Goal: Contribute content: Contribute content

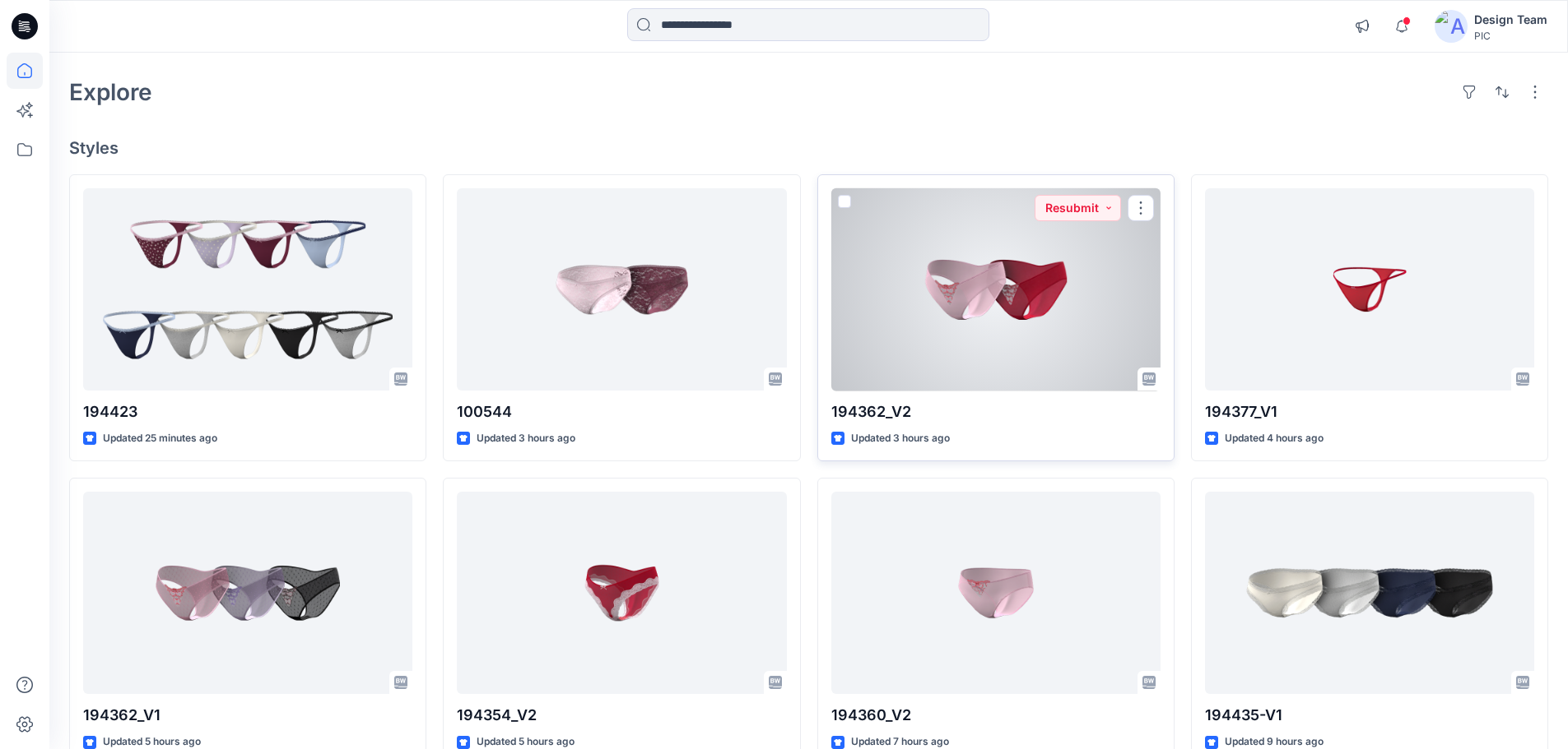
scroll to position [247, 0]
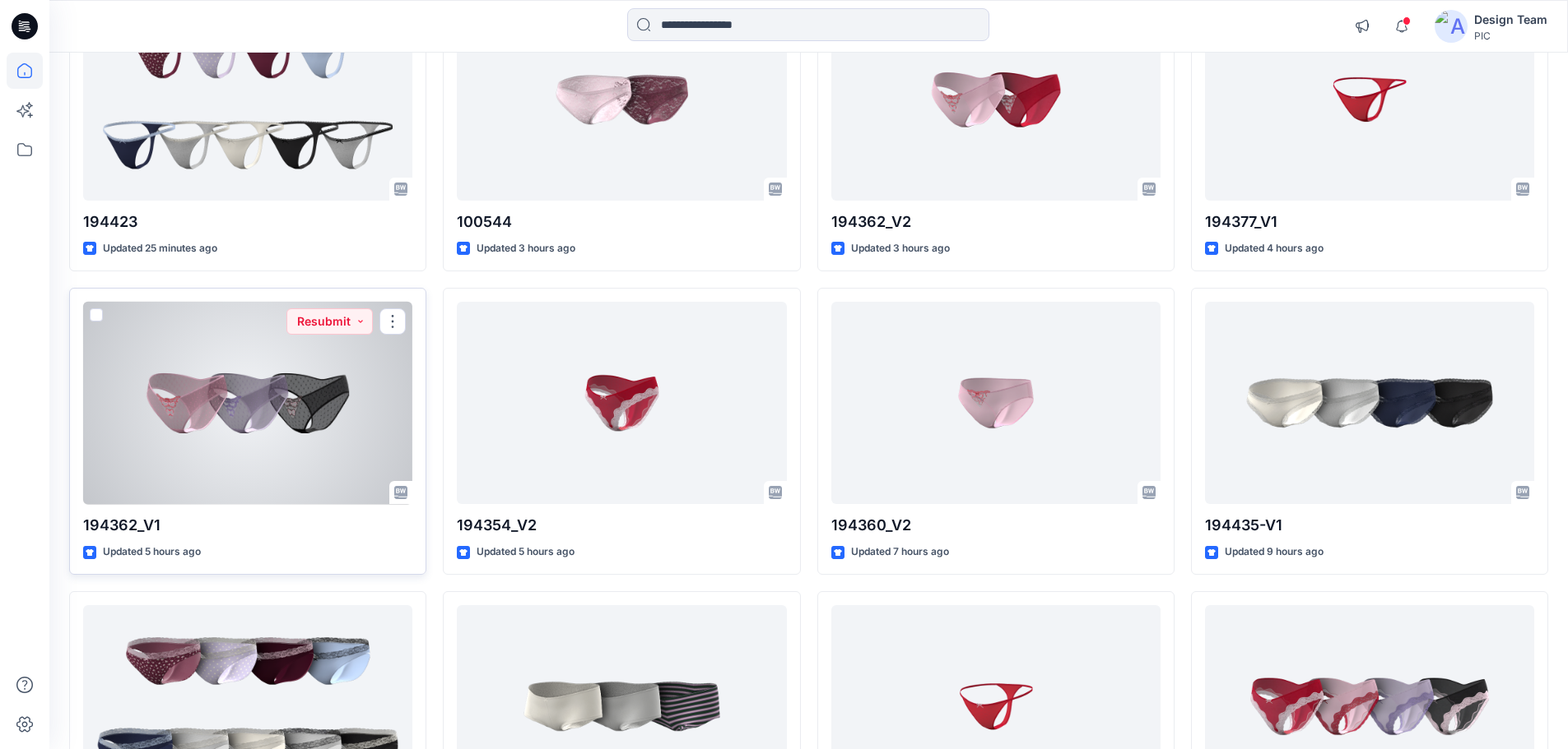
click at [288, 451] on div at bounding box center [248, 403] width 329 height 203
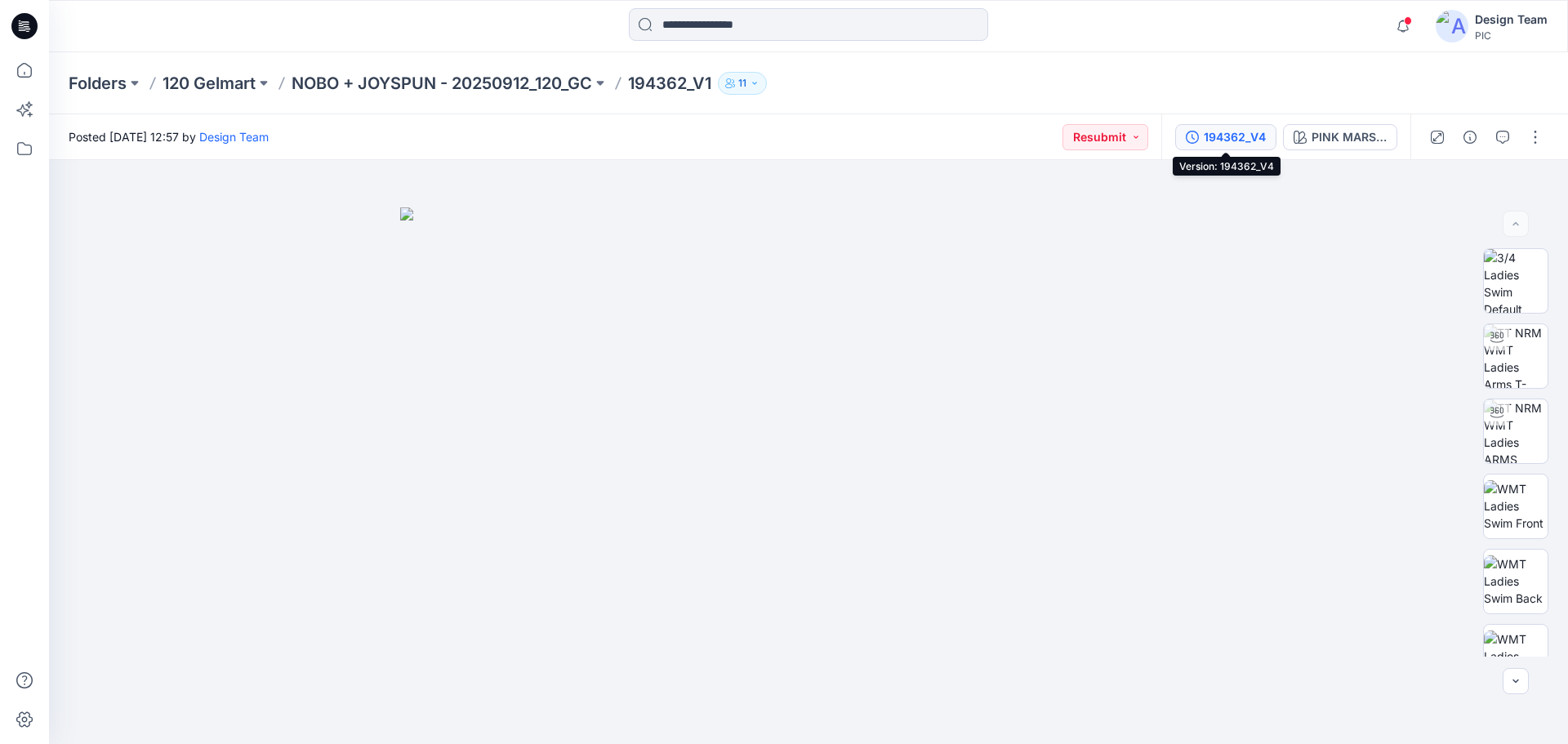
click at [1233, 137] on div "194362_V4" at bounding box center [1234, 137] width 62 height 18
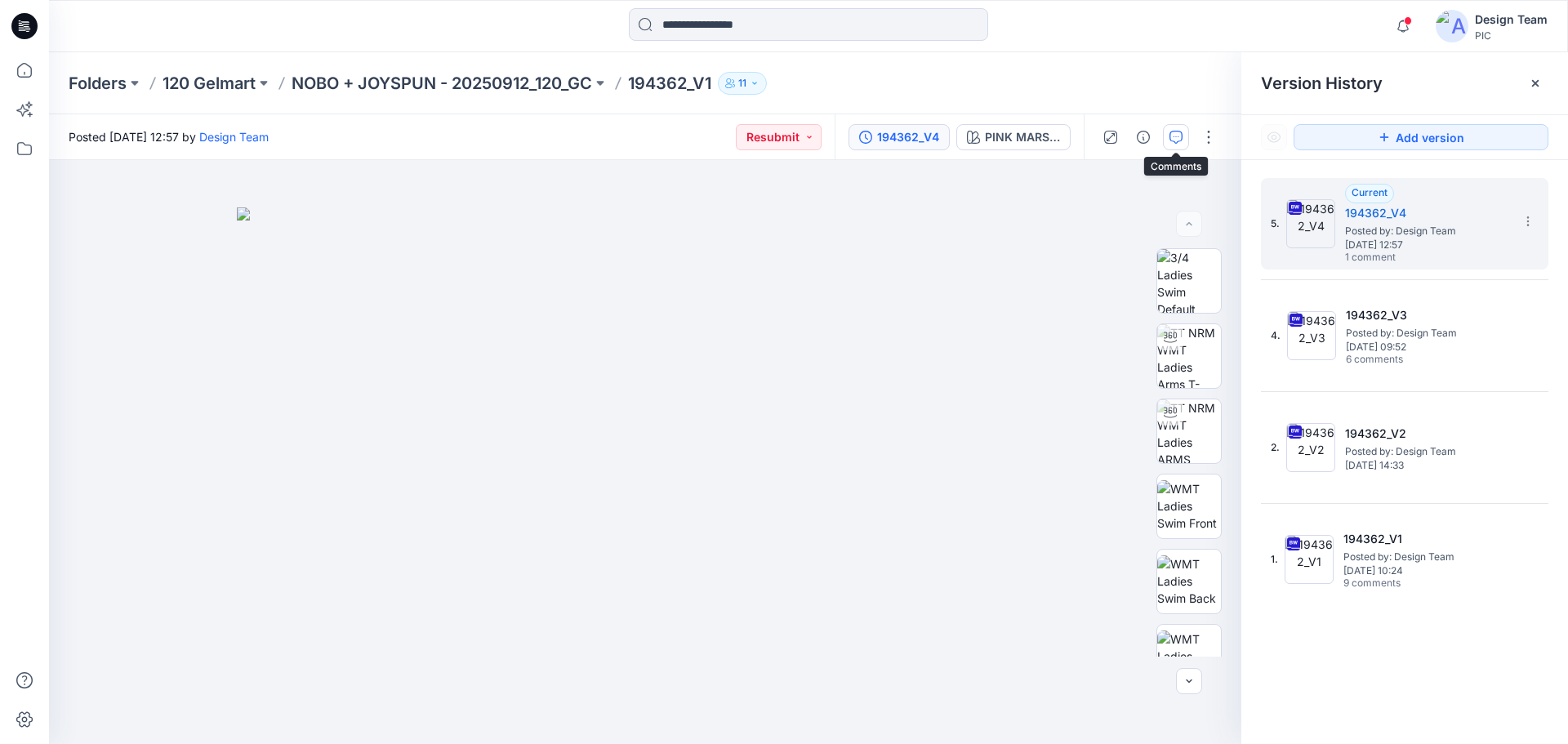
click at [1164, 134] on button "button" at bounding box center [1176, 137] width 26 height 26
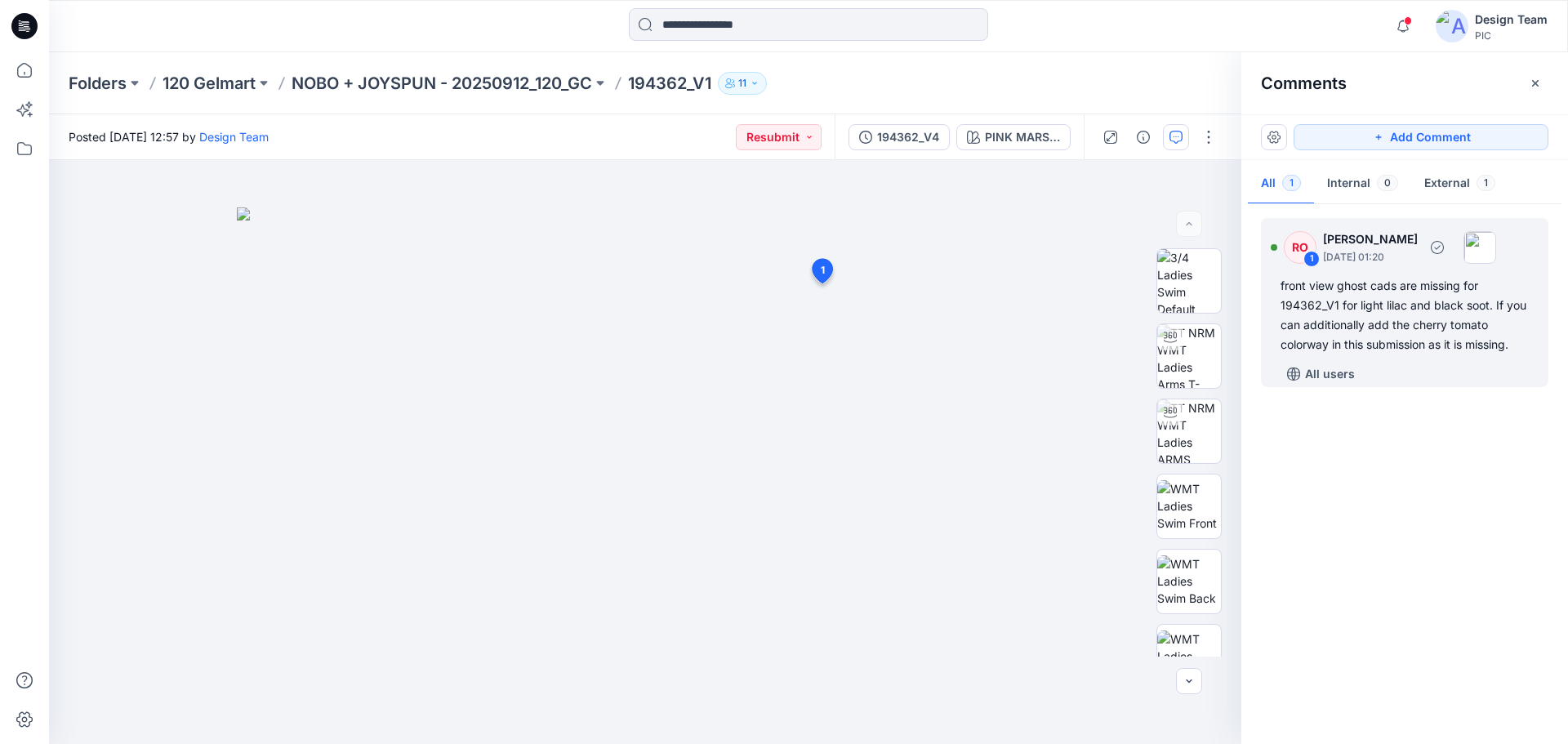
click at [1408, 299] on div "front view ghost cads are missing for 194362_V1 for light lilac and black soot.…" at bounding box center [1404, 315] width 248 height 78
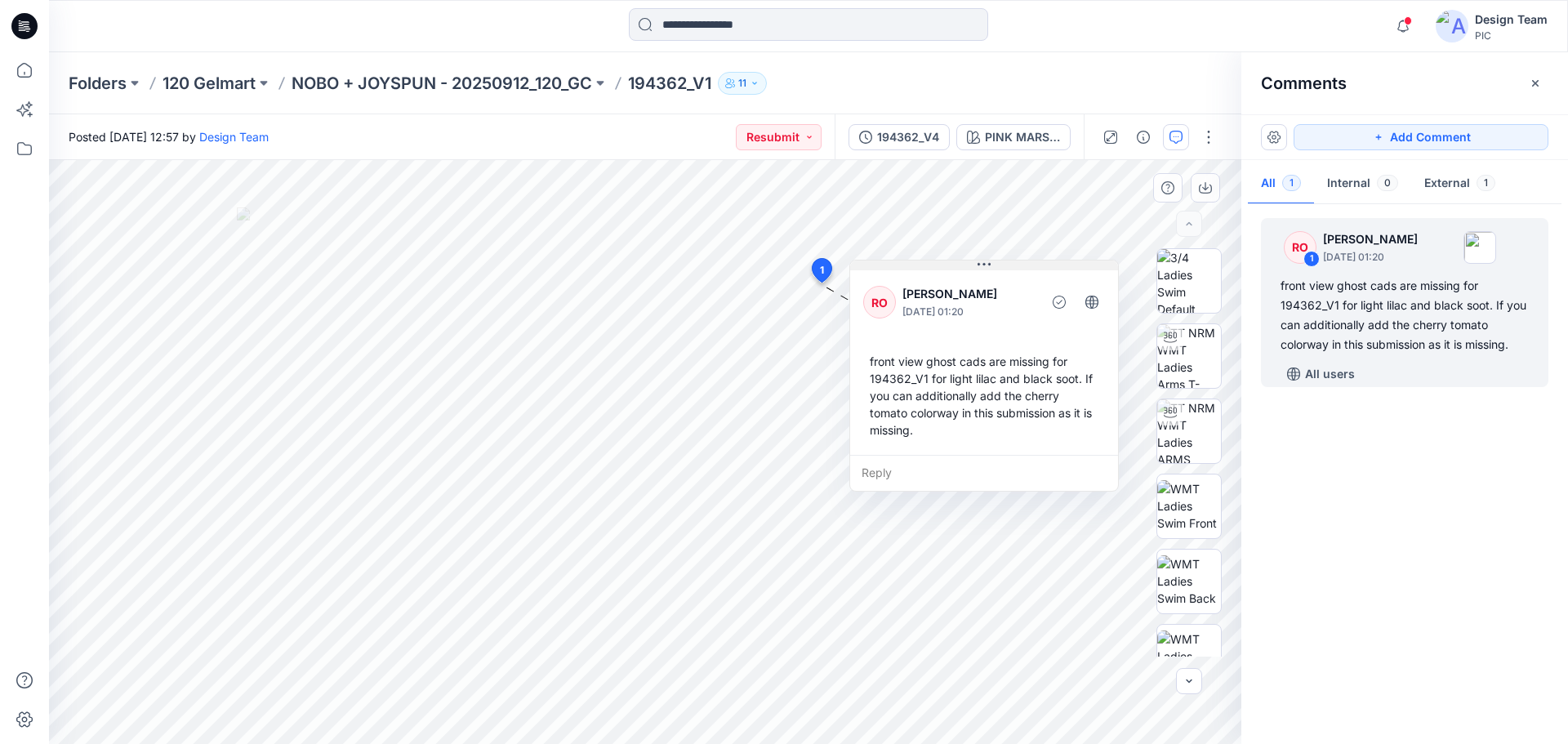
drag, startPoint x: 1009, startPoint y: 300, endPoint x: 1063, endPoint y: 269, distance: 62.3
click at [1063, 269] on button at bounding box center [984, 265] width 268 height 10
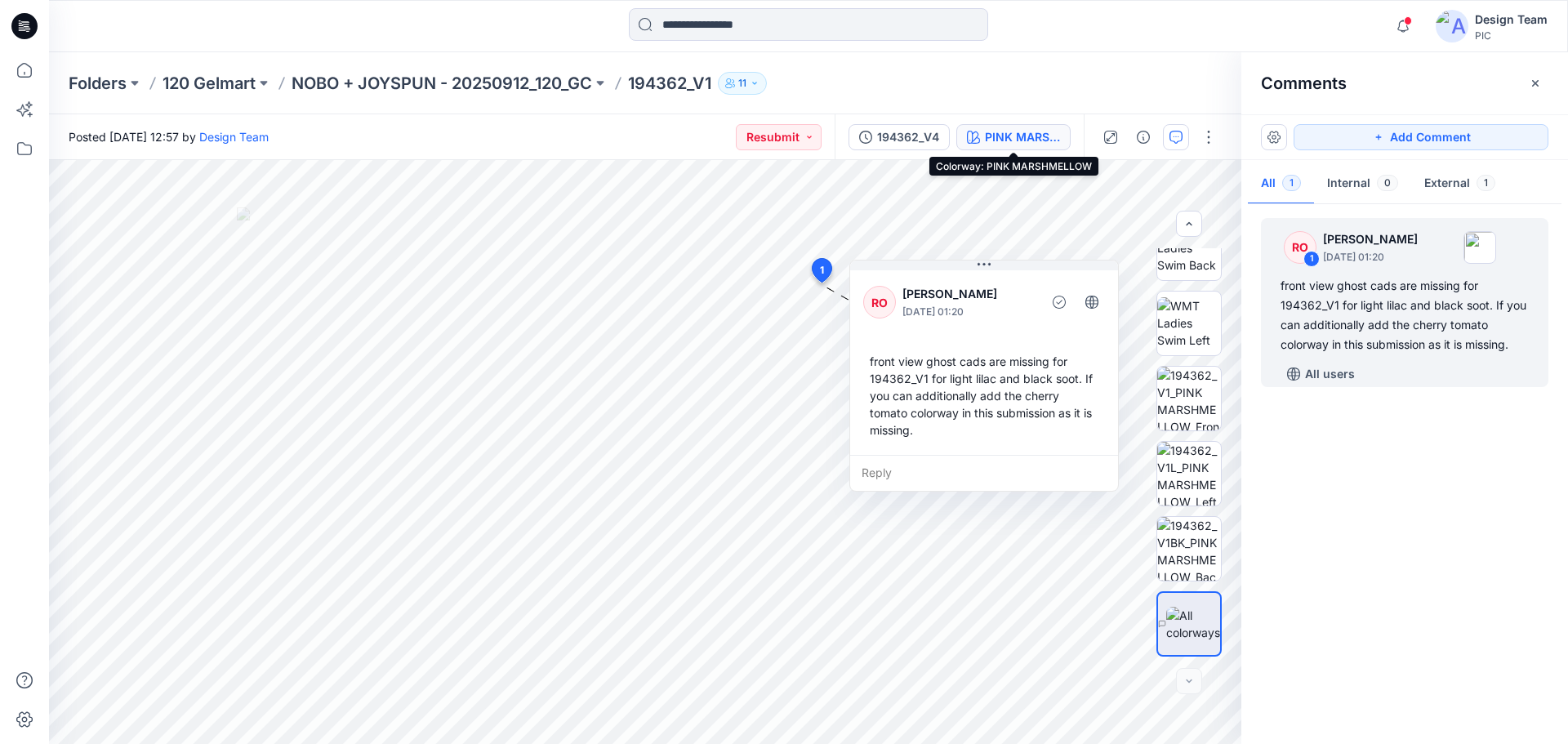
click at [989, 142] on div "PINK MARSHMELLOW" at bounding box center [1022, 137] width 75 height 18
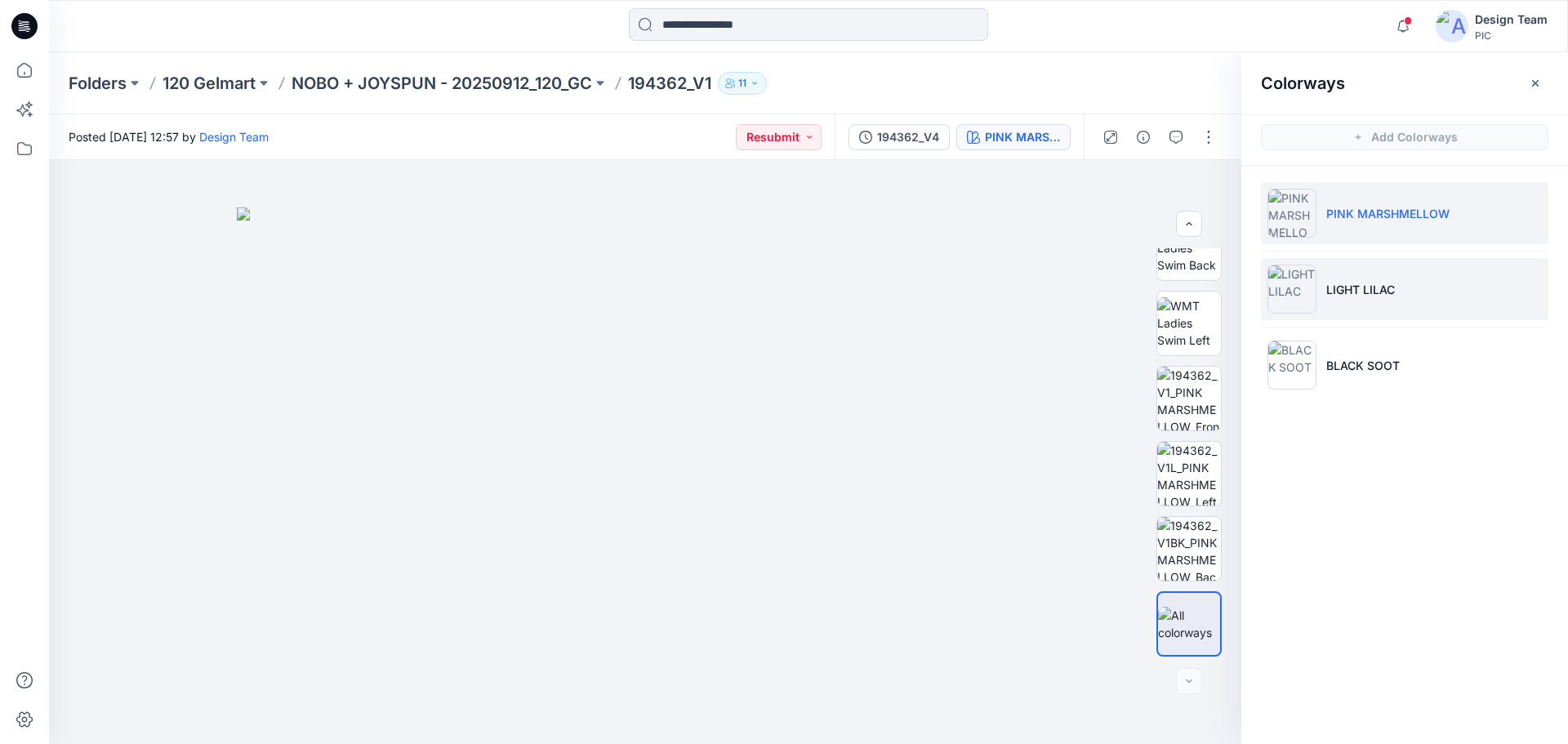
click at [1394, 284] on p "LIGHT LILAC" at bounding box center [1360, 289] width 69 height 17
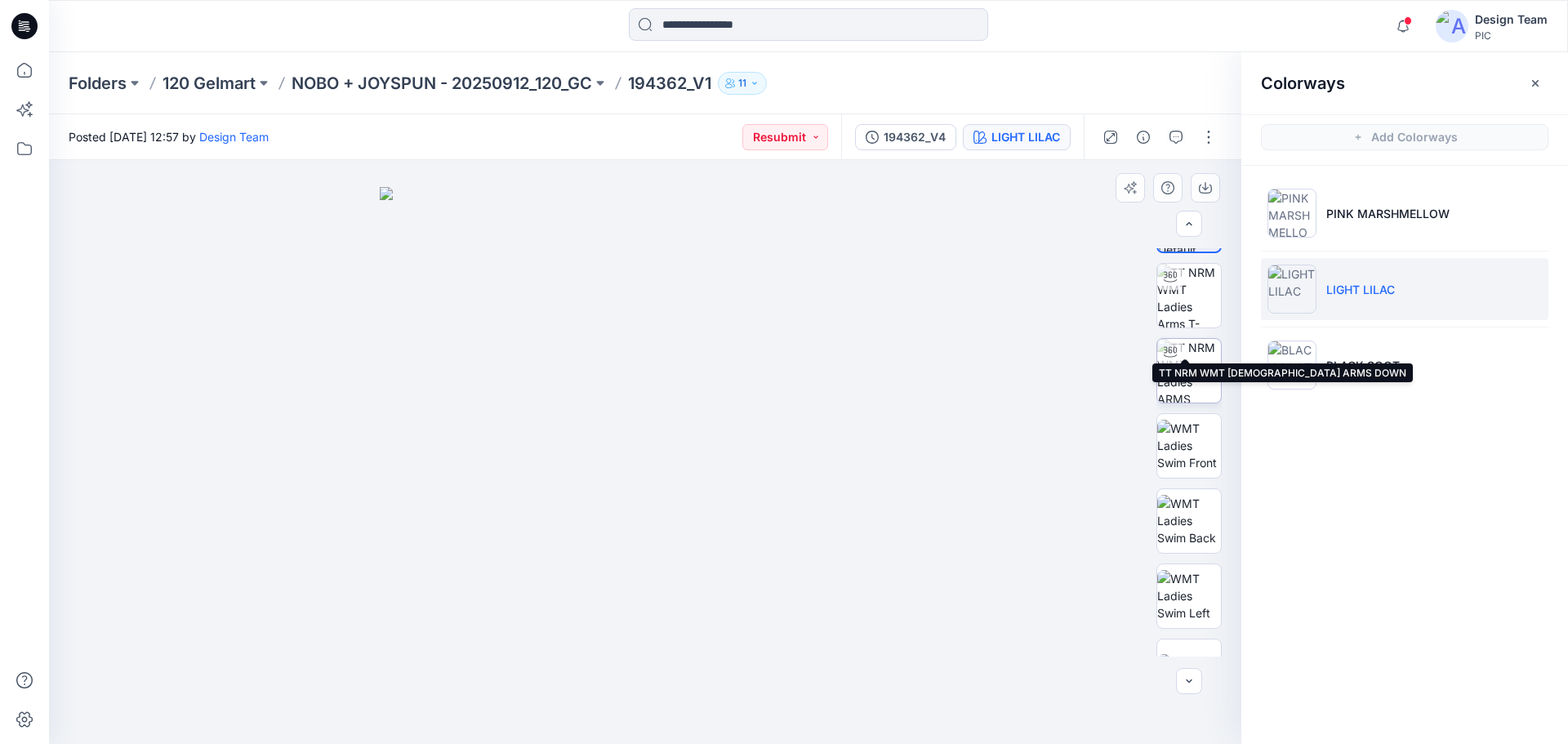
scroll to position [108, 0]
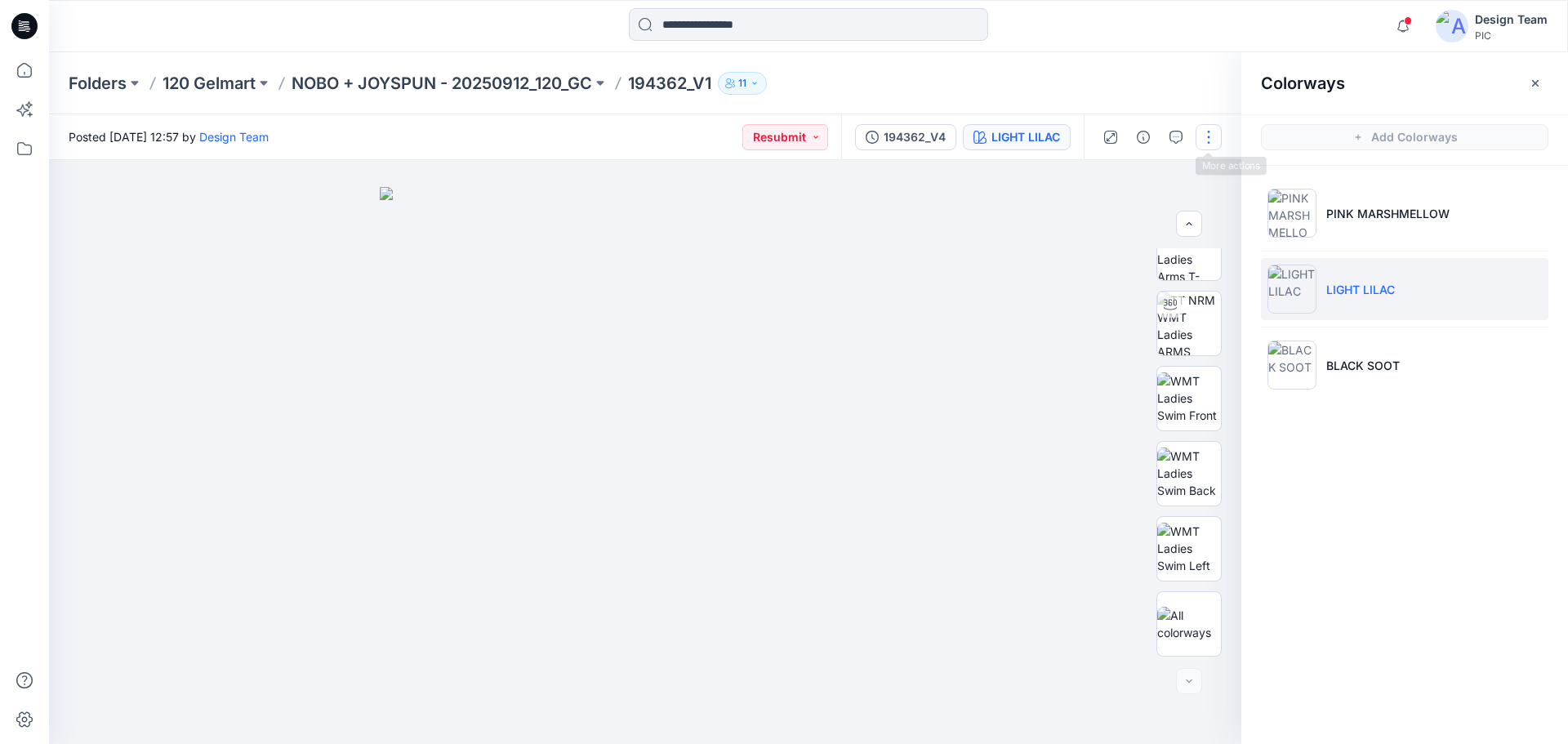
click at [1204, 139] on button "button" at bounding box center [1208, 137] width 26 height 26
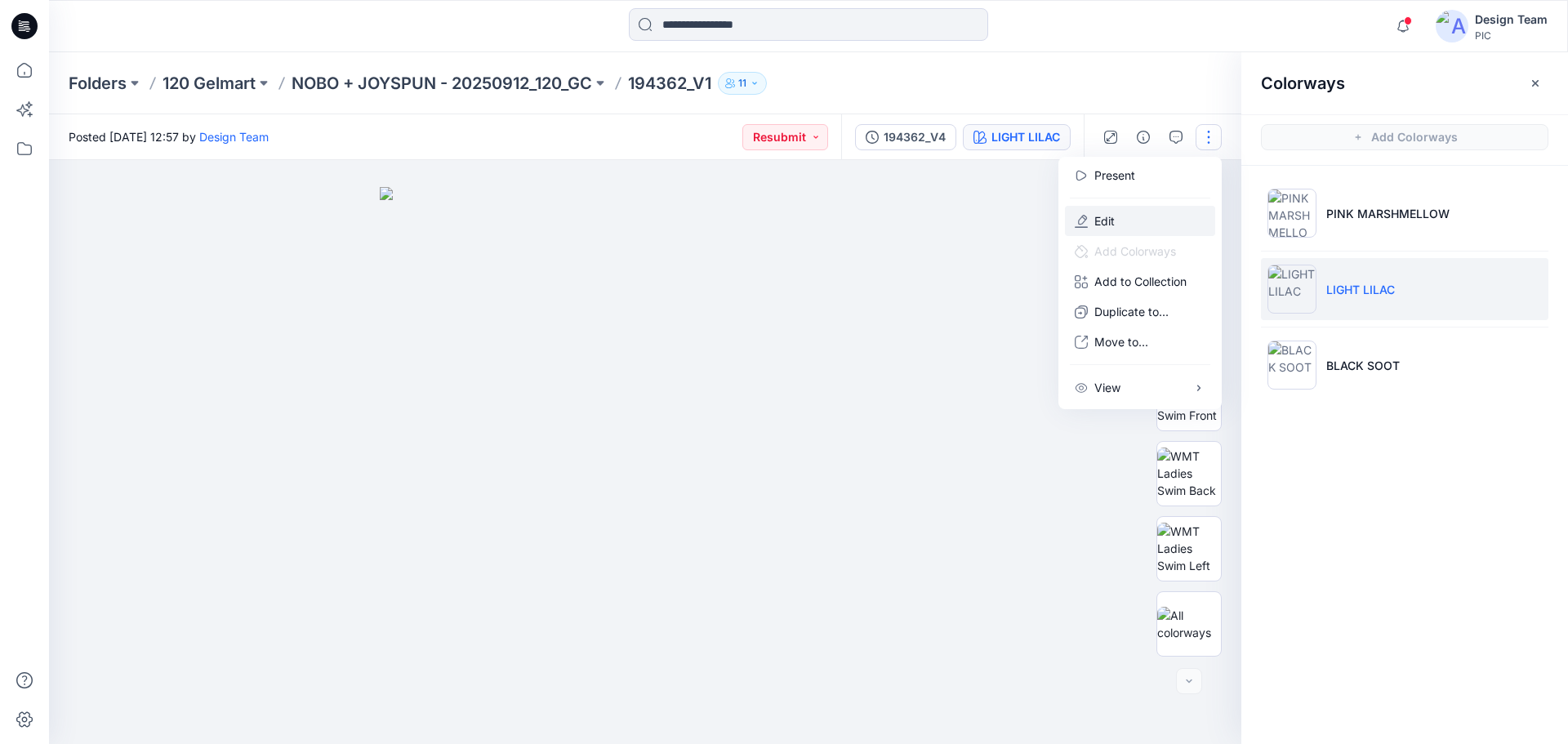
click at [1101, 220] on p "Edit" at bounding box center [1104, 221] width 20 height 17
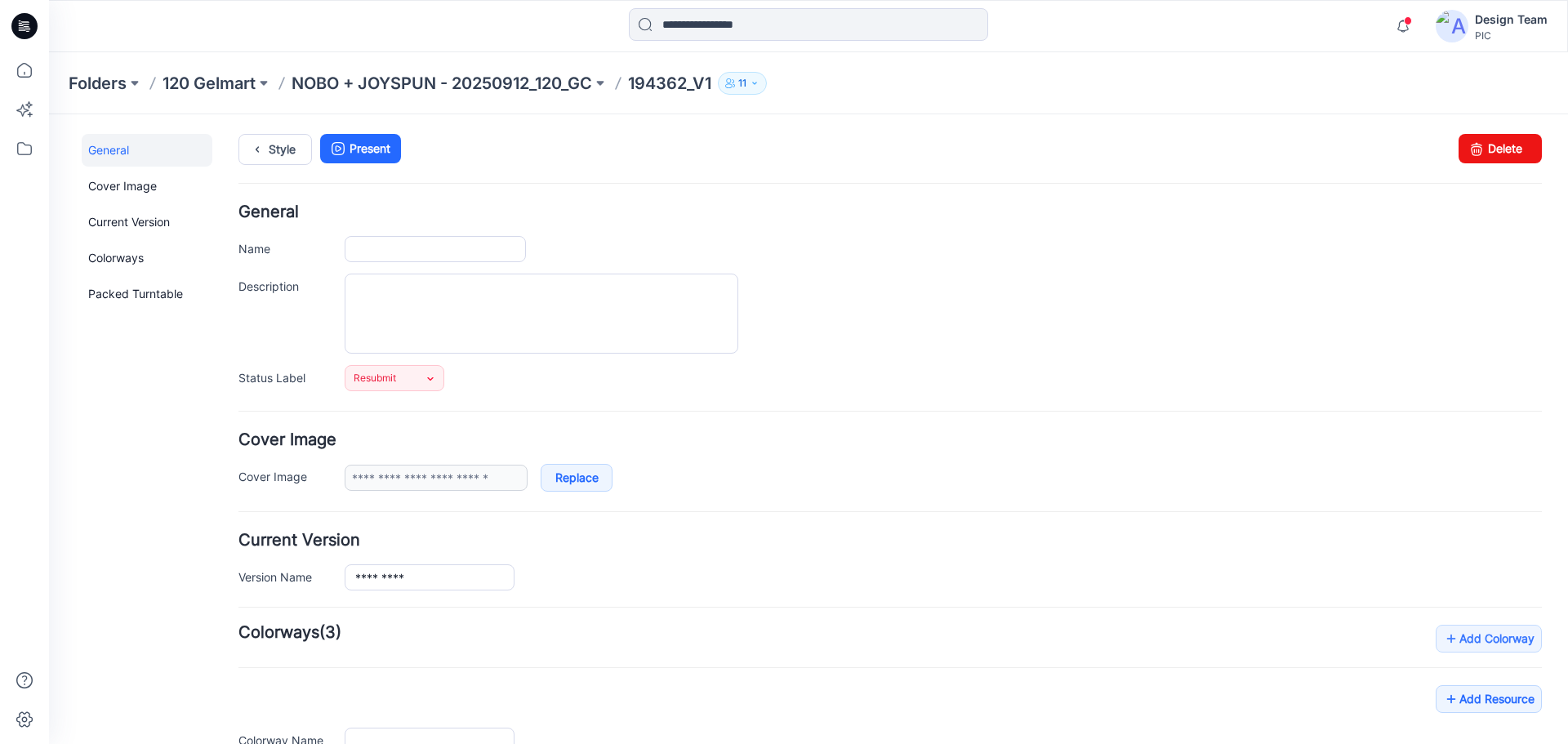
type input "*********"
type input "**********"
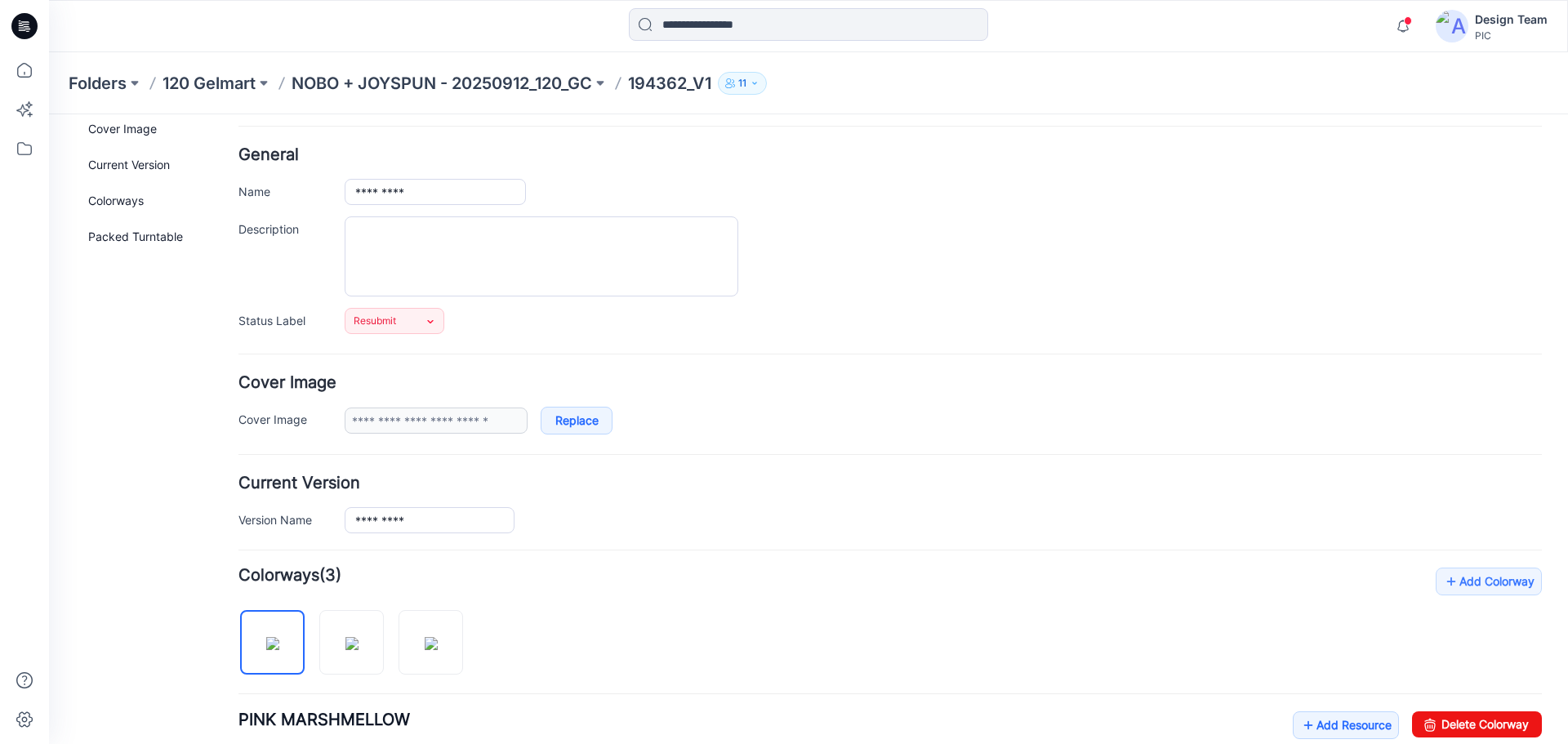
scroll to position [47, 0]
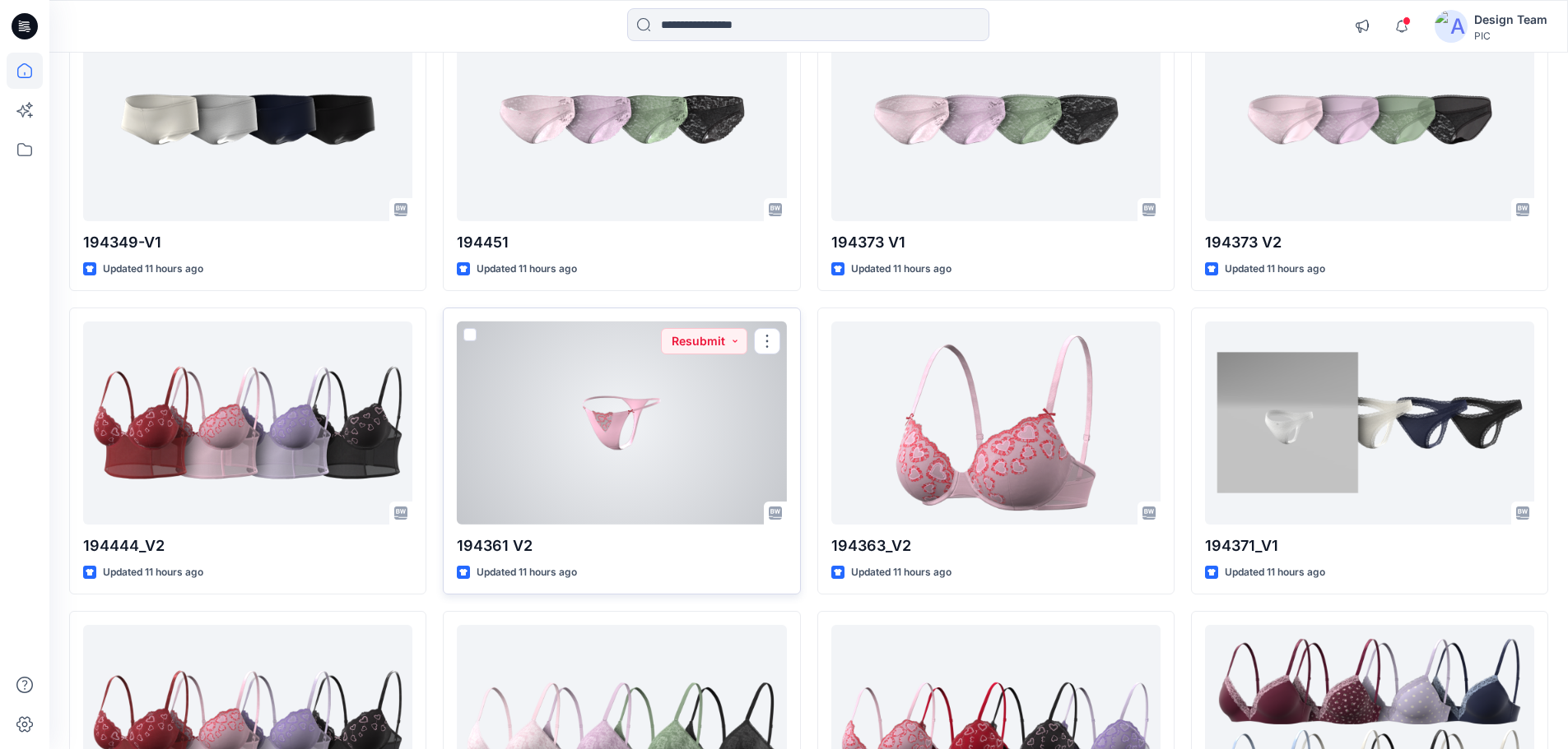
scroll to position [2359, 0]
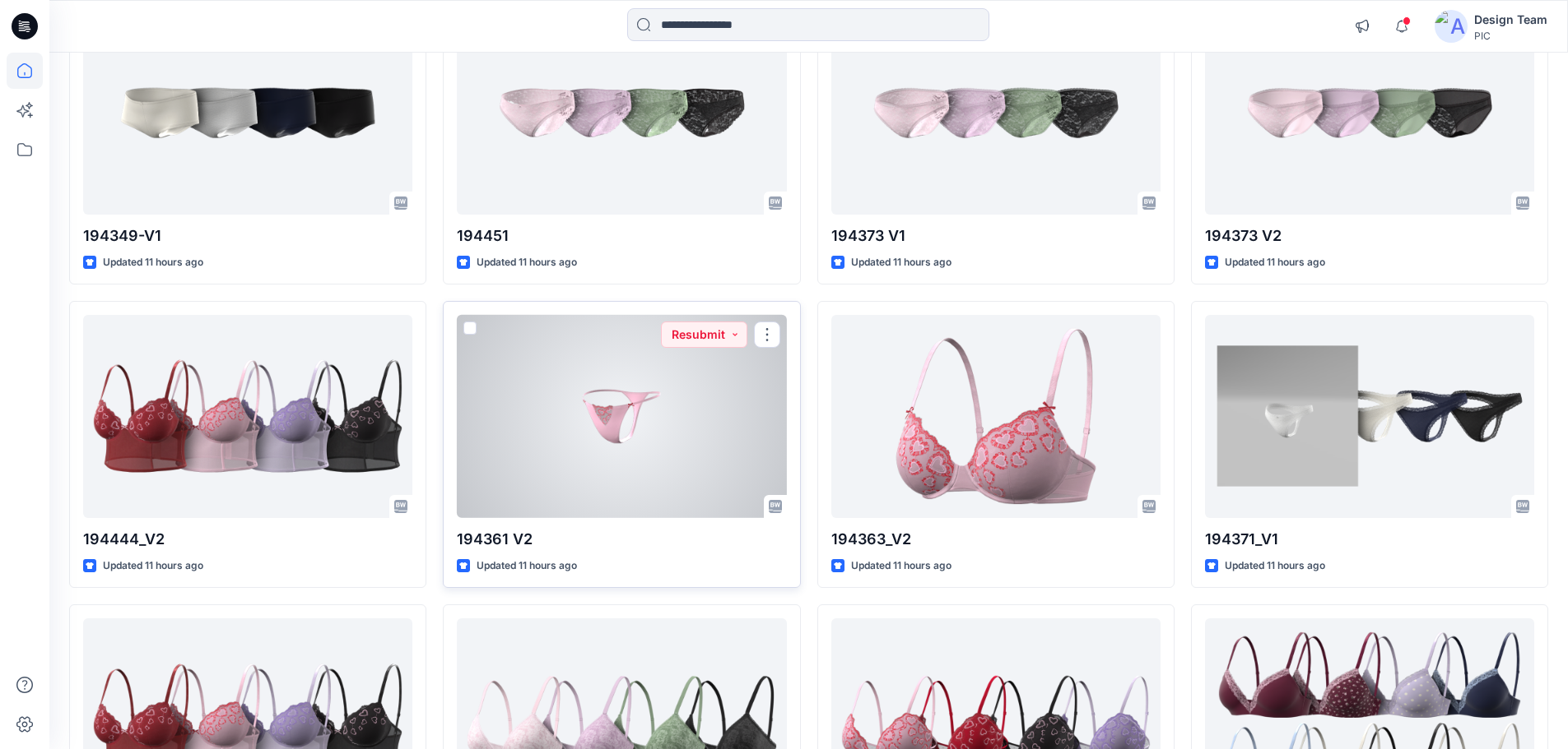
click at [602, 374] on div at bounding box center [621, 416] width 329 height 203
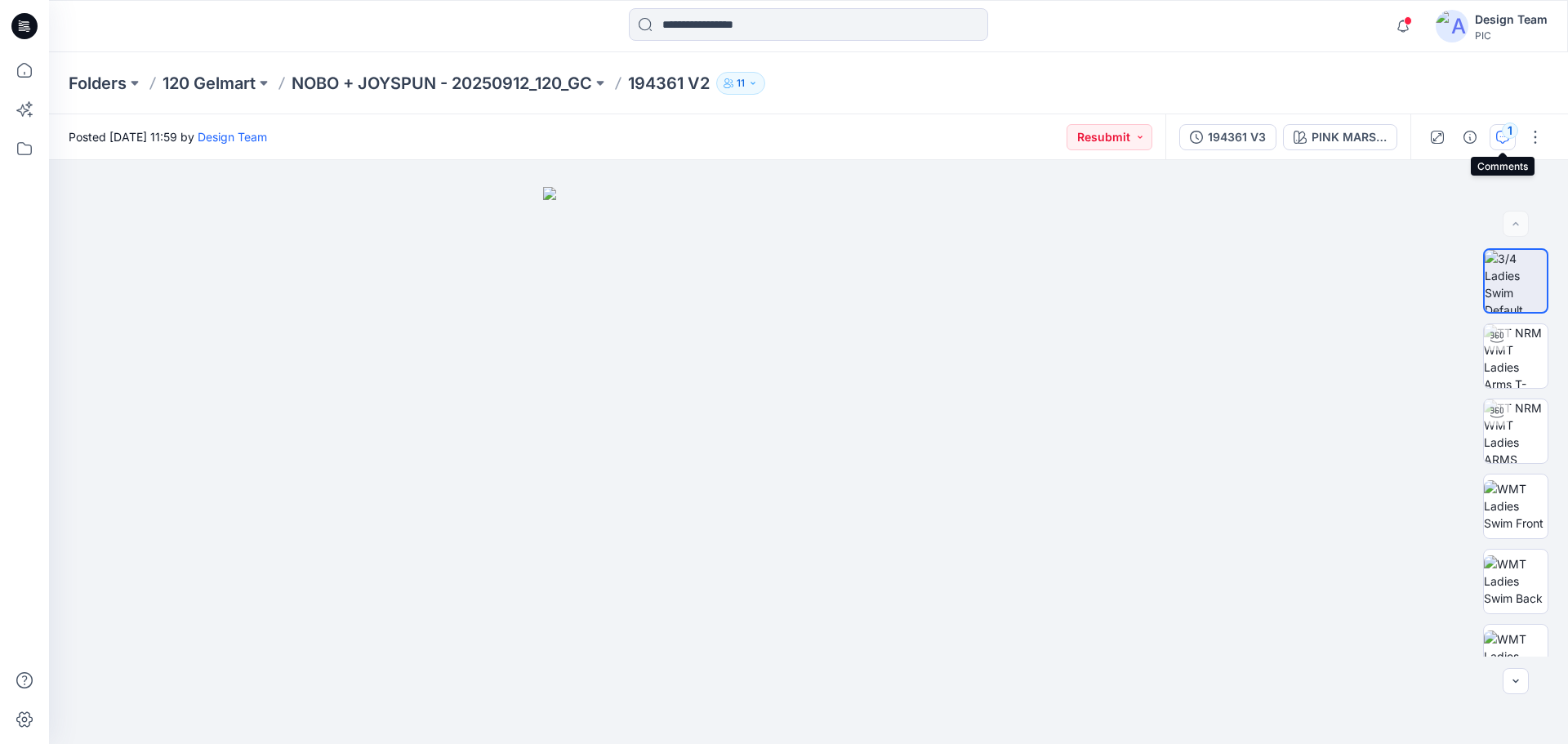
click at [1509, 142] on button "1" at bounding box center [1503, 137] width 26 height 26
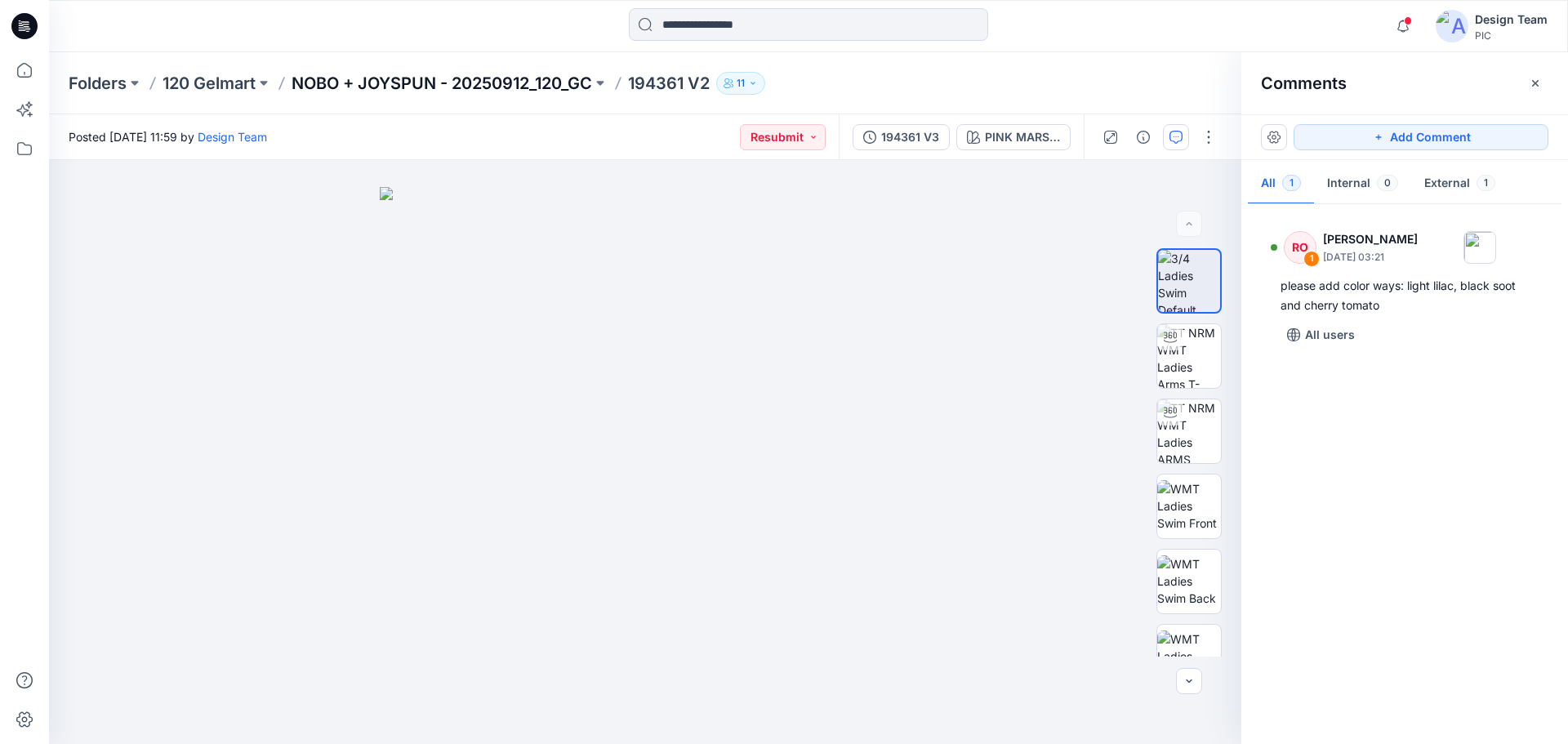
click at [461, 81] on p "NOBO + JOYSPUN - 20250912_120_GC" at bounding box center [442, 83] width 301 height 23
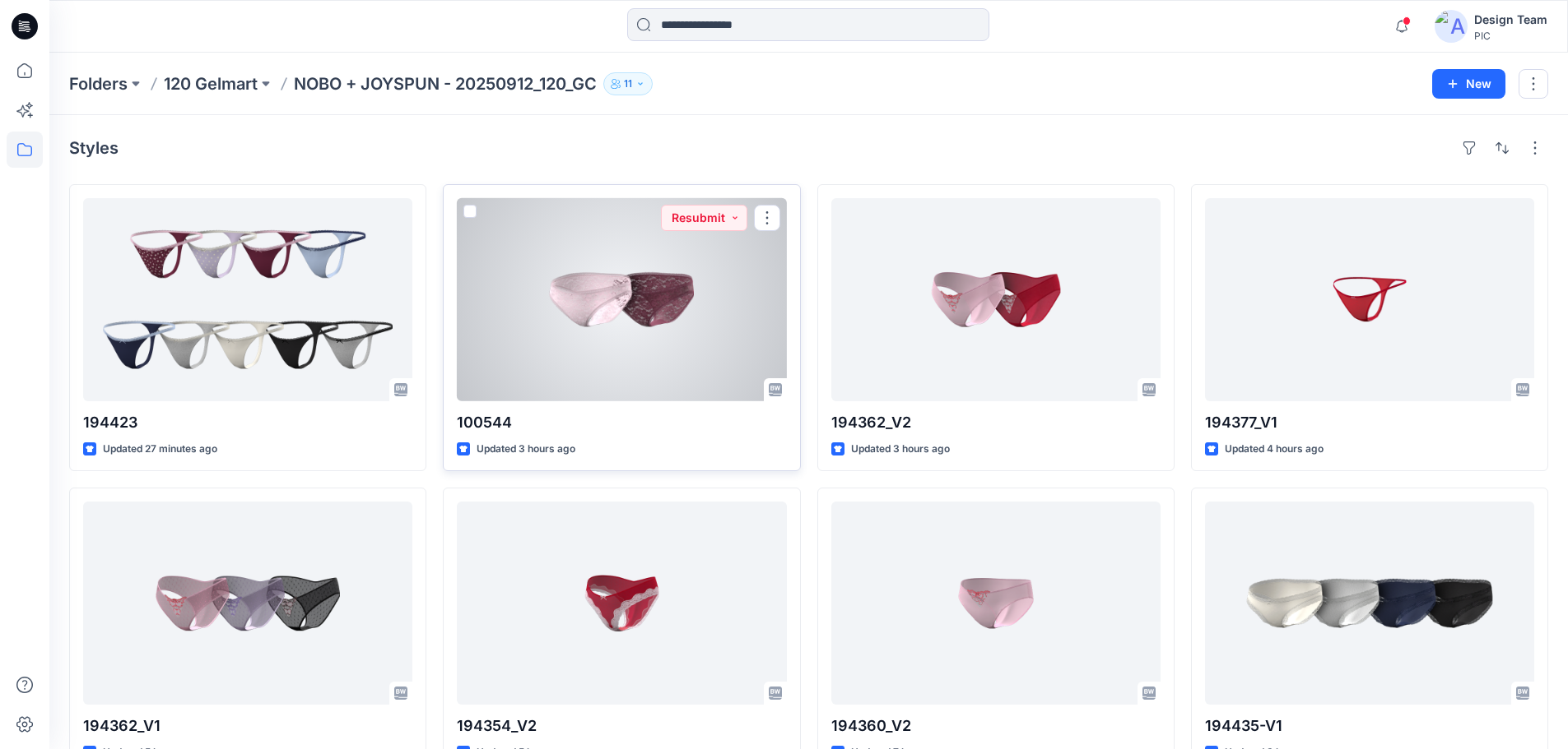
click at [626, 347] on div at bounding box center [621, 299] width 329 height 203
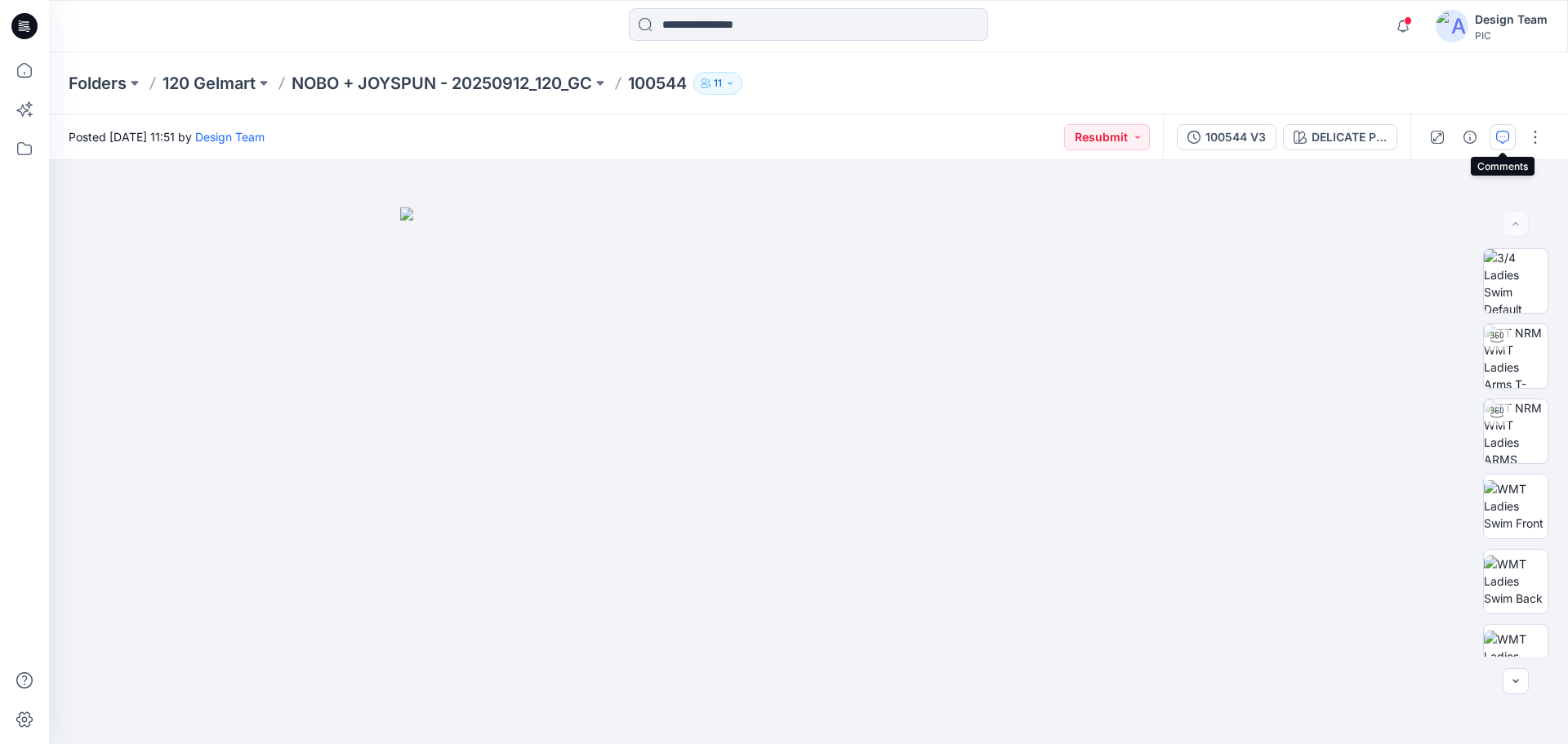
click at [1499, 141] on icon "button" at bounding box center [1503, 137] width 13 height 13
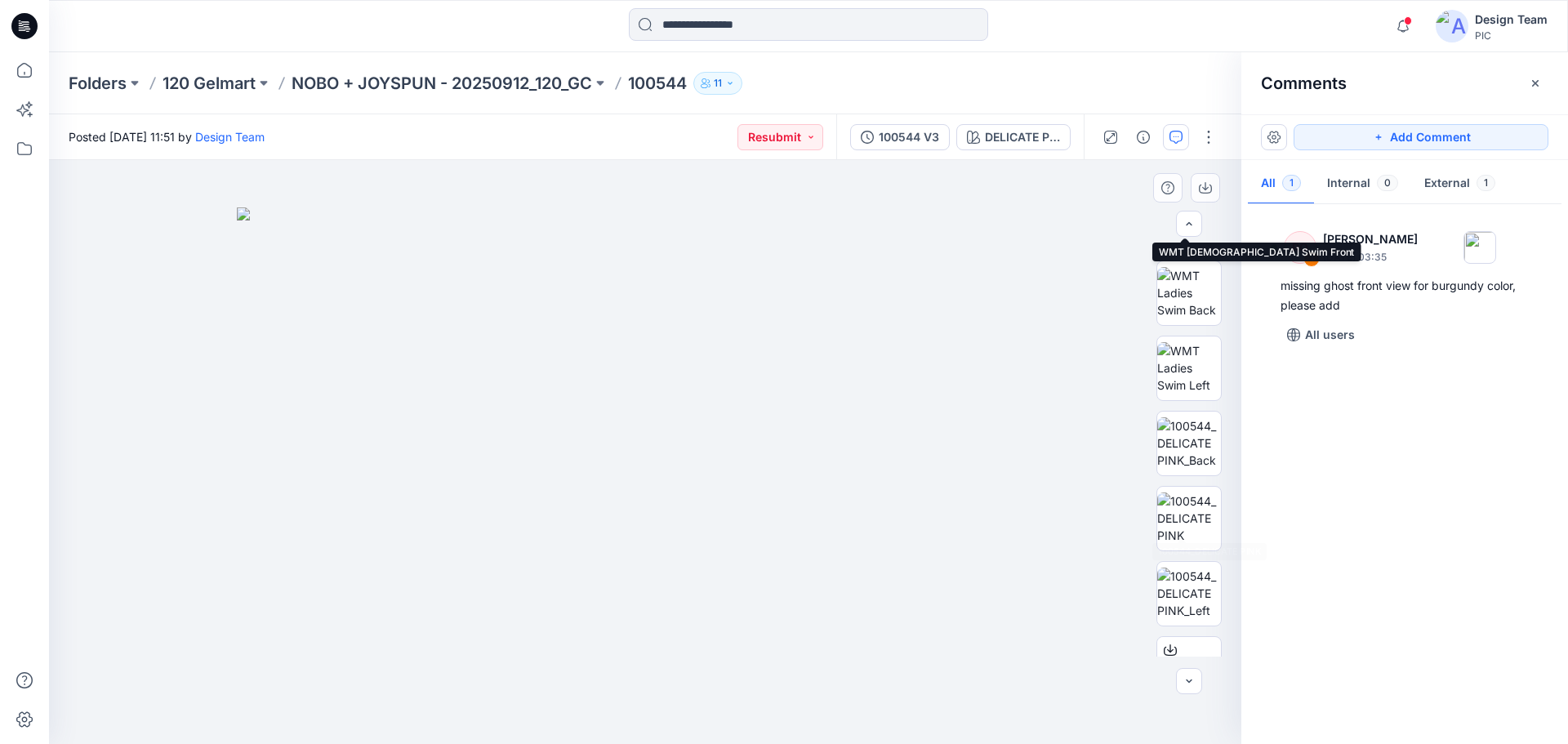
scroll to position [327, 0]
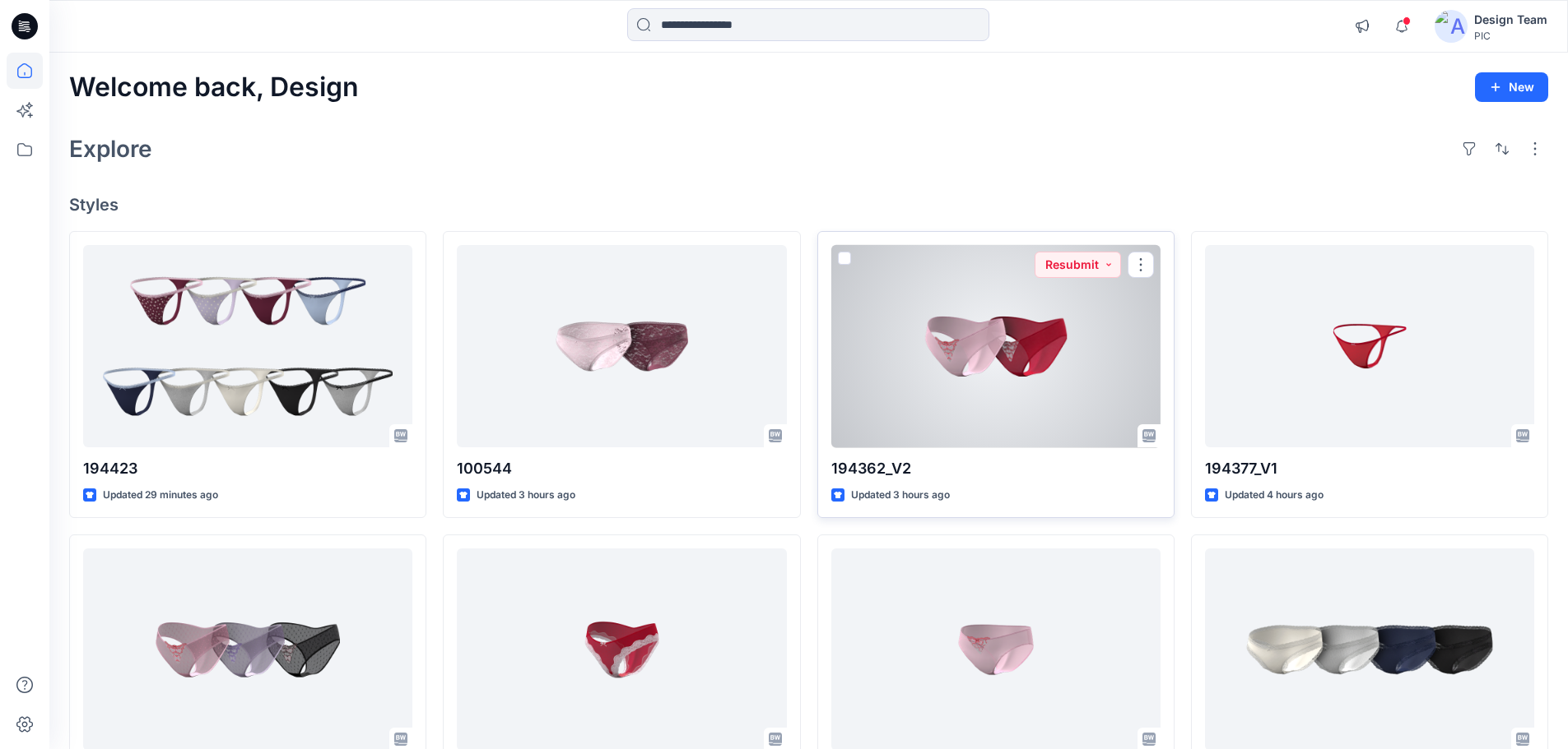
click at [999, 399] on div at bounding box center [995, 346] width 329 height 203
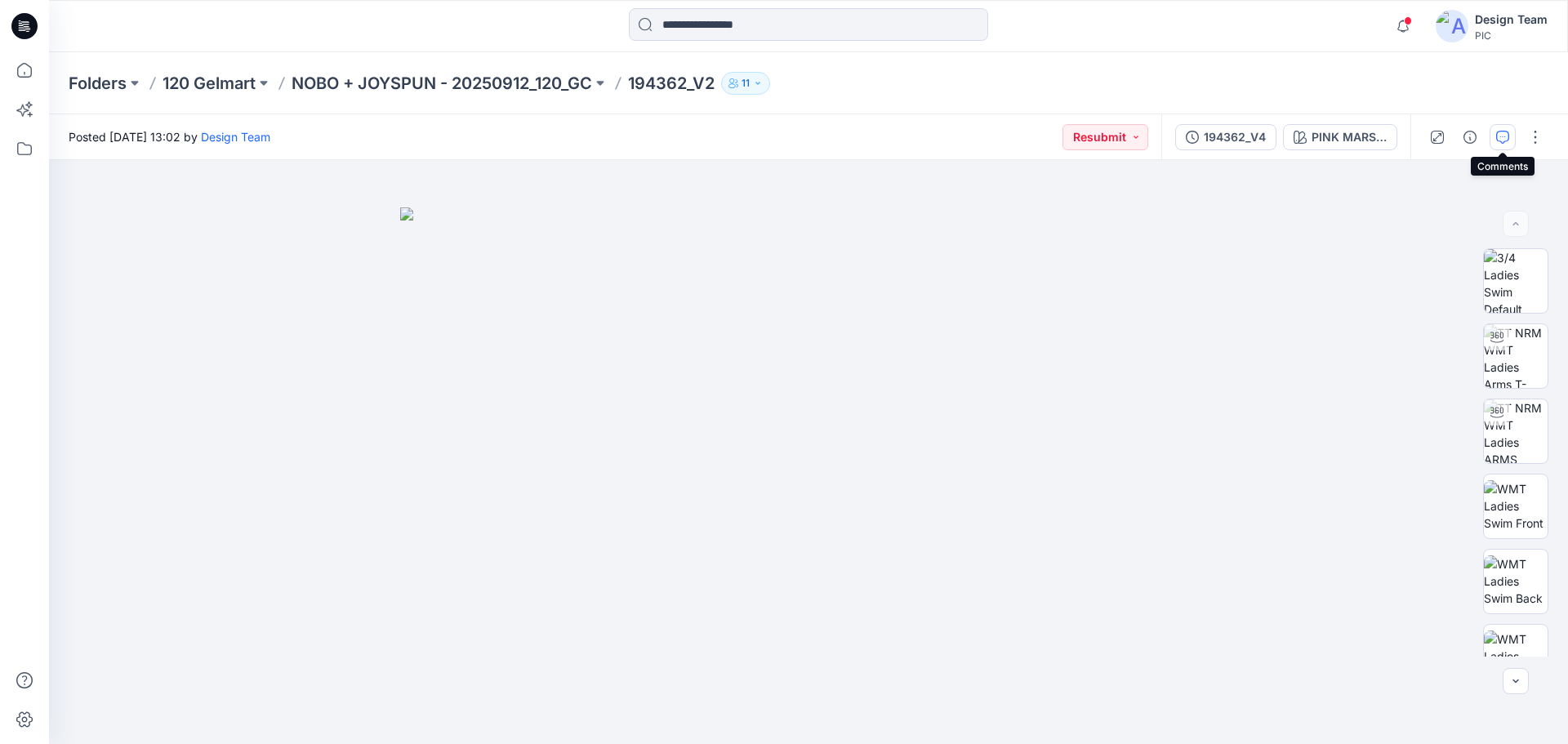
click at [1504, 139] on icon "button" at bounding box center [1503, 137] width 13 height 13
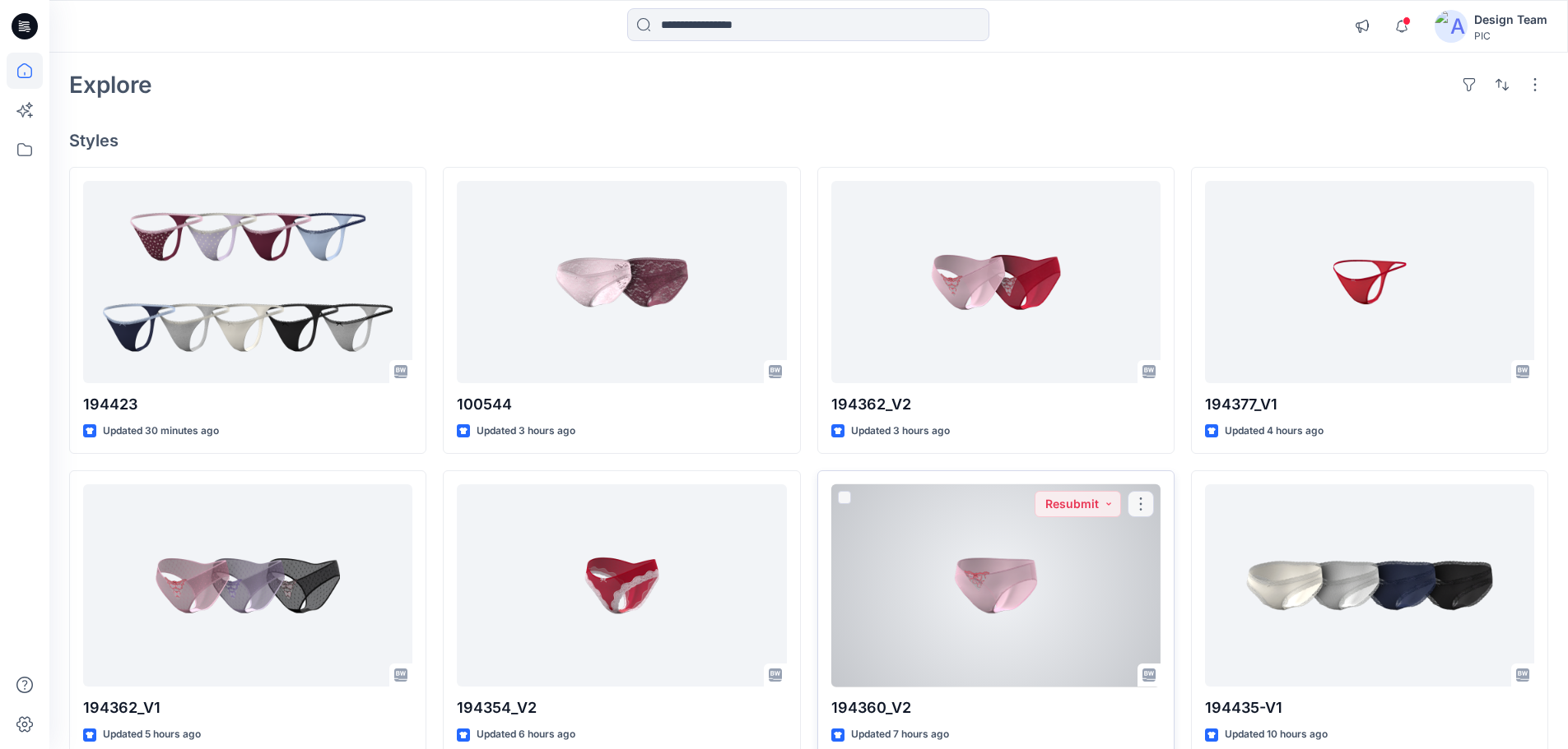
scroll to position [164, 0]
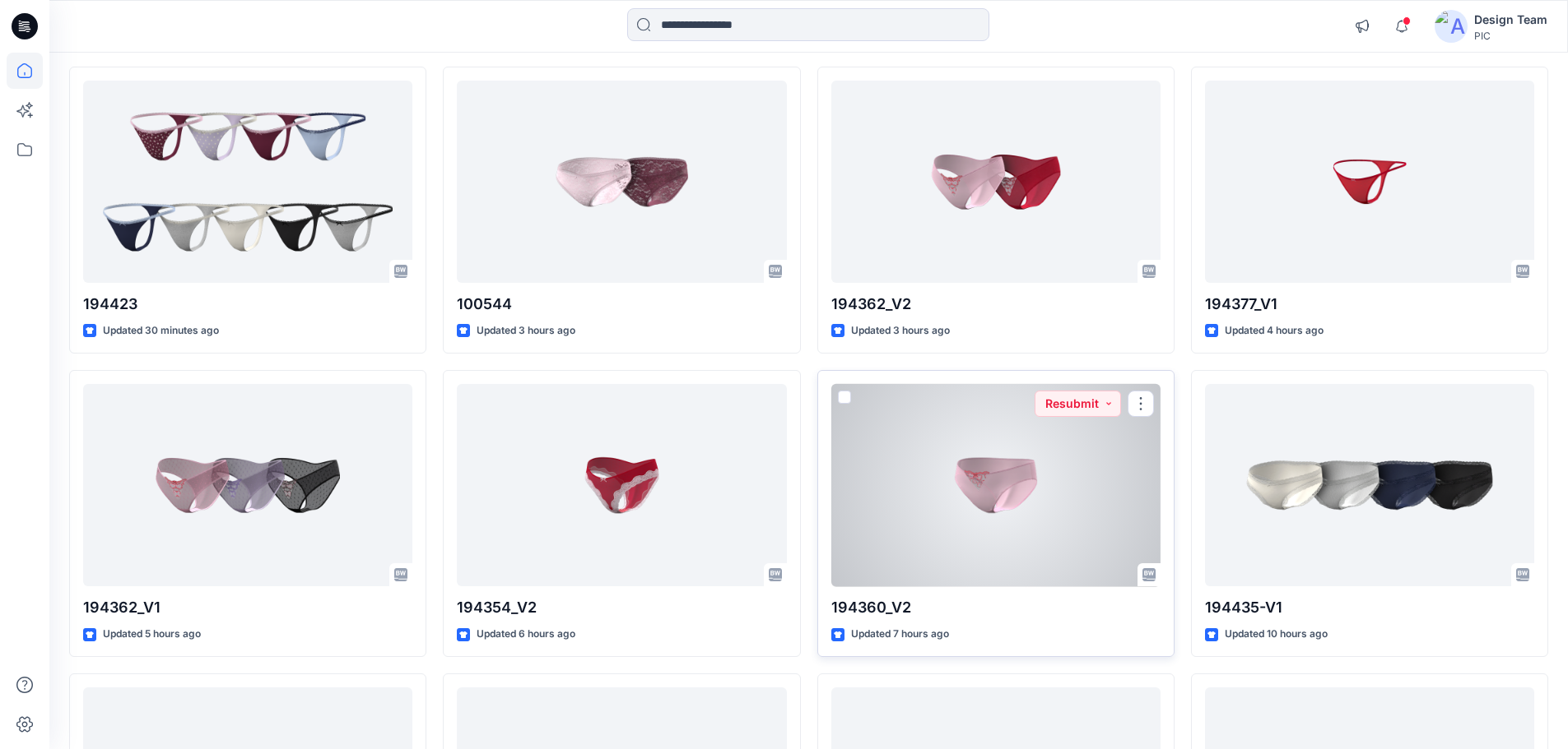
click at [946, 511] on div at bounding box center [995, 485] width 329 height 203
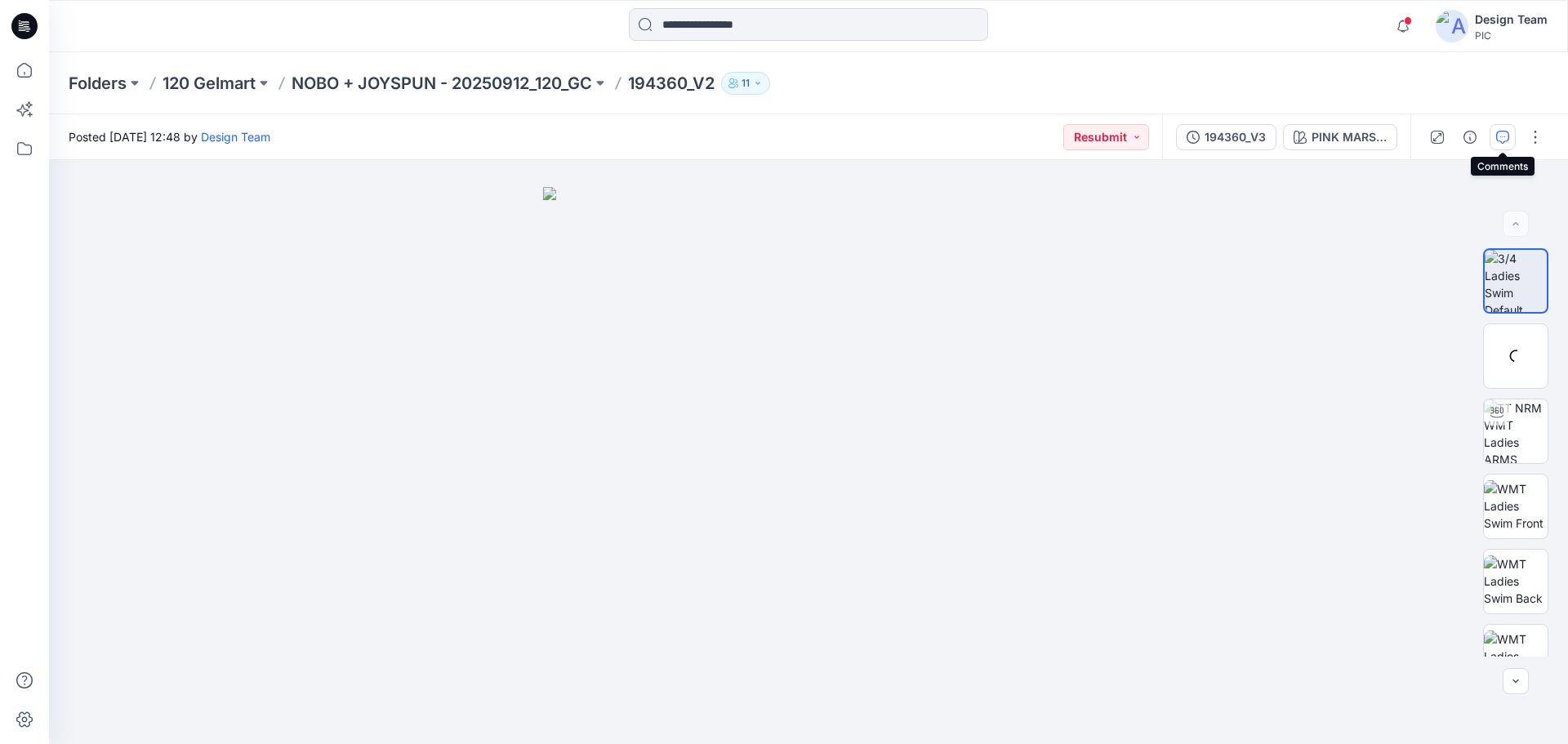
click at [1498, 136] on icon "button" at bounding box center [1503, 137] width 13 height 13
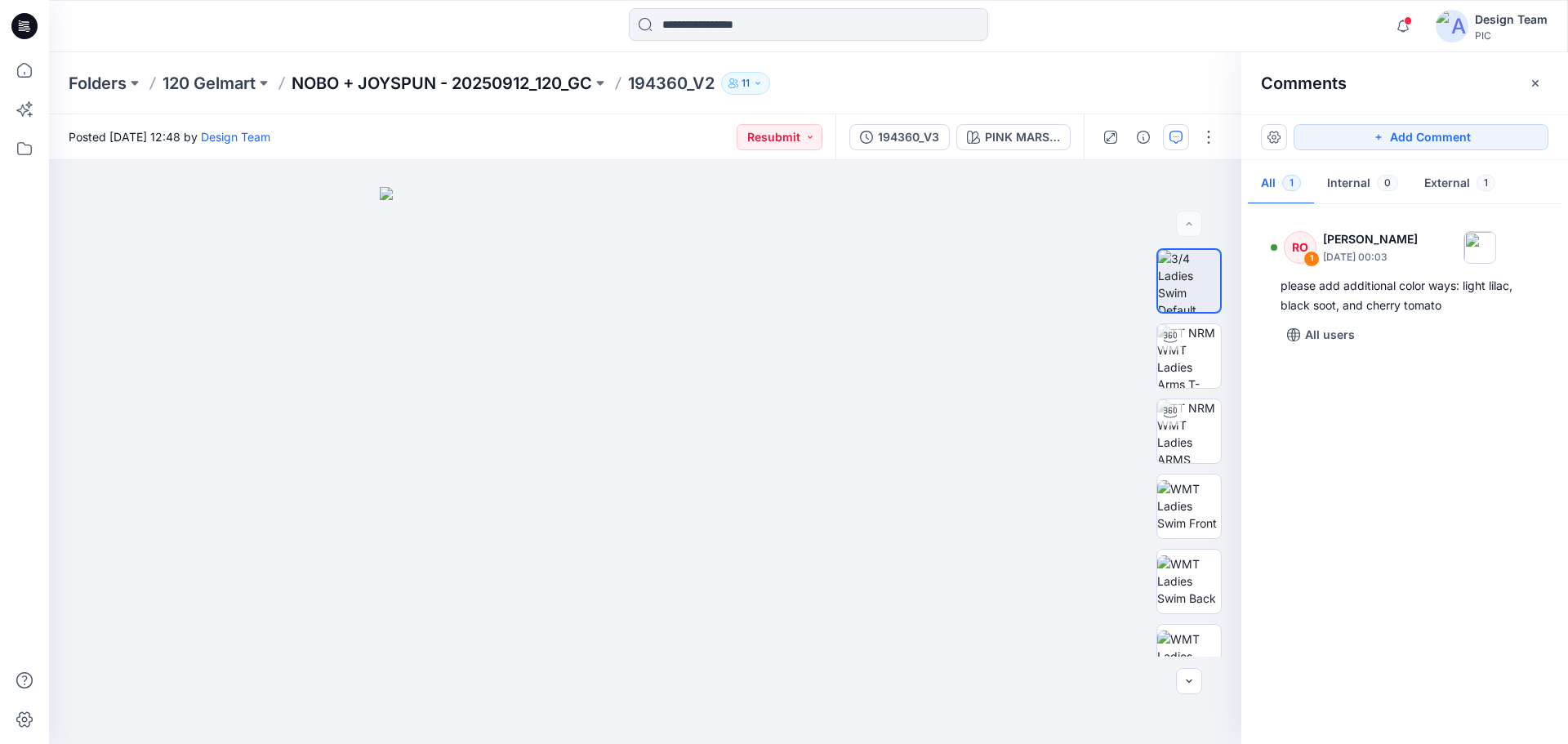
click at [442, 84] on p "NOBO + JOYSPUN - 20250912_120_GC" at bounding box center [442, 83] width 301 height 23
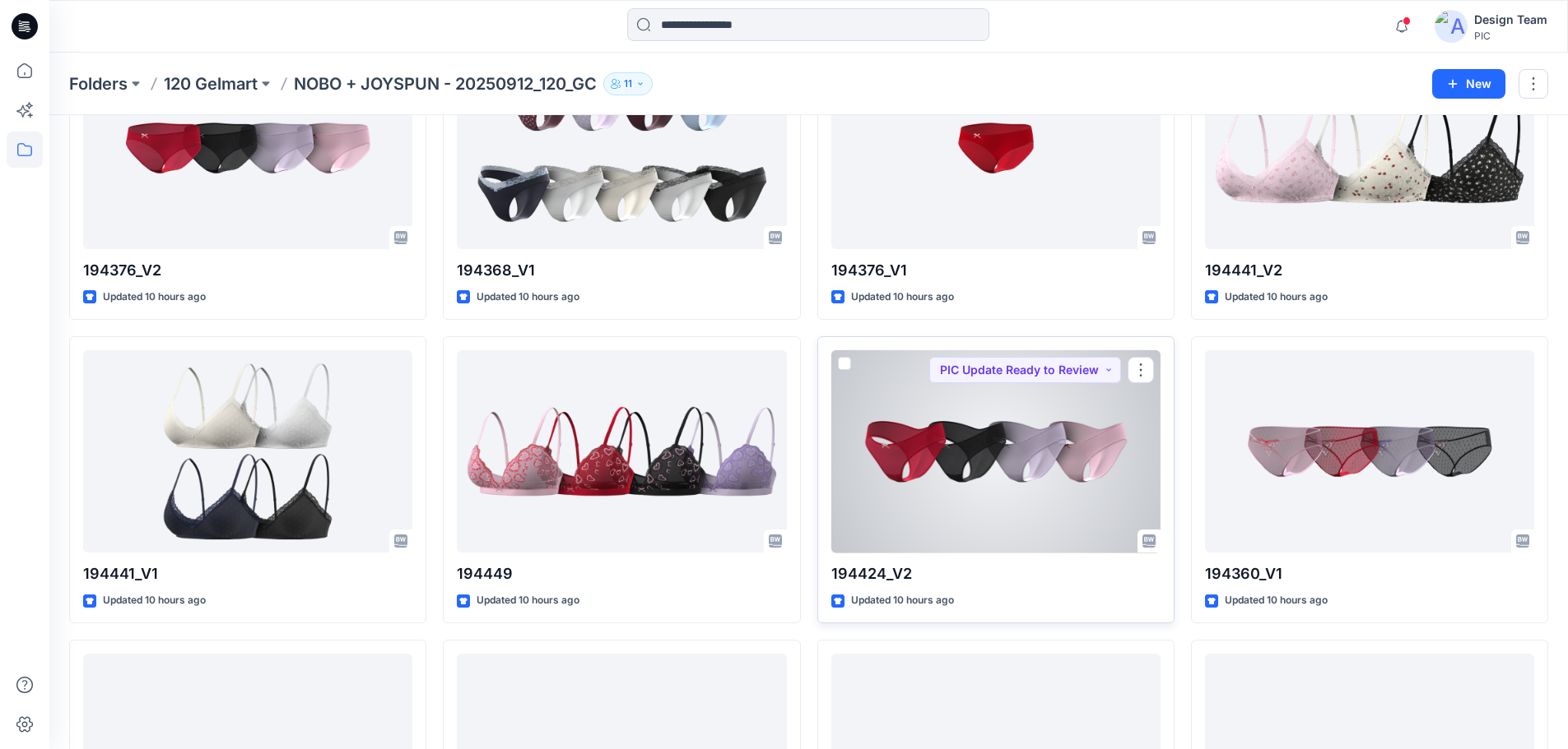
scroll to position [1314, 0]
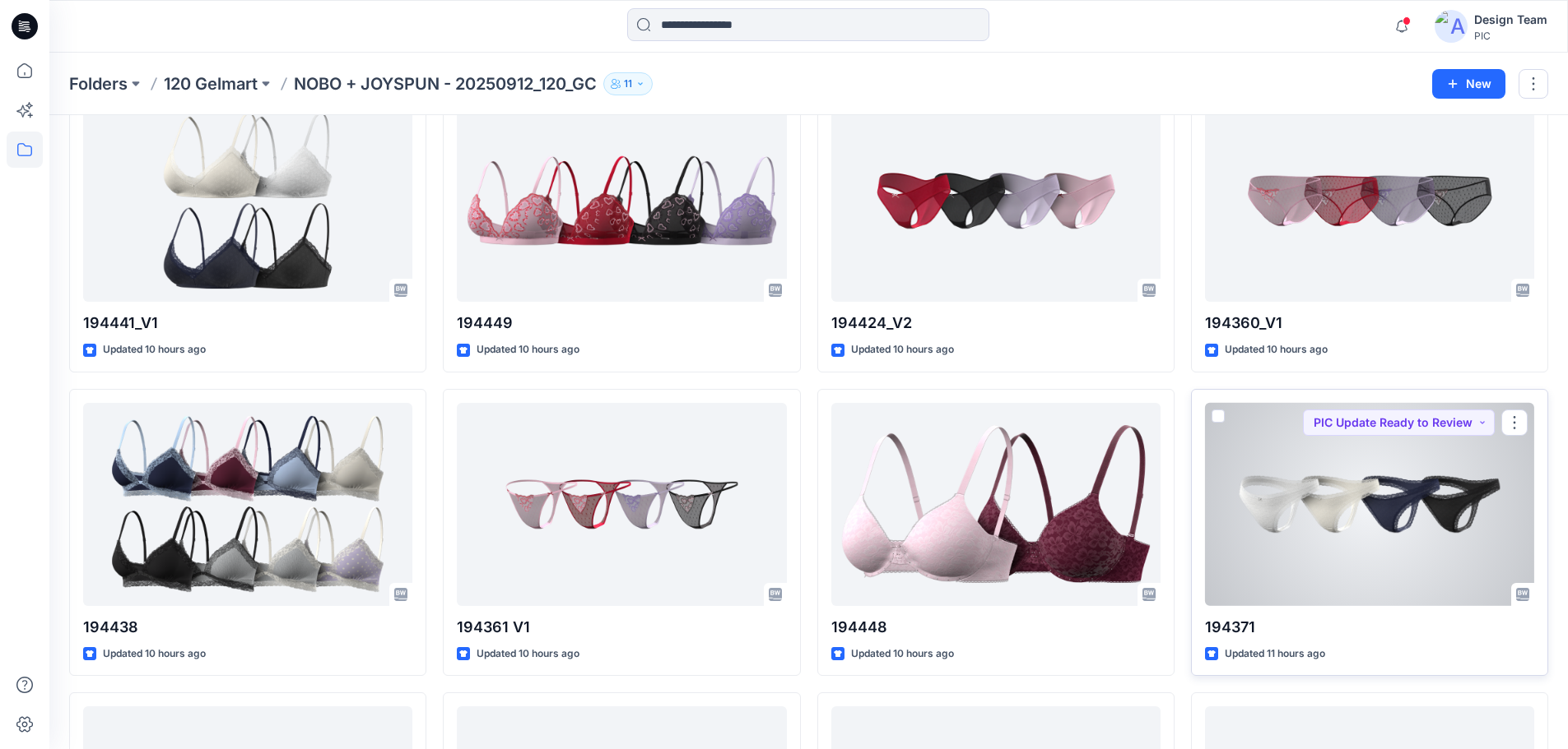
click at [1305, 525] on div at bounding box center [1369, 504] width 329 height 203
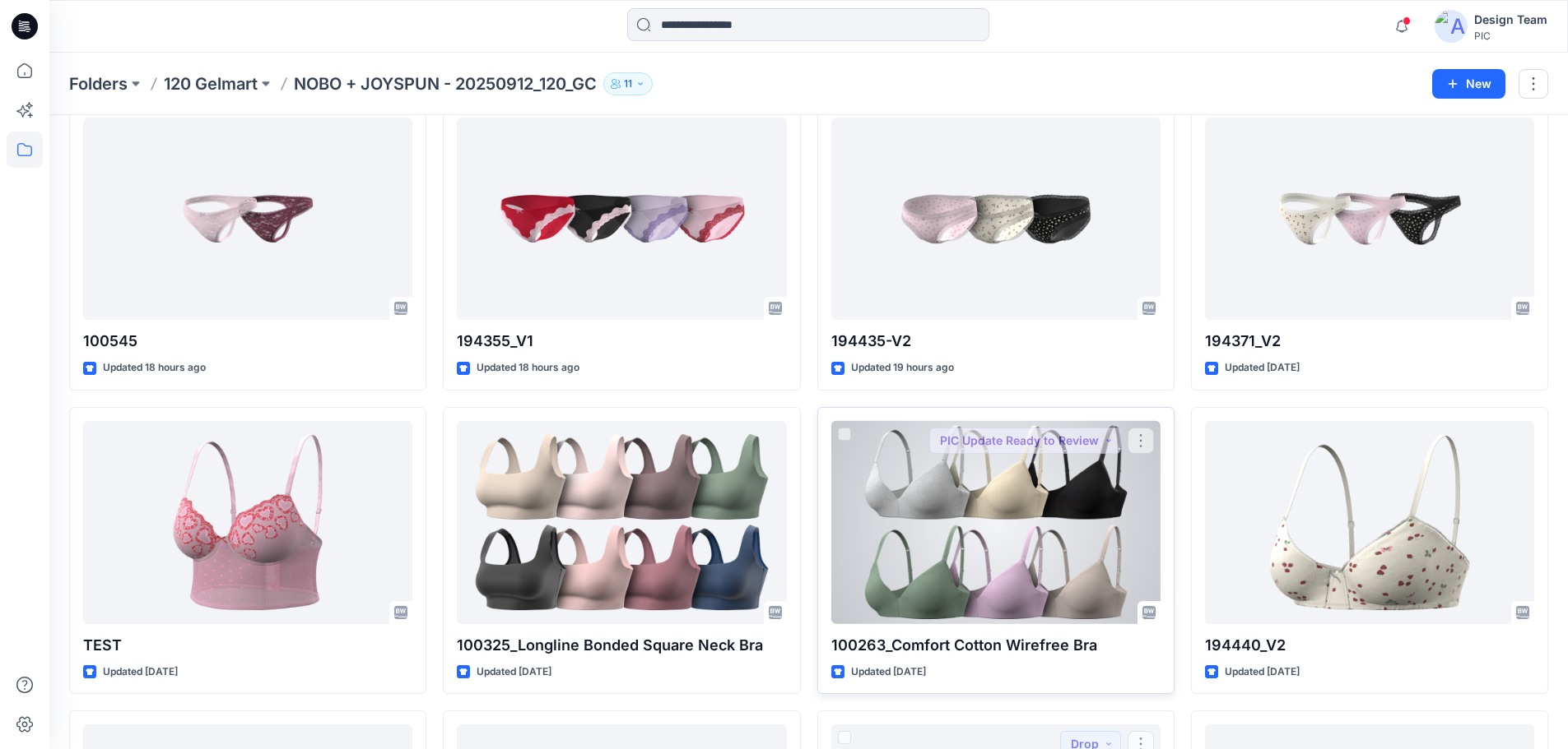
scroll to position [4635, 0]
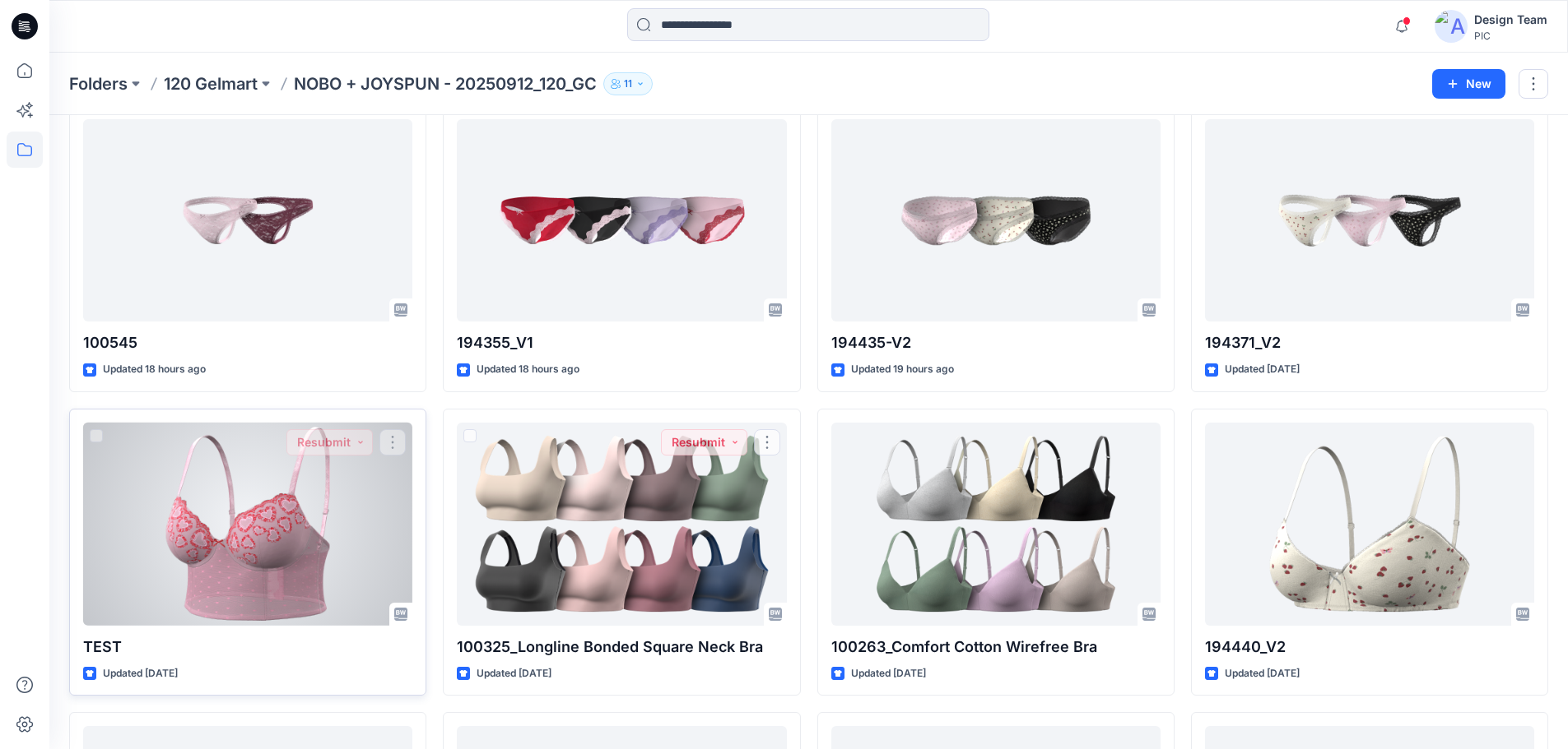
drag, startPoint x: 343, startPoint y: 413, endPoint x: 335, endPoint y: 414, distance: 8.1
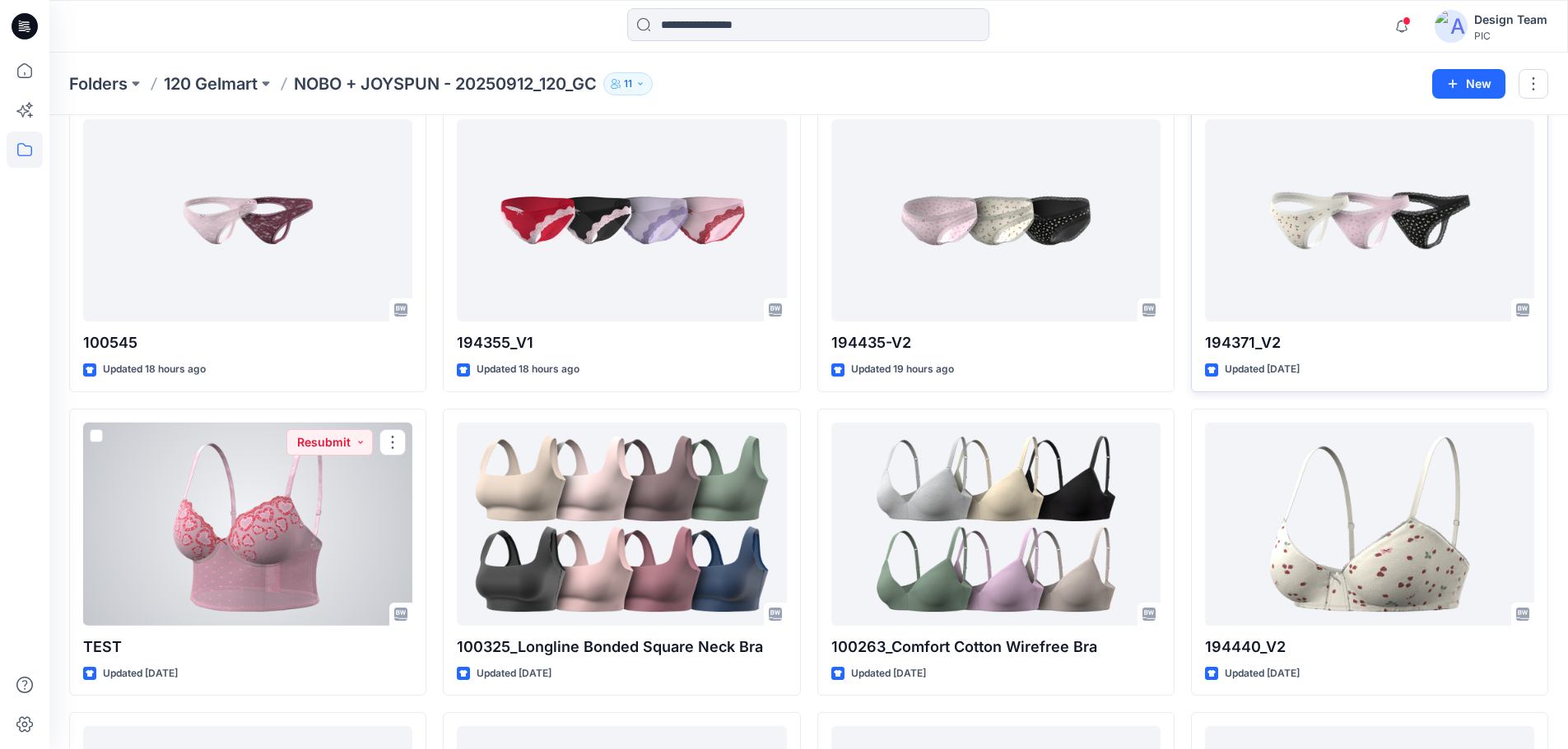
drag, startPoint x: 335, startPoint y: 414, endPoint x: 1504, endPoint y: 347, distance: 1170.9
click at [1502, 348] on p "194371_V2" at bounding box center [1369, 343] width 329 height 23
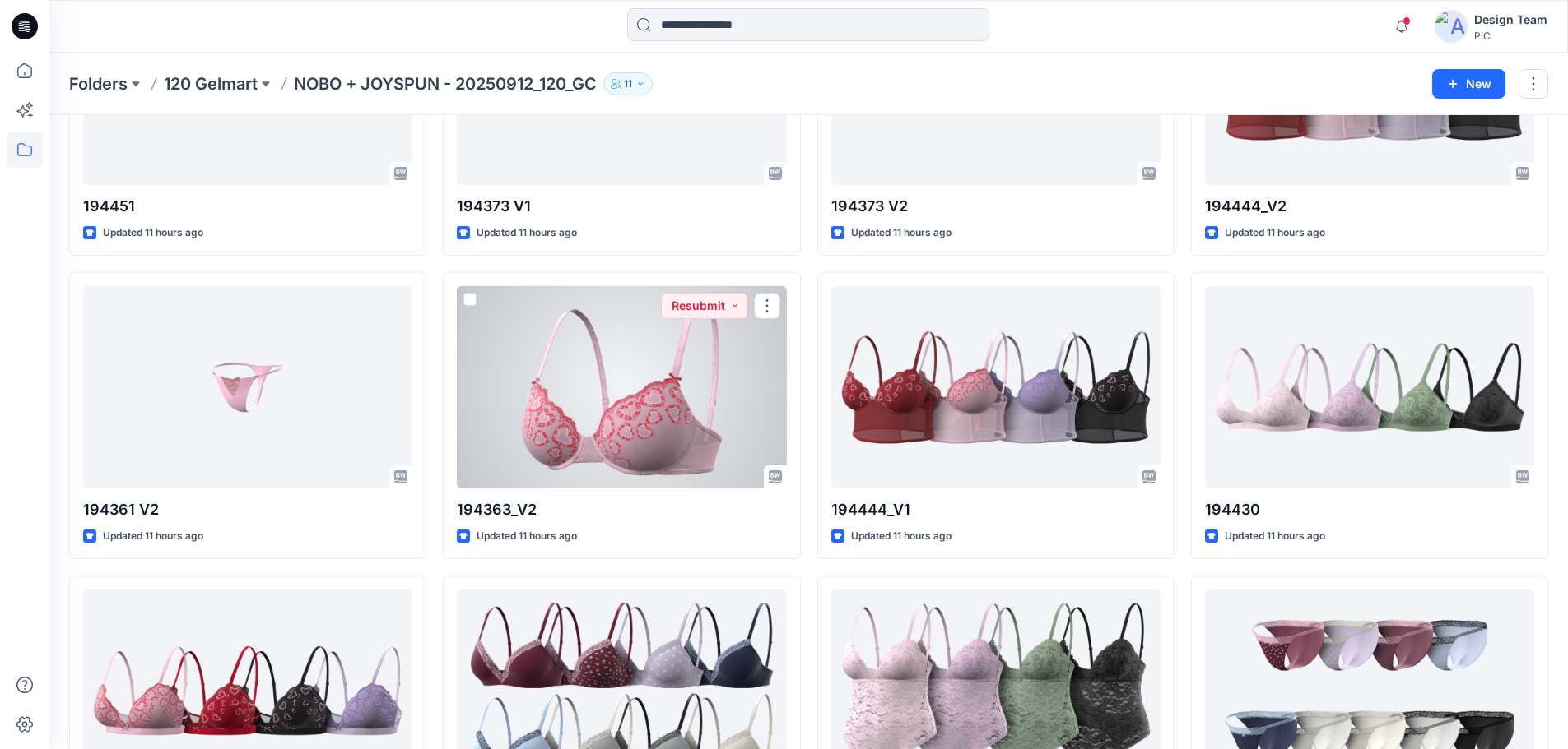
scroll to position [2335, 0]
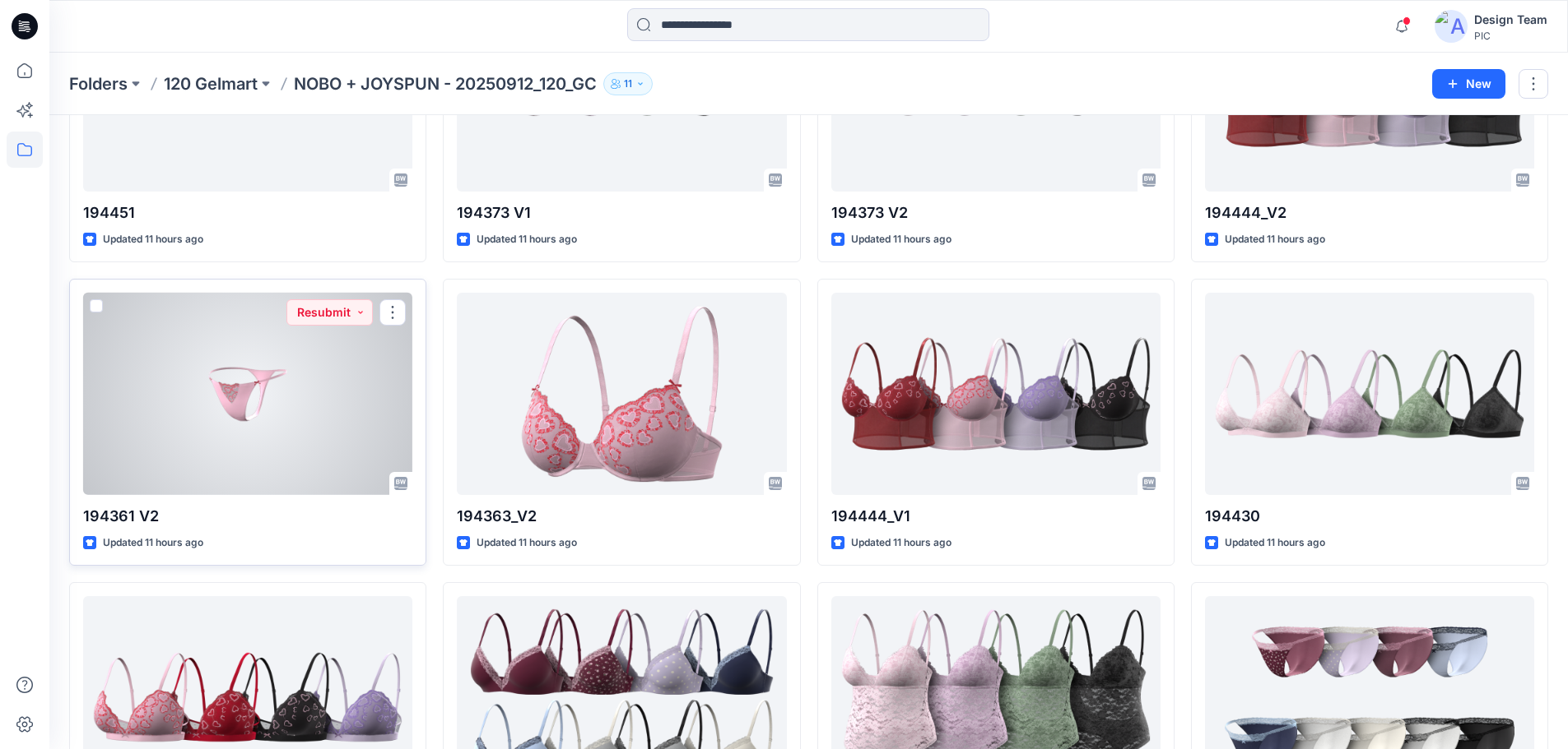
click at [307, 465] on div at bounding box center [248, 394] width 329 height 203
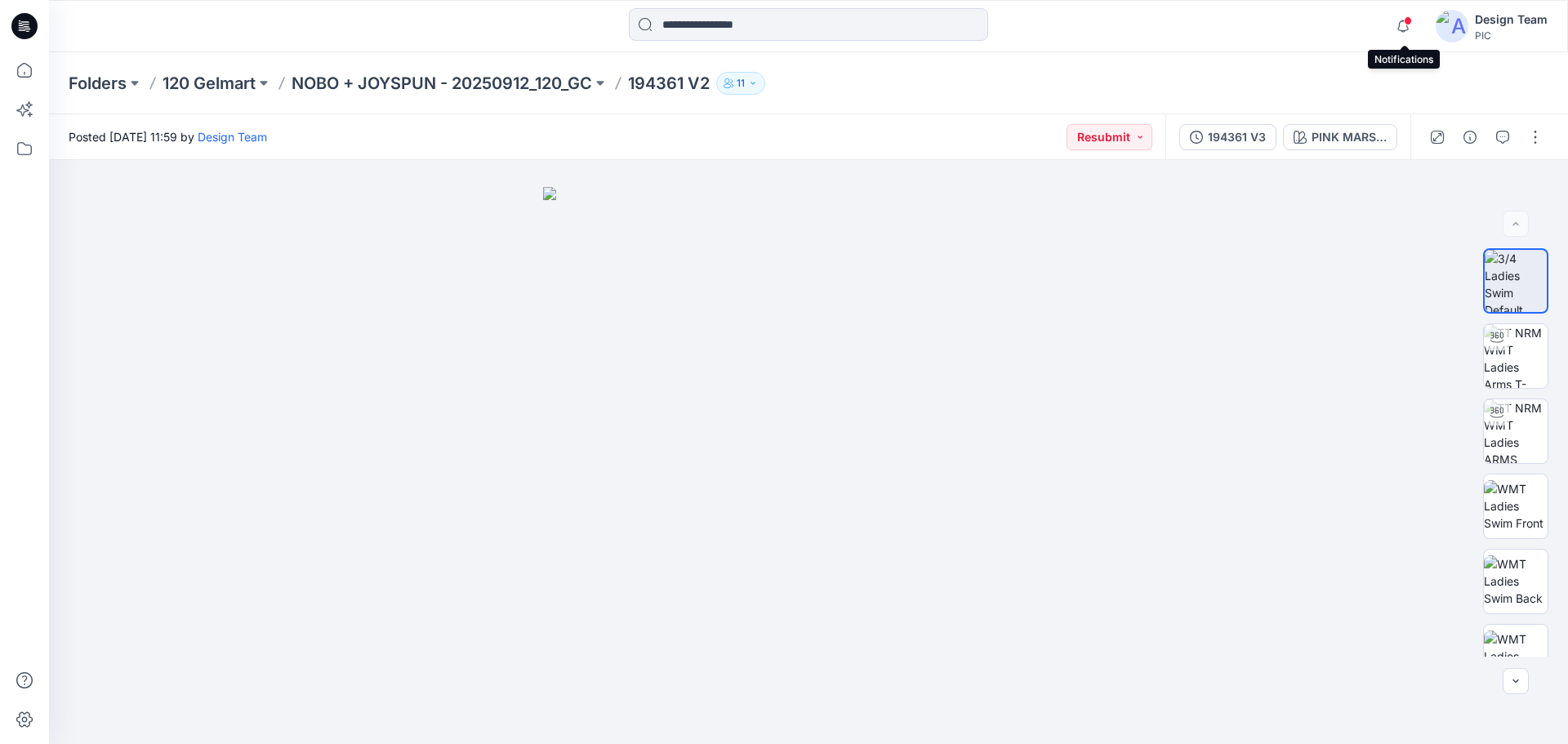
click at [1405, 17] on span at bounding box center [1407, 21] width 8 height 9
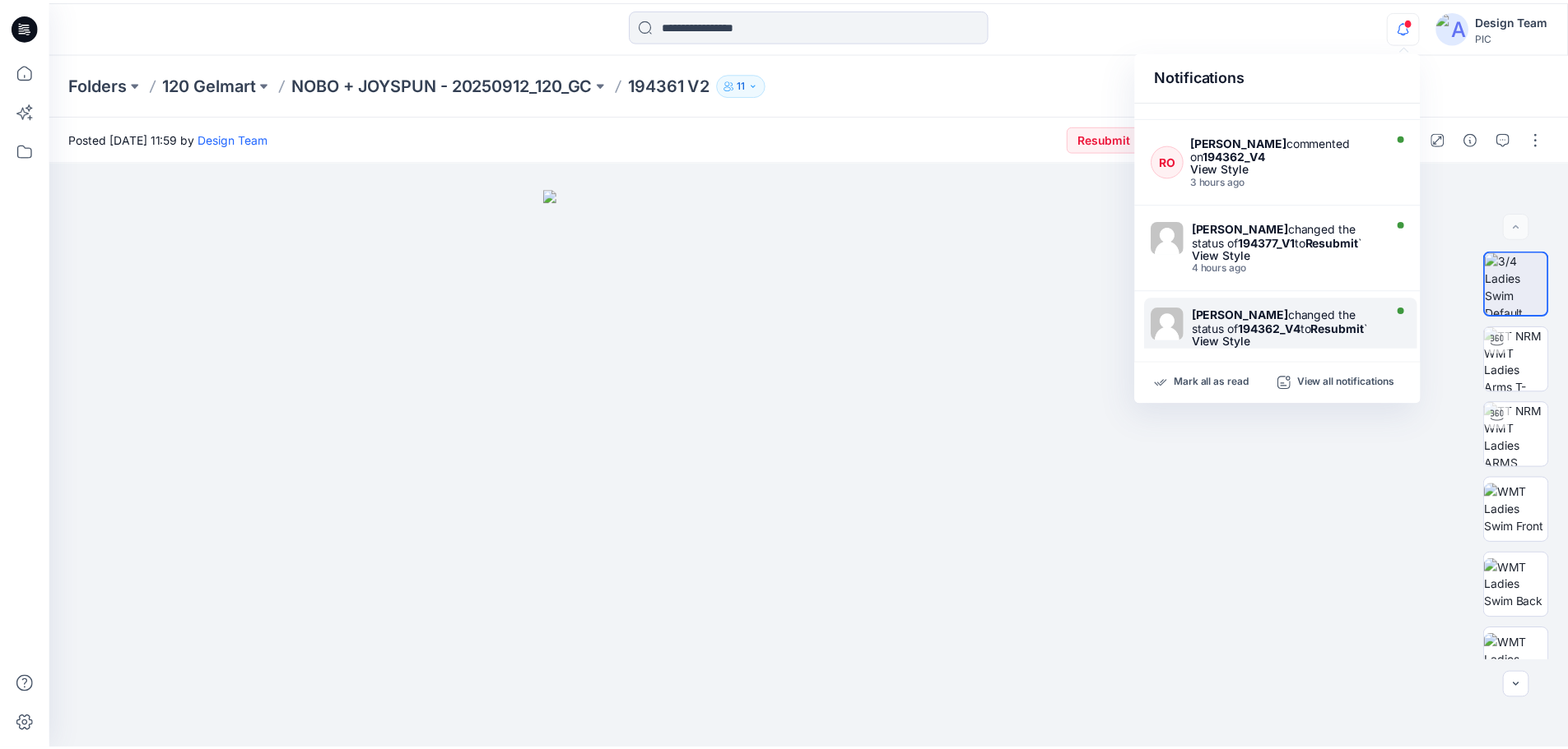
scroll to position [617, 0]
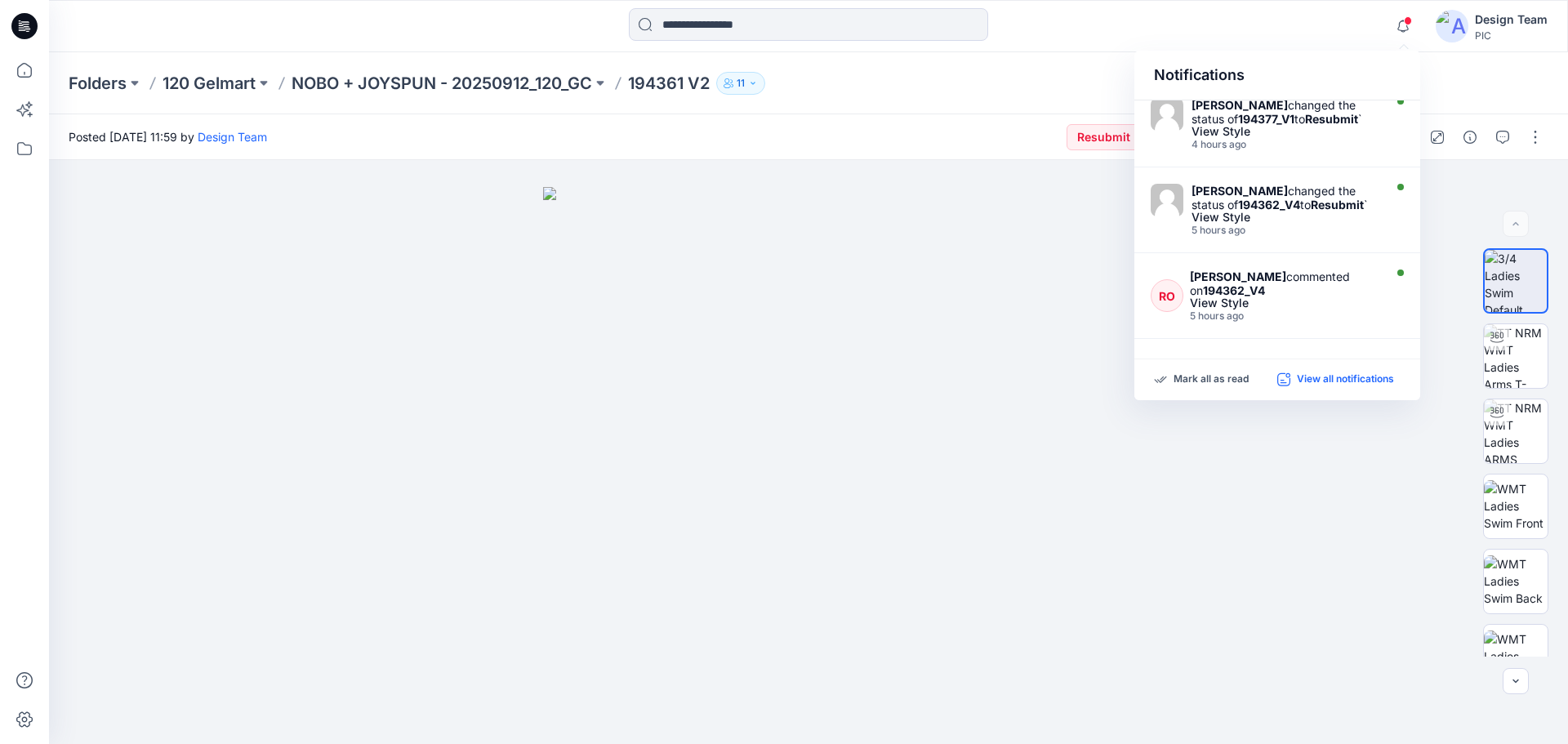
click at [1367, 380] on p "View all notifications" at bounding box center [1345, 380] width 98 height 15
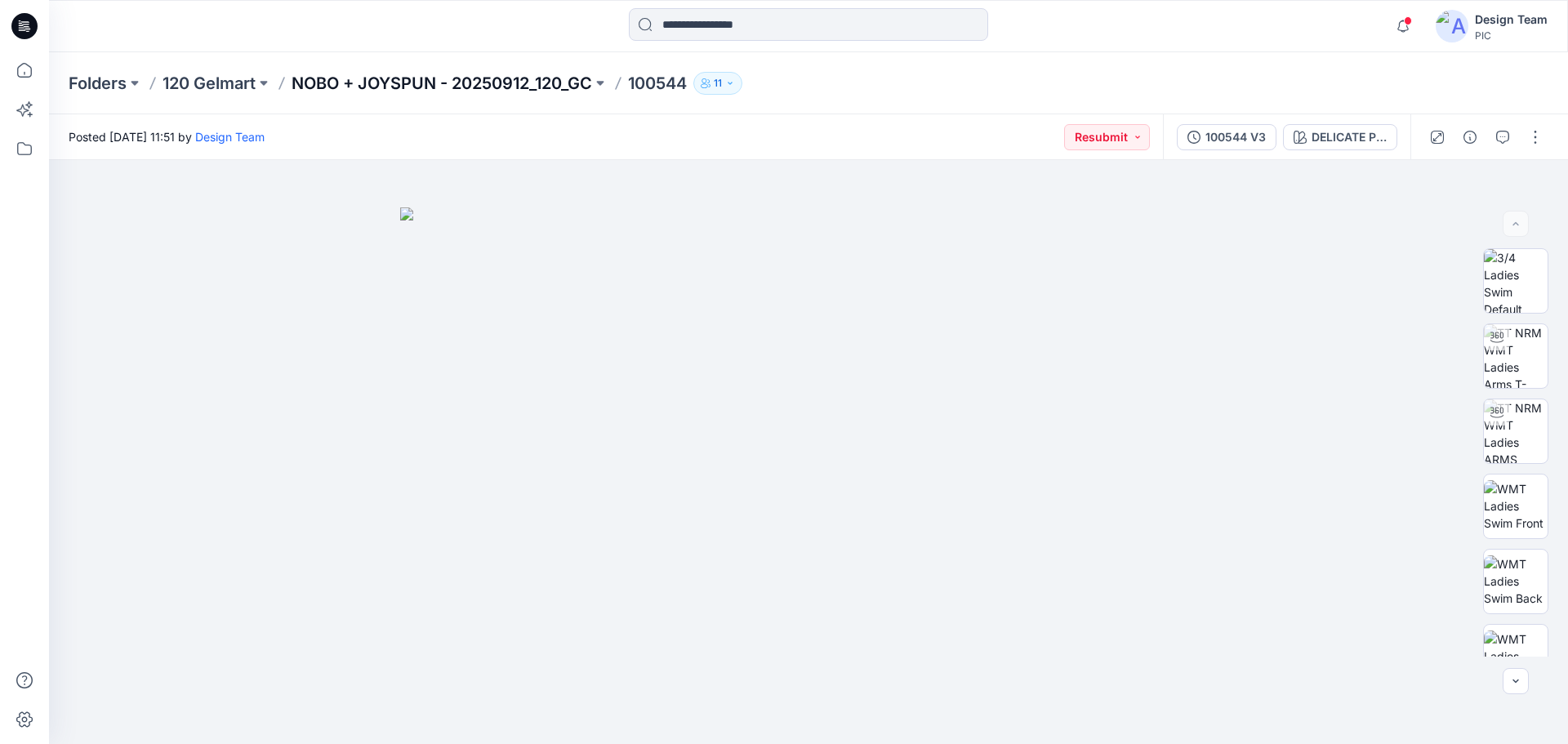
click at [501, 88] on p "NOBO + JOYSPUN - 20250912_120_GC" at bounding box center [442, 83] width 301 height 23
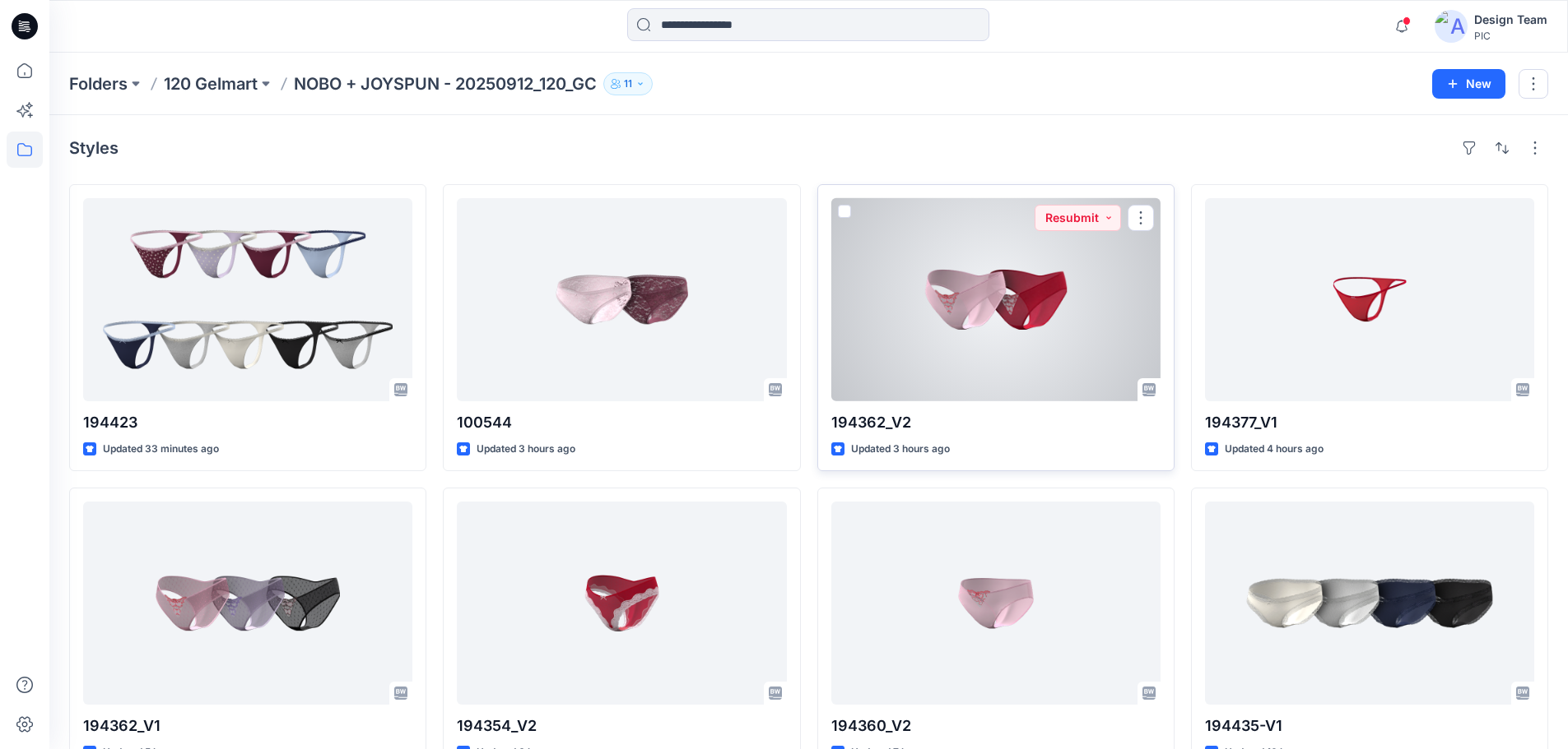
click at [1013, 331] on div at bounding box center [995, 299] width 329 height 203
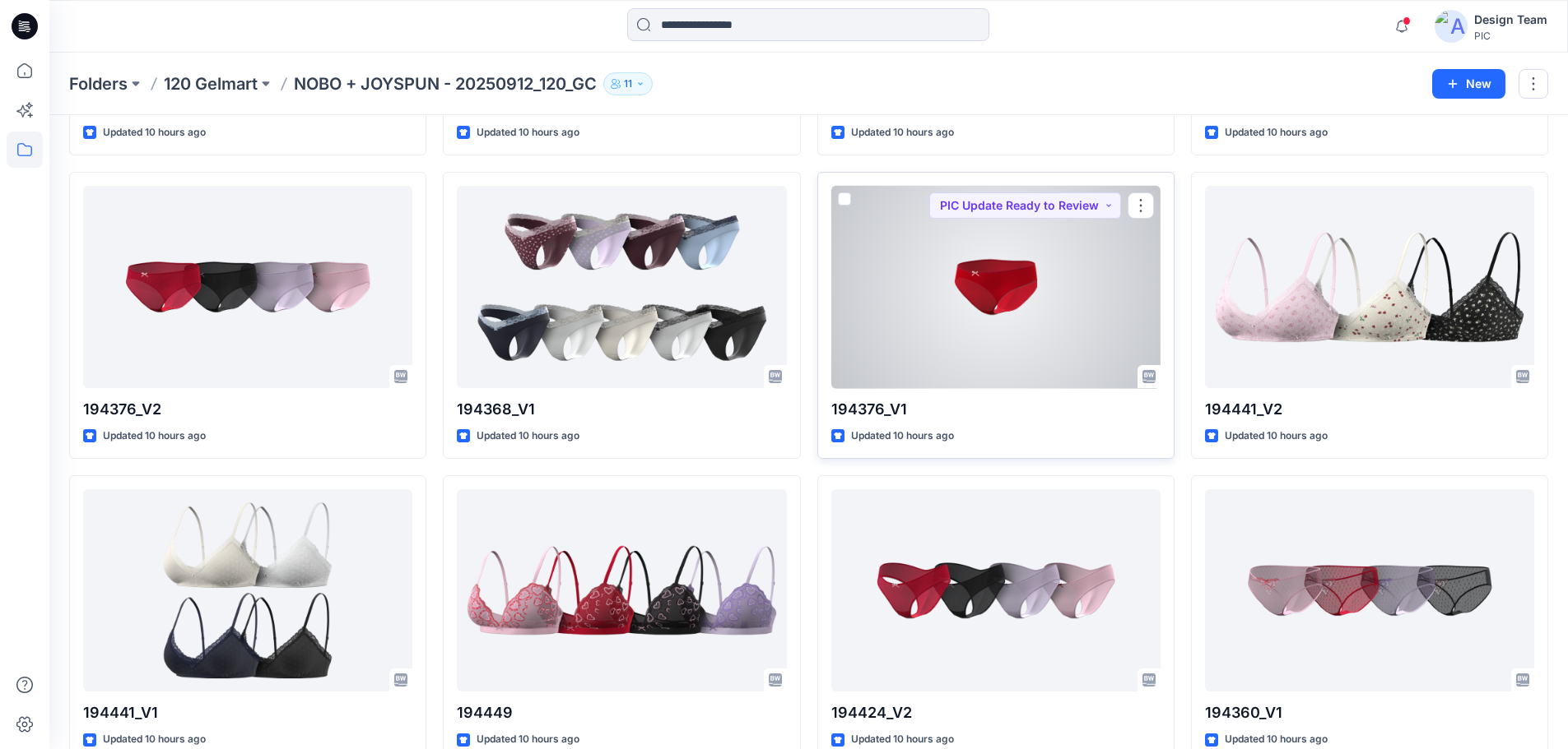
scroll to position [987, 0]
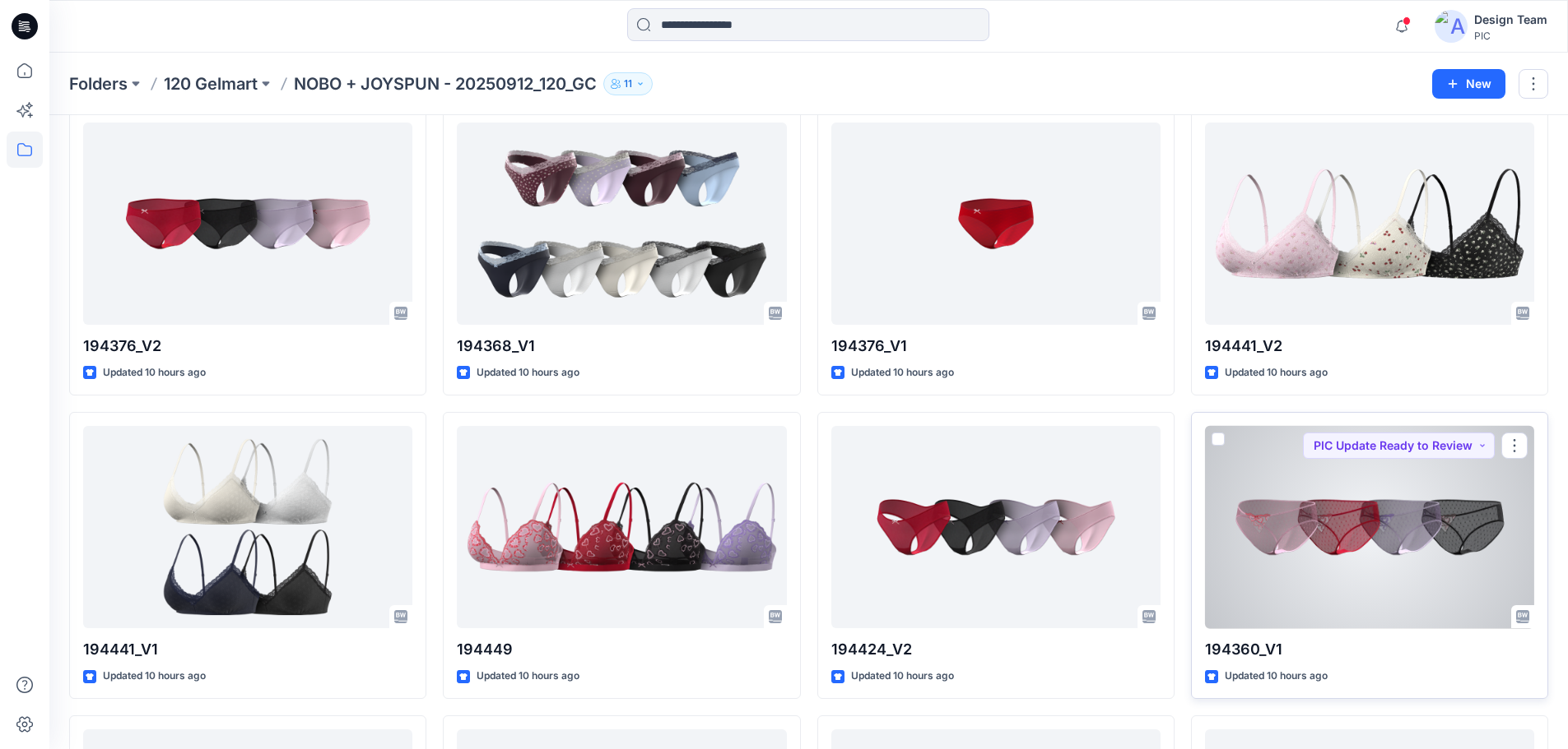
click at [1294, 530] on div at bounding box center [1369, 527] width 329 height 203
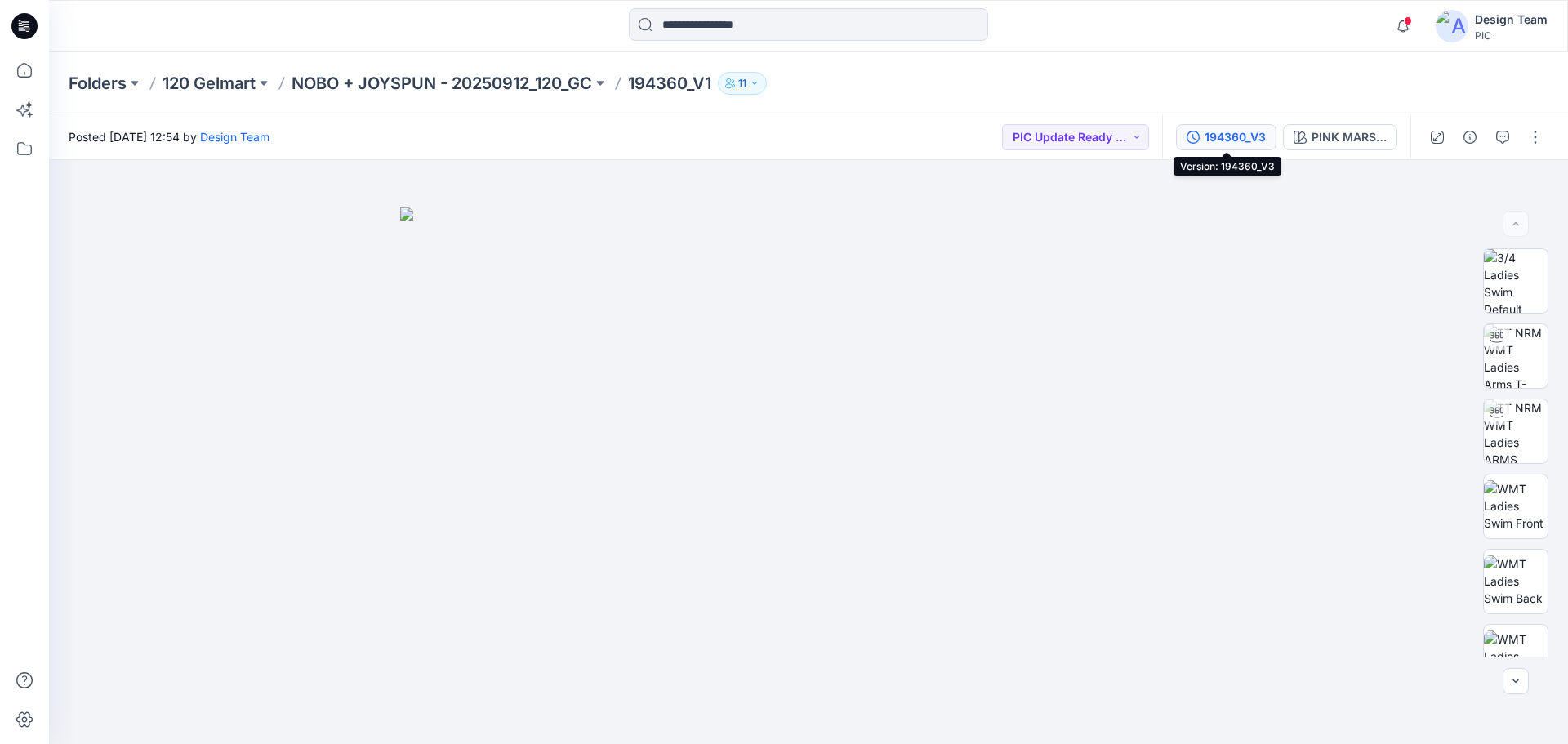
click at [1242, 145] on div "194360_V3" at bounding box center [1235, 137] width 62 height 18
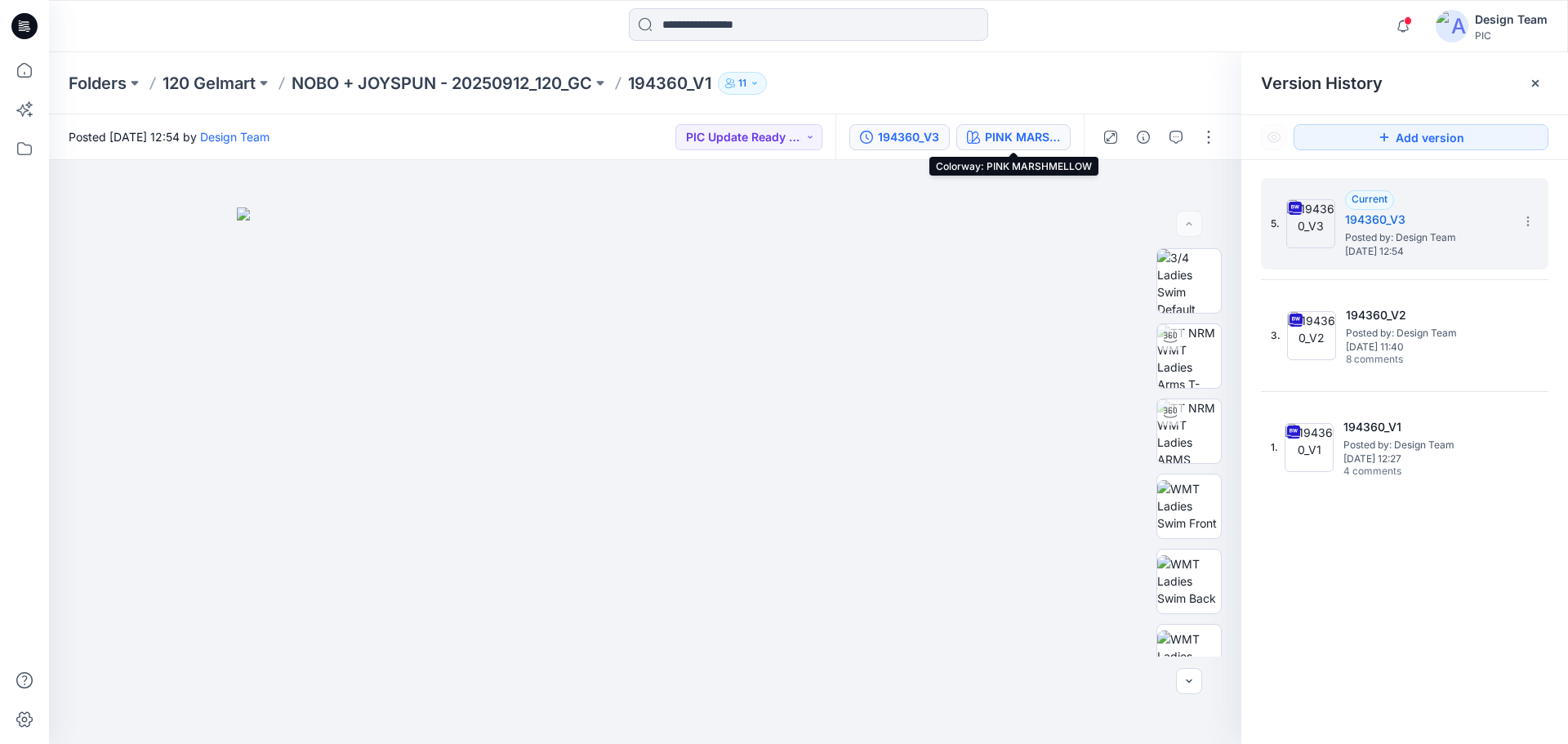
drag, startPoint x: 1028, startPoint y: 134, endPoint x: 1029, endPoint y: 148, distance: 14.0
click at [1029, 143] on div "PINK MARSHMELLOW" at bounding box center [1022, 137] width 75 height 18
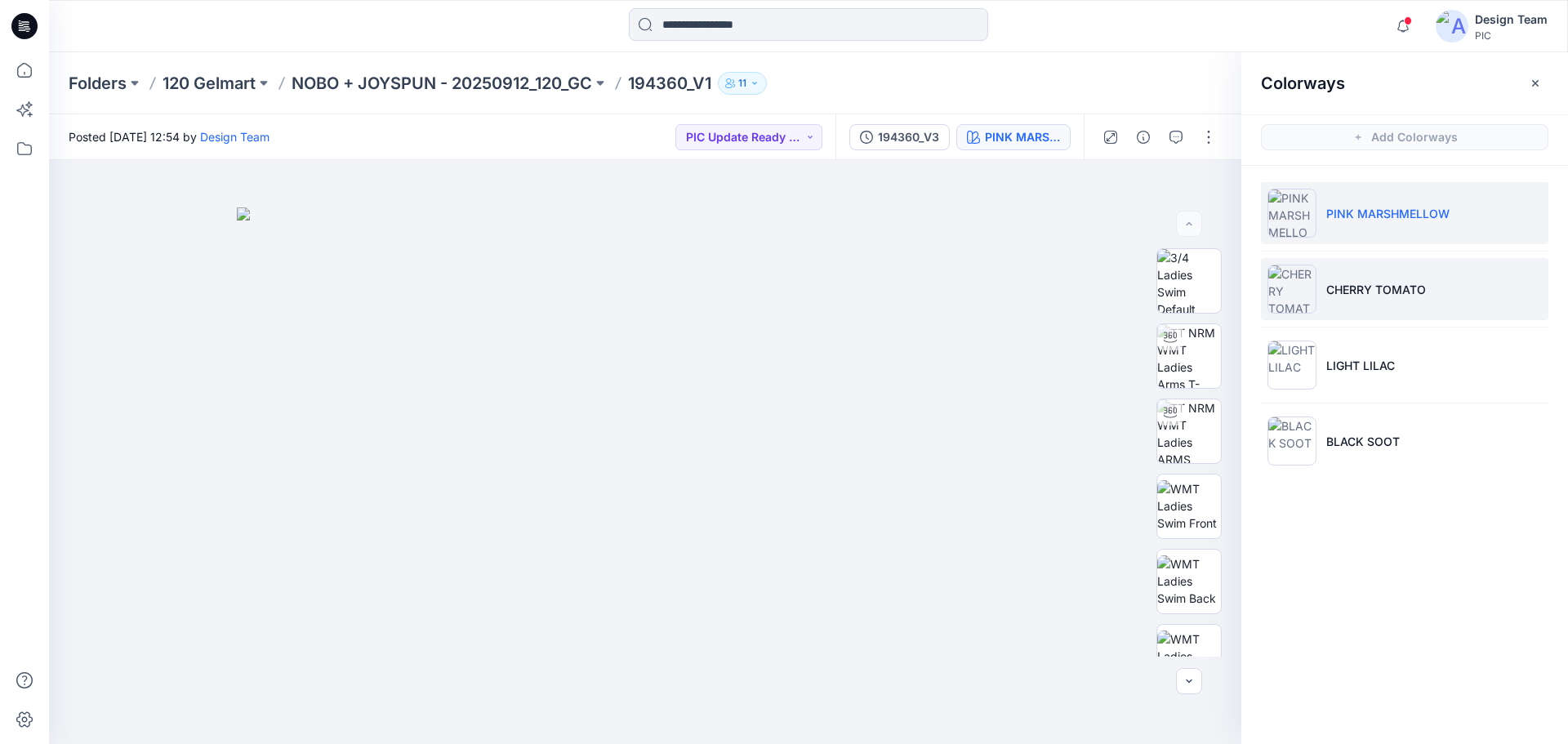
click at [1439, 302] on li "CHERRY TOMATO" at bounding box center [1404, 288] width 287 height 62
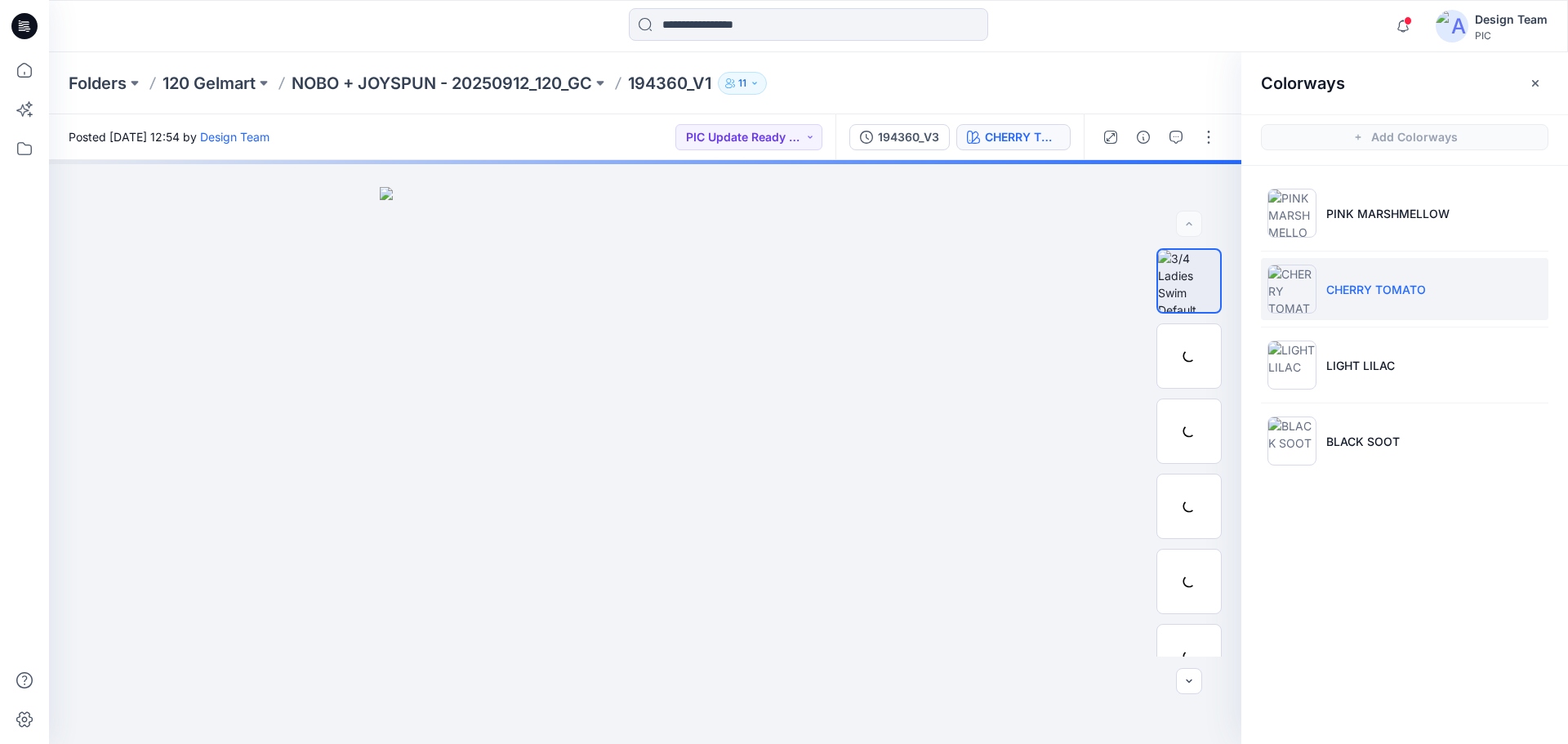
click at [1443, 293] on li "CHERRY TOMATO" at bounding box center [1404, 288] width 287 height 62
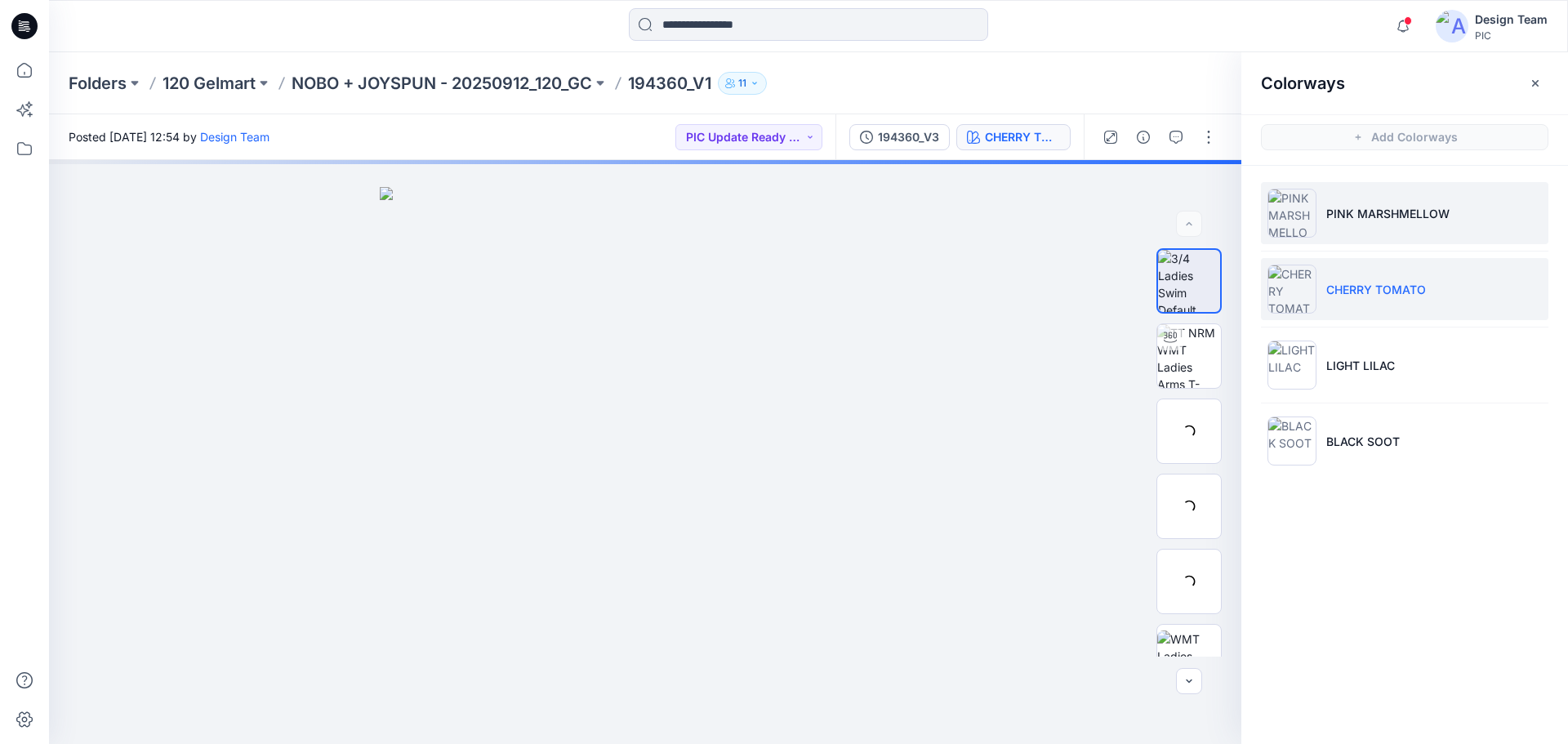
click at [1424, 210] on p "PINK MARSHMELLOW" at bounding box center [1388, 214] width 123 height 17
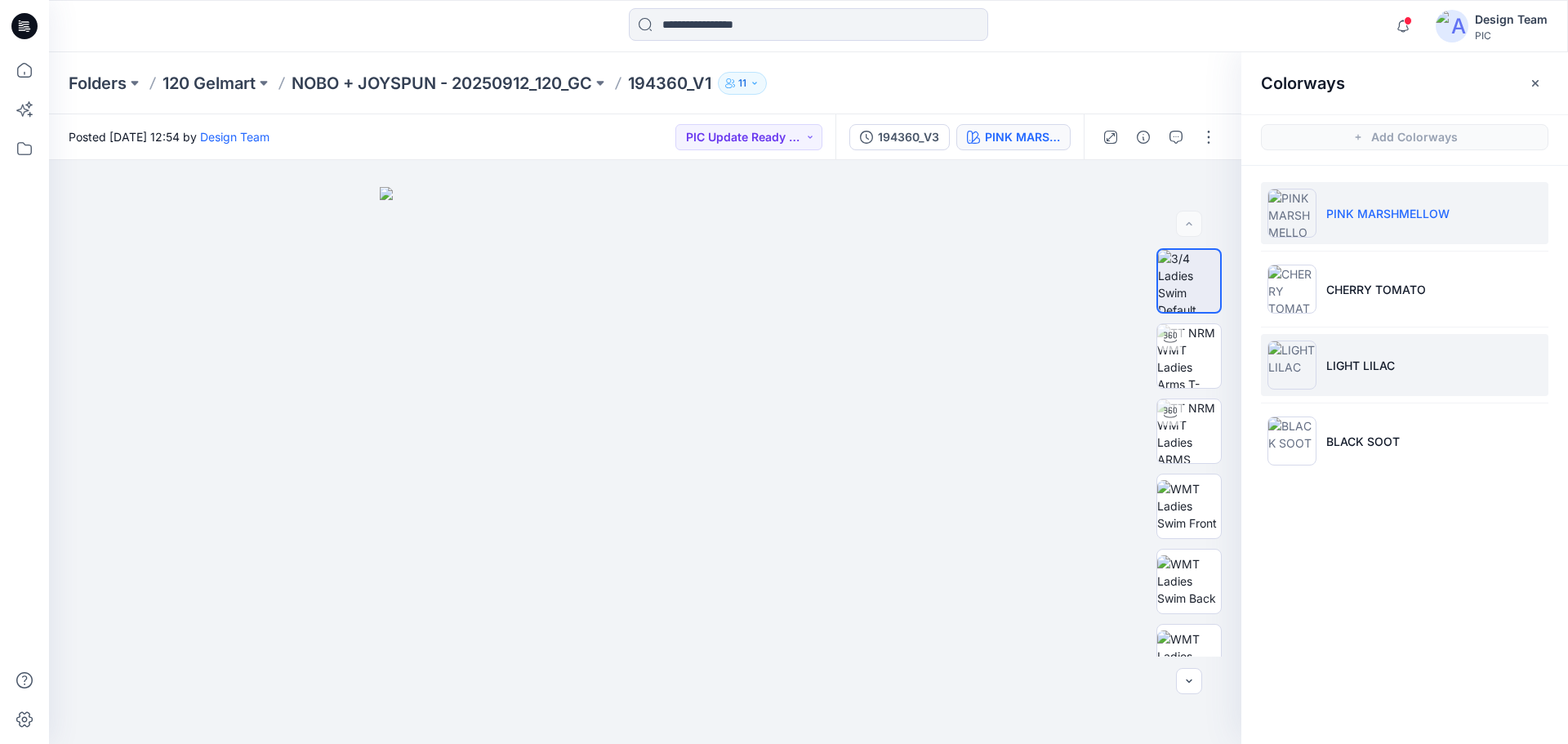
click at [1358, 366] on p "LIGHT LILAC" at bounding box center [1360, 366] width 69 height 17
click at [1433, 362] on li "LIGHT LILAC" at bounding box center [1404, 365] width 287 height 62
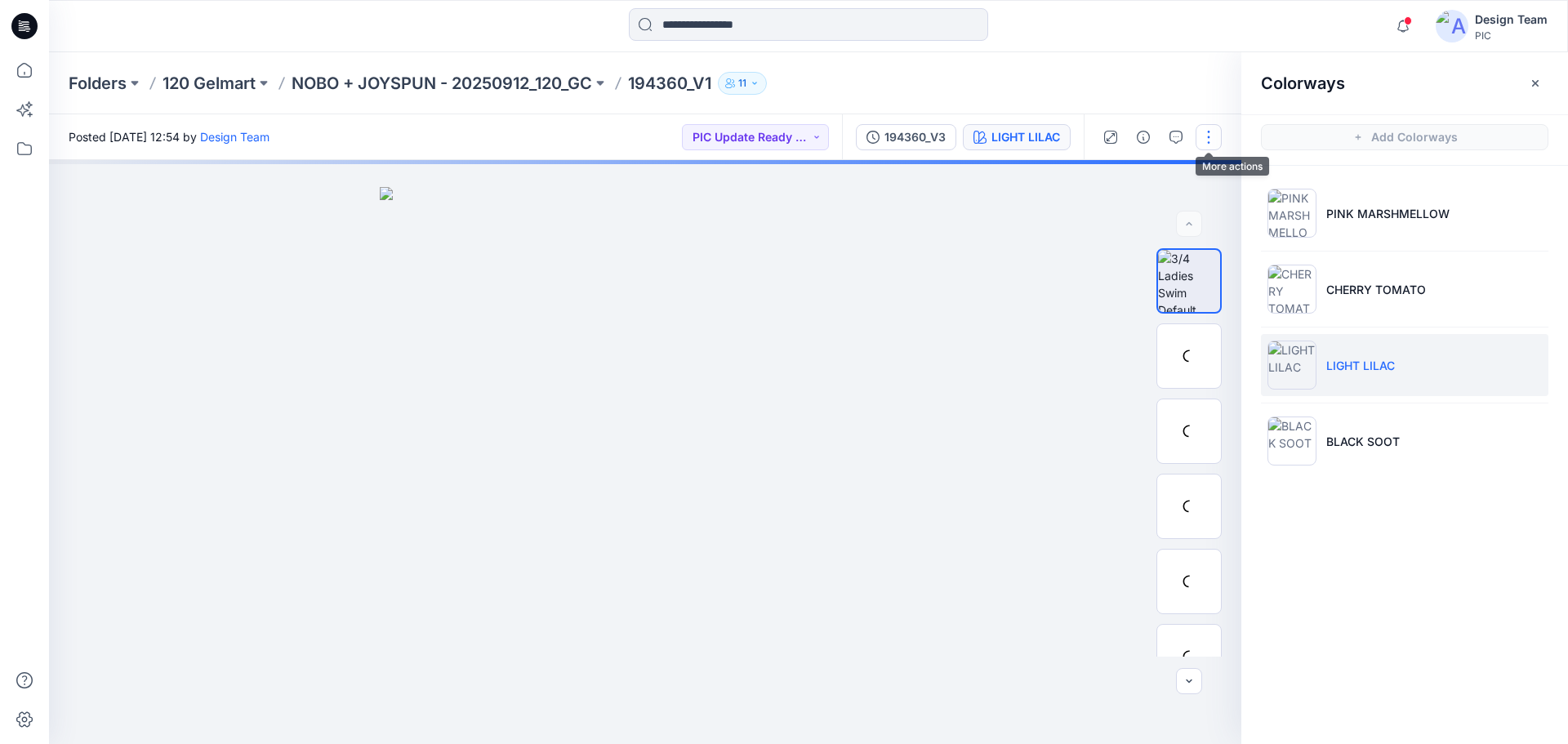
click at [1212, 140] on button "button" at bounding box center [1208, 137] width 26 height 26
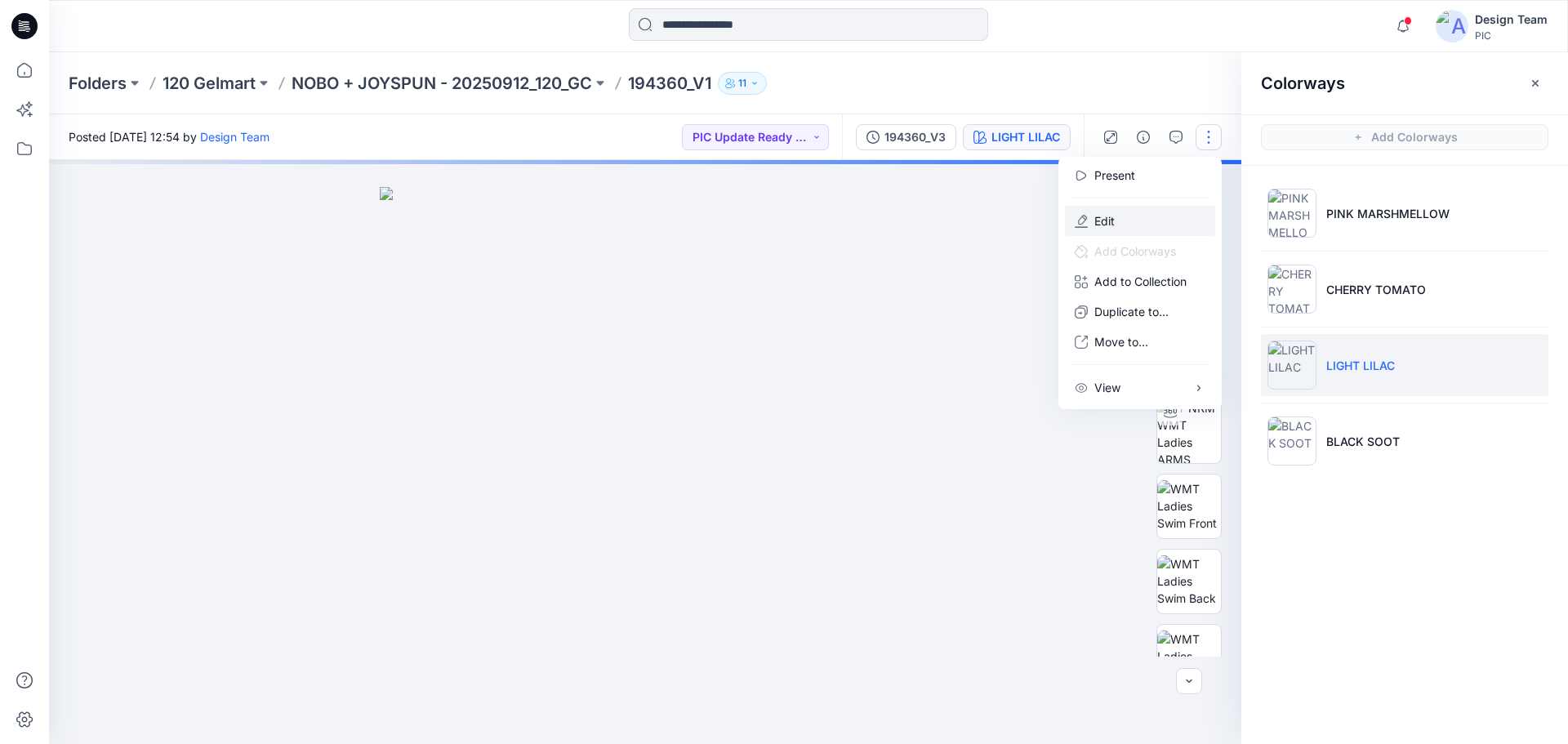
click at [1106, 221] on p "Edit" at bounding box center [1104, 221] width 20 height 17
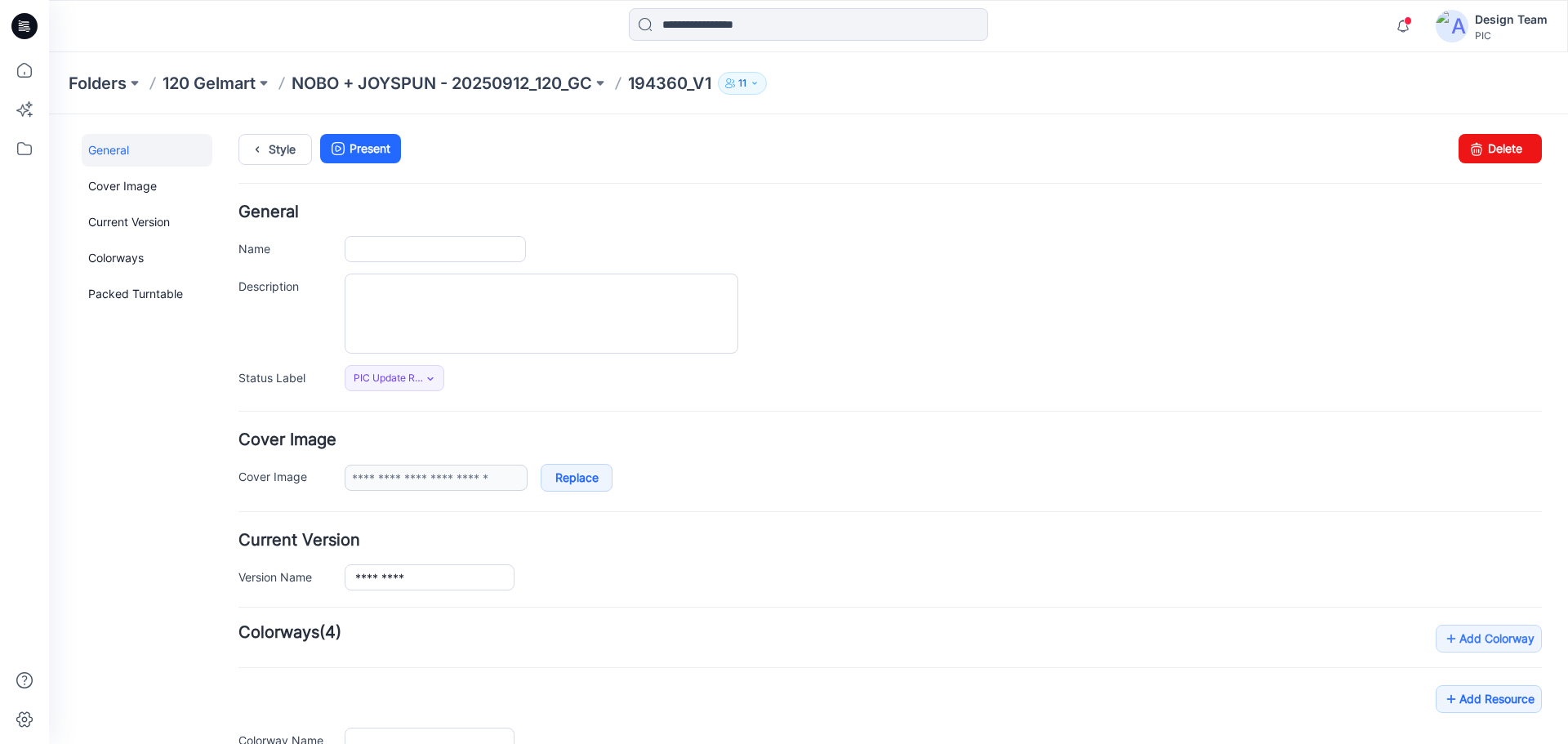
type input "*********"
type input "**********"
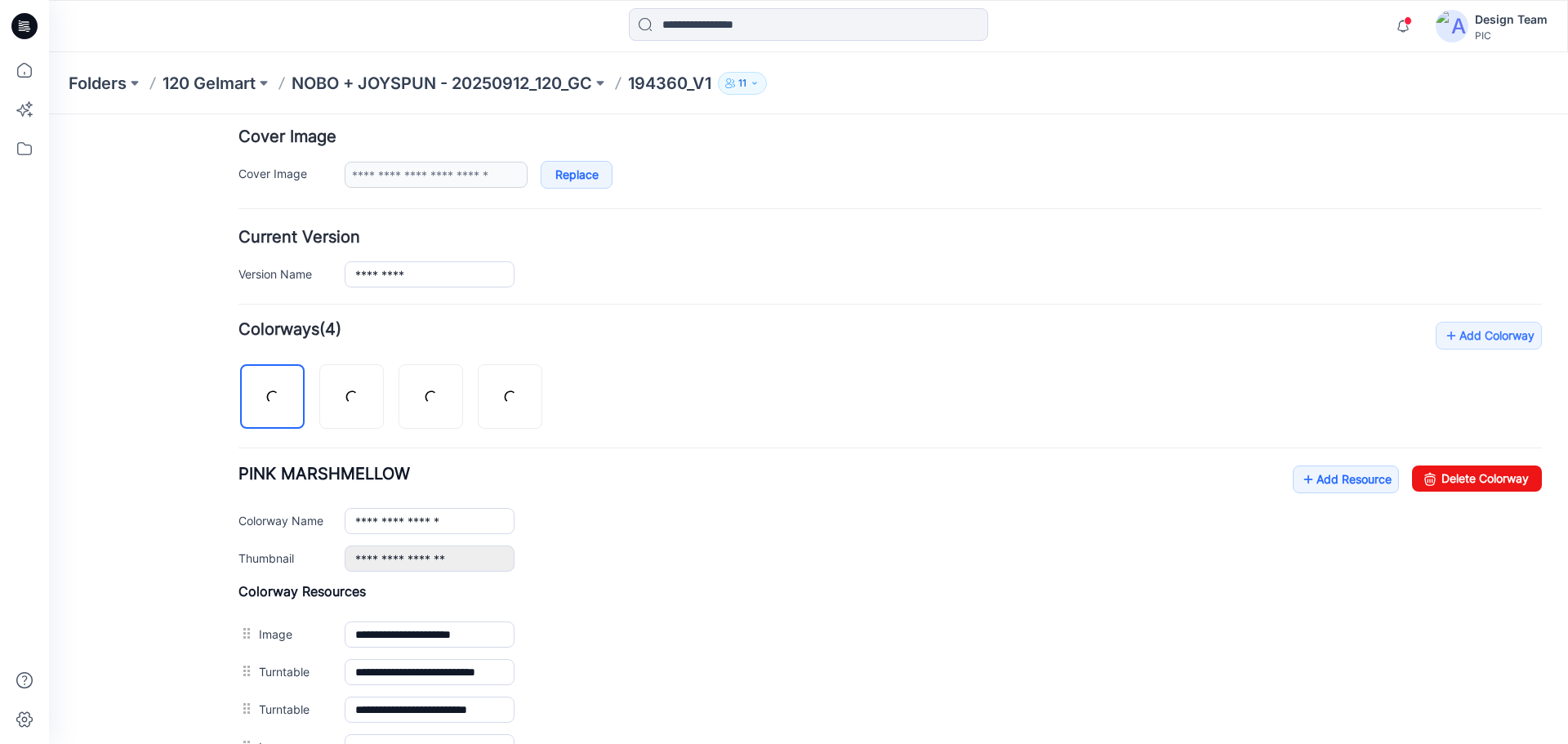
scroll to position [316, 0]
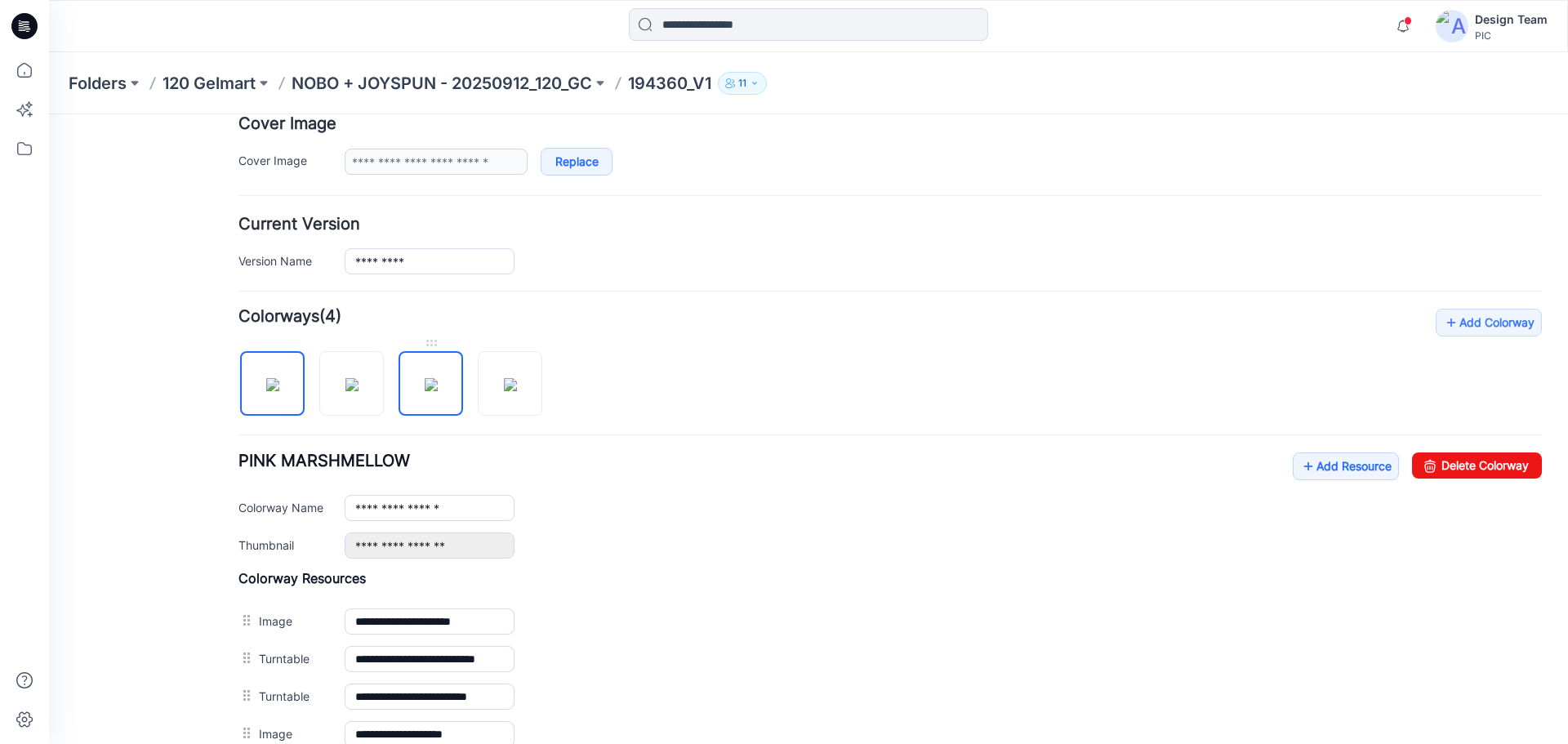
click at [432, 384] on img at bounding box center [431, 385] width 13 height 13
type input "**********"
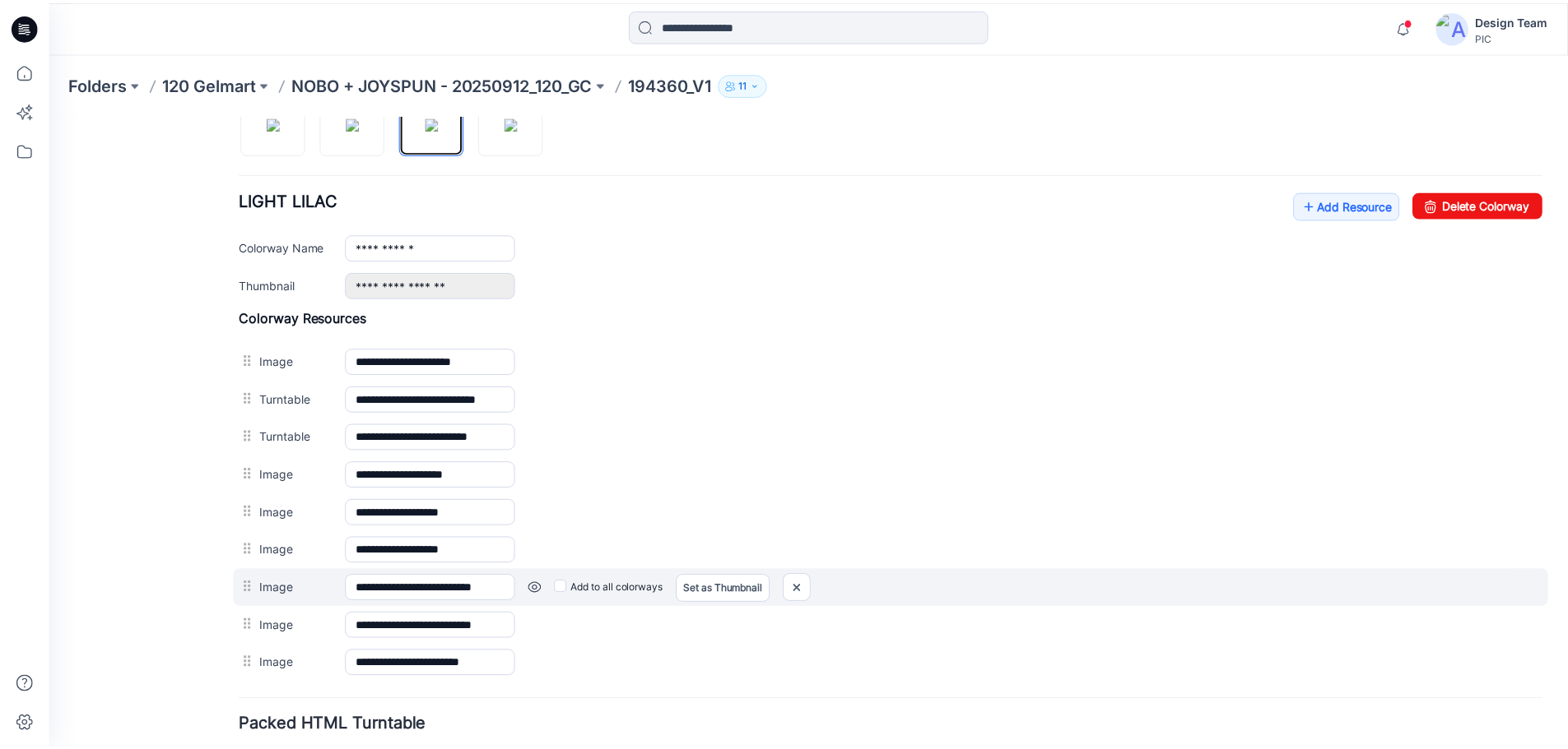
scroll to position [705, 0]
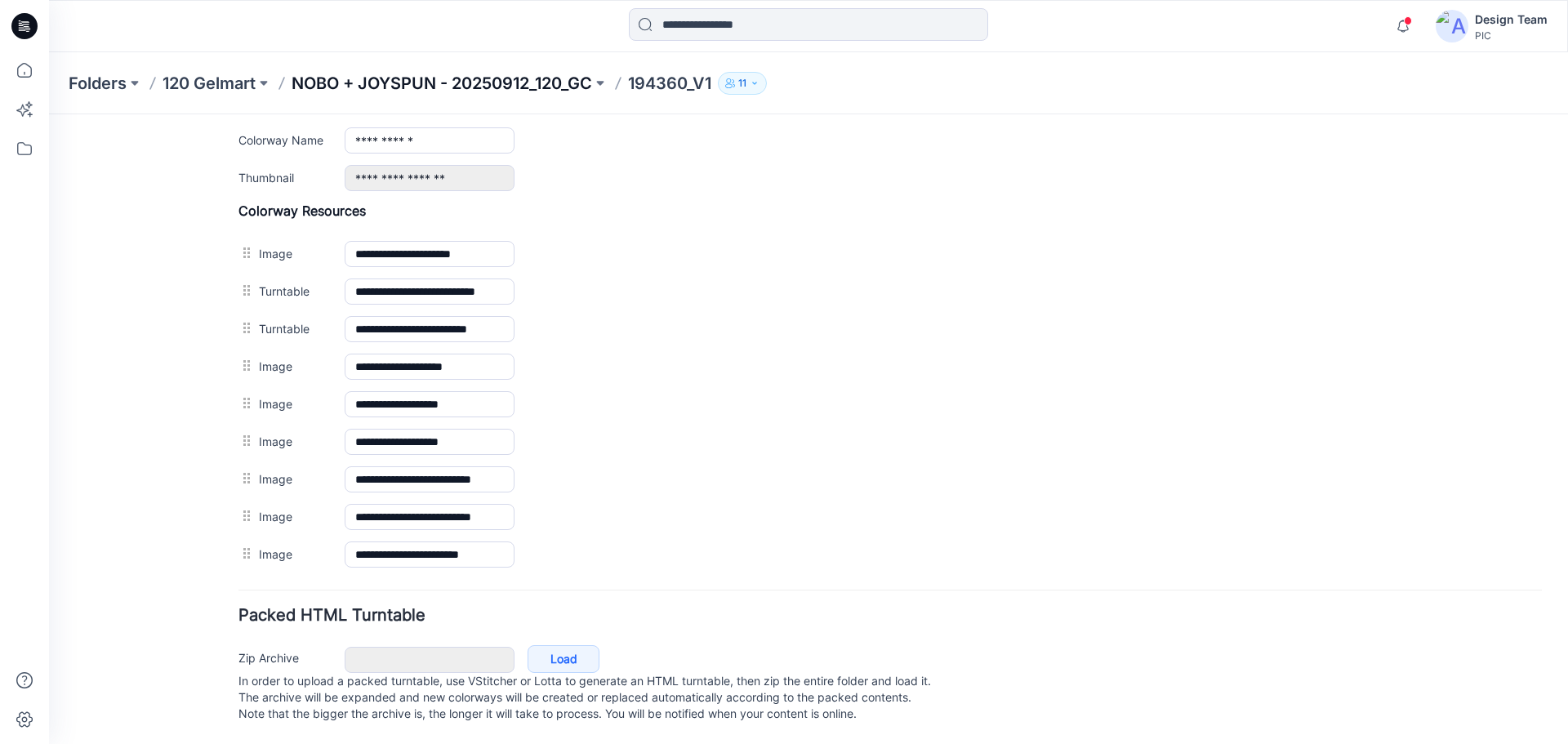
click at [455, 76] on p "NOBO + JOYSPUN - 20250912_120_GC" at bounding box center [442, 83] width 301 height 23
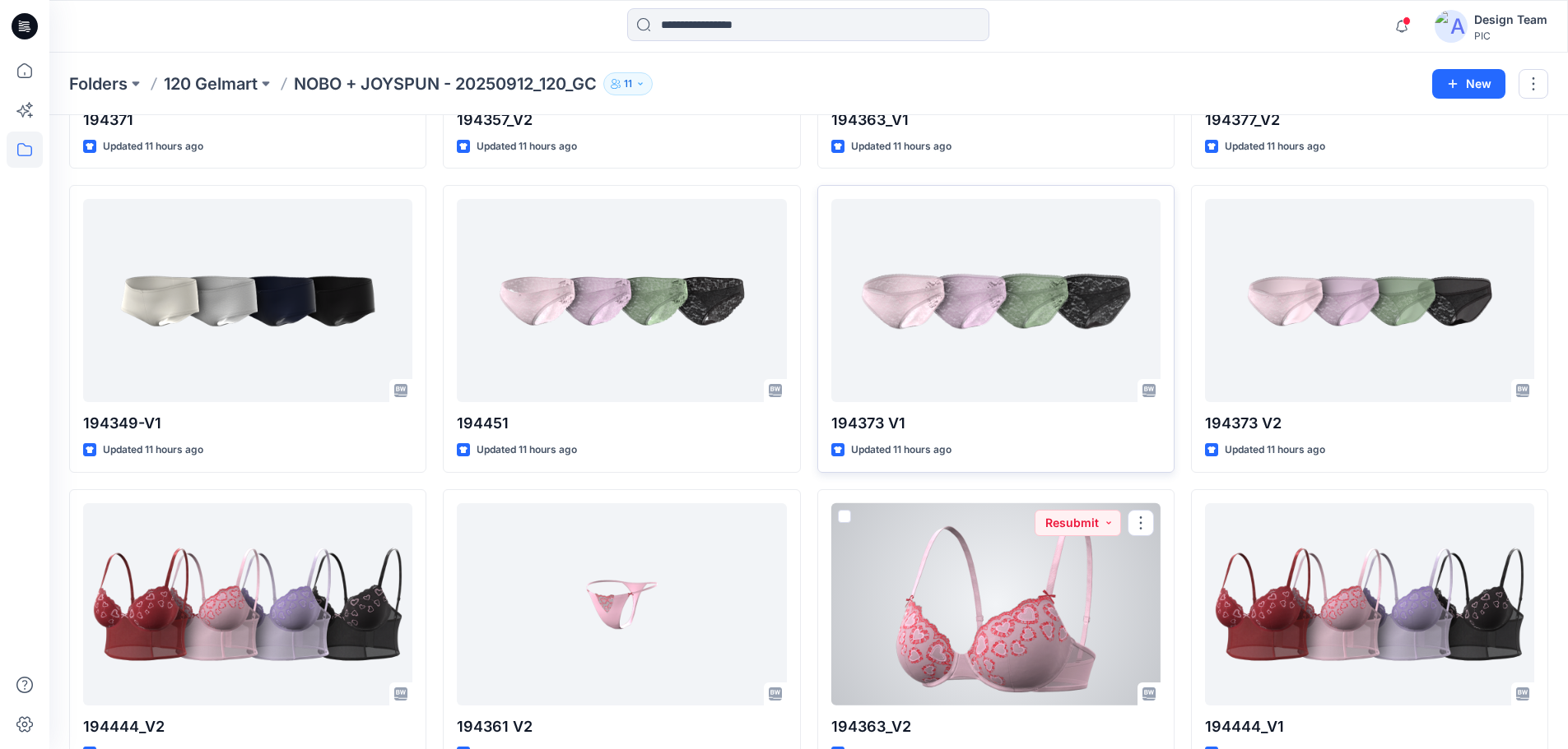
scroll to position [2231, 0]
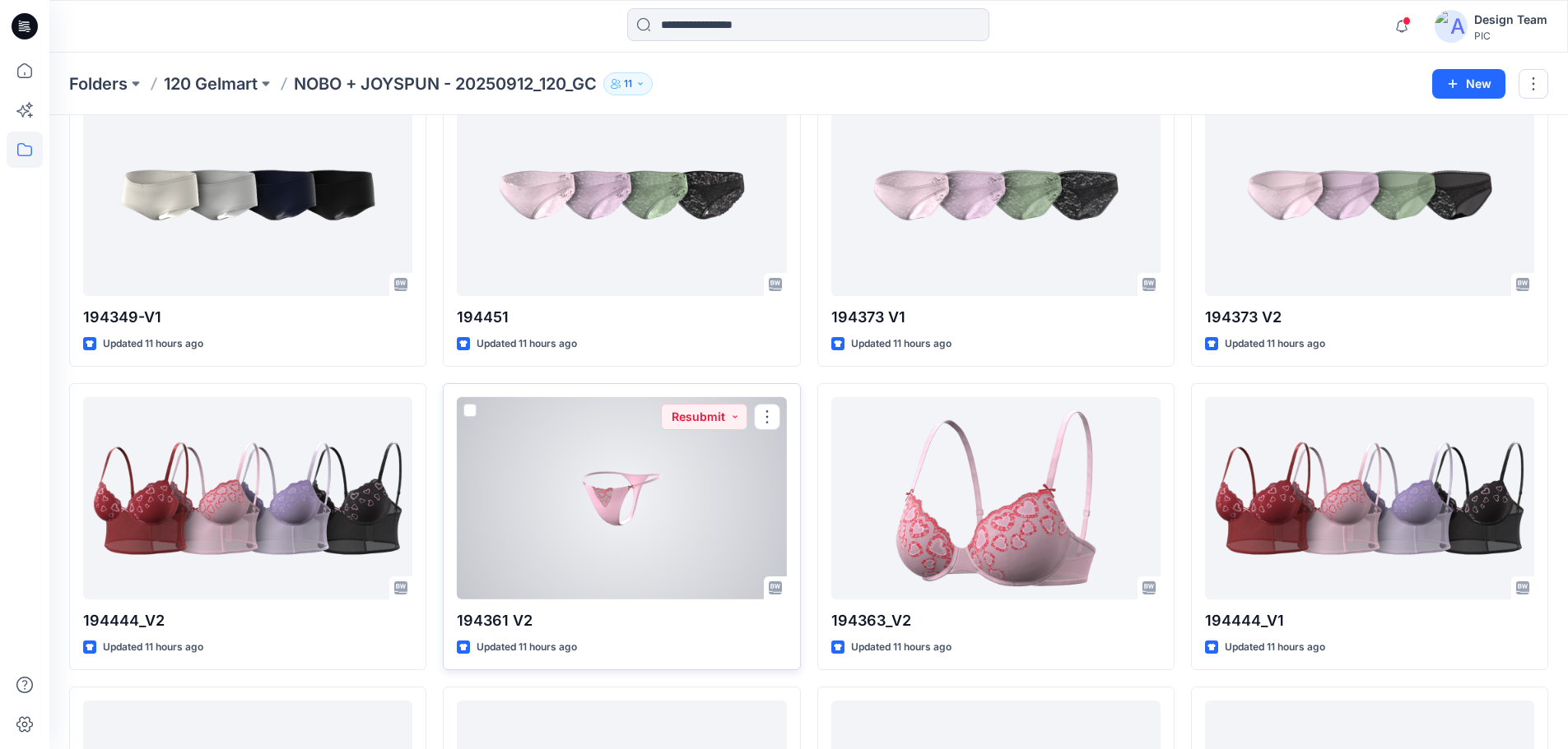
click at [634, 481] on div at bounding box center [621, 499] width 329 height 203
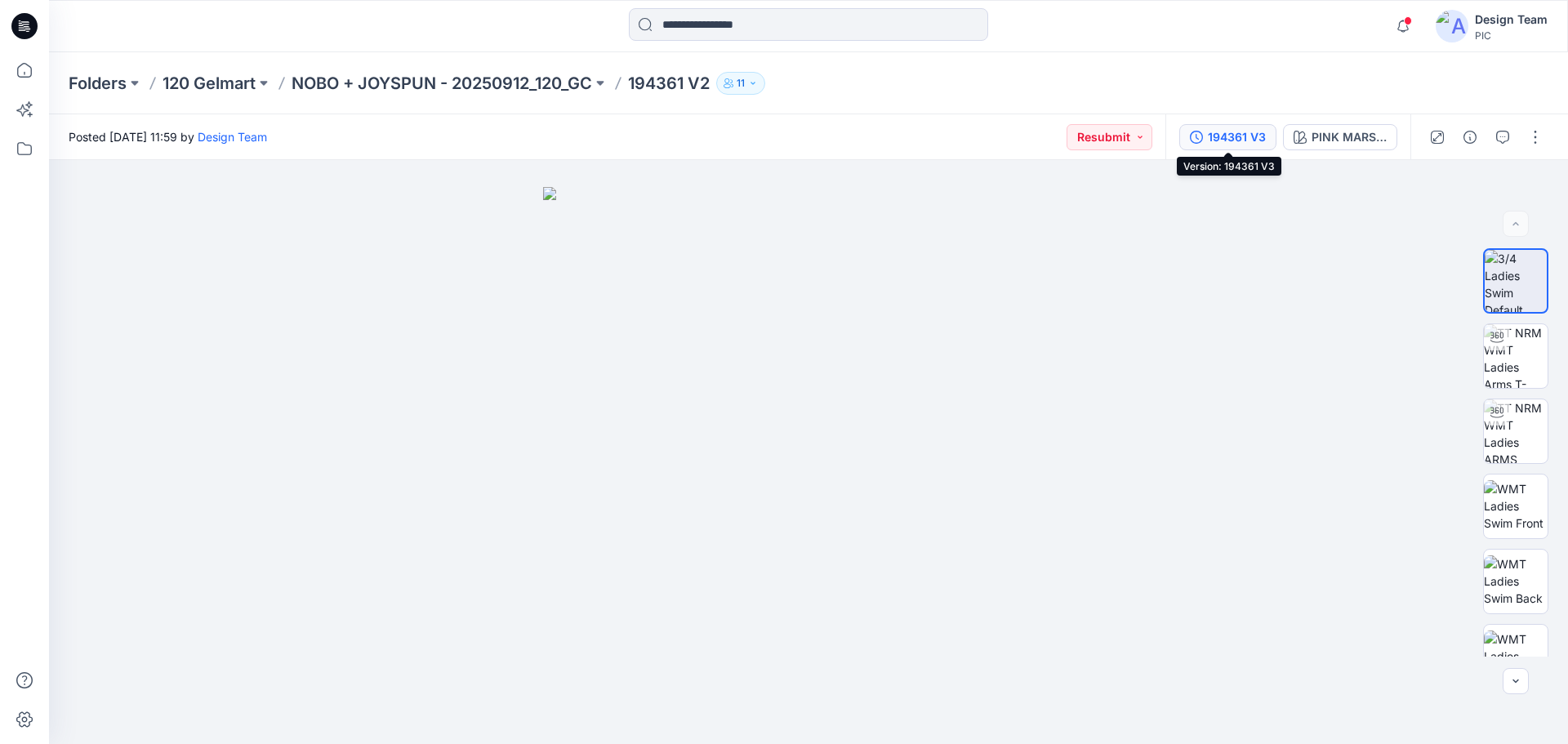
click at [1235, 142] on div "194361 V3" at bounding box center [1236, 137] width 58 height 18
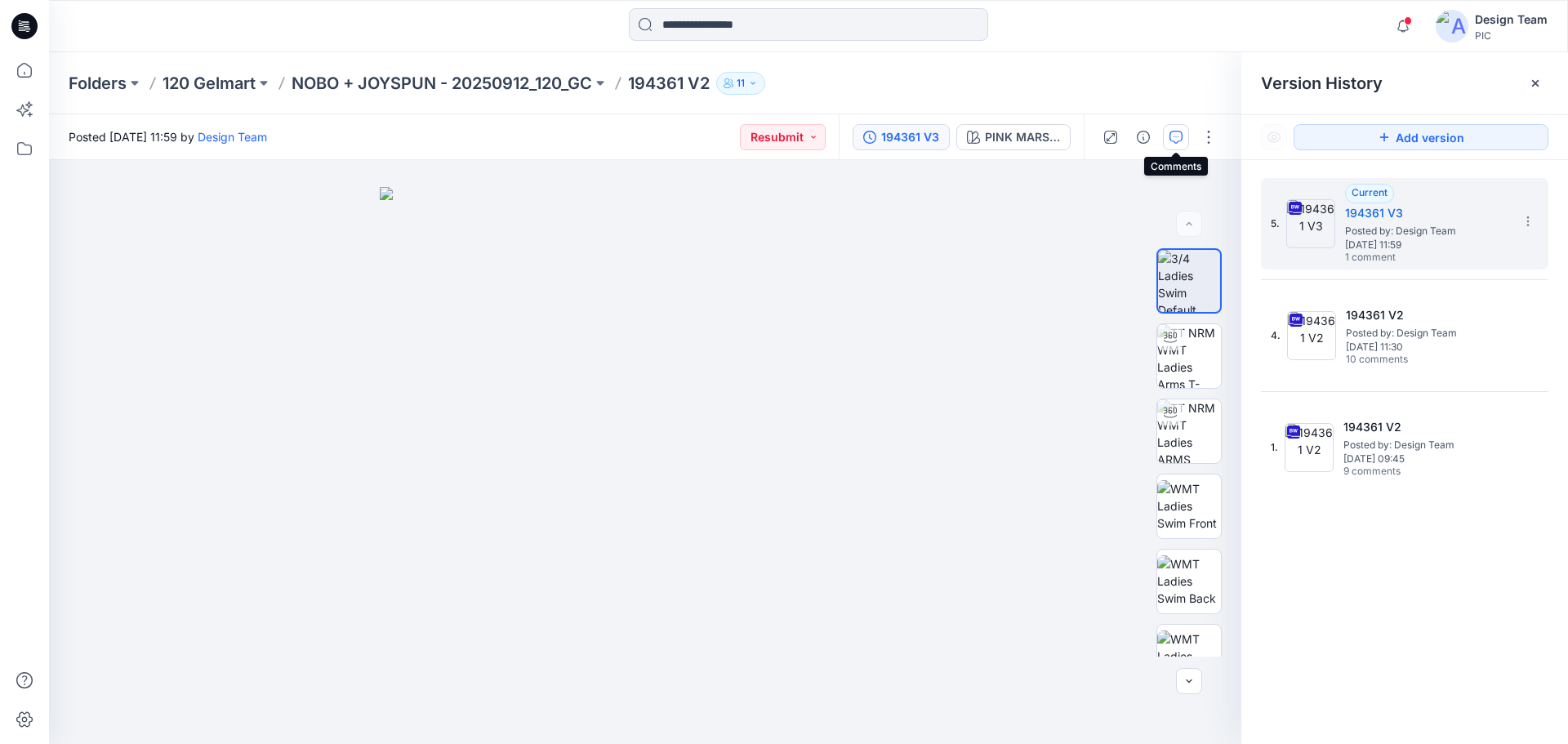
click at [1170, 142] on icon "button" at bounding box center [1176, 137] width 13 height 13
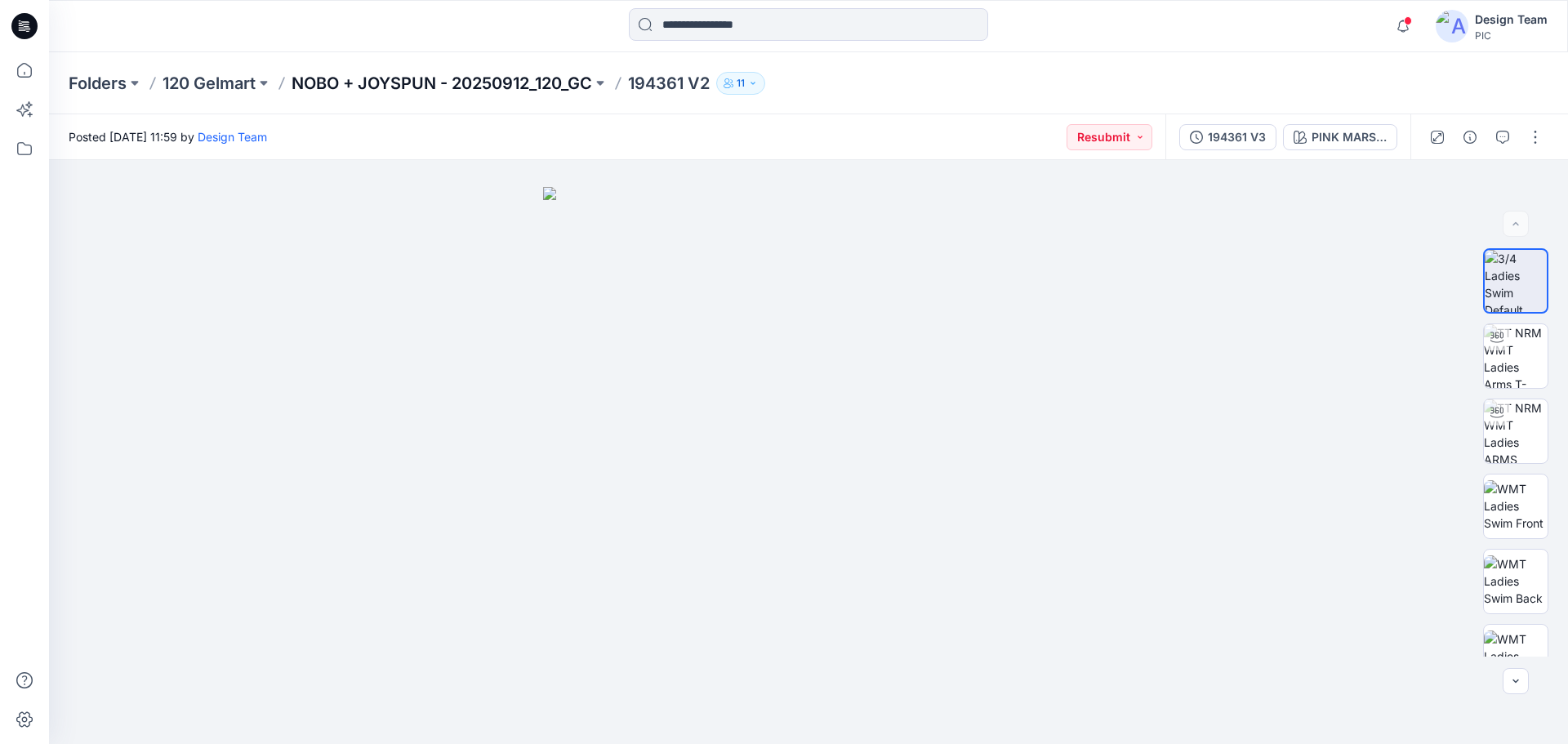
click at [518, 83] on p "NOBO + JOYSPUN - 20250912_120_GC" at bounding box center [442, 83] width 301 height 23
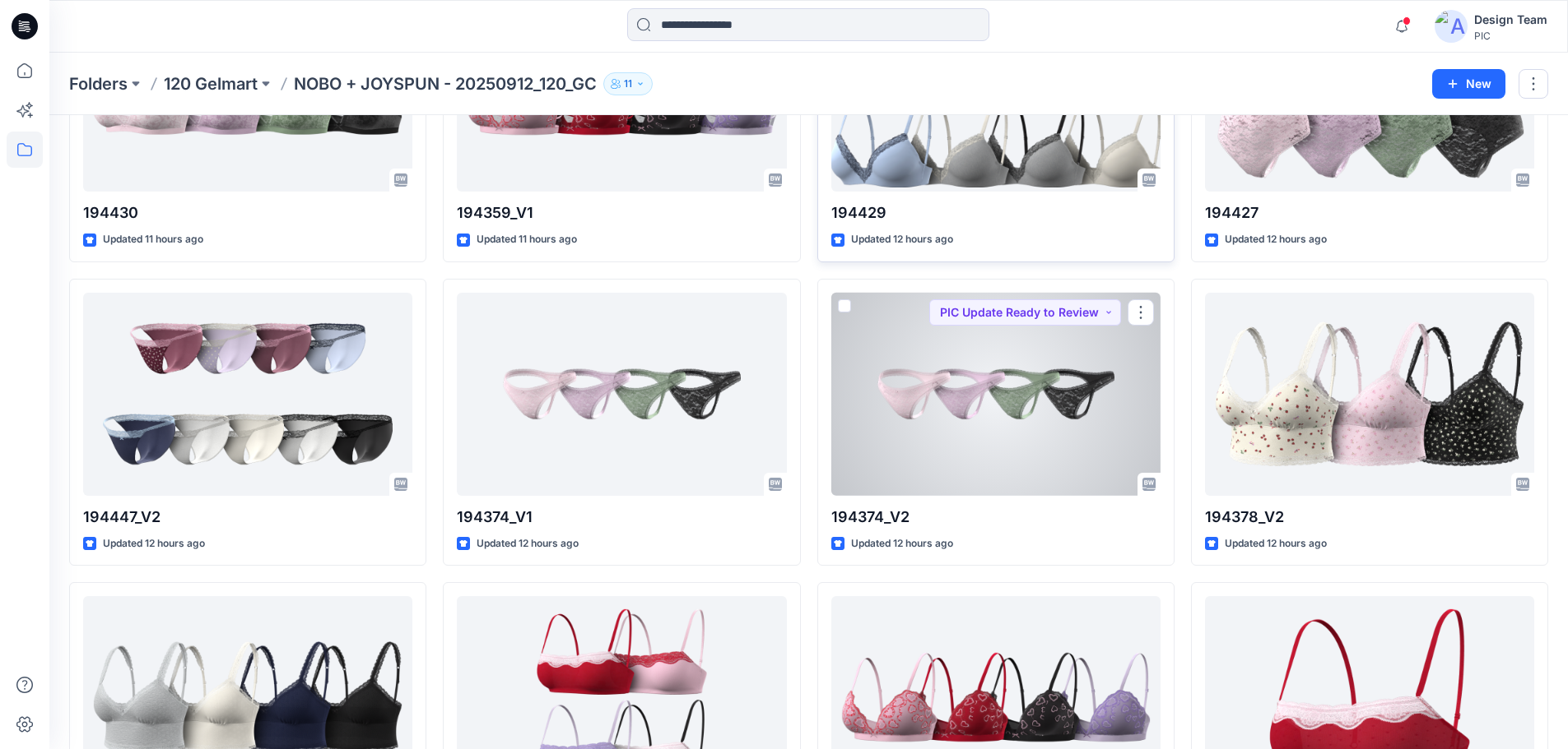
scroll to position [2971, 0]
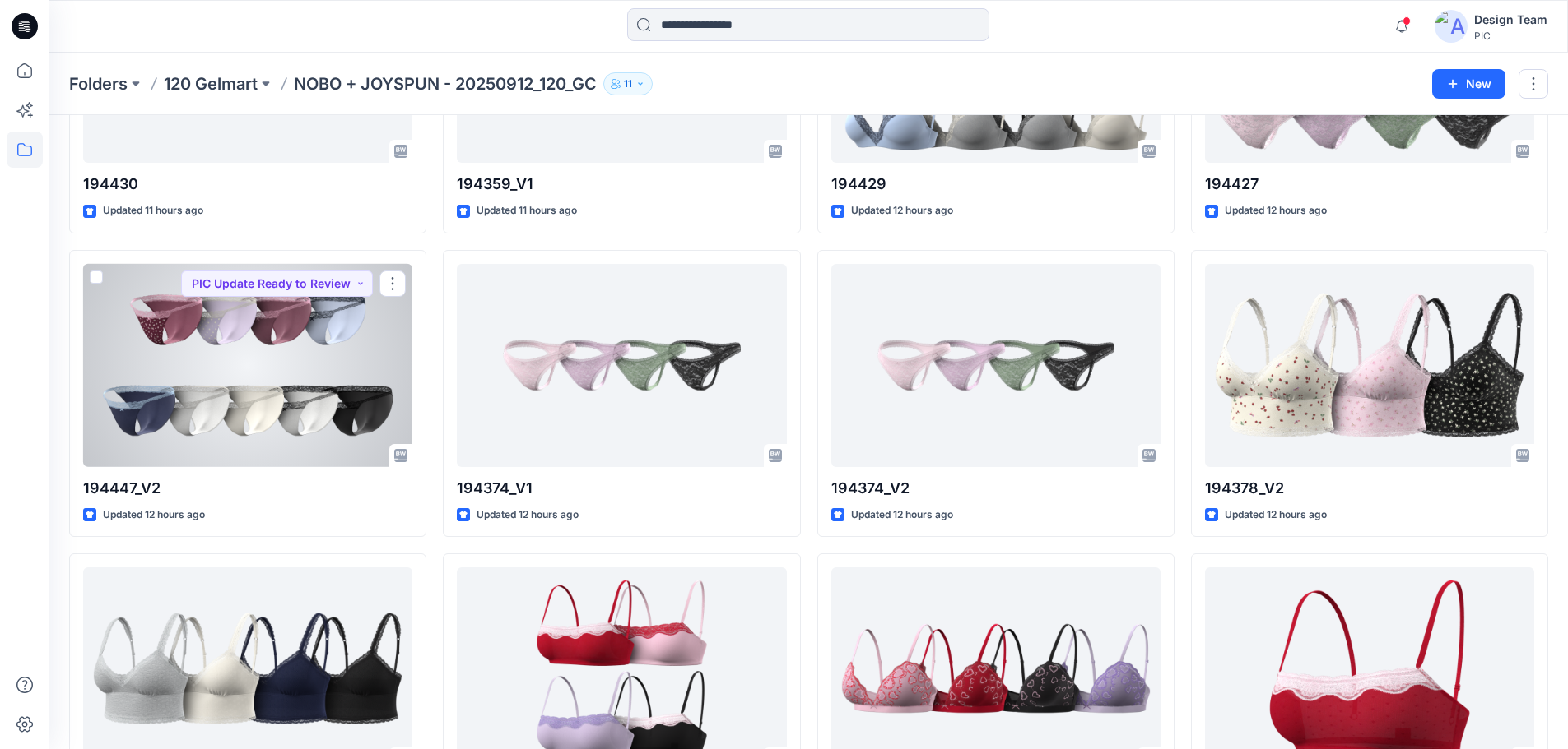
click at [284, 354] on div at bounding box center [248, 365] width 329 height 203
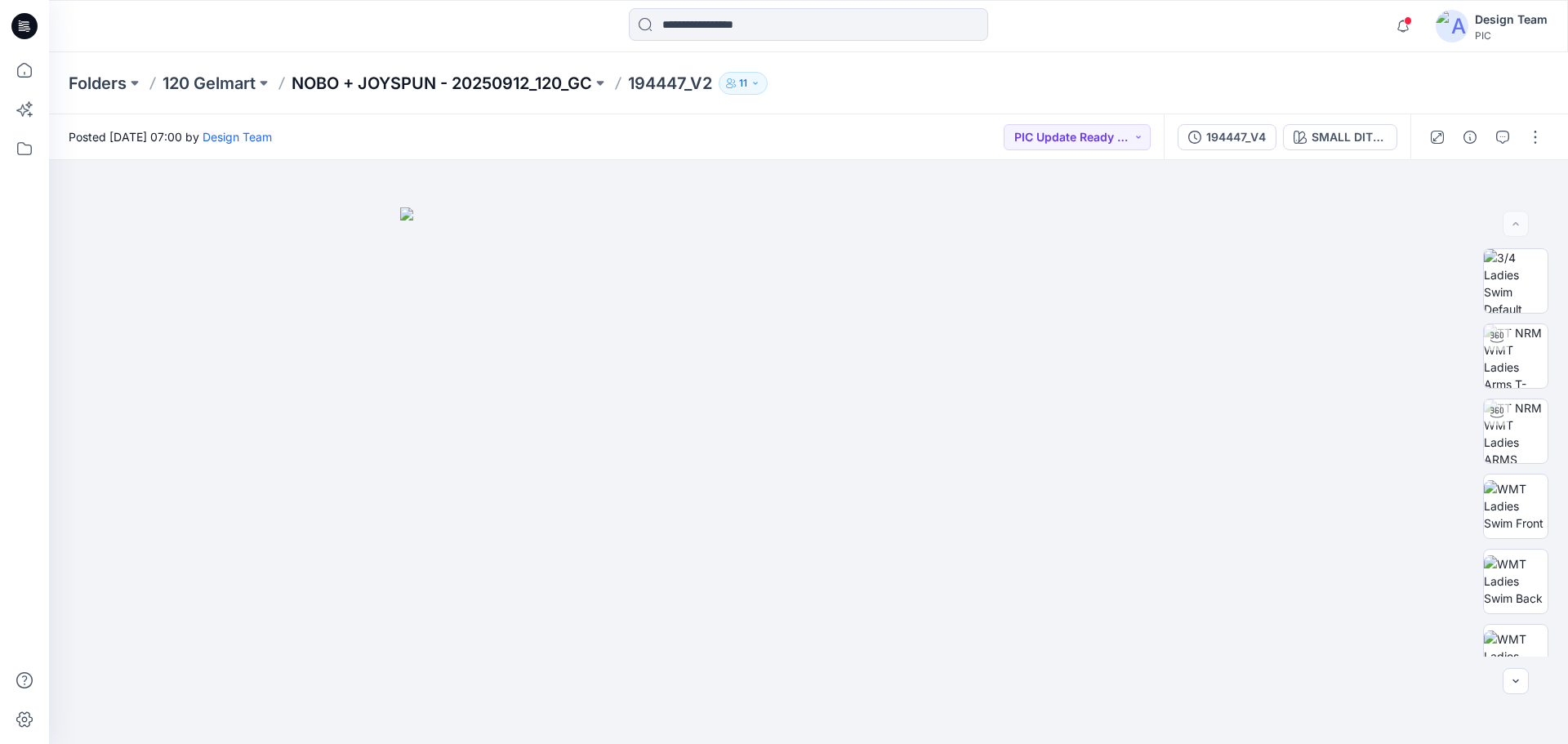
click at [521, 81] on p "NOBO + JOYSPUN - 20250912_120_GC" at bounding box center [442, 83] width 301 height 23
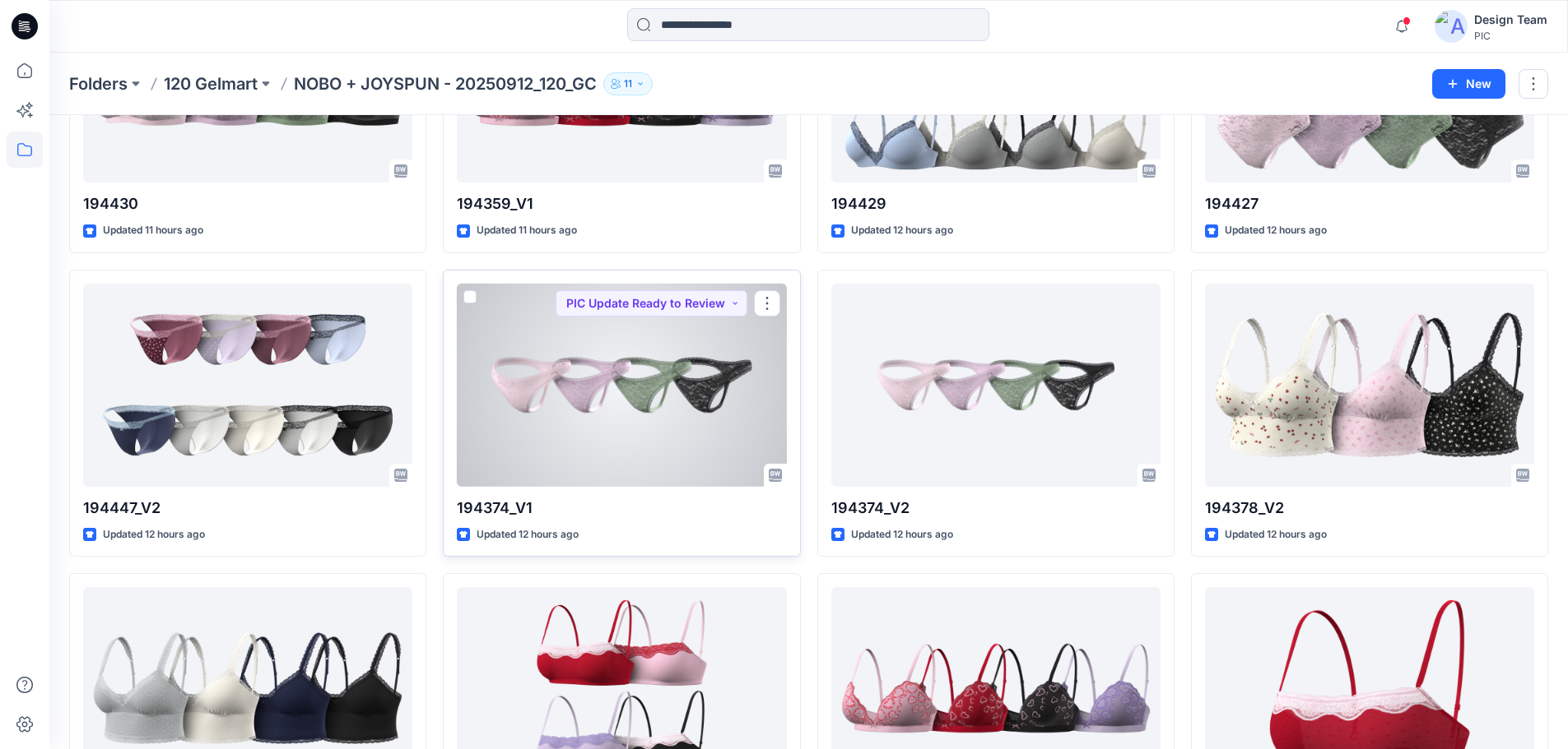
scroll to position [2962, 0]
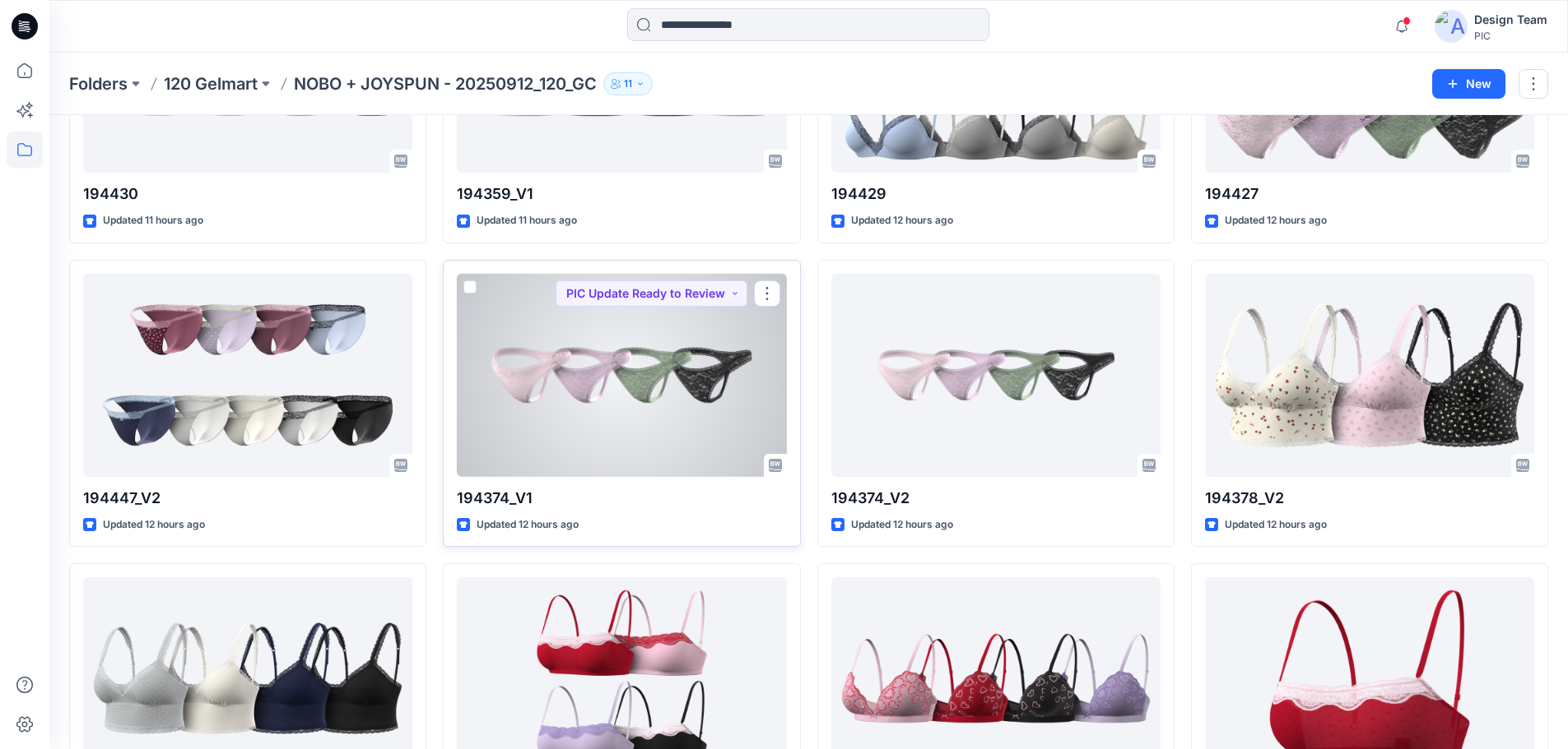
click at [619, 417] on div at bounding box center [621, 375] width 329 height 203
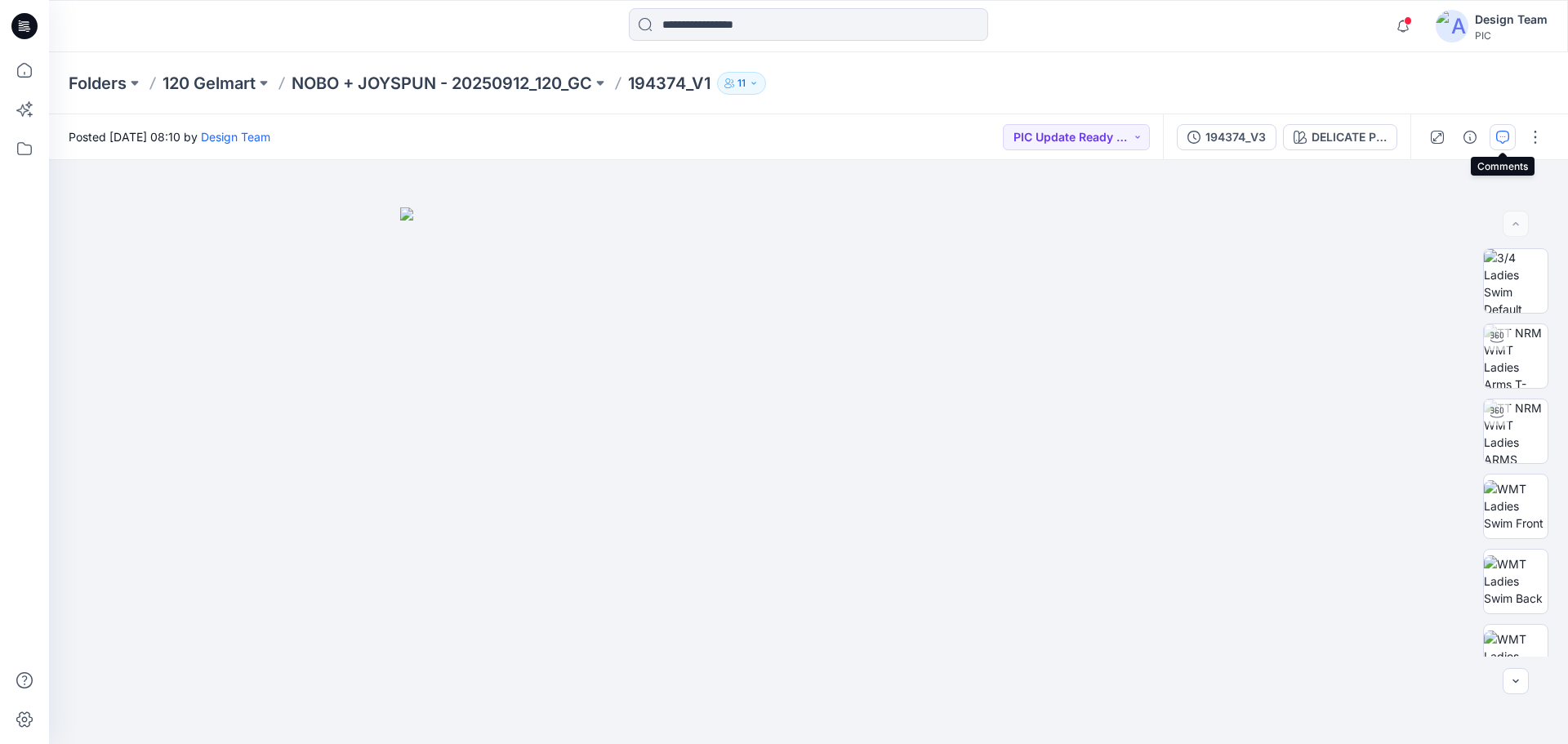
click at [1493, 149] on button "button" at bounding box center [1503, 137] width 26 height 26
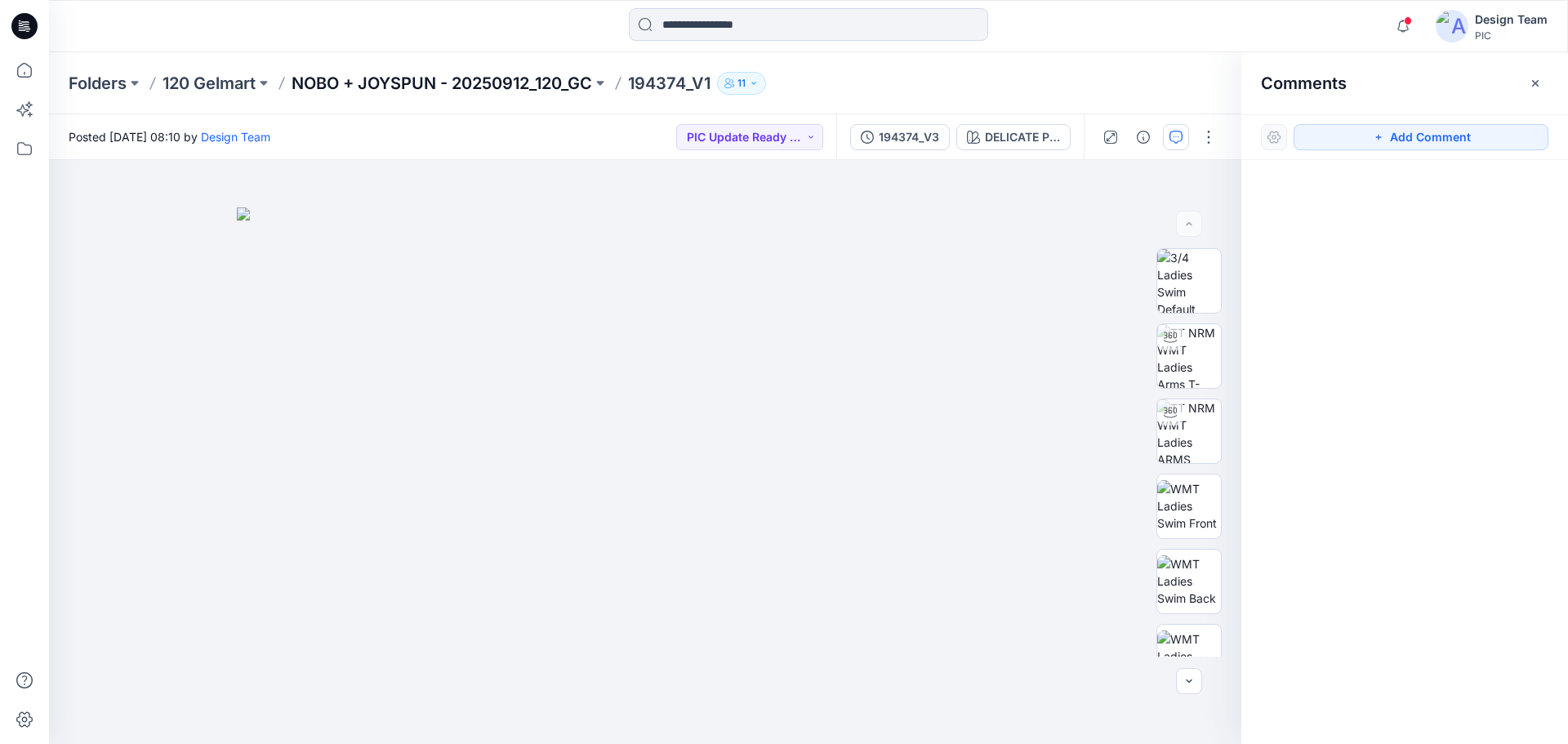
click at [512, 78] on p "NOBO + JOYSPUN - 20250912_120_GC" at bounding box center [442, 83] width 301 height 23
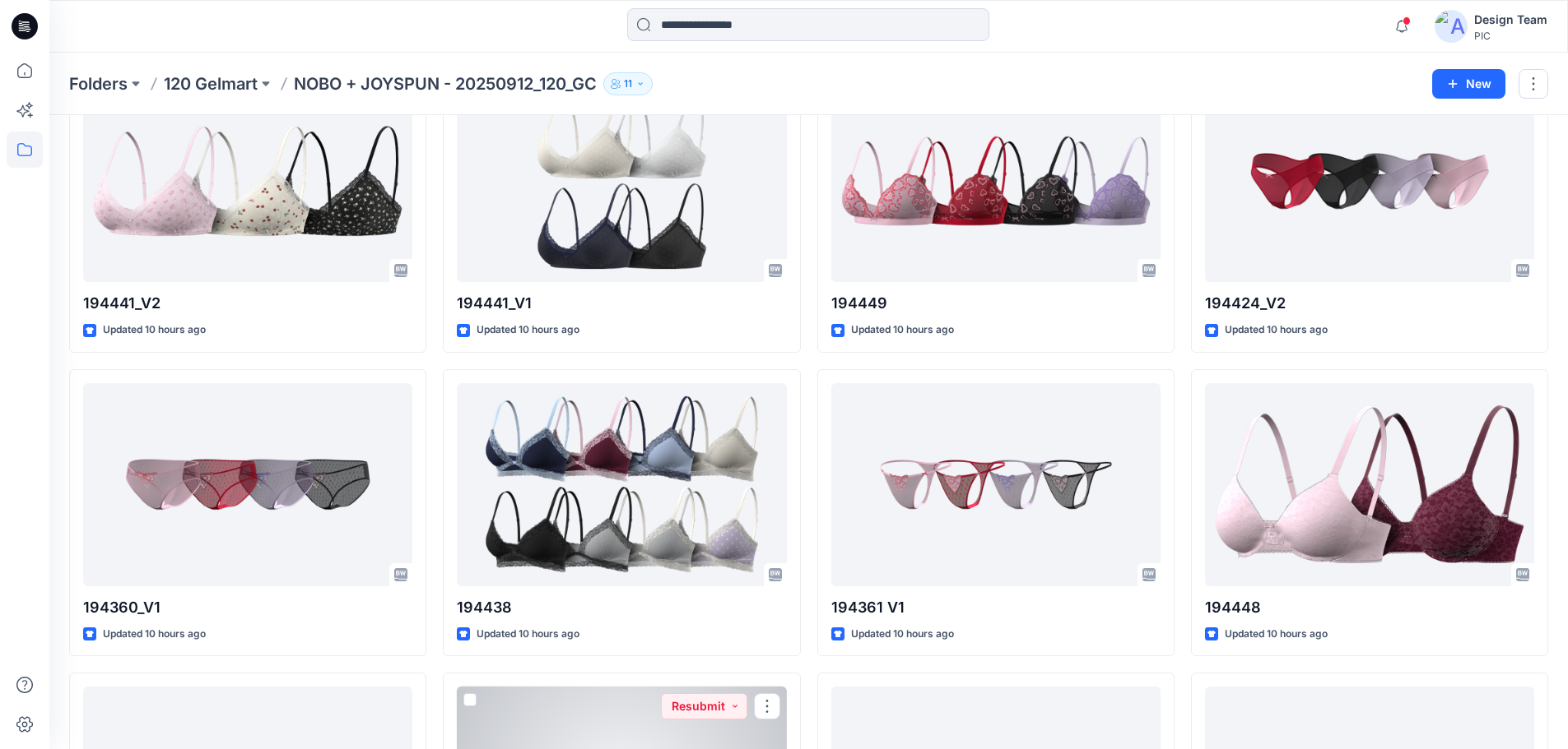
scroll to position [1332, 0]
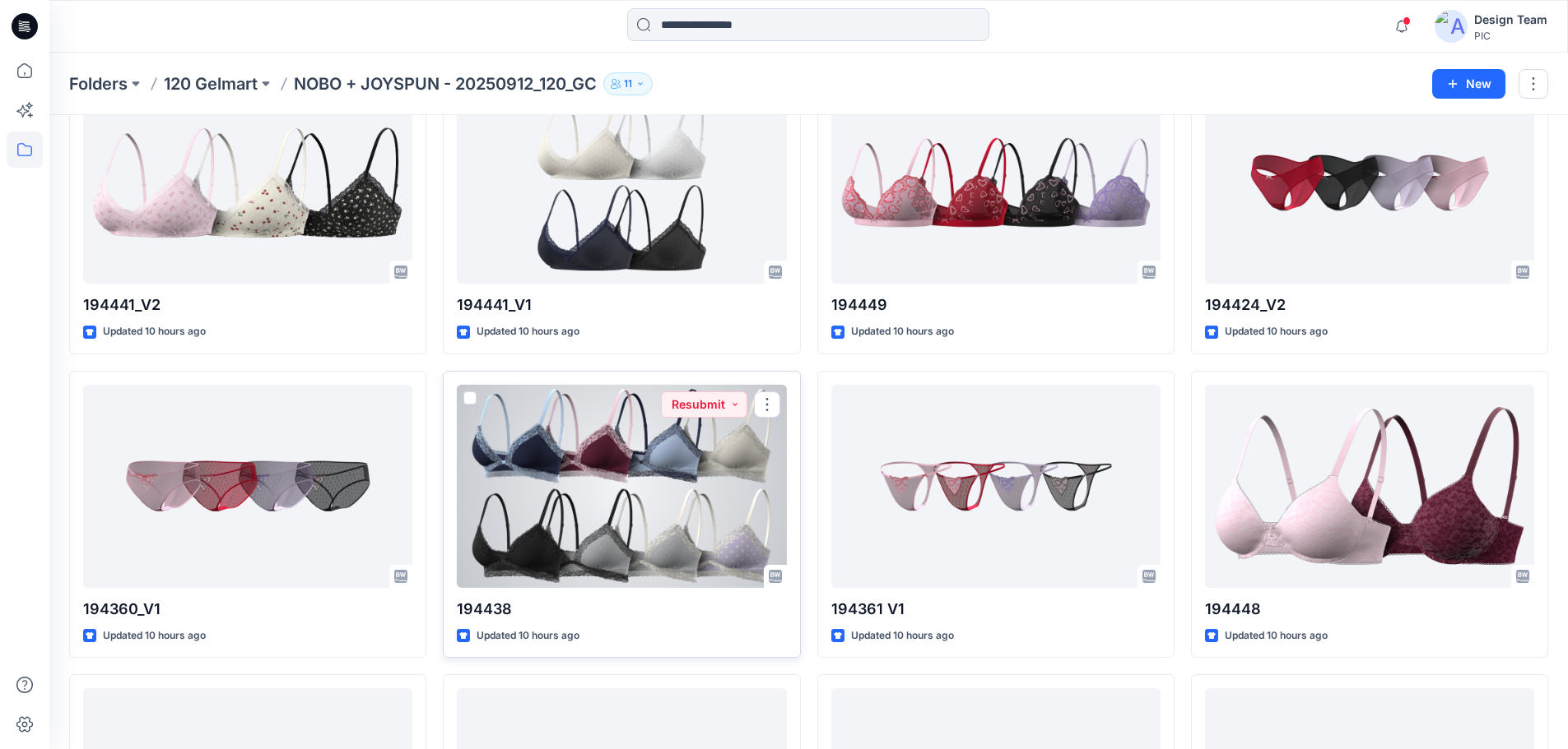
click at [733, 464] on div at bounding box center [621, 486] width 329 height 203
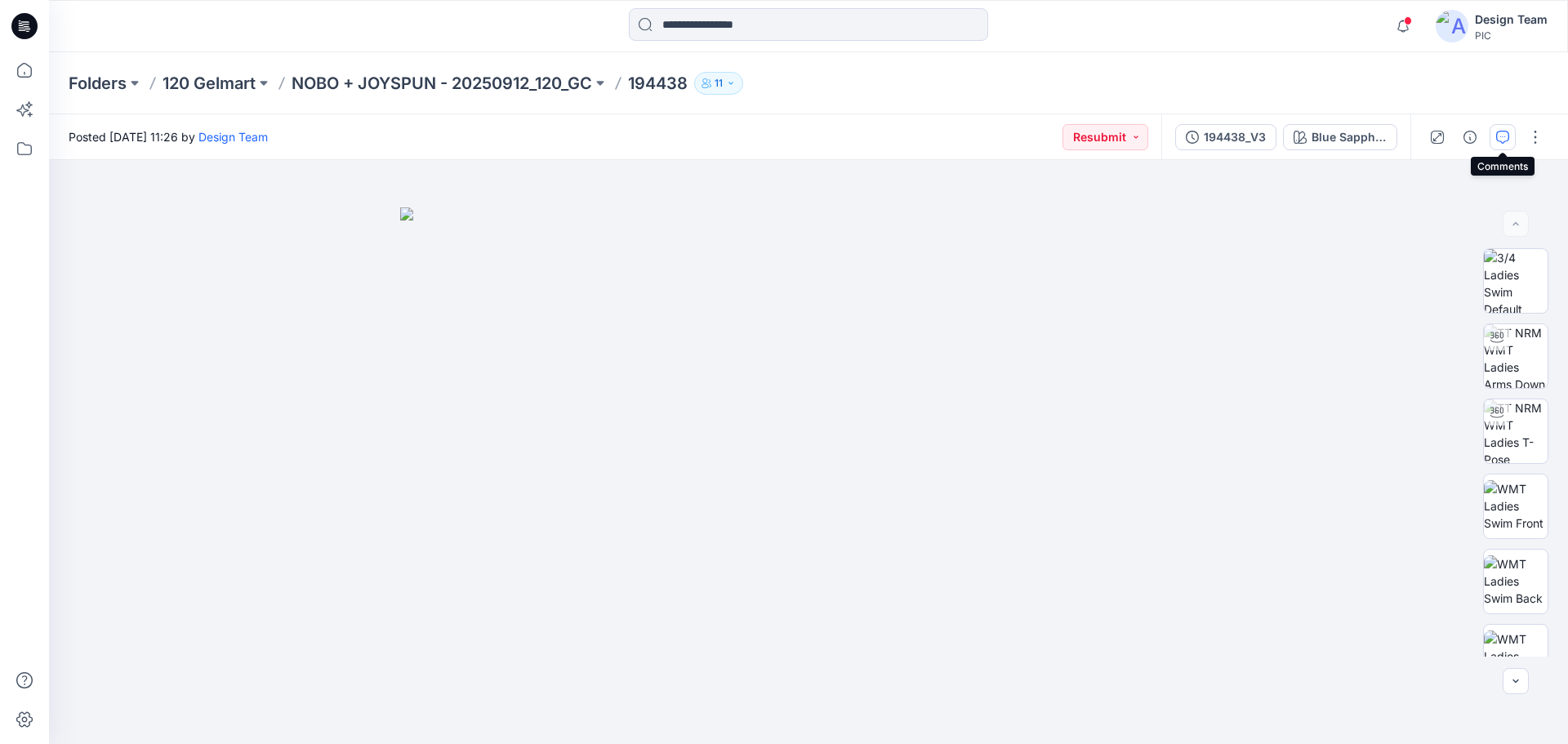
click at [1507, 145] on button "button" at bounding box center [1503, 137] width 26 height 26
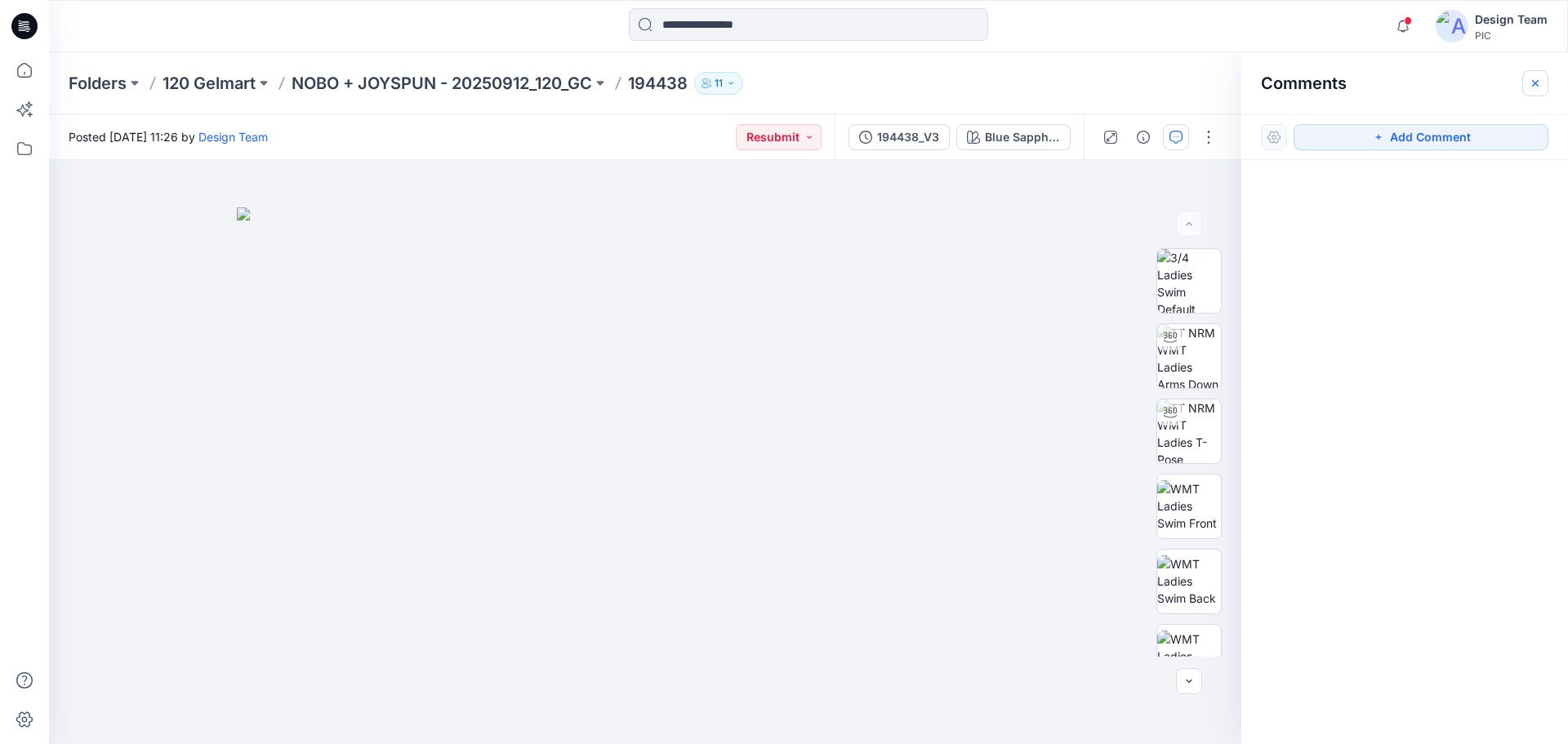
click at [1534, 90] on button "button" at bounding box center [1535, 83] width 26 height 26
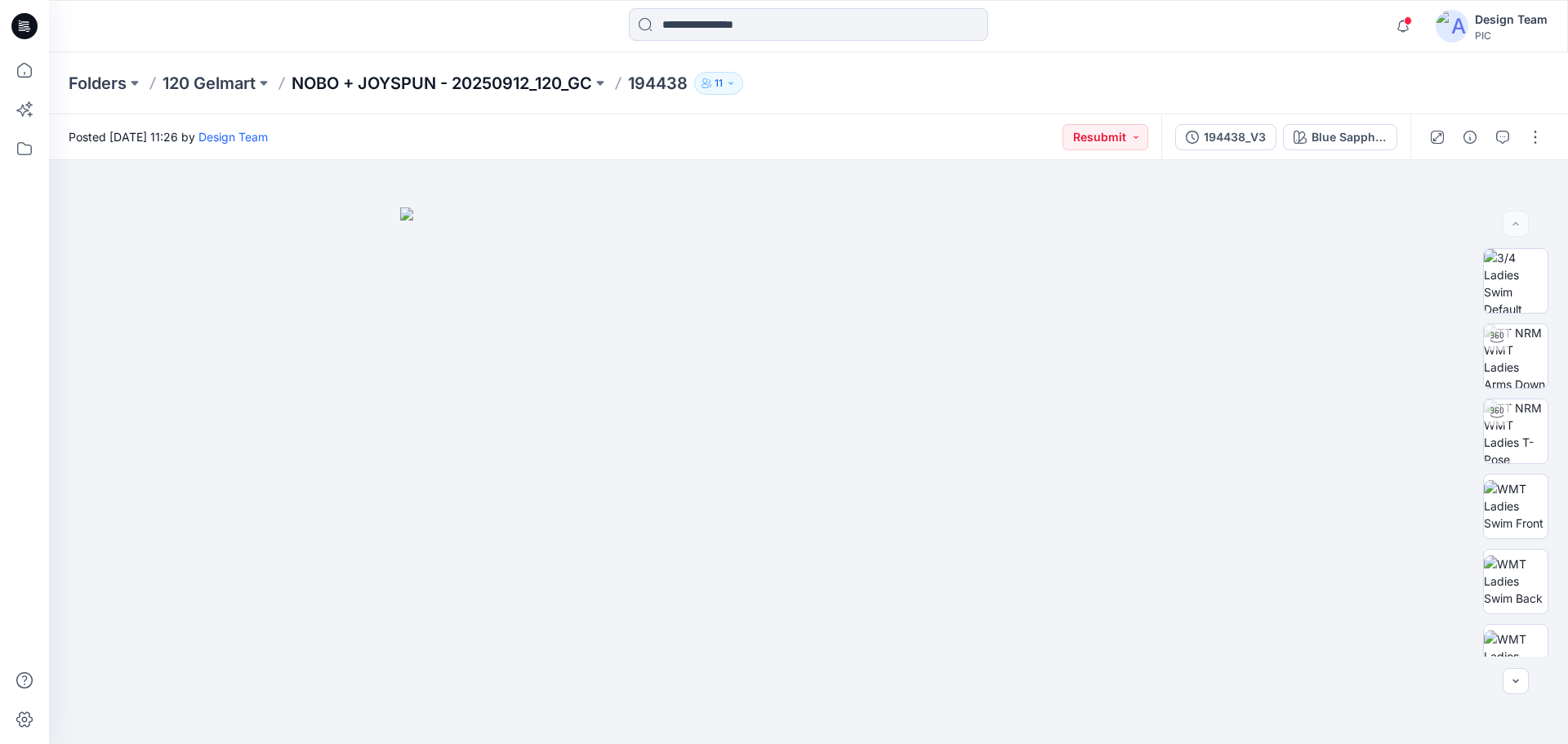
click at [582, 81] on p "NOBO + JOYSPUN - 20250912_120_GC" at bounding box center [442, 83] width 301 height 23
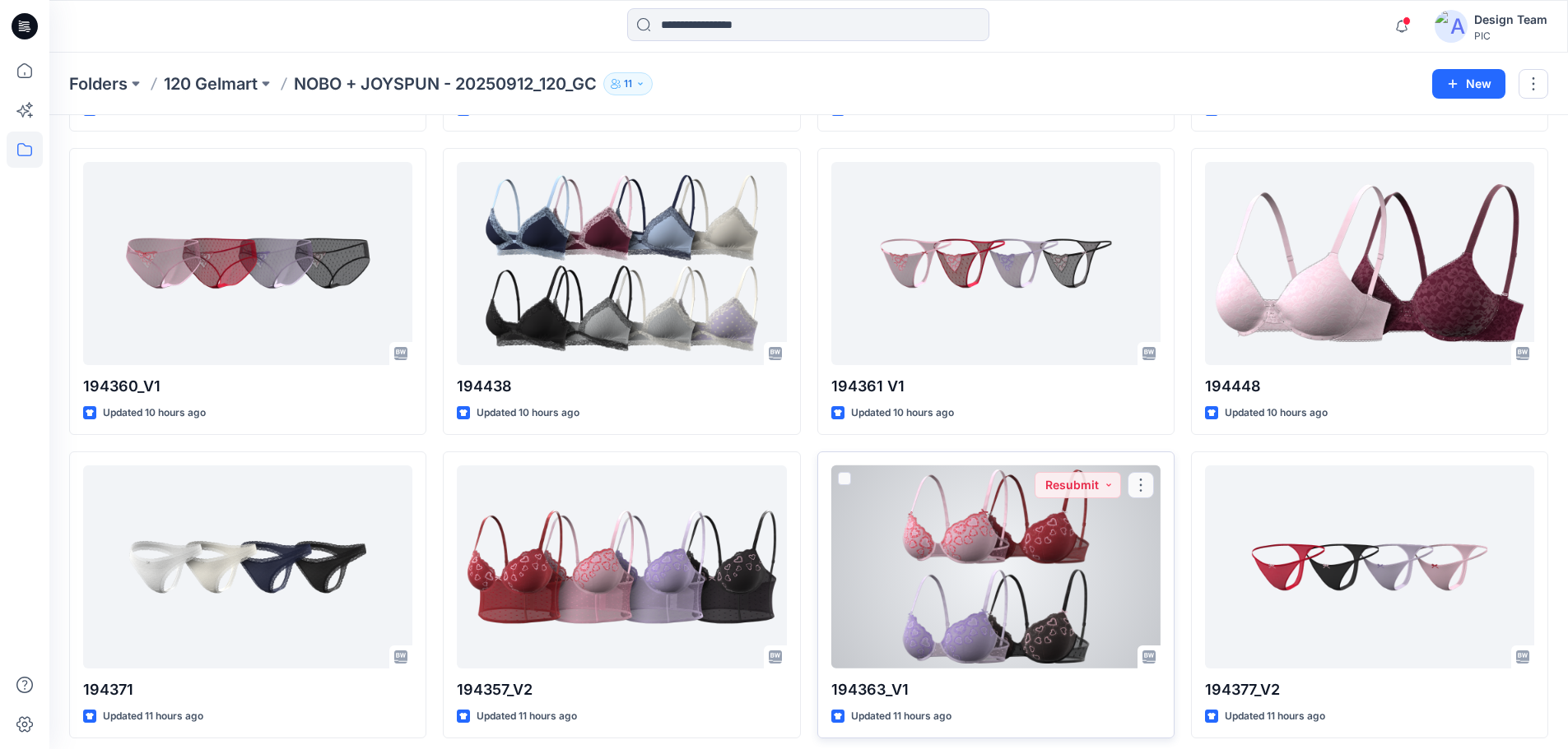
scroll to position [1563, 0]
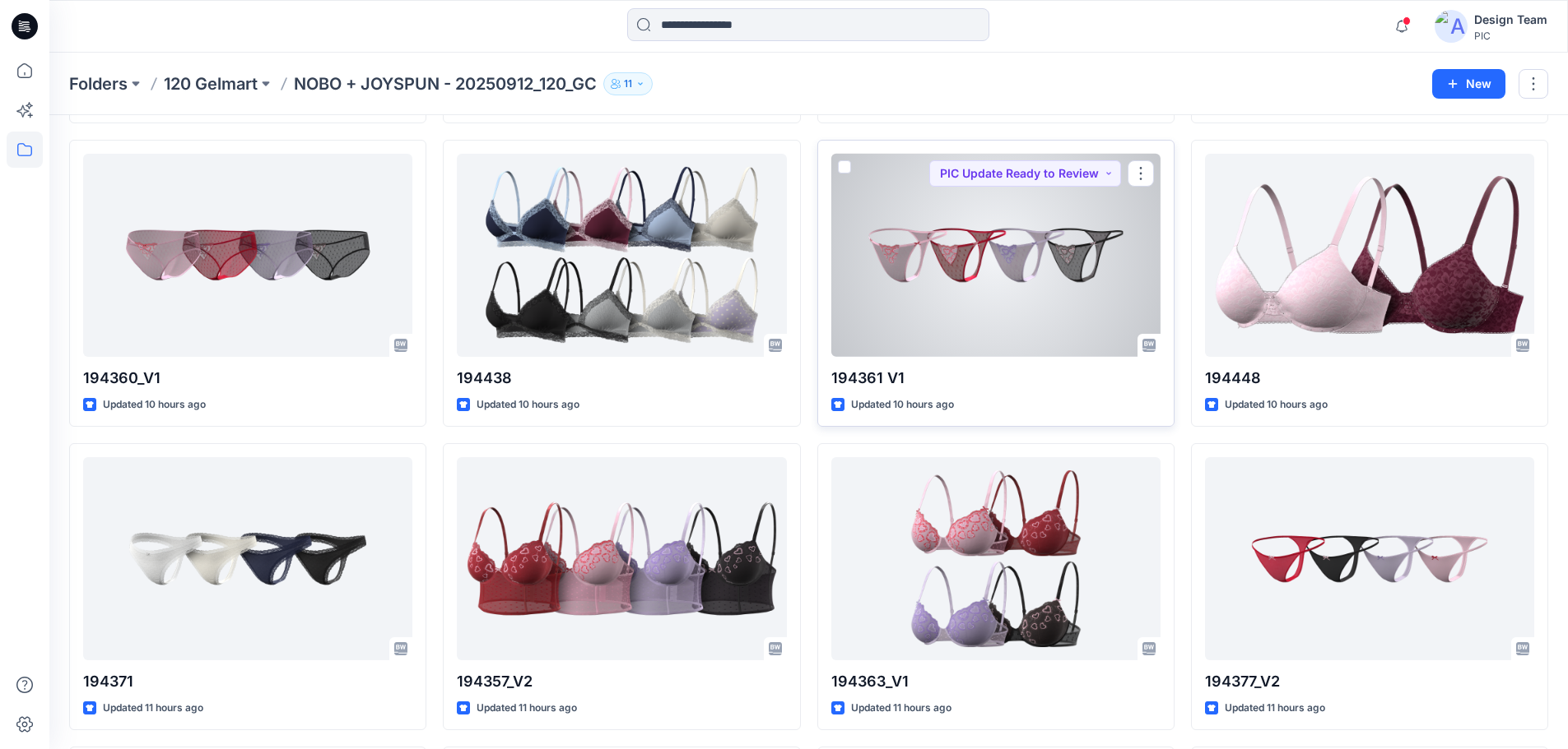
click at [1055, 251] on div at bounding box center [995, 255] width 329 height 203
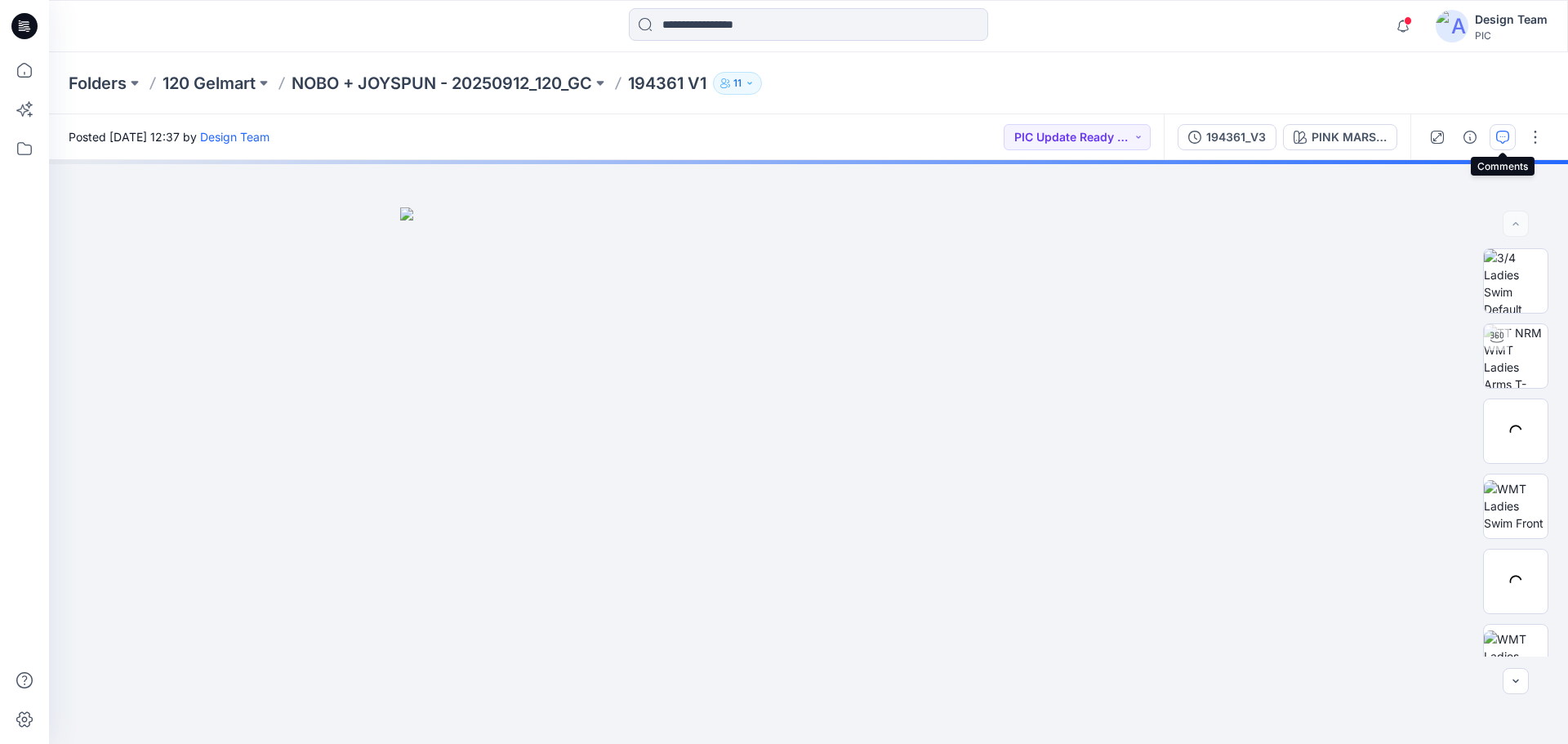
click at [1507, 139] on icon "button" at bounding box center [1503, 137] width 13 height 13
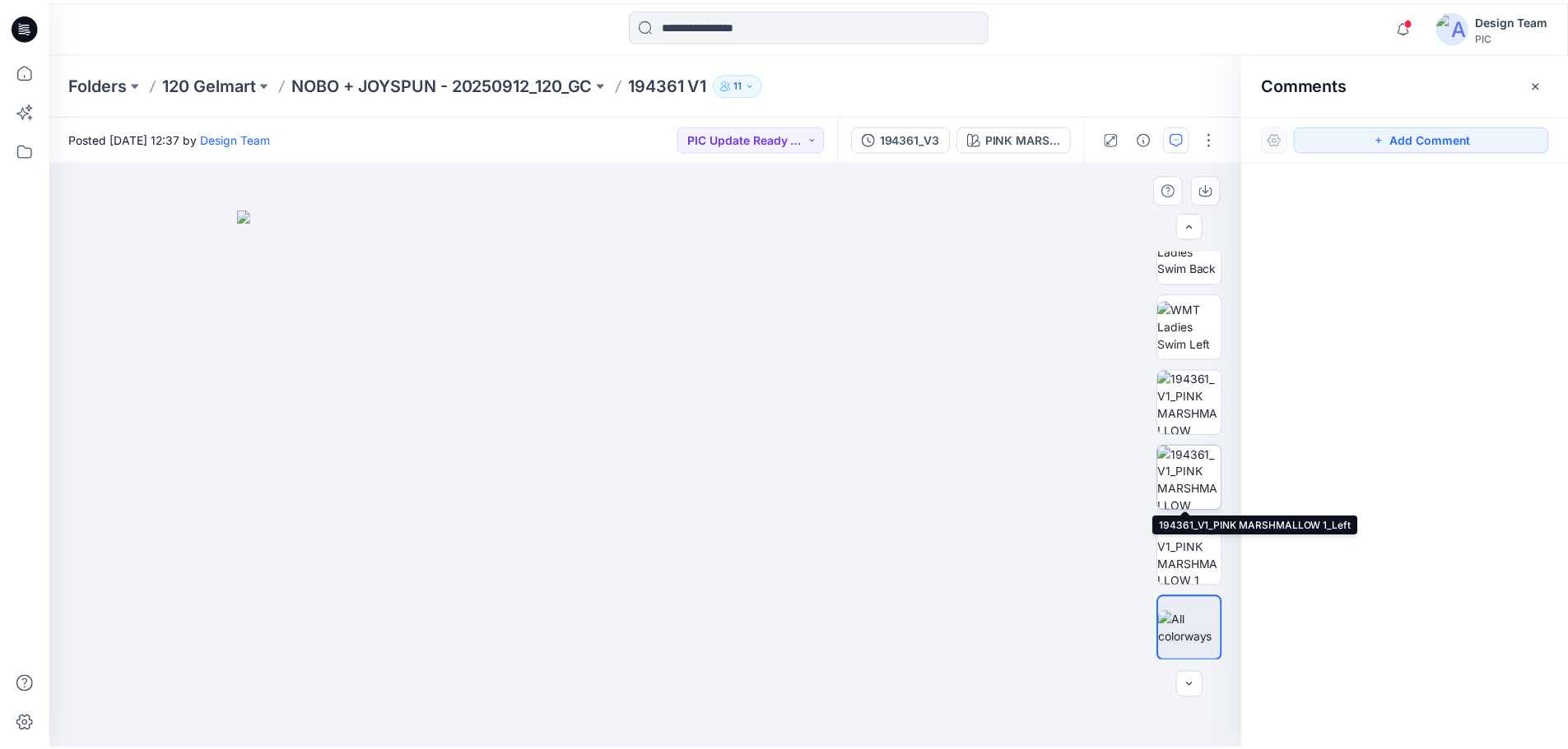
scroll to position [336, 0]
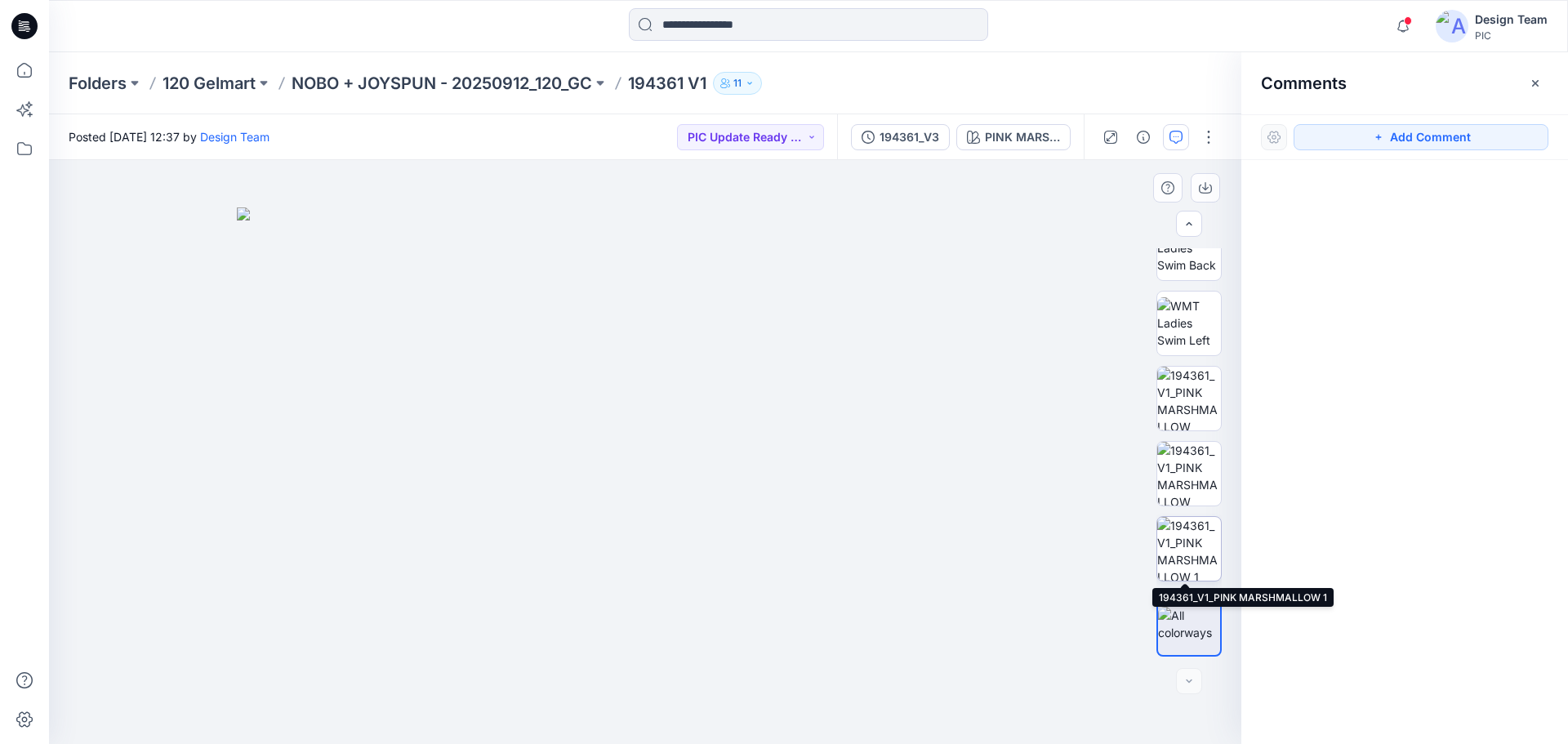
click at [1196, 551] on img at bounding box center [1188, 549] width 63 height 64
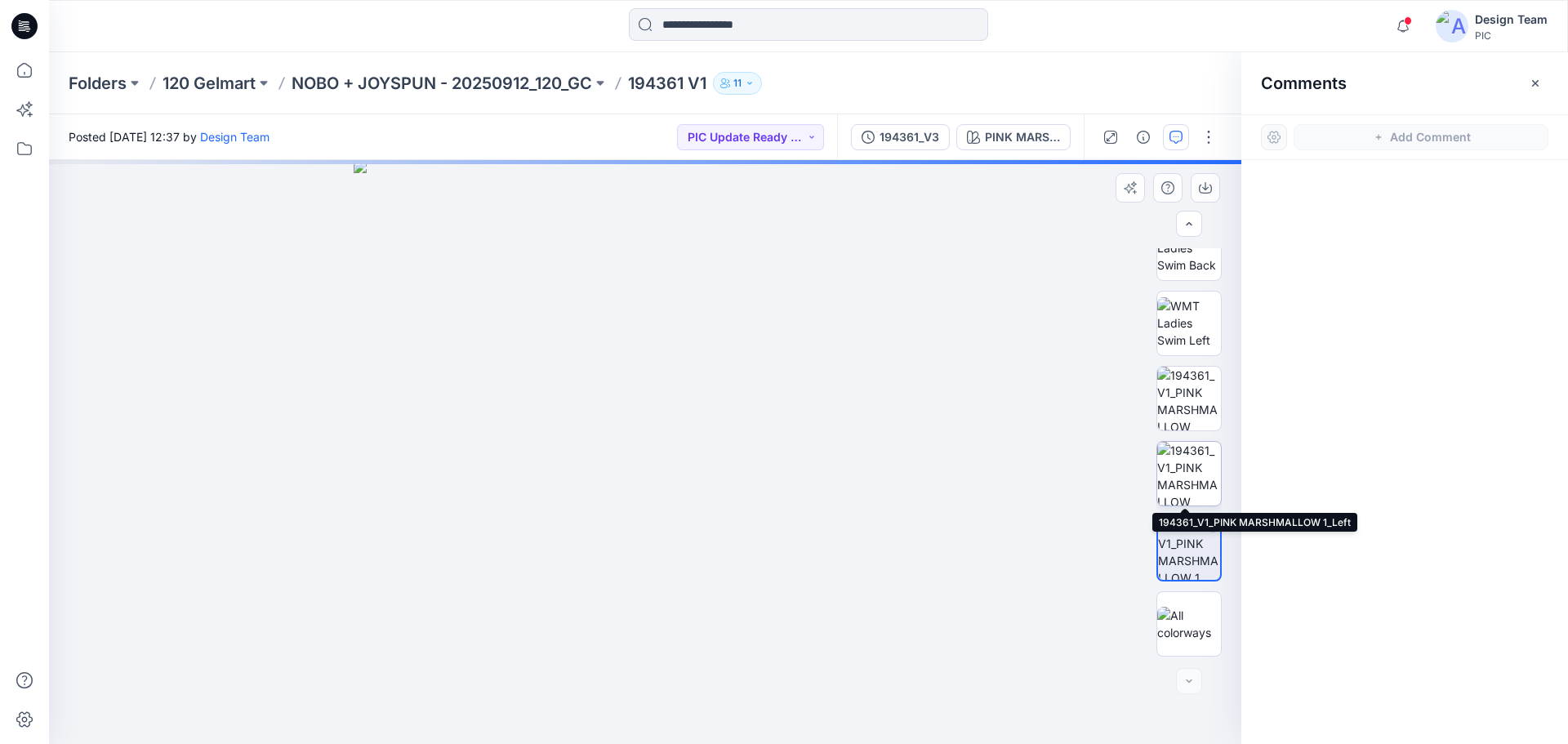
click at [1190, 482] on img at bounding box center [1188, 473] width 63 height 64
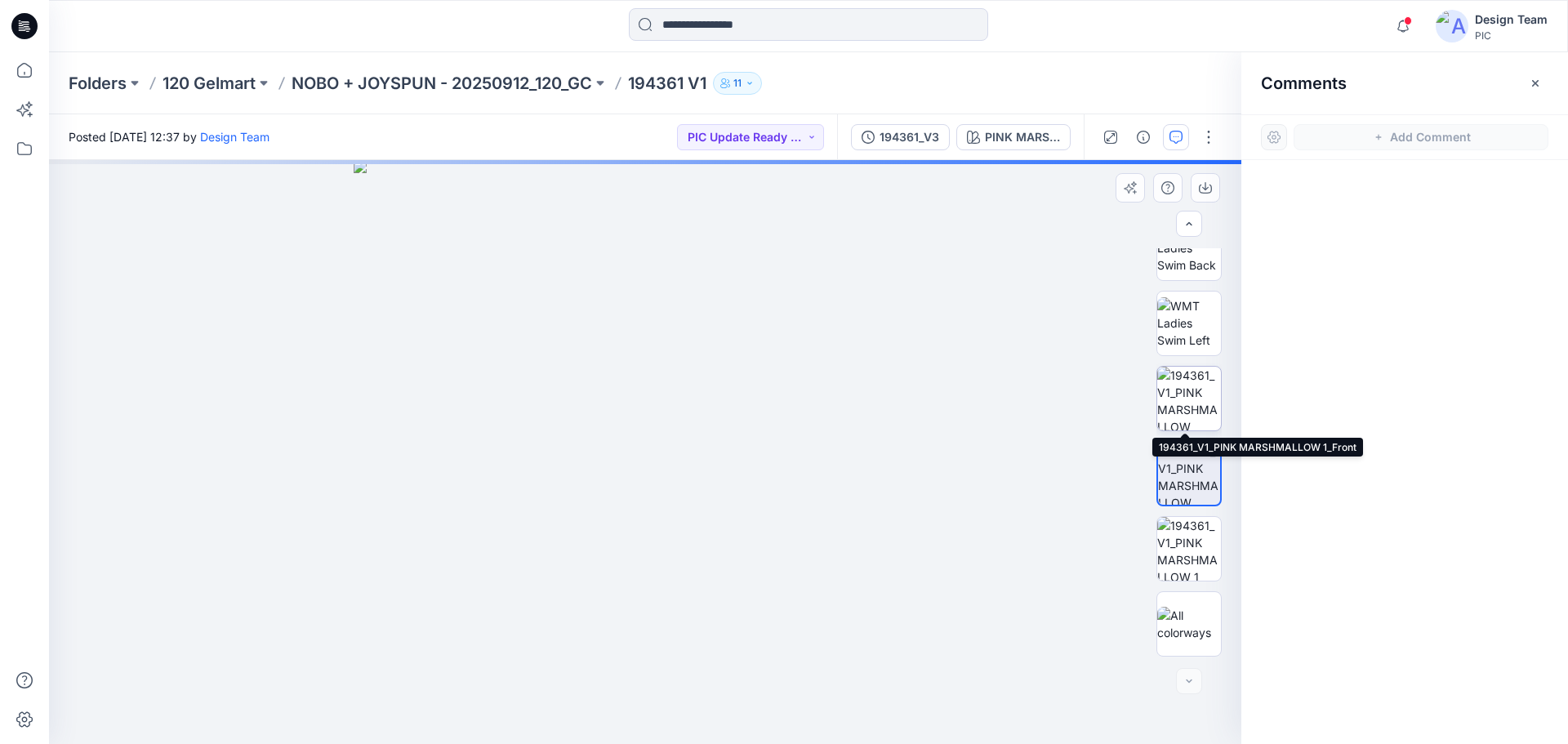
click at [1194, 398] on img at bounding box center [1188, 398] width 63 height 64
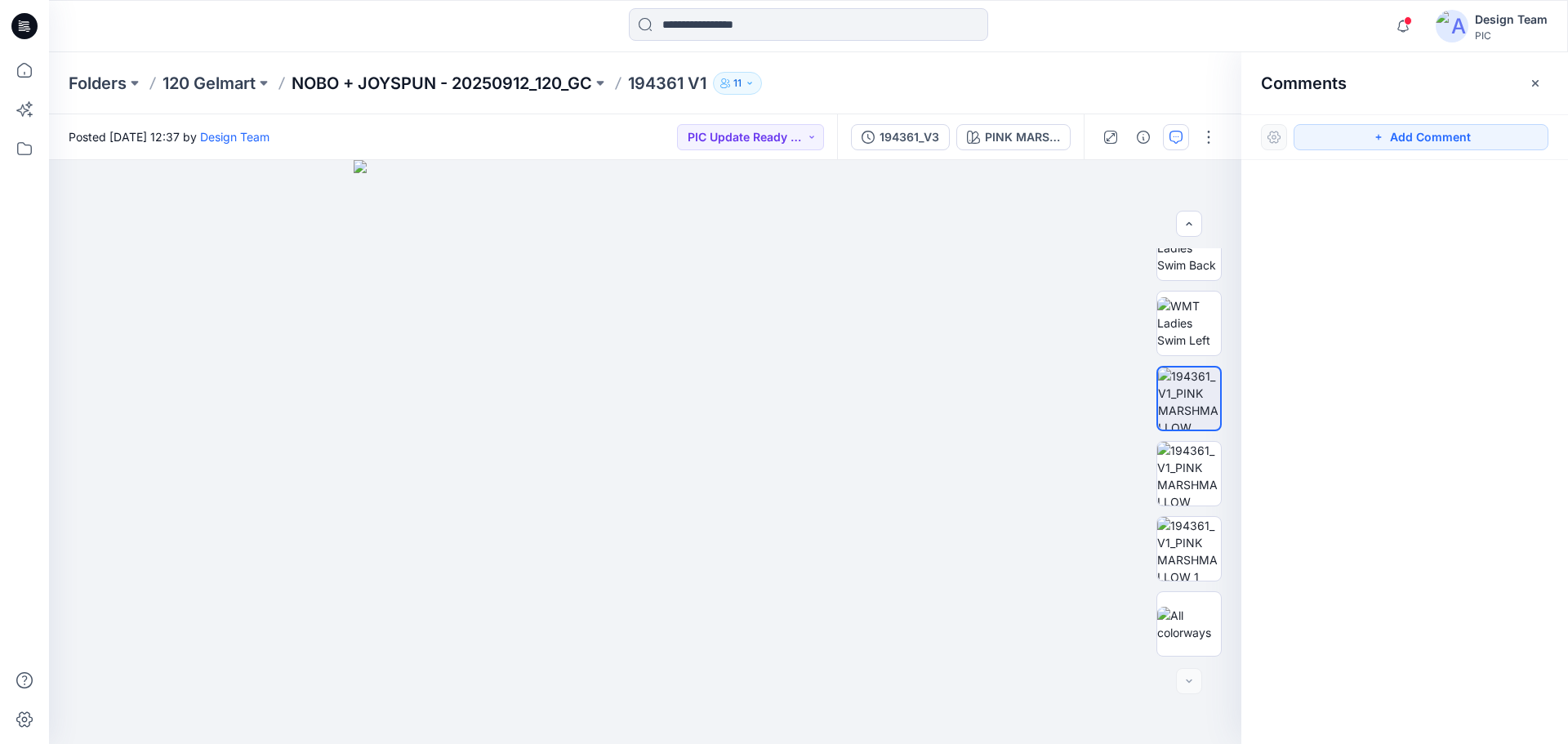
click at [461, 80] on p "NOBO + JOYSPUN - 20250912_120_GC" at bounding box center [442, 83] width 301 height 23
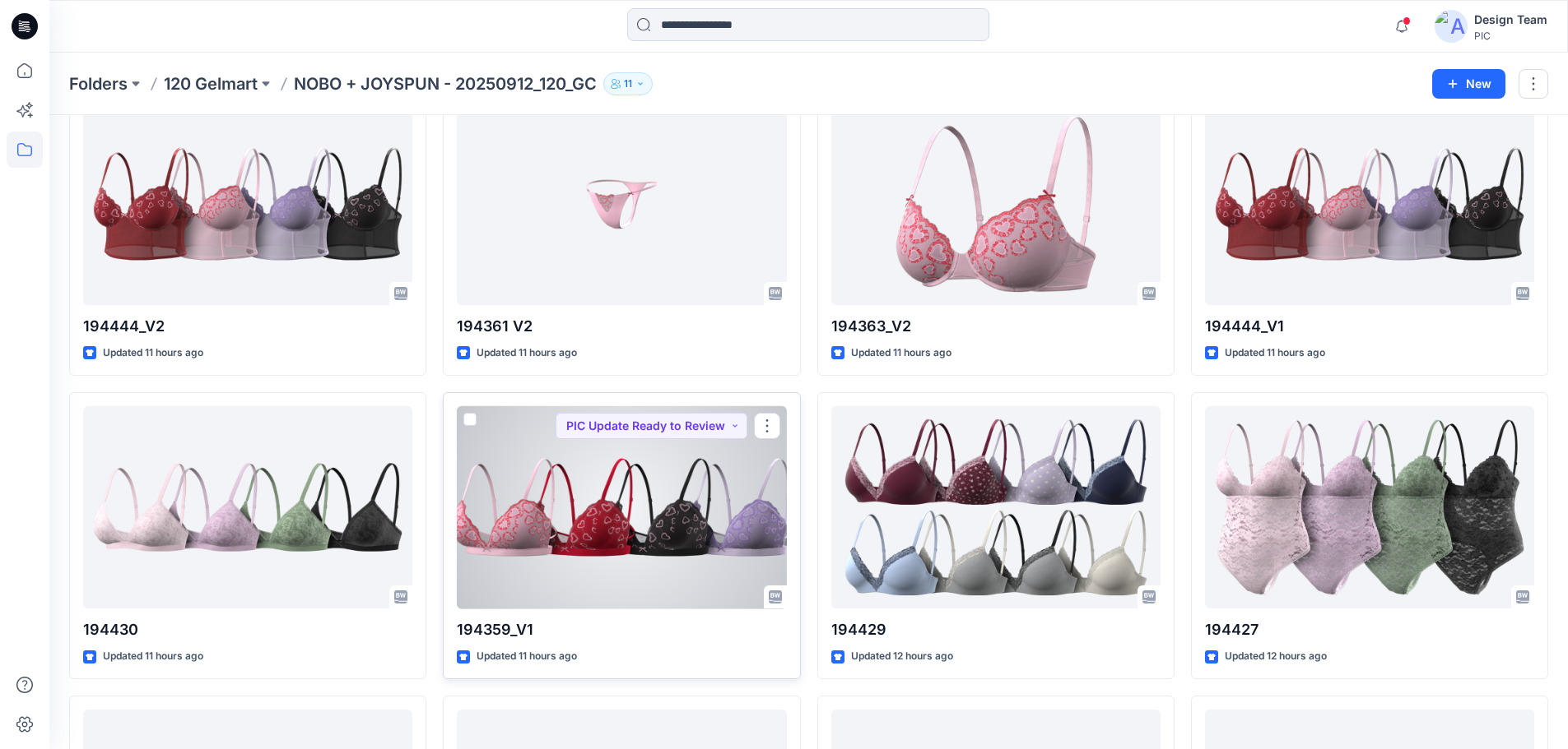
scroll to position [2495, 0]
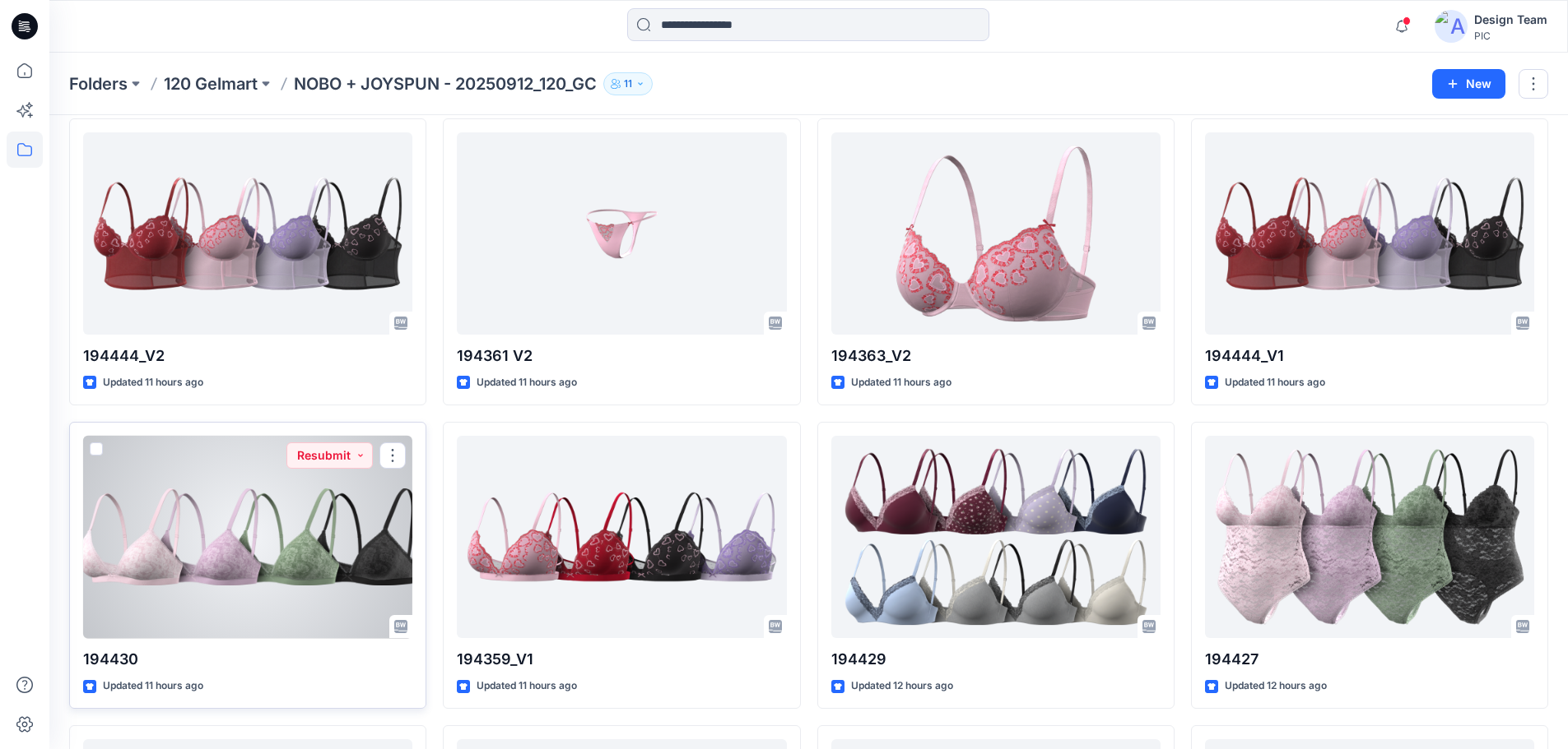
click at [362, 523] on div at bounding box center [248, 537] width 329 height 203
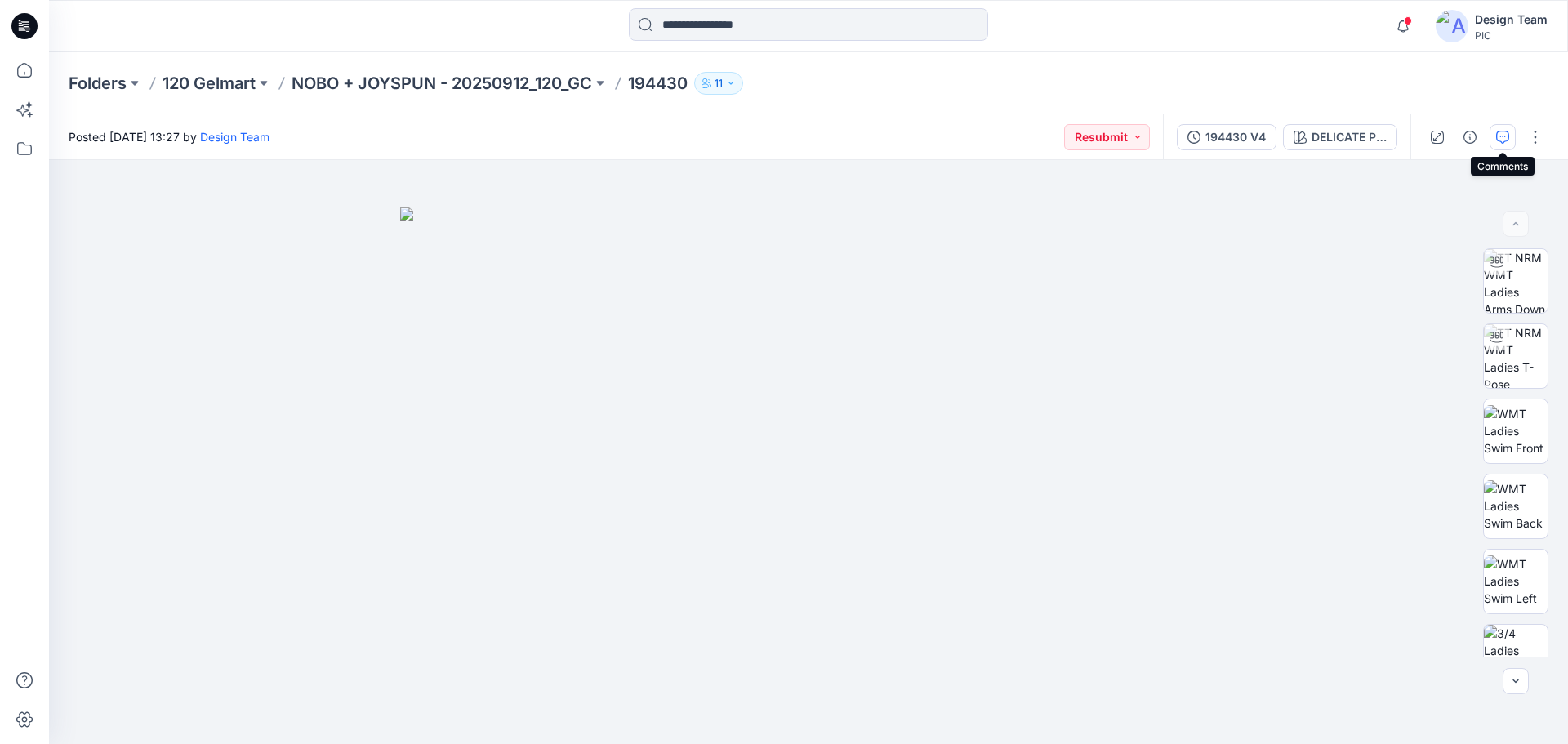
click at [1499, 138] on icon "button" at bounding box center [1503, 137] width 13 height 13
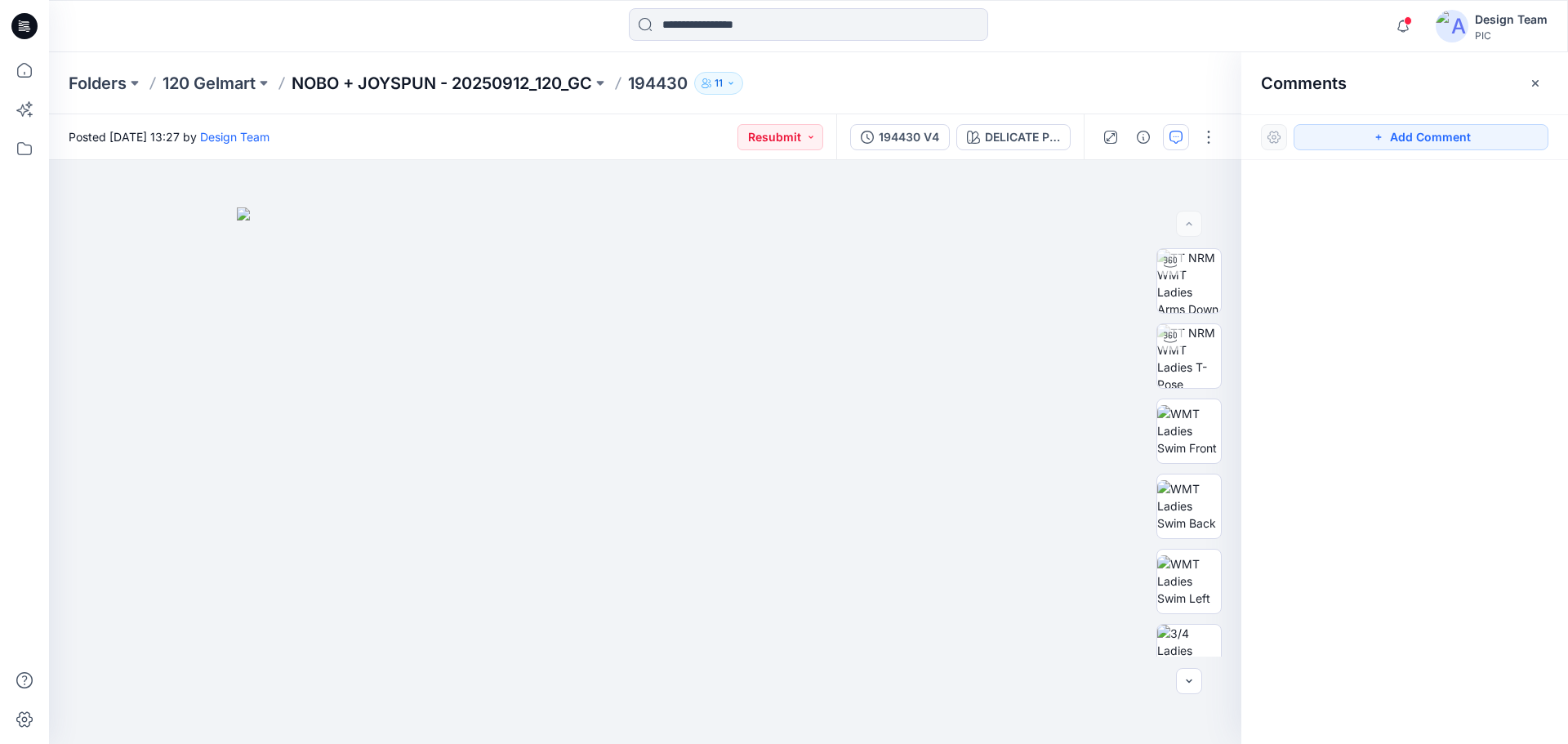
click at [510, 78] on p "NOBO + JOYSPUN - 20250912_120_GC" at bounding box center [442, 83] width 301 height 23
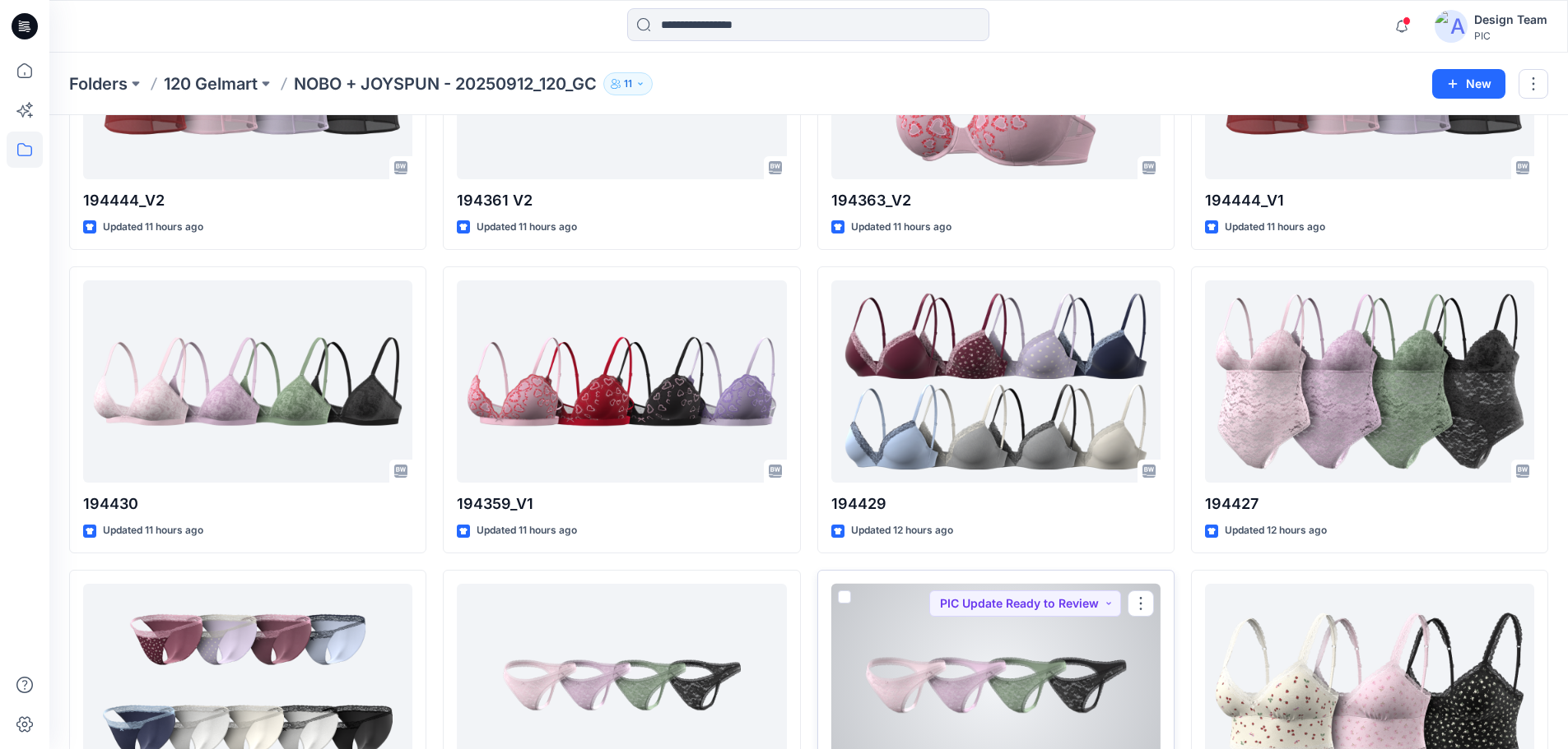
scroll to position [2633, 0]
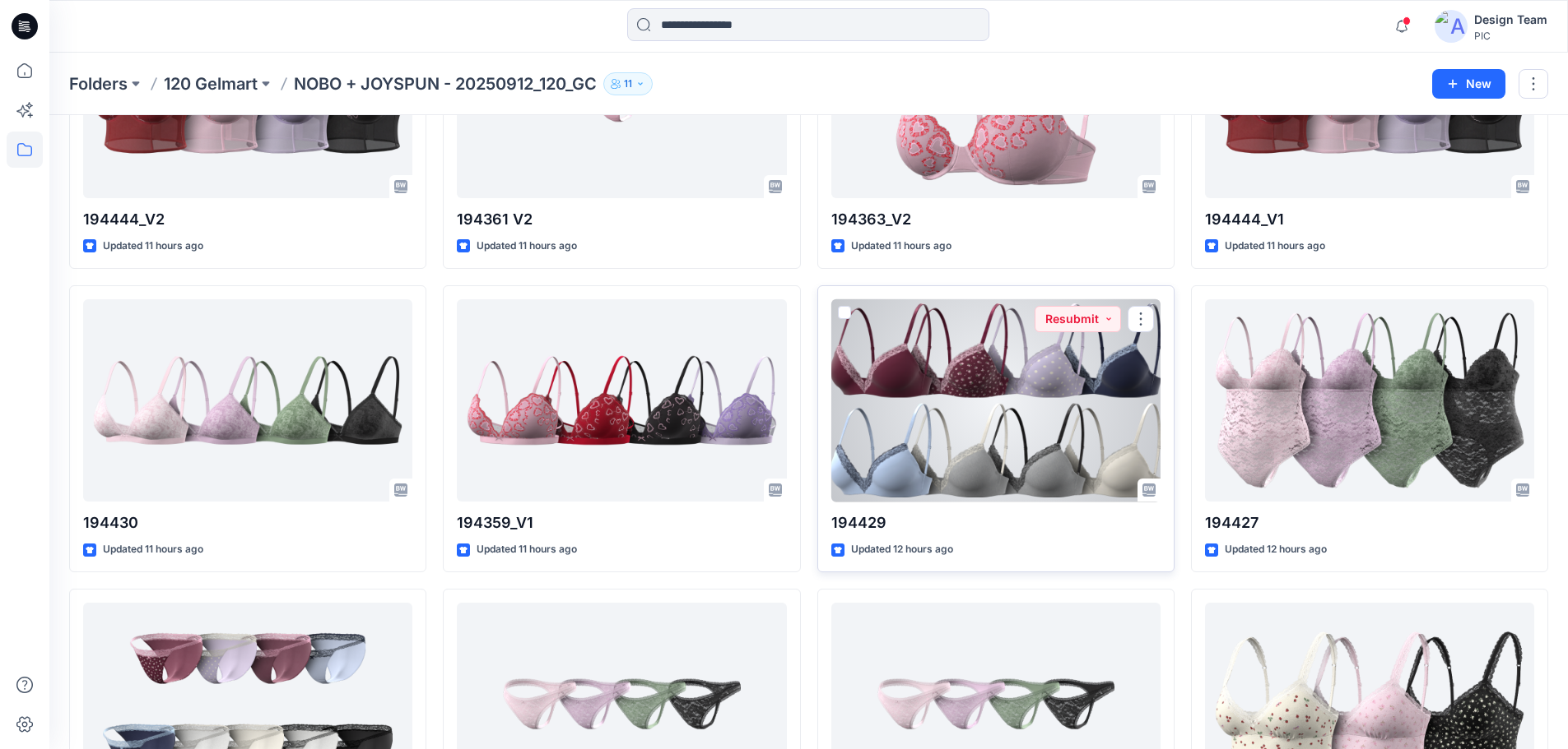
click at [1001, 400] on div at bounding box center [995, 400] width 329 height 203
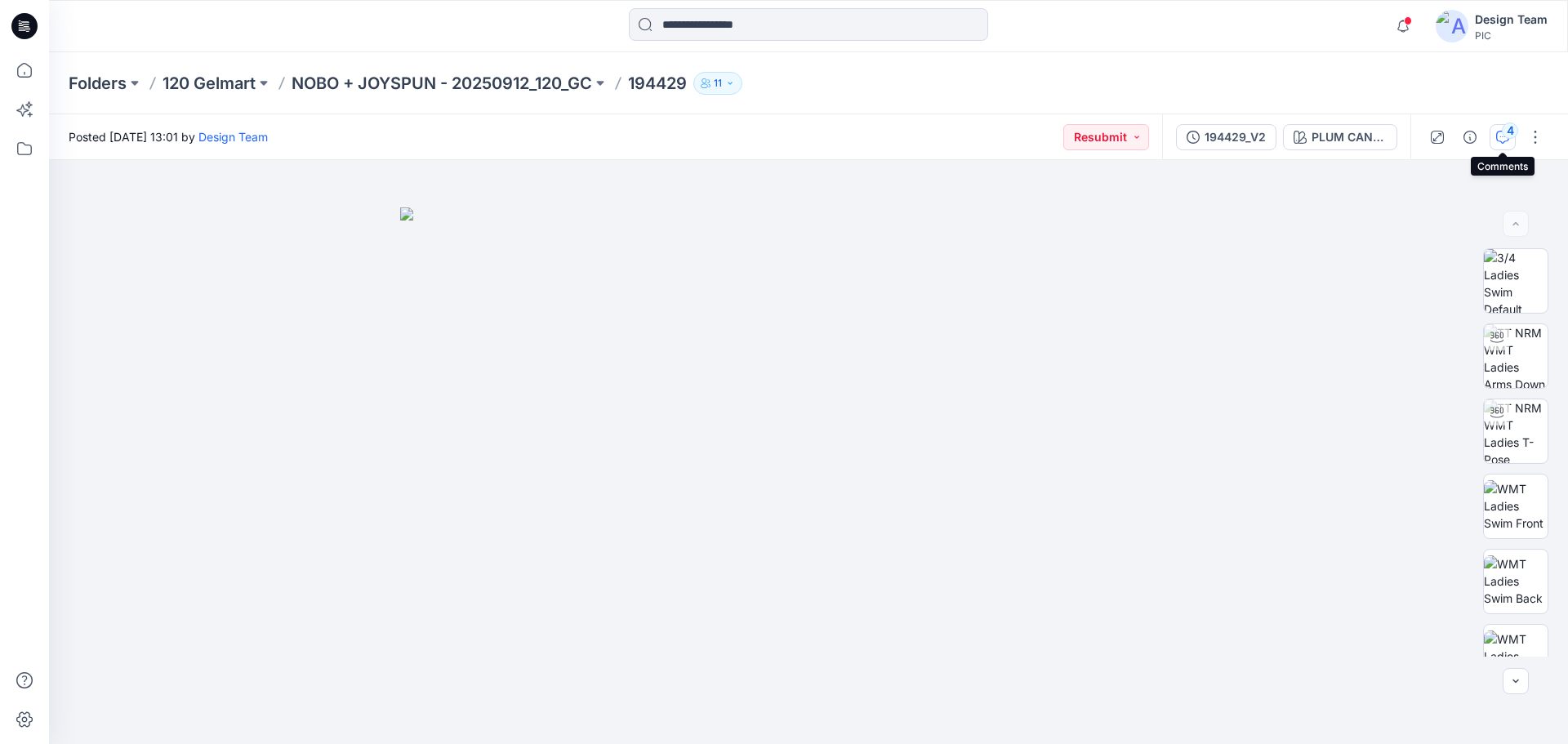
click at [1491, 137] on button "4" at bounding box center [1503, 137] width 26 height 26
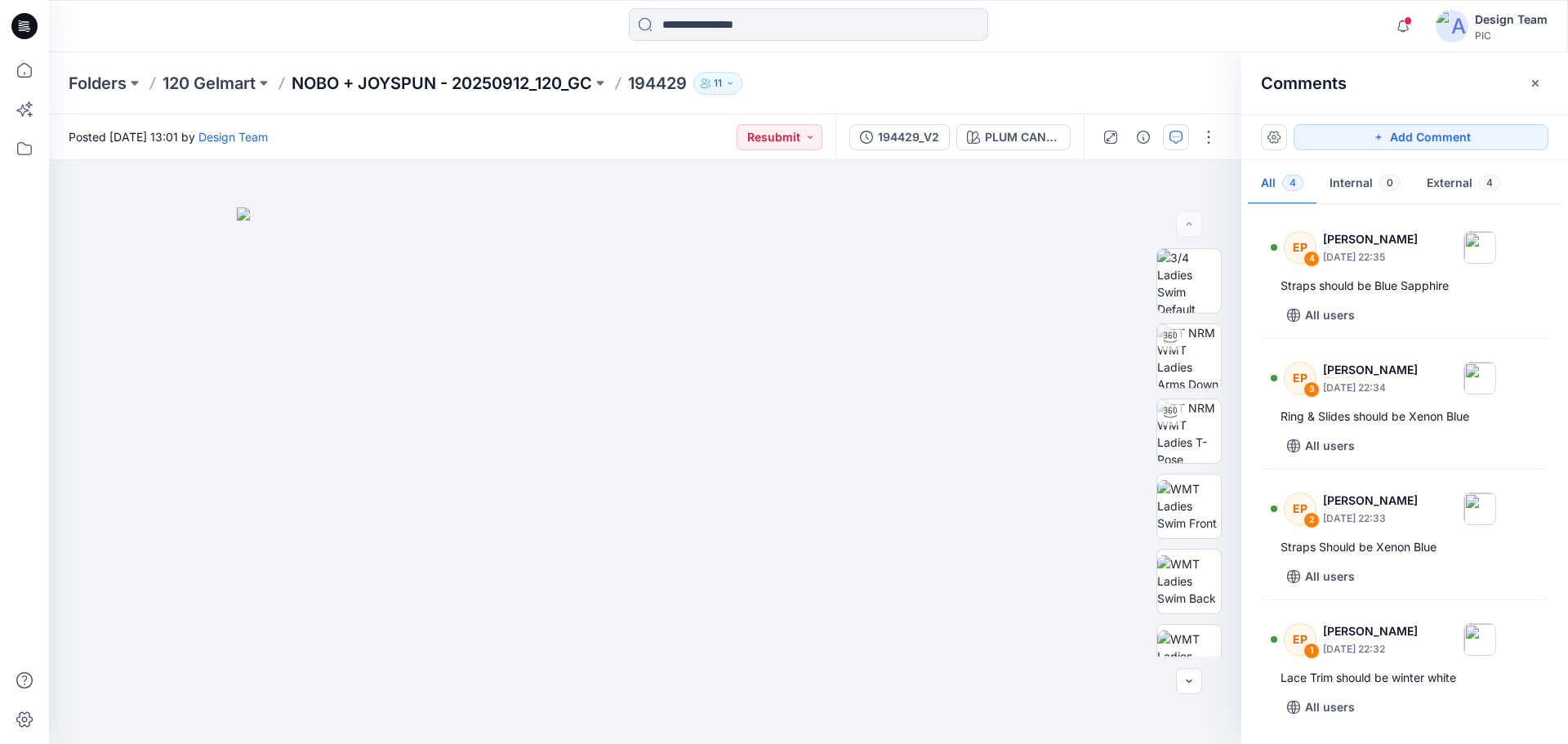
click at [577, 76] on p "NOBO + JOYSPUN - 20250912_120_GC" at bounding box center [442, 83] width 301 height 23
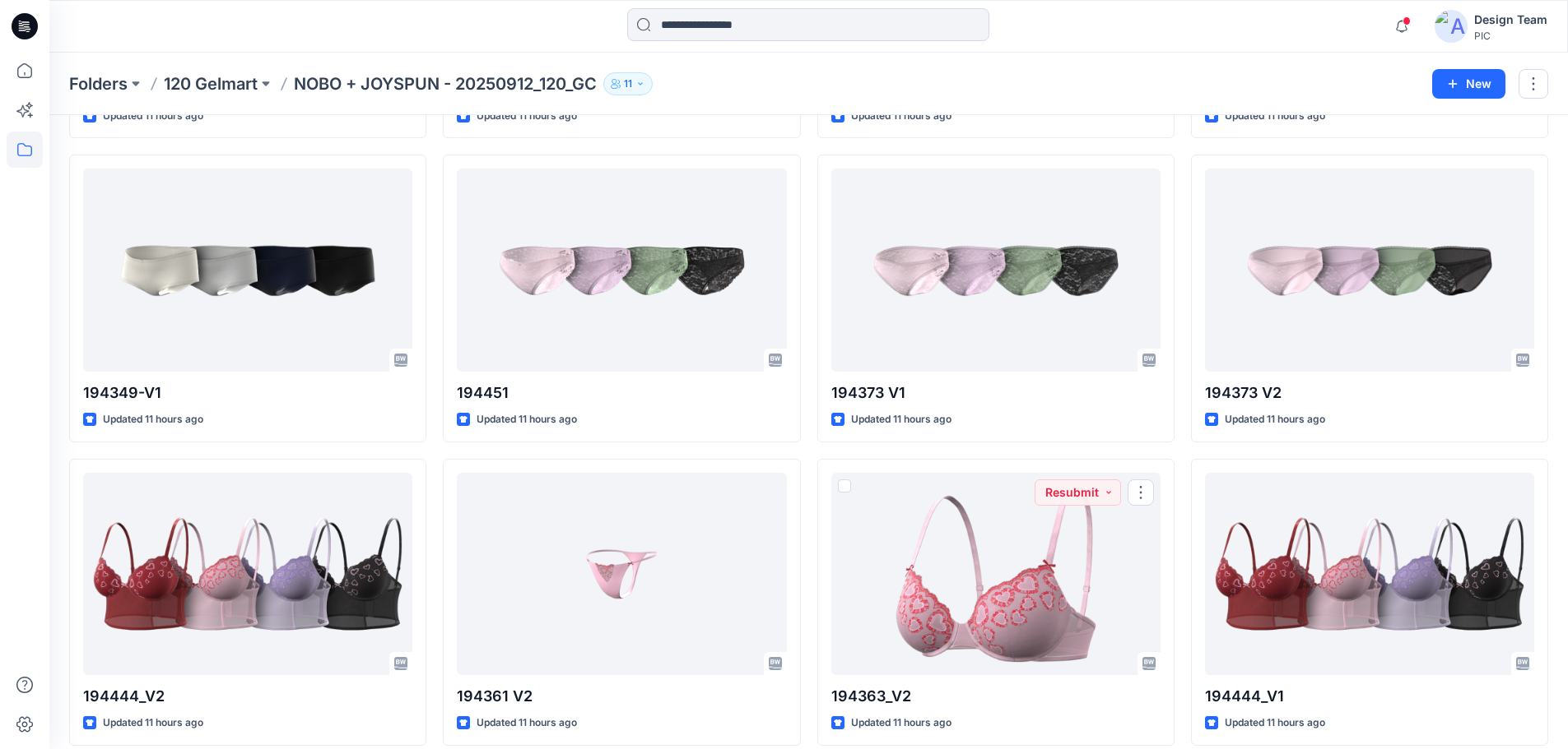
scroll to position [2304, 0]
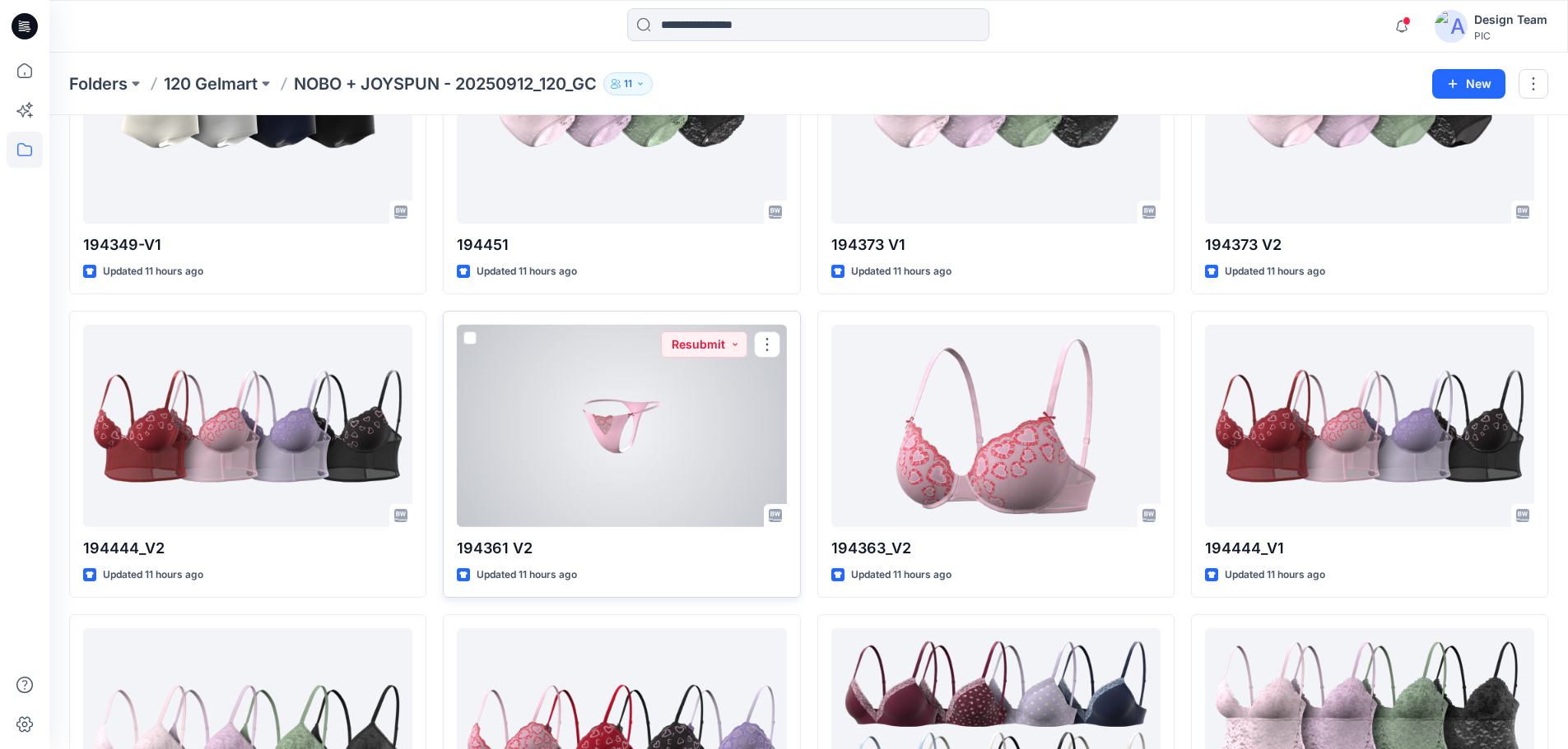
click at [618, 431] on div at bounding box center [621, 426] width 329 height 203
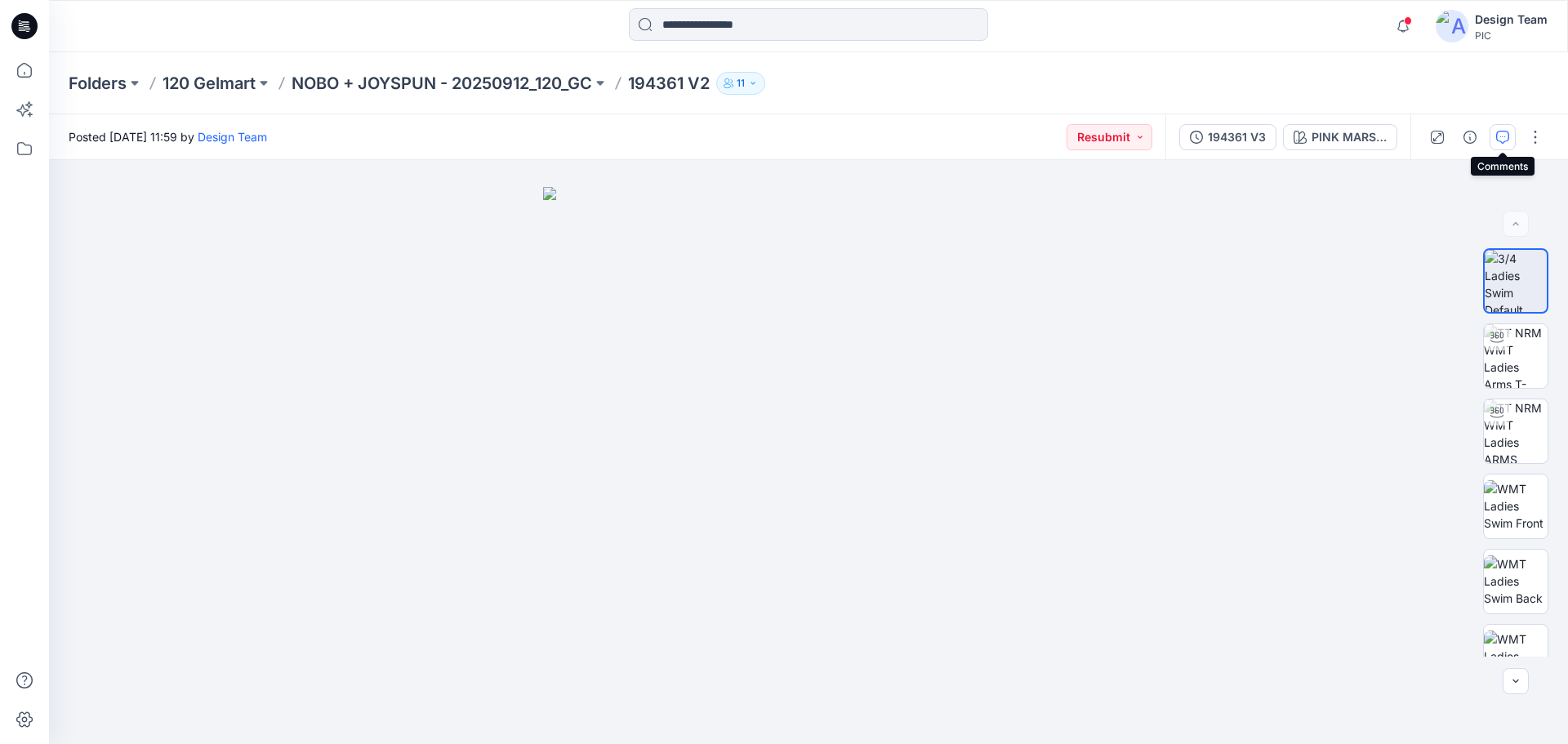
click at [1494, 139] on button "button" at bounding box center [1503, 137] width 26 height 26
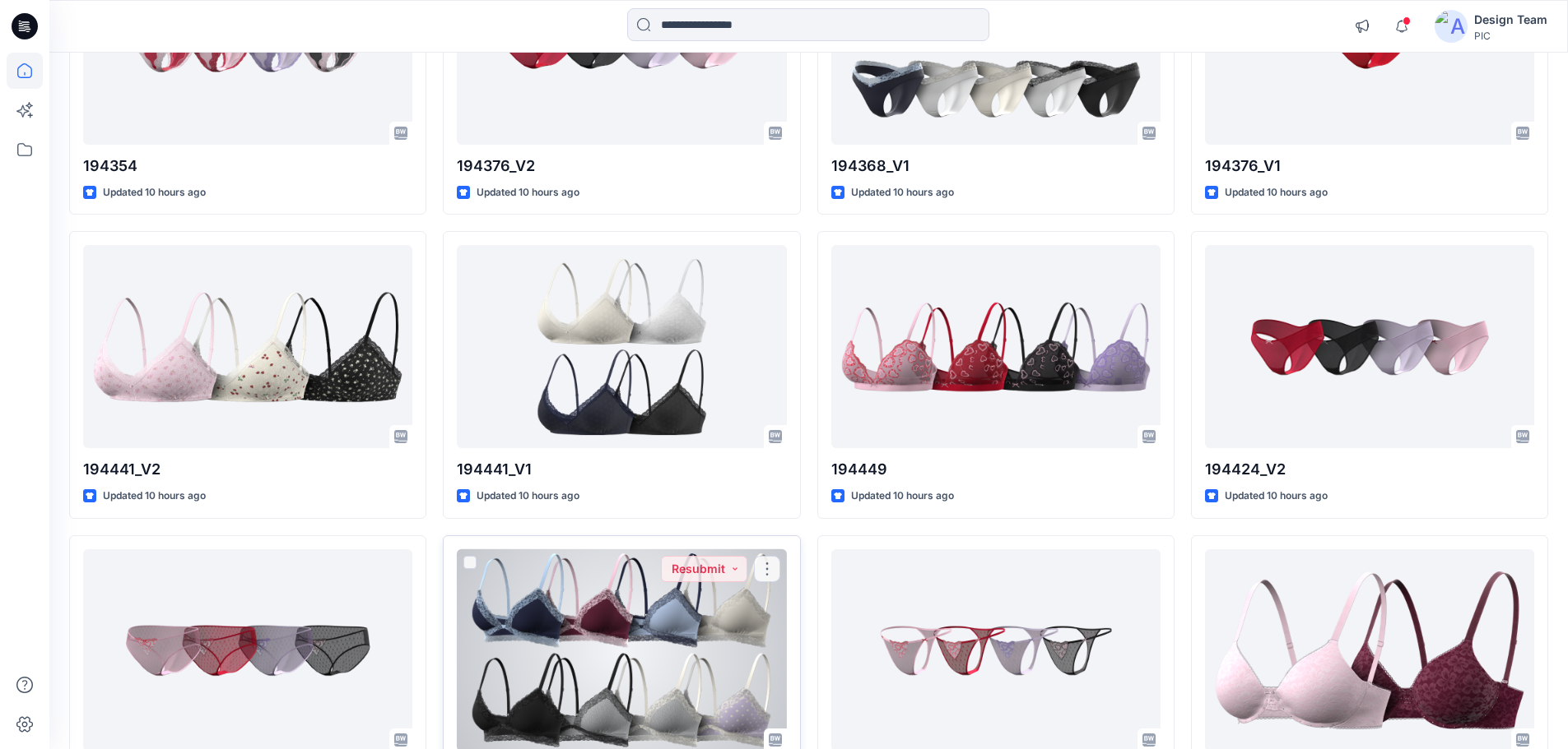
scroll to position [1277, 0]
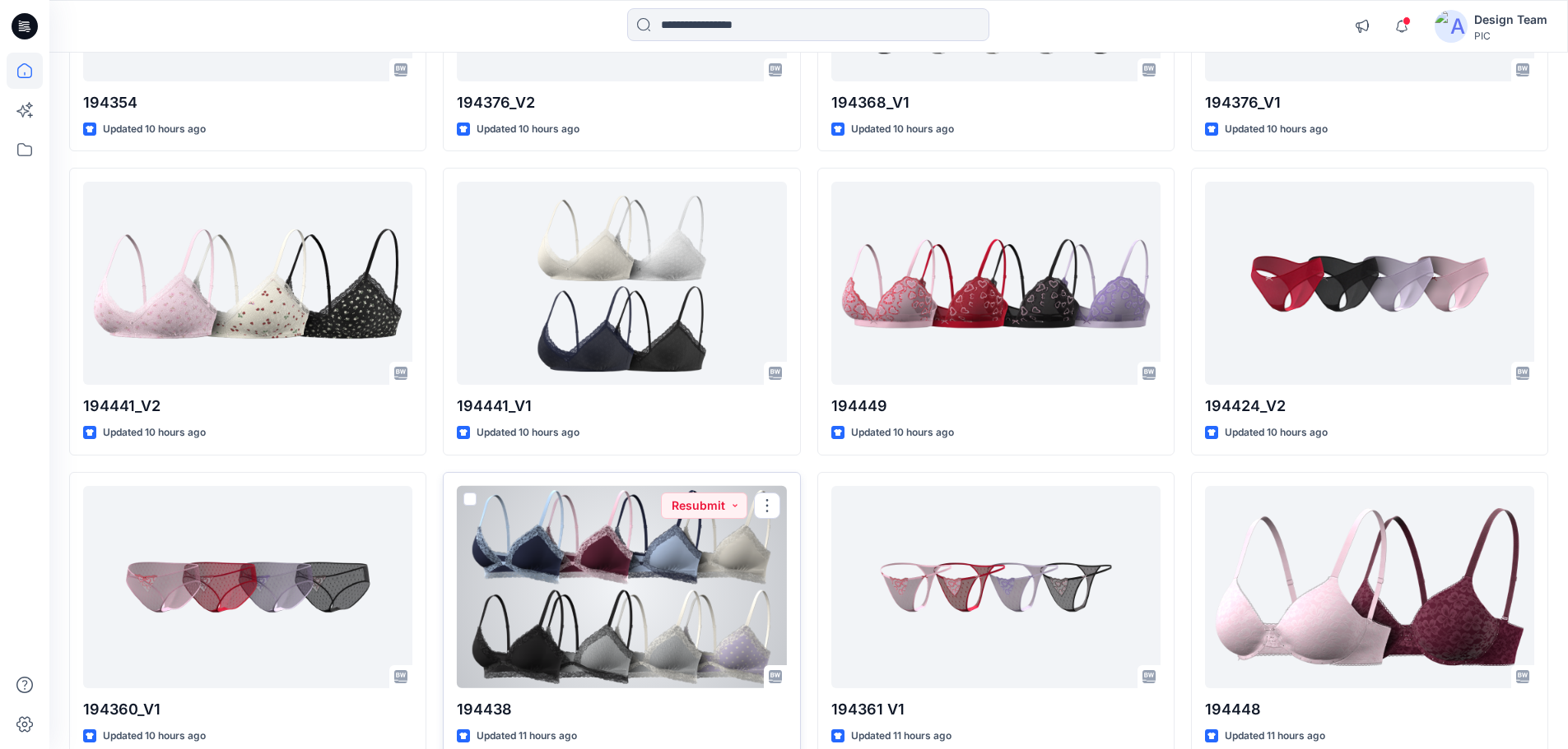
click at [597, 590] on div at bounding box center [621, 587] width 329 height 203
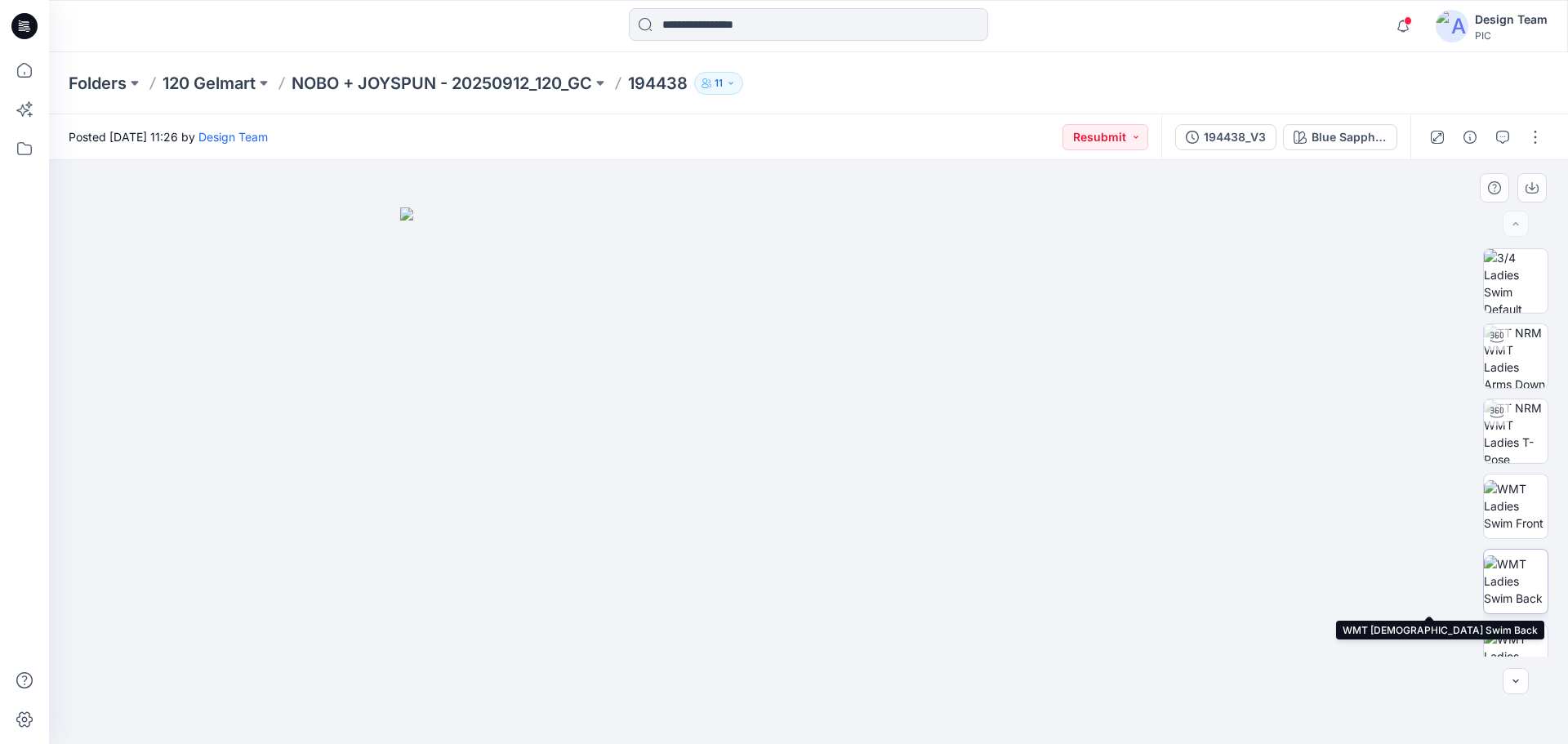
click at [1513, 589] on img at bounding box center [1515, 581] width 63 height 52
click at [432, 87] on p "NOBO + JOYSPUN - 20250912_120_GC" at bounding box center [442, 83] width 301 height 23
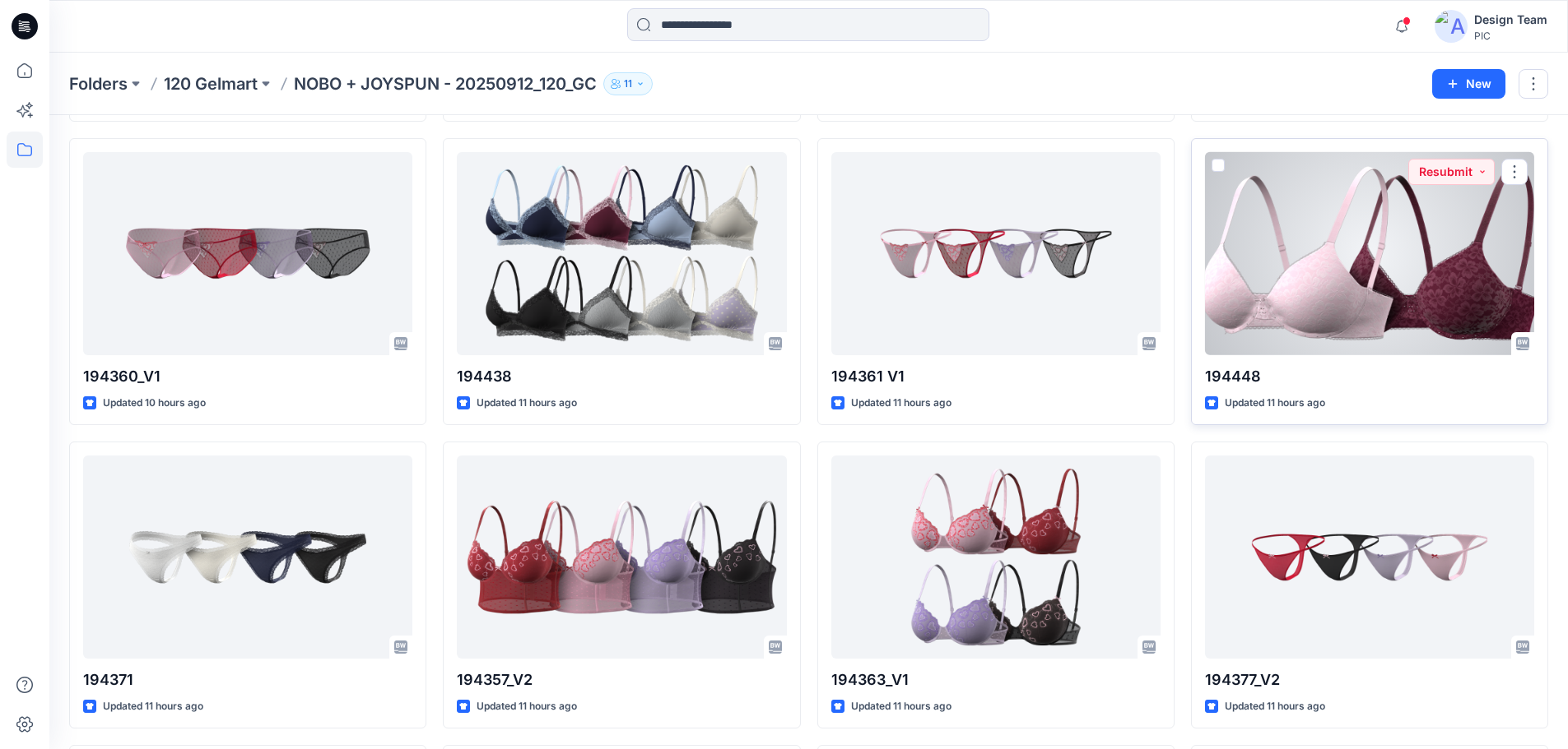
scroll to position [1567, 0]
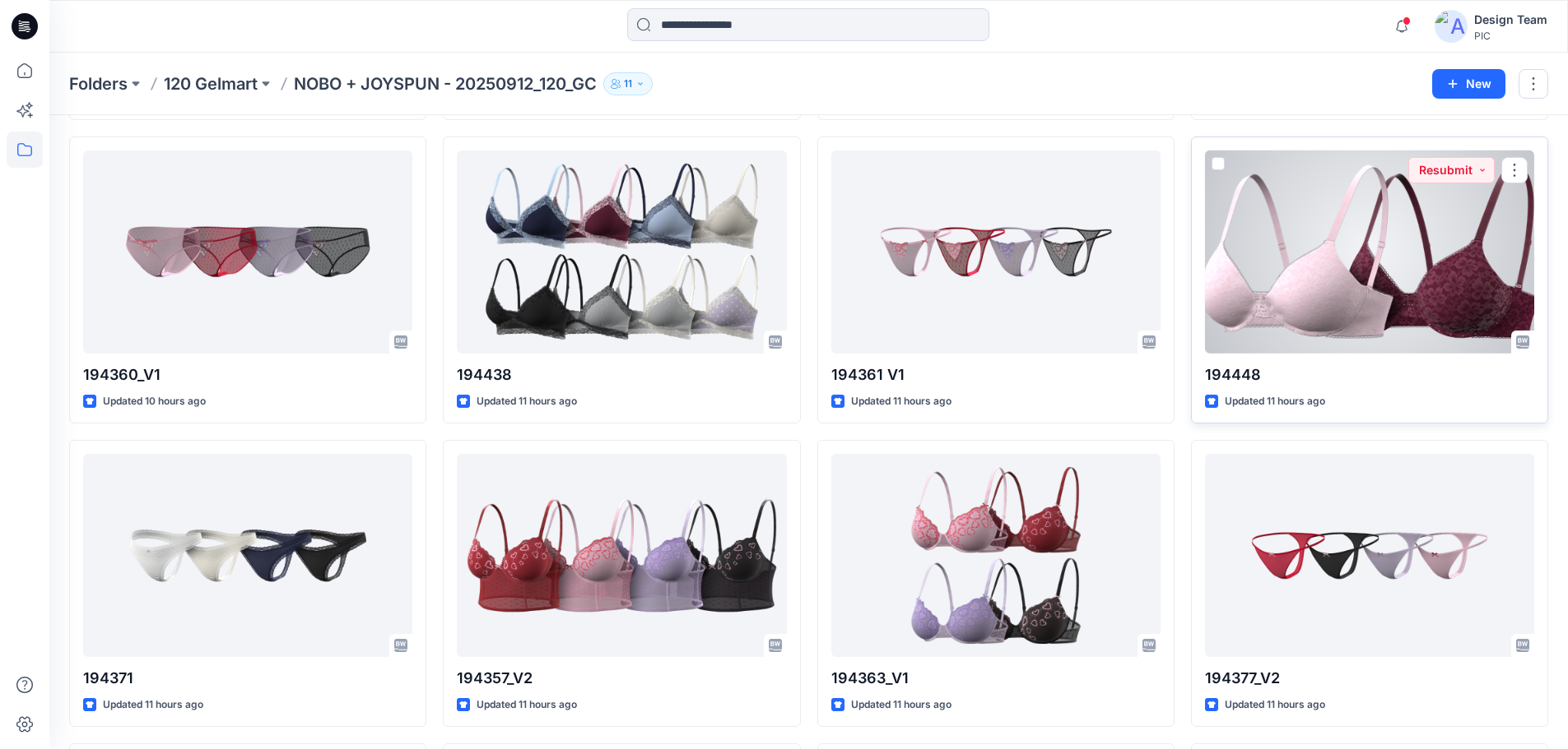
click at [1325, 260] on div at bounding box center [1369, 251] width 329 height 203
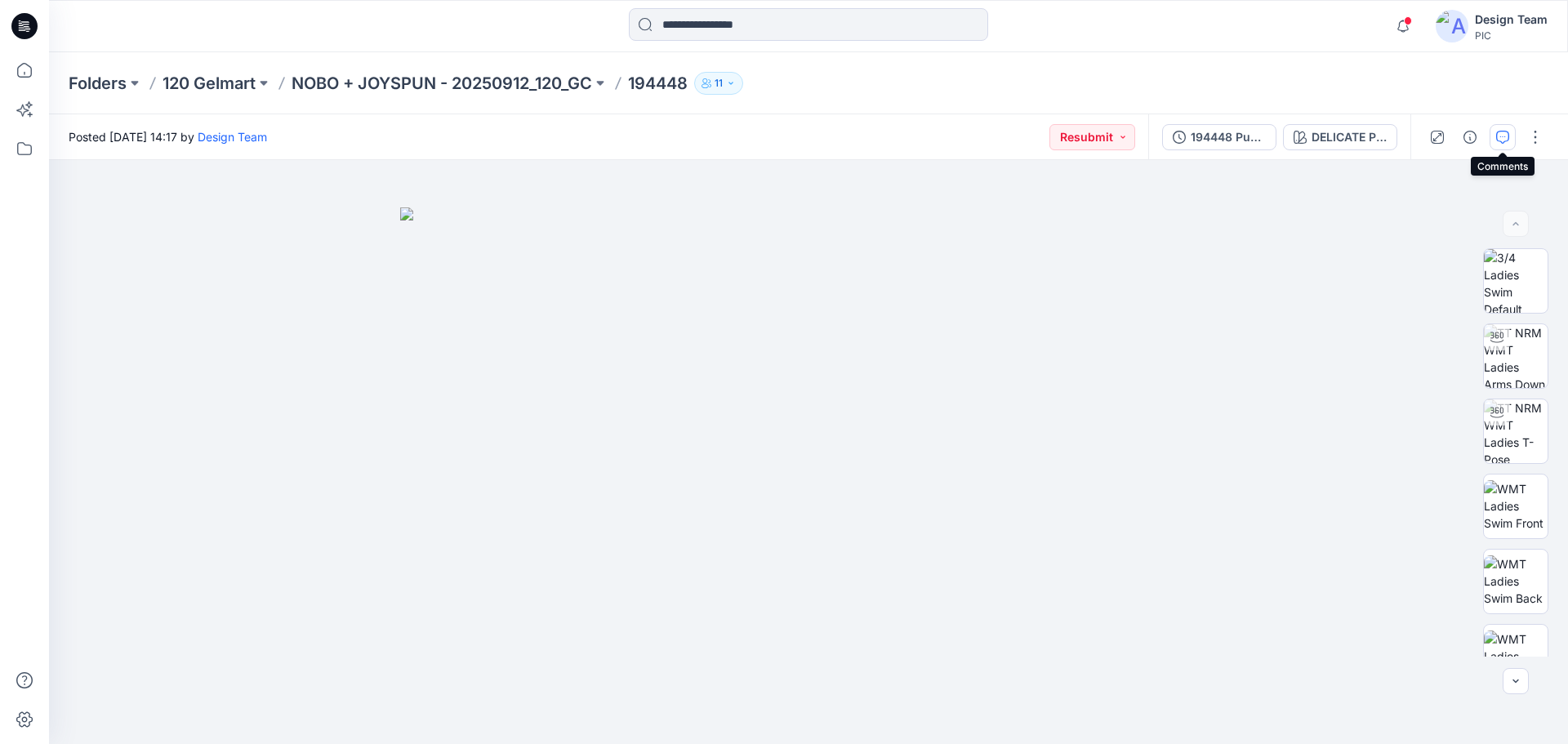
click at [1491, 140] on button "button" at bounding box center [1503, 137] width 26 height 26
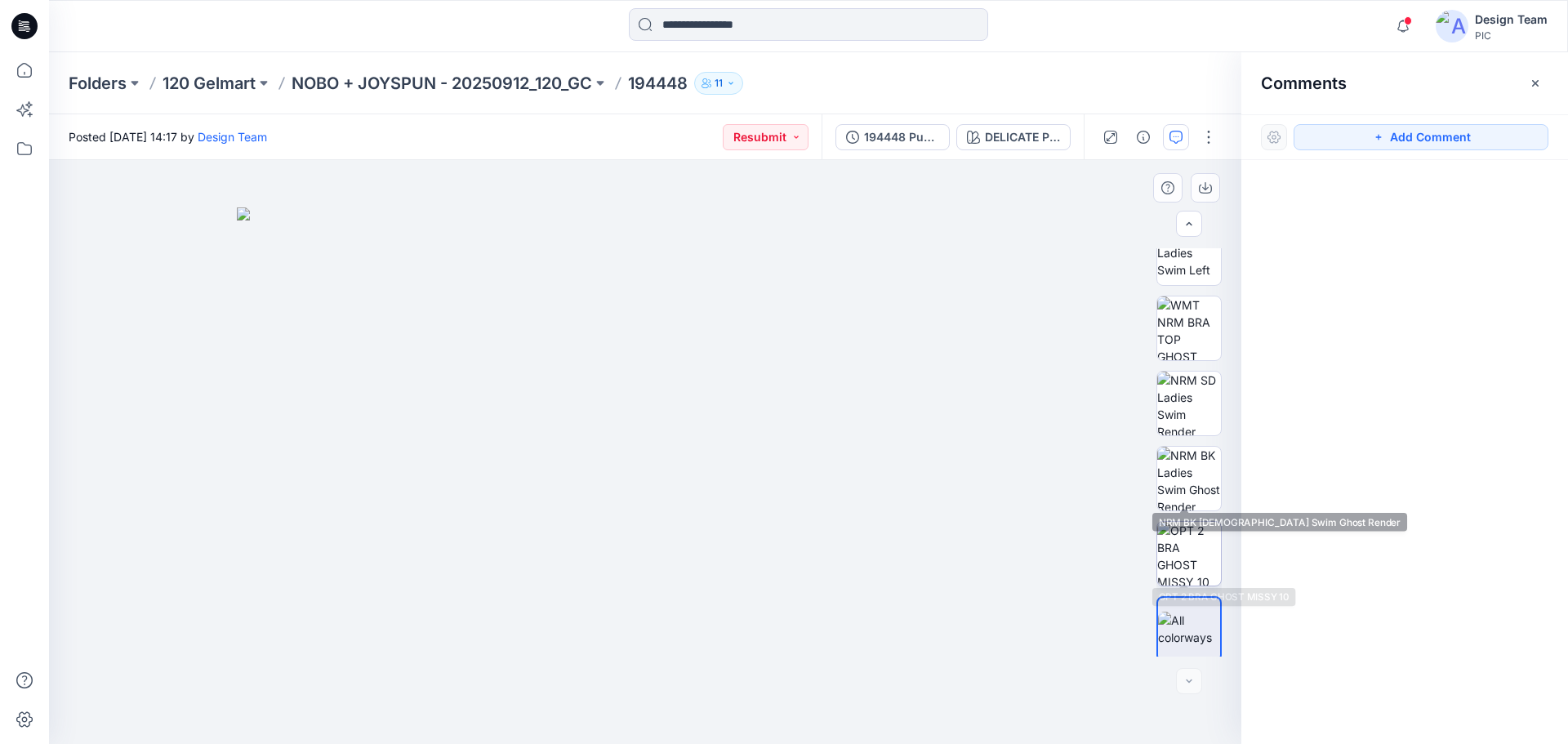
scroll to position [409, 0]
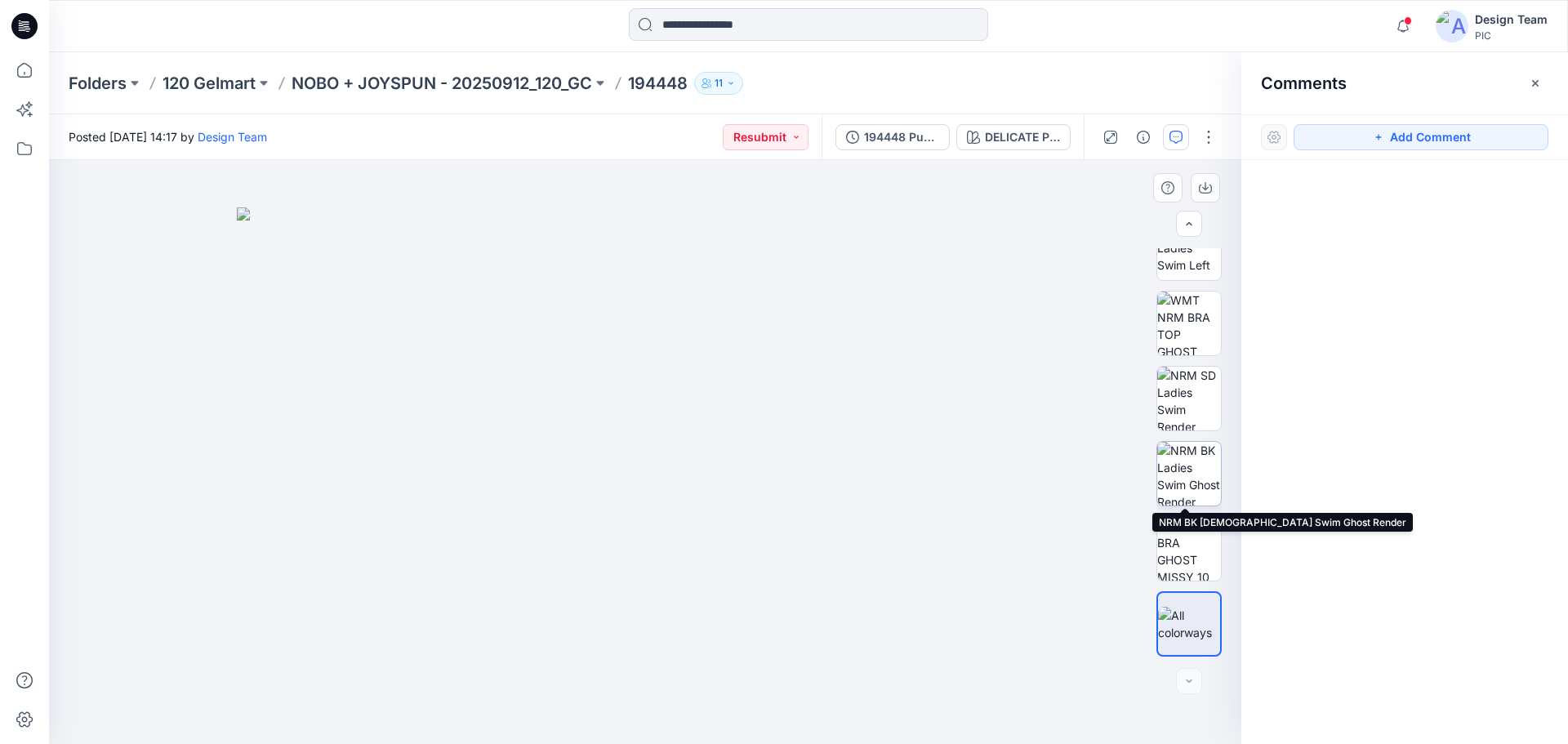
click at [1180, 489] on img at bounding box center [1188, 473] width 63 height 64
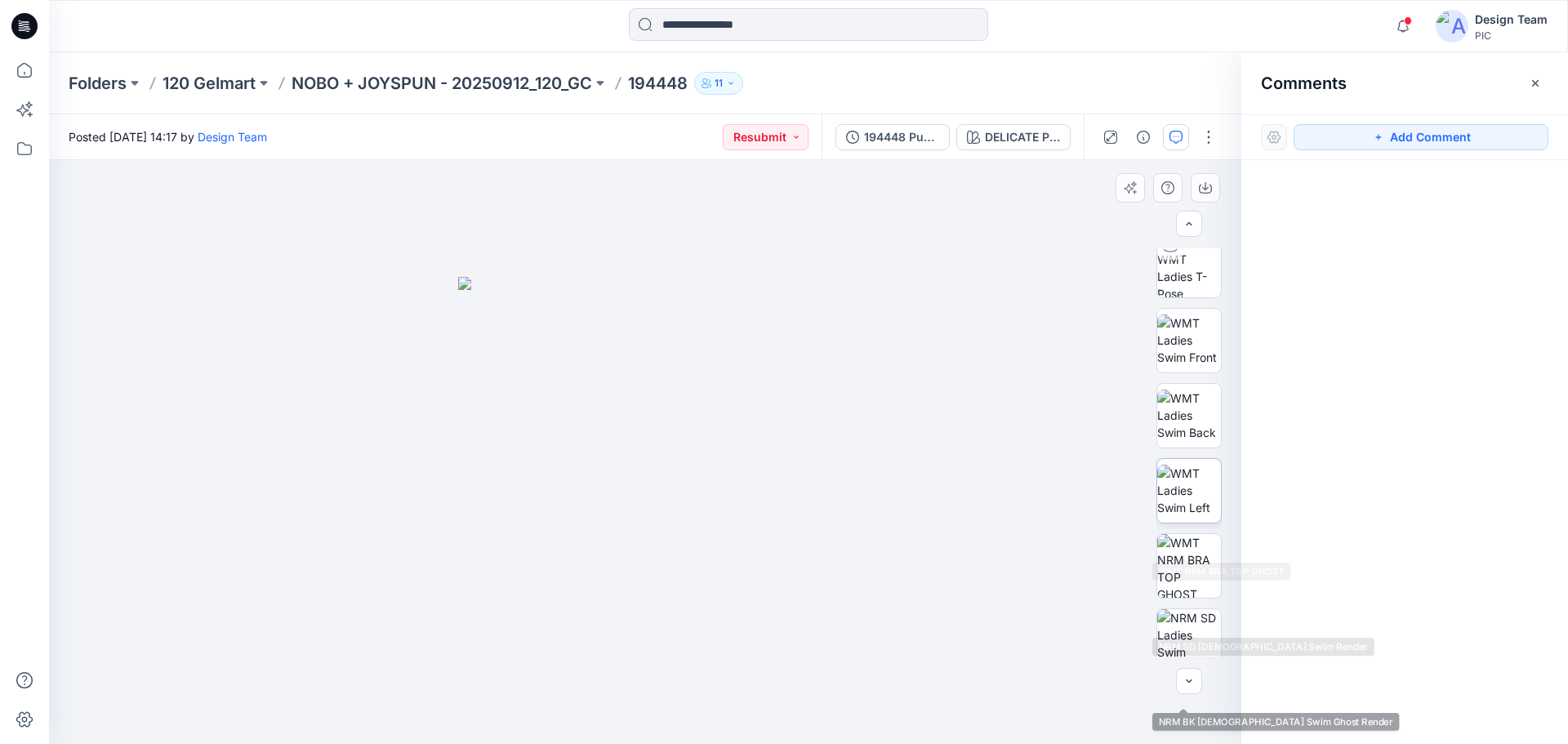
scroll to position [163, 0]
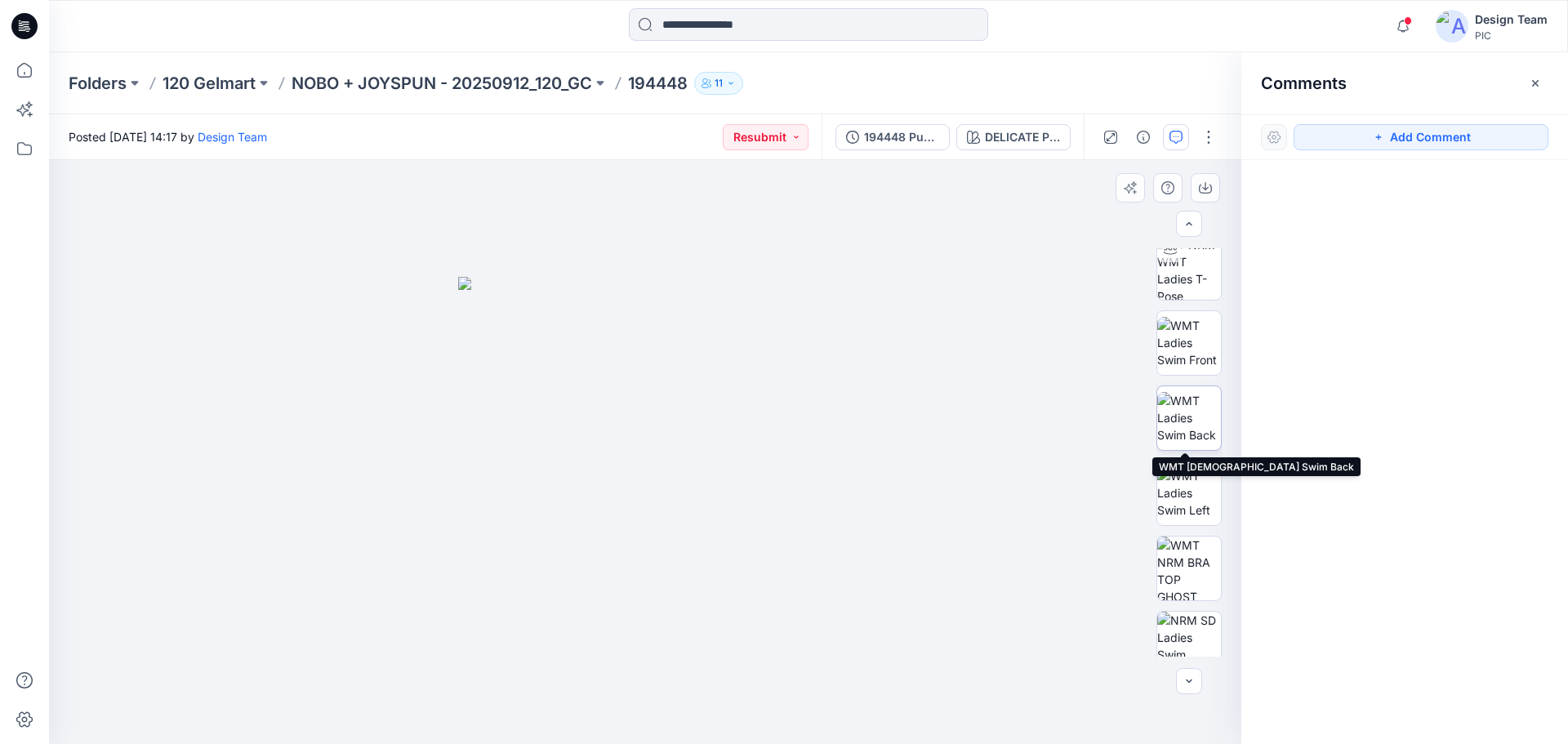
click at [1182, 409] on img at bounding box center [1188, 418] width 63 height 52
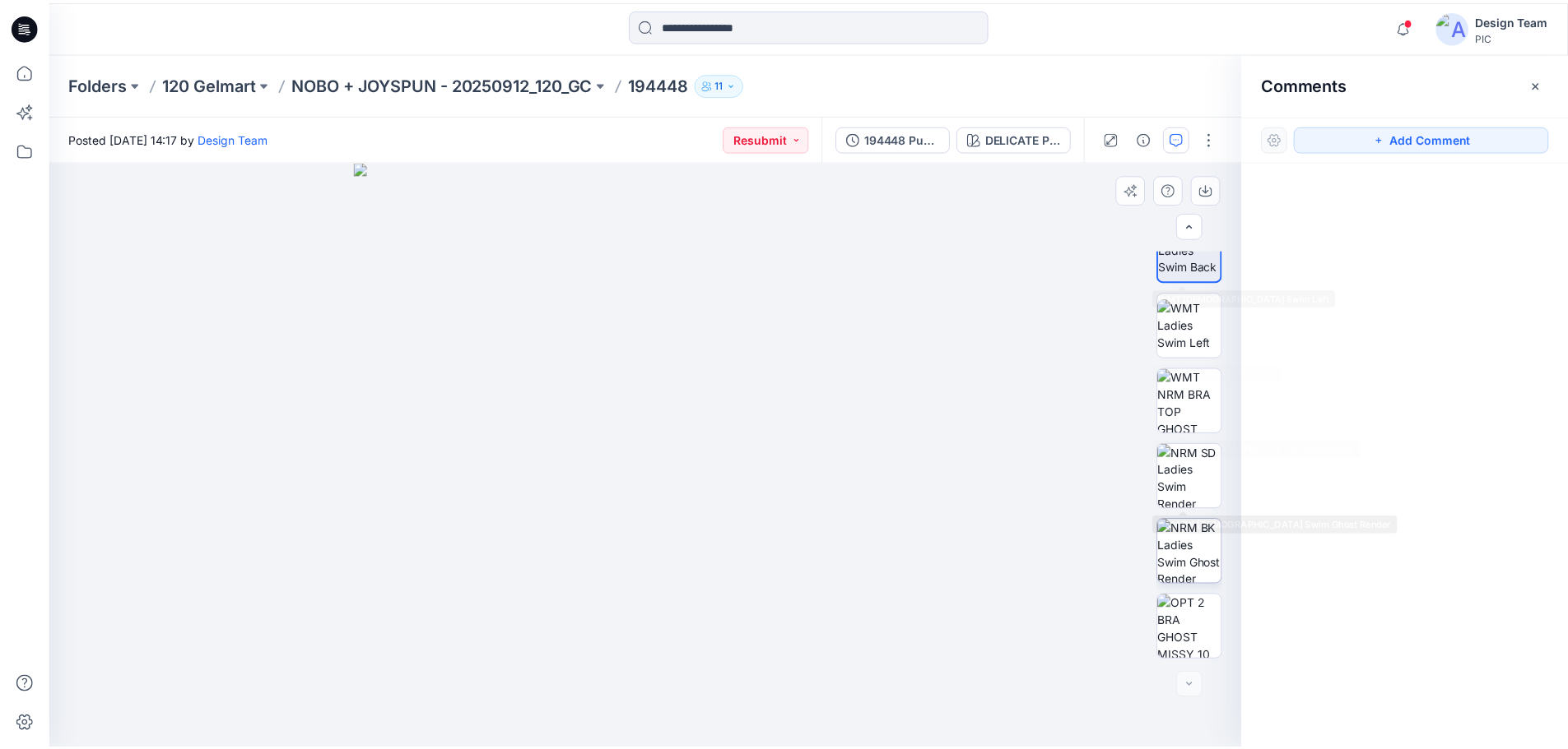
scroll to position [412, 0]
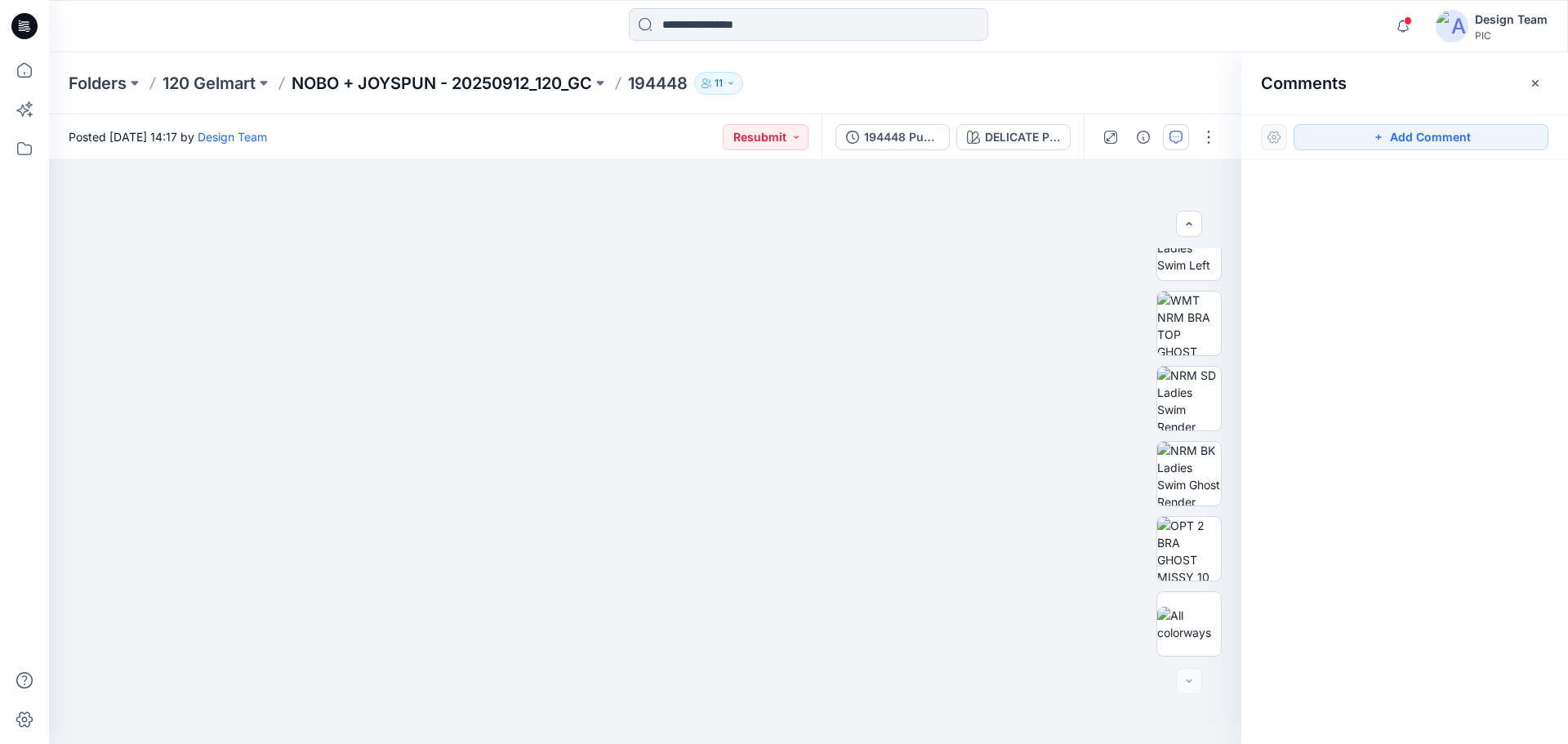
click at [533, 81] on p "NOBO + JOYSPUN - 20250912_120_GC" at bounding box center [442, 83] width 301 height 23
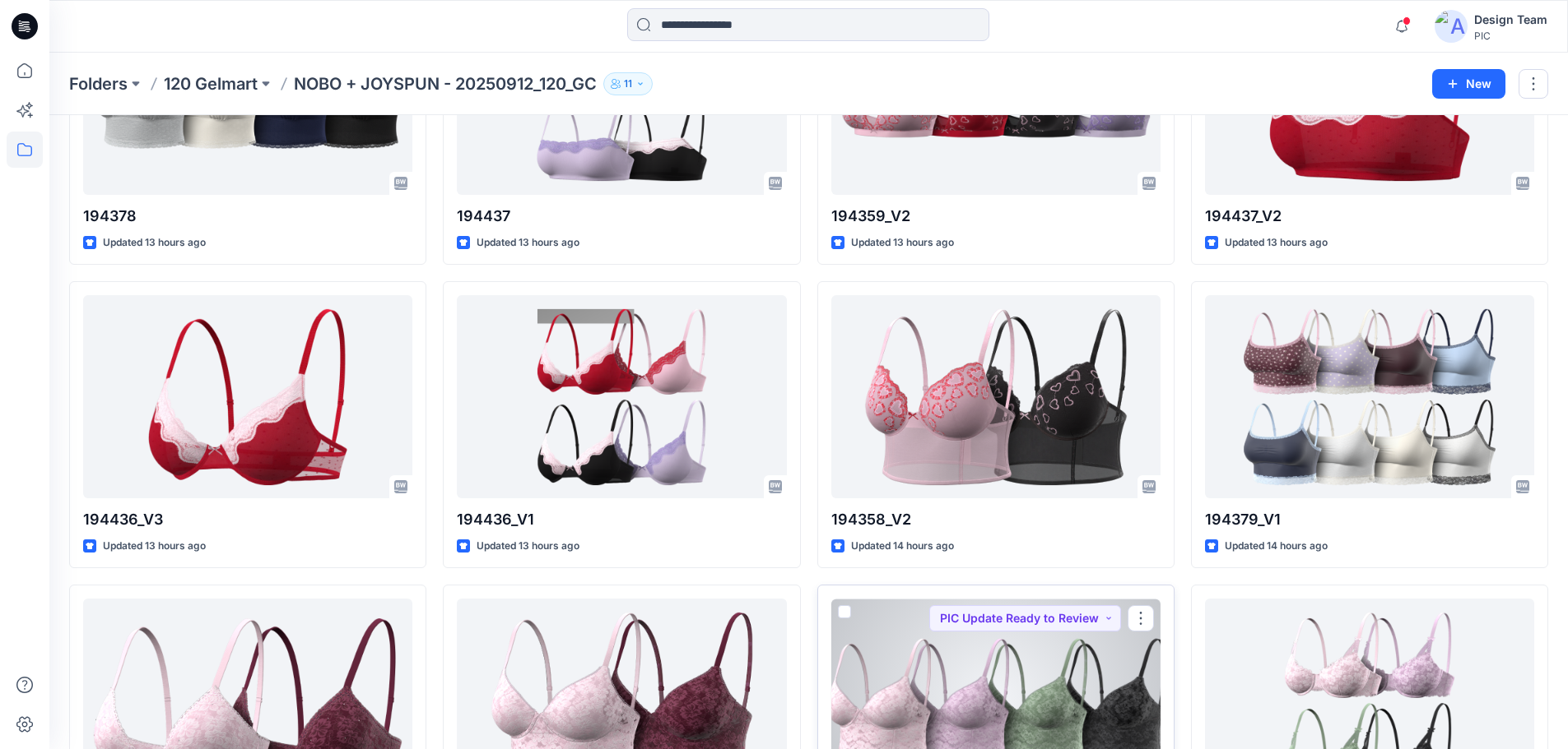
scroll to position [3794, 0]
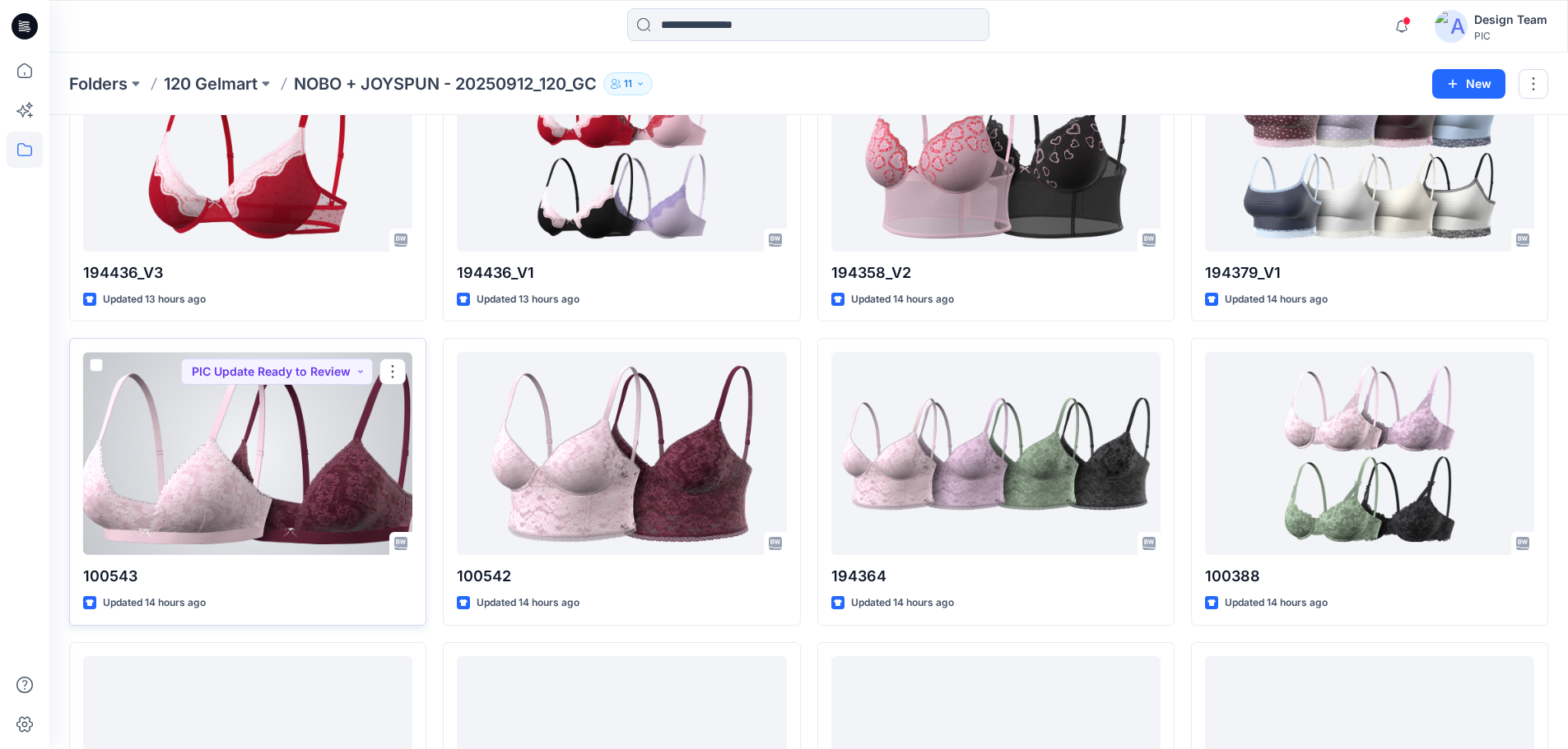
click at [249, 500] on div at bounding box center [248, 453] width 329 height 203
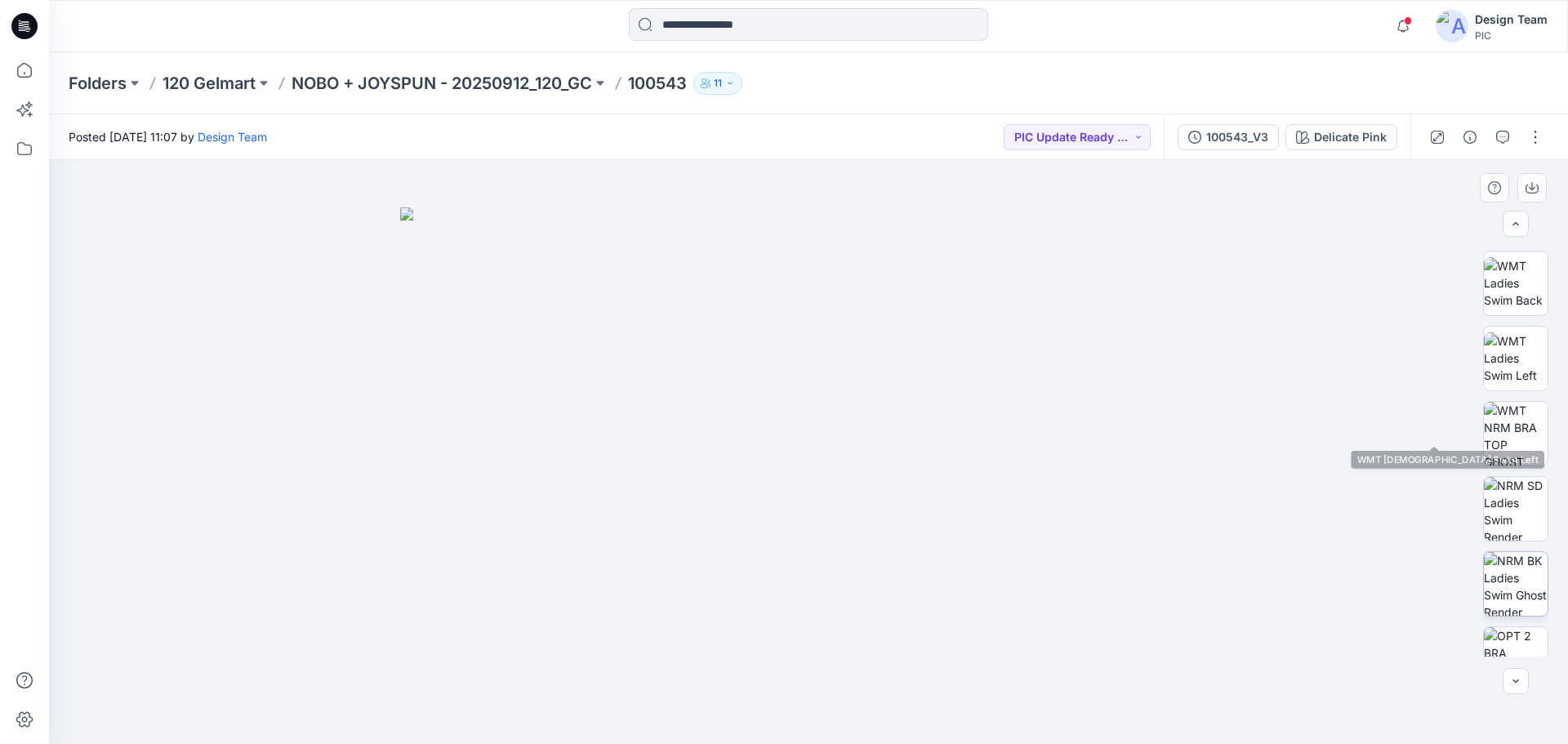
scroll to position [327, 0]
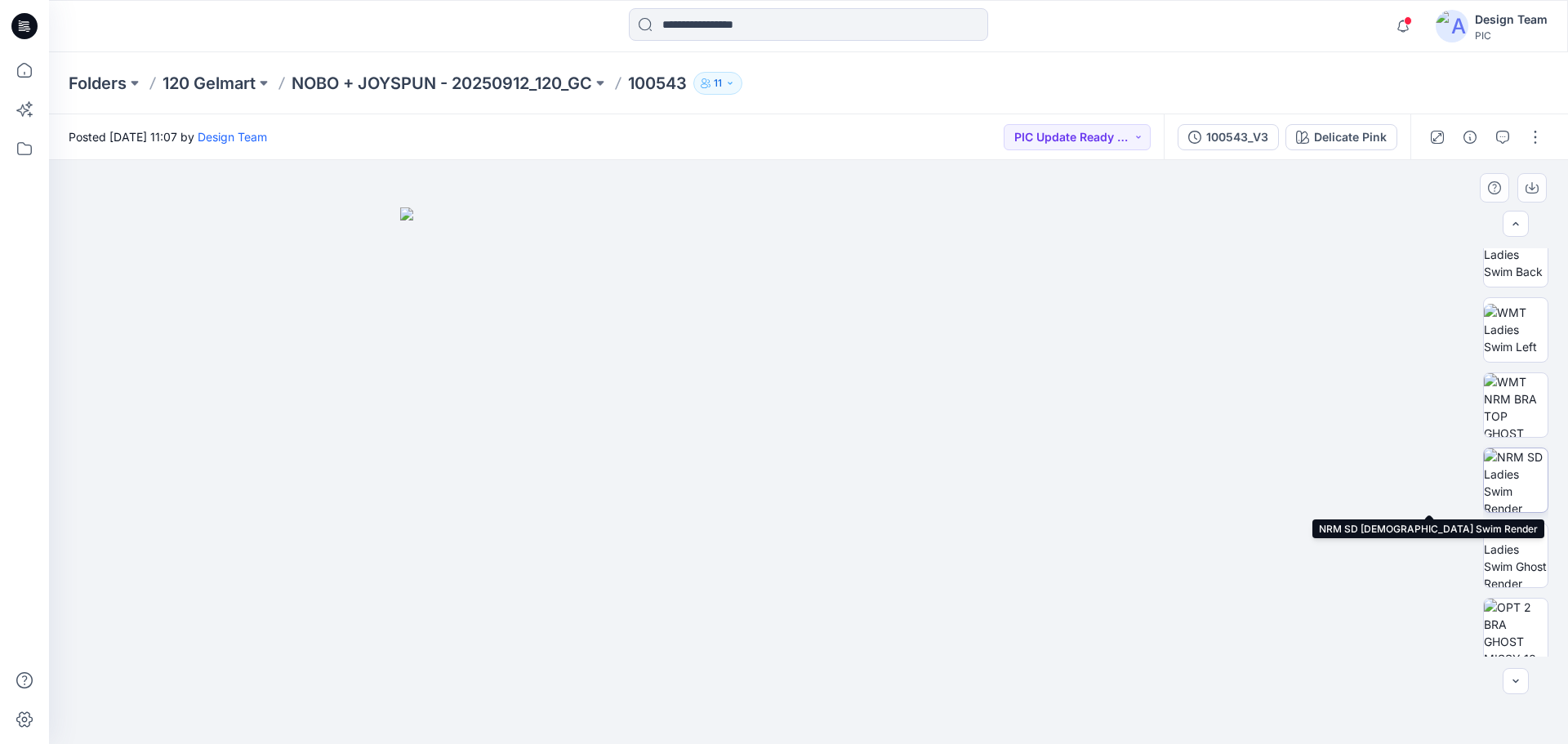
click at [1512, 475] on img at bounding box center [1515, 480] width 63 height 64
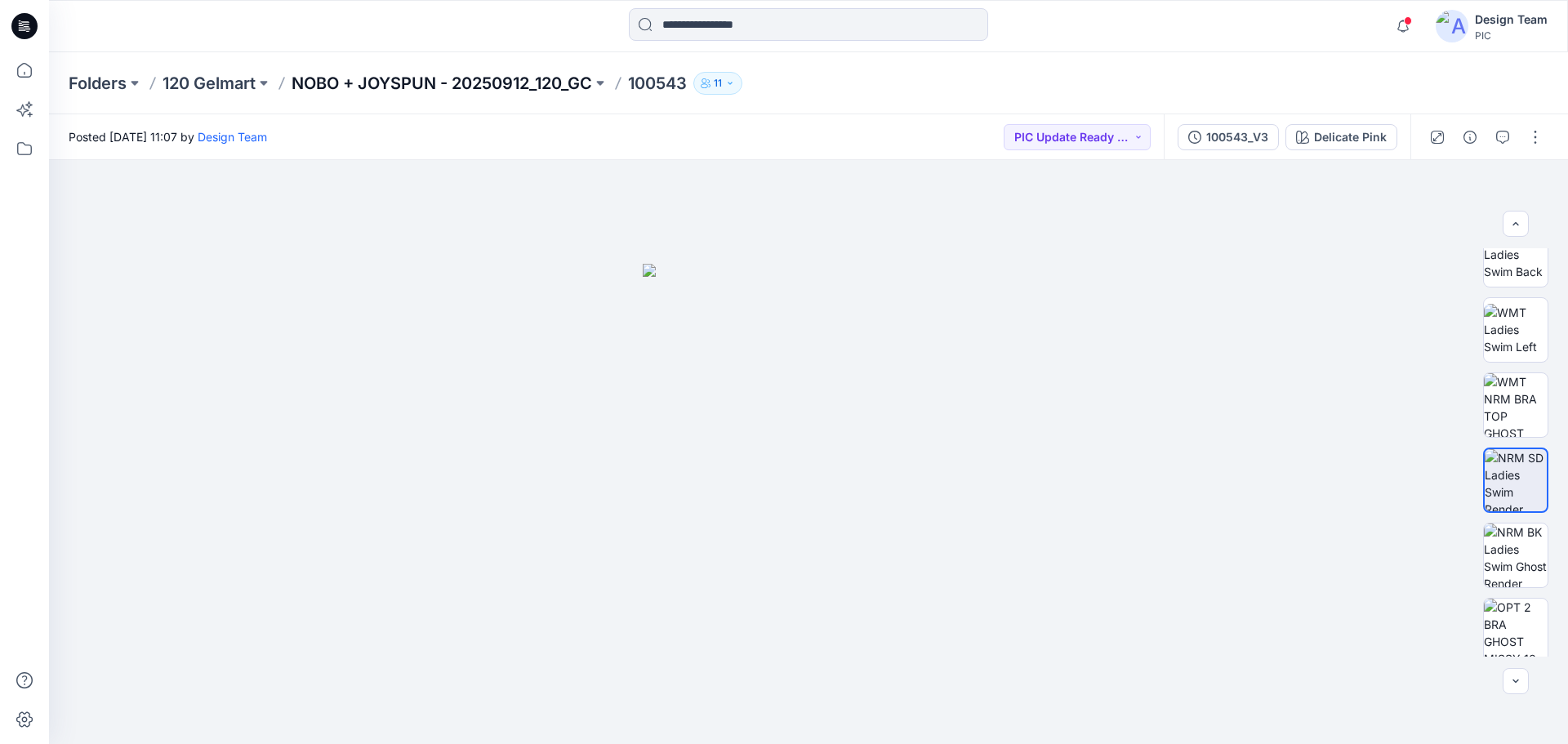
click at [346, 75] on p "NOBO + JOYSPUN - 20250912_120_GC" at bounding box center [442, 83] width 301 height 23
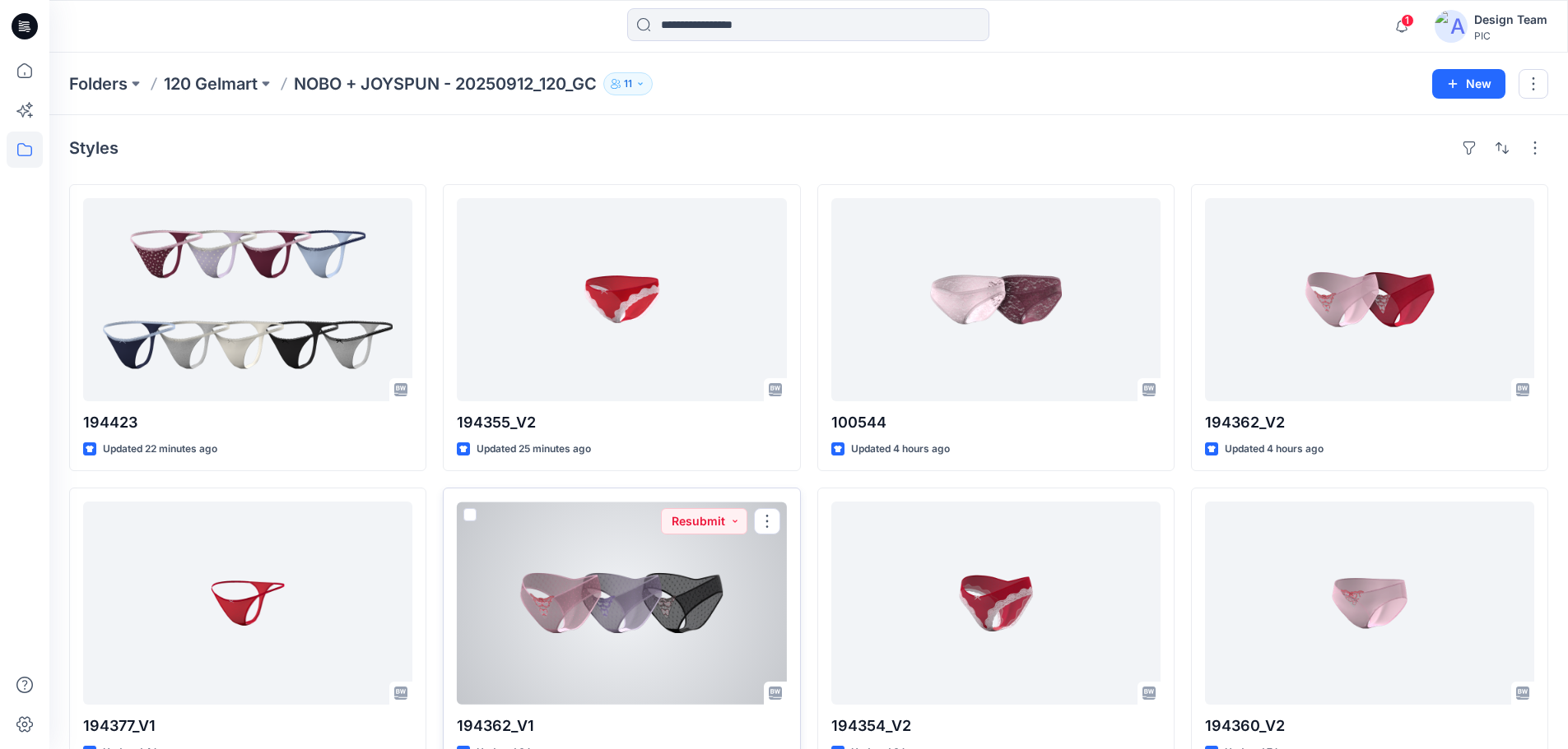
click at [619, 604] on div at bounding box center [621, 603] width 329 height 203
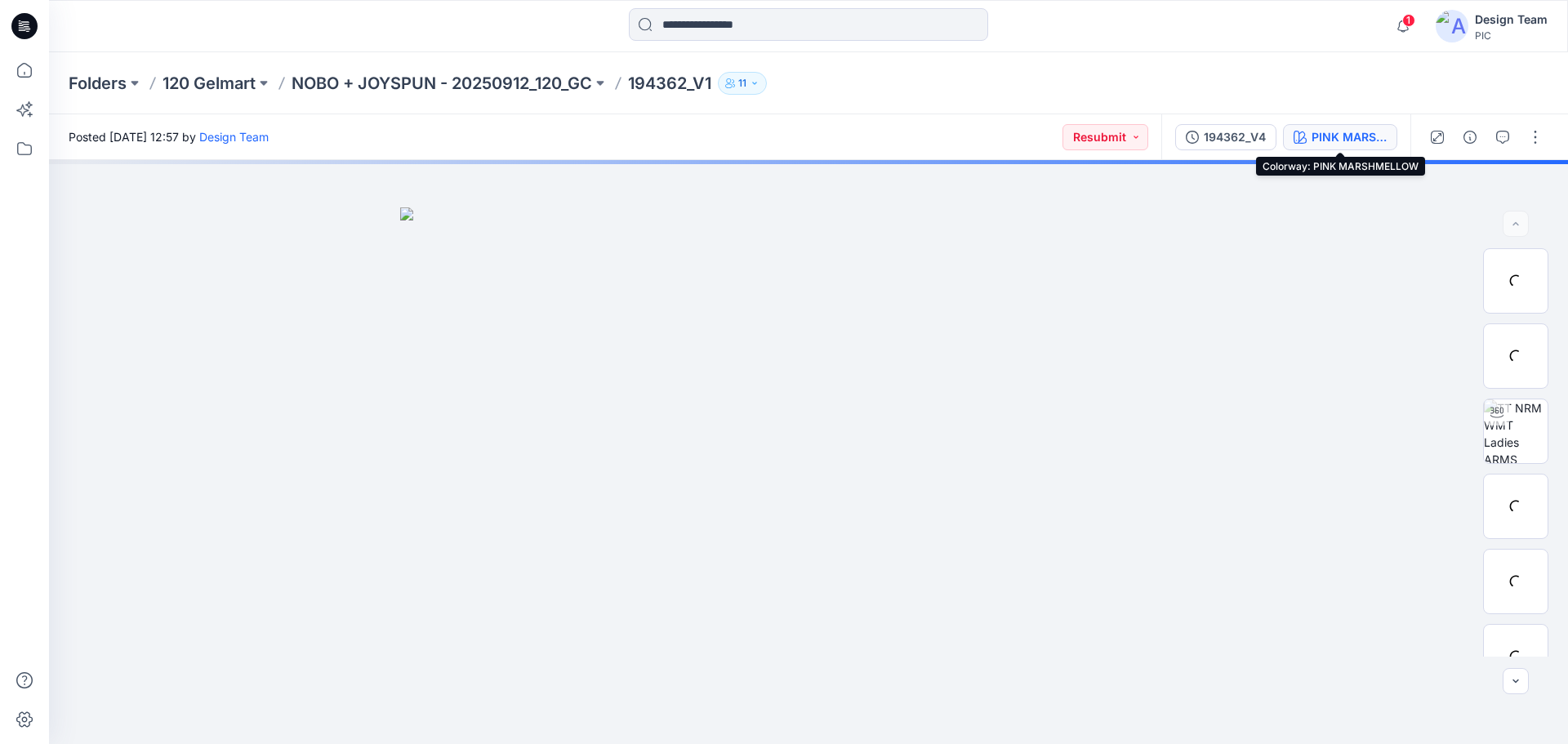
click at [1343, 136] on div "PINK MARSHMELLOW" at bounding box center [1349, 137] width 75 height 18
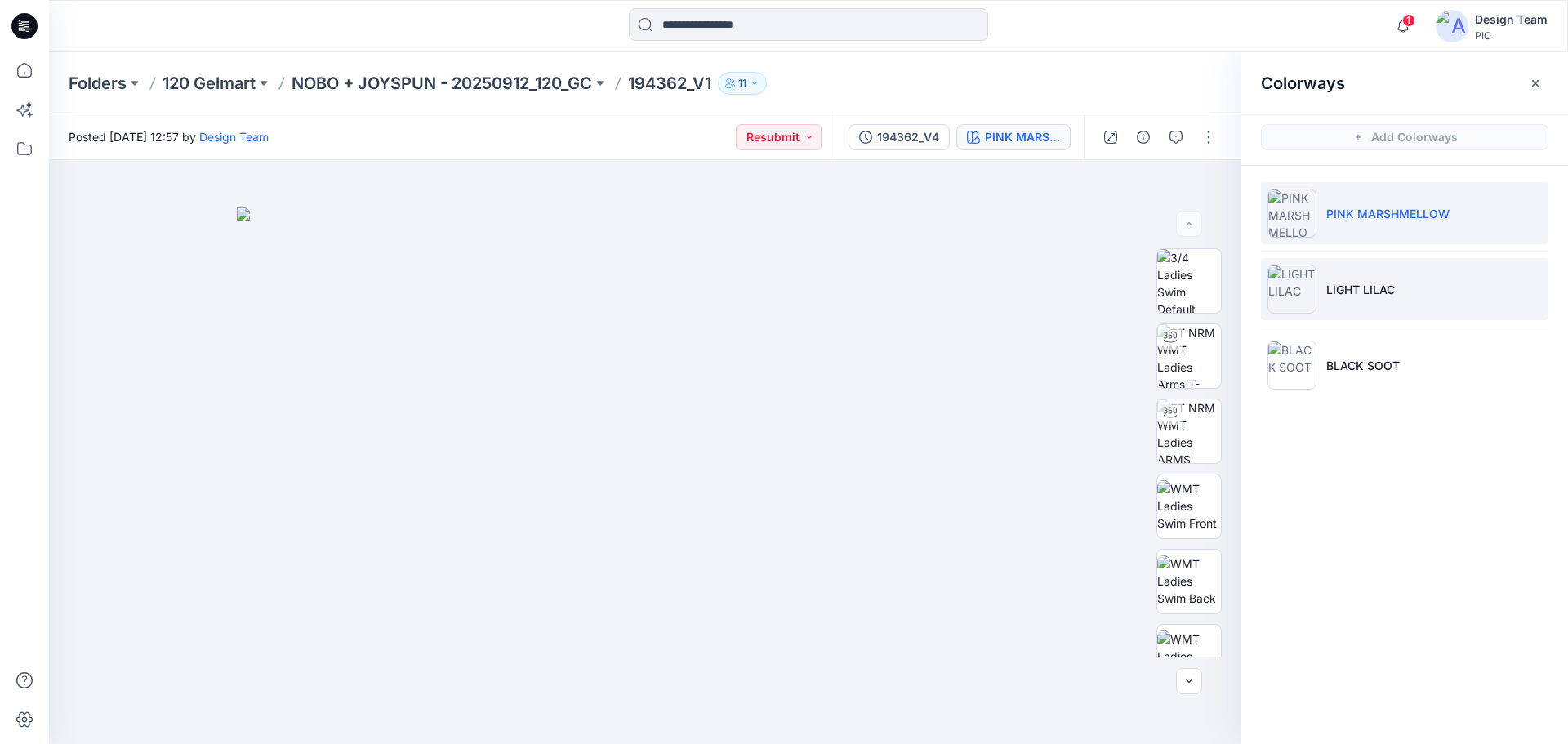
click at [1403, 295] on li "LIGHT LILAC" at bounding box center [1404, 288] width 287 height 62
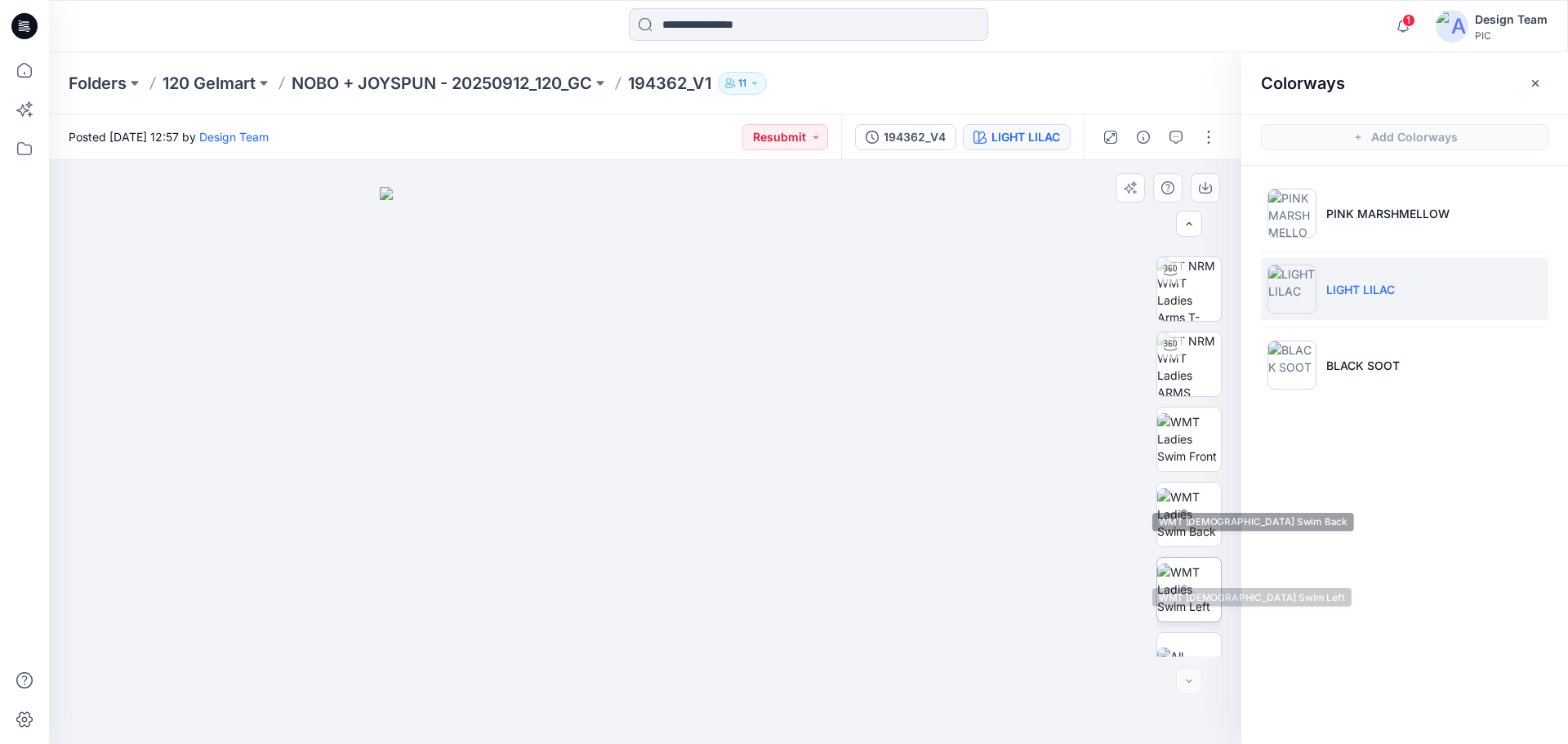
scroll to position [108, 0]
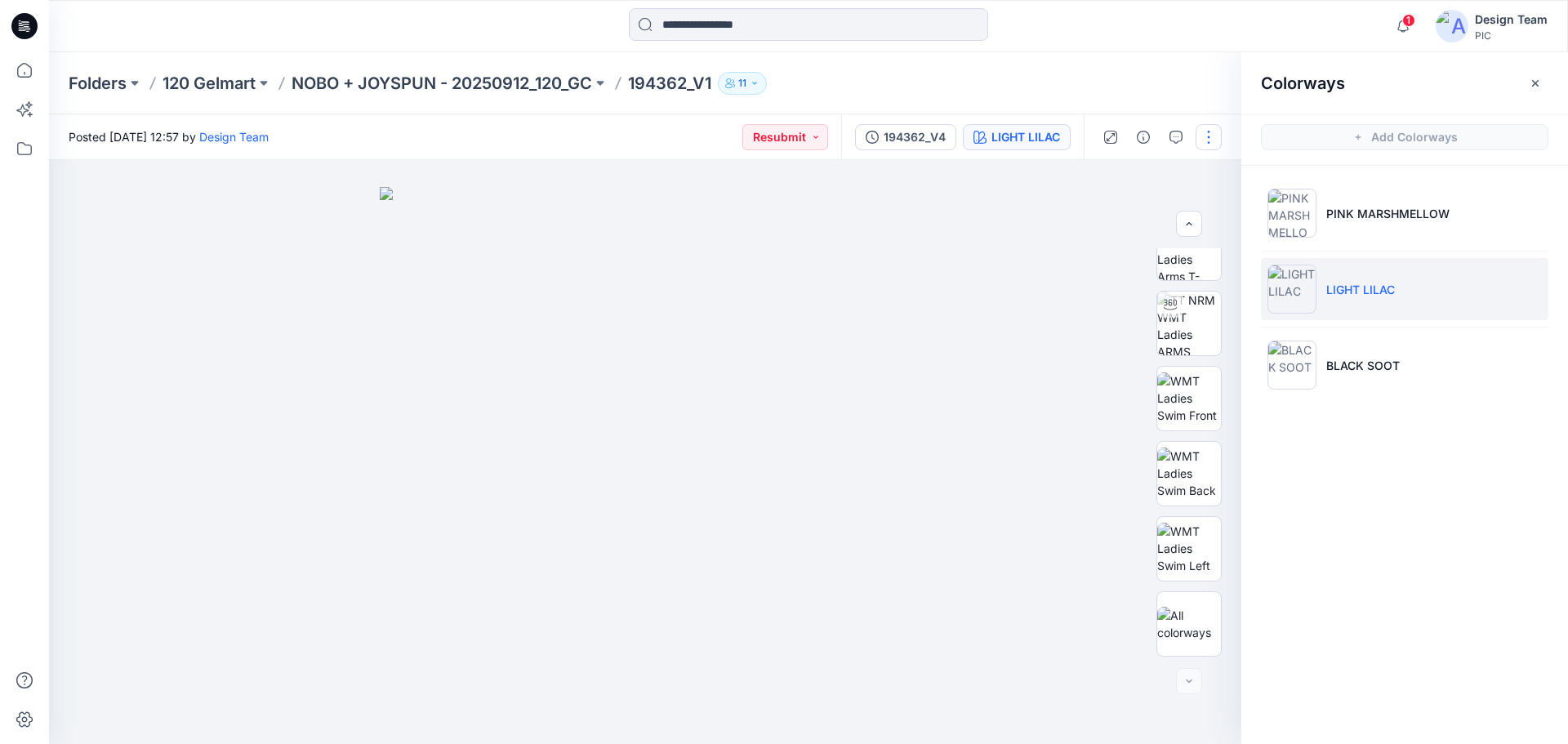
click at [1215, 138] on button "button" at bounding box center [1208, 137] width 26 height 26
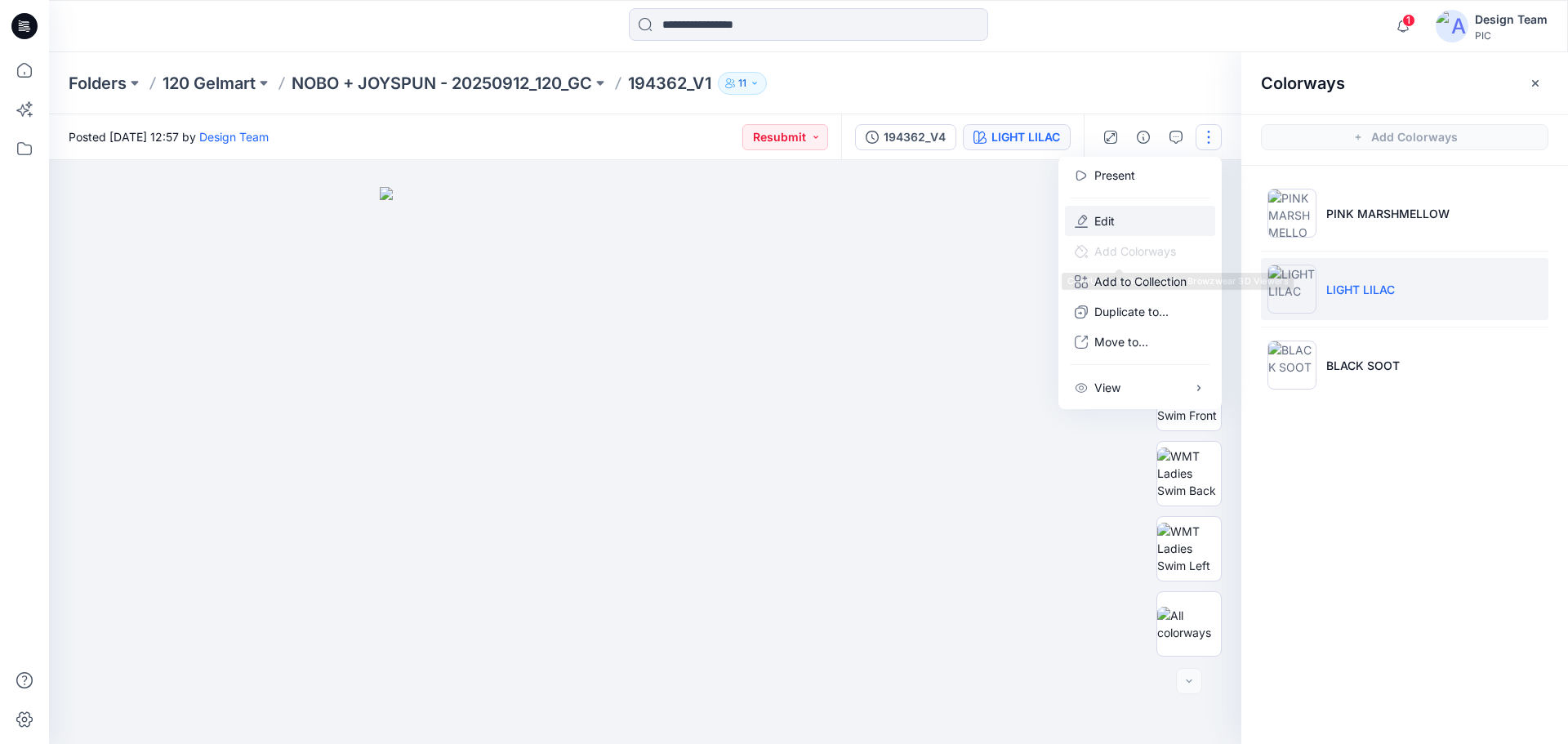
click at [1127, 217] on button "Edit" at bounding box center [1139, 221] width 150 height 30
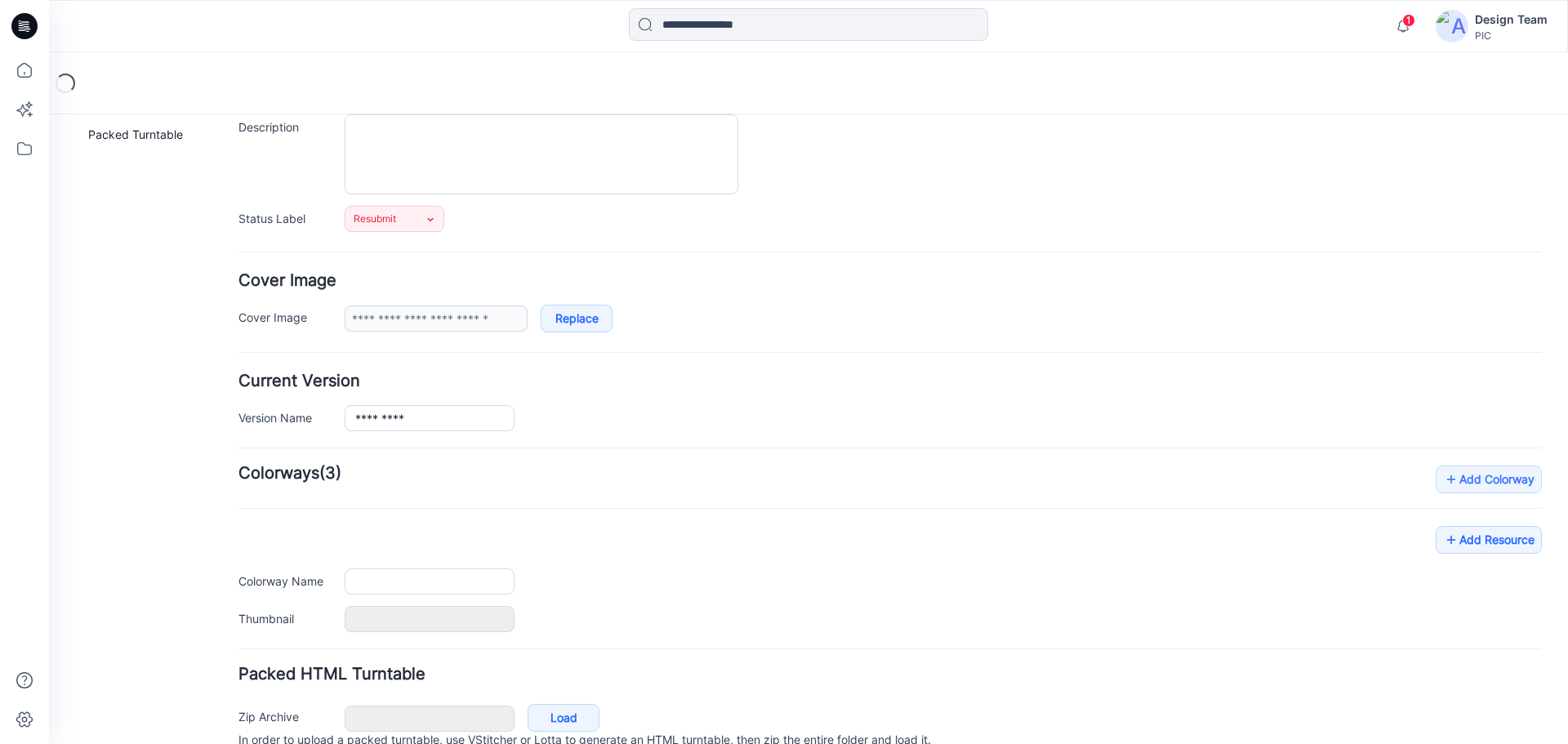
scroll to position [235, 0]
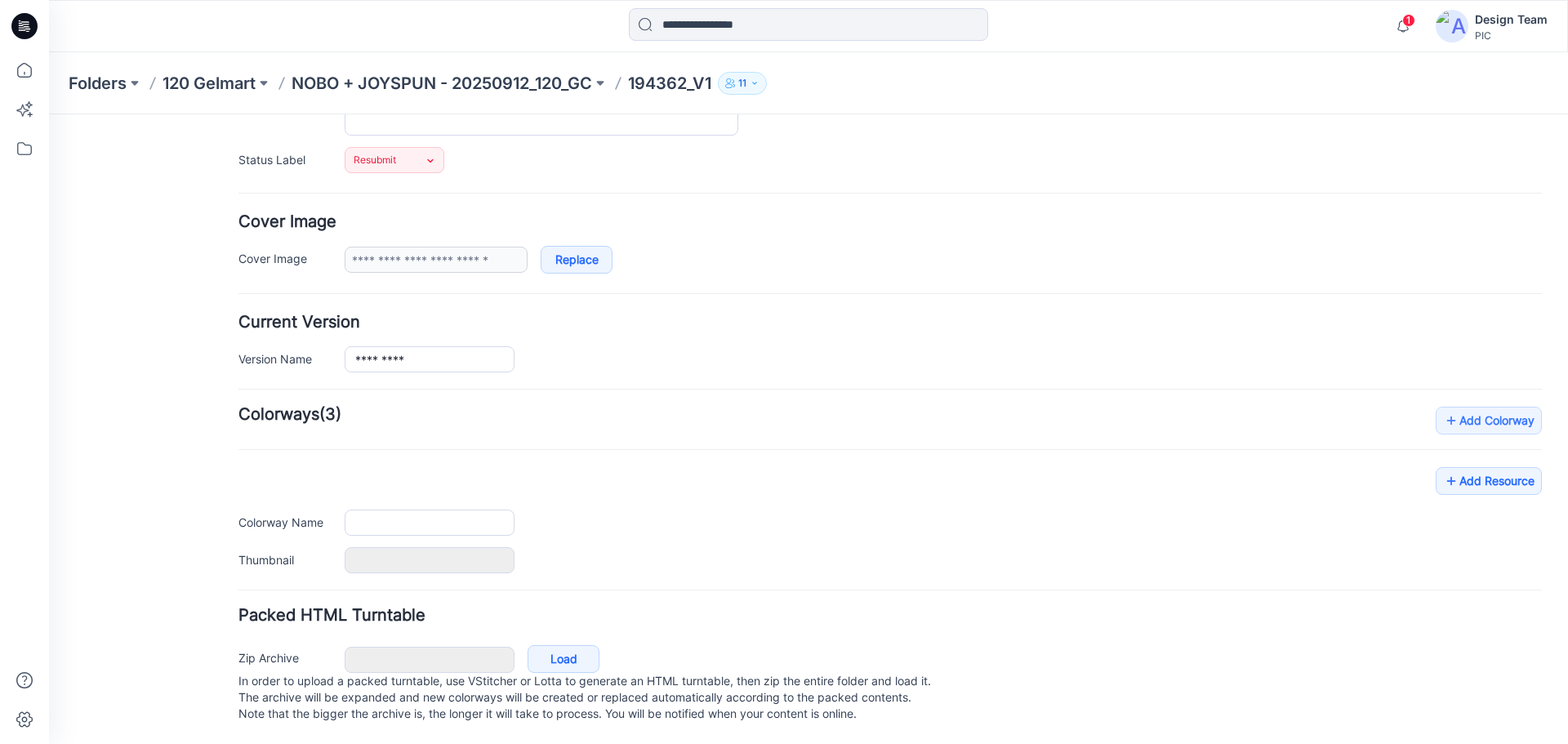
type input "*********"
type input "**********"
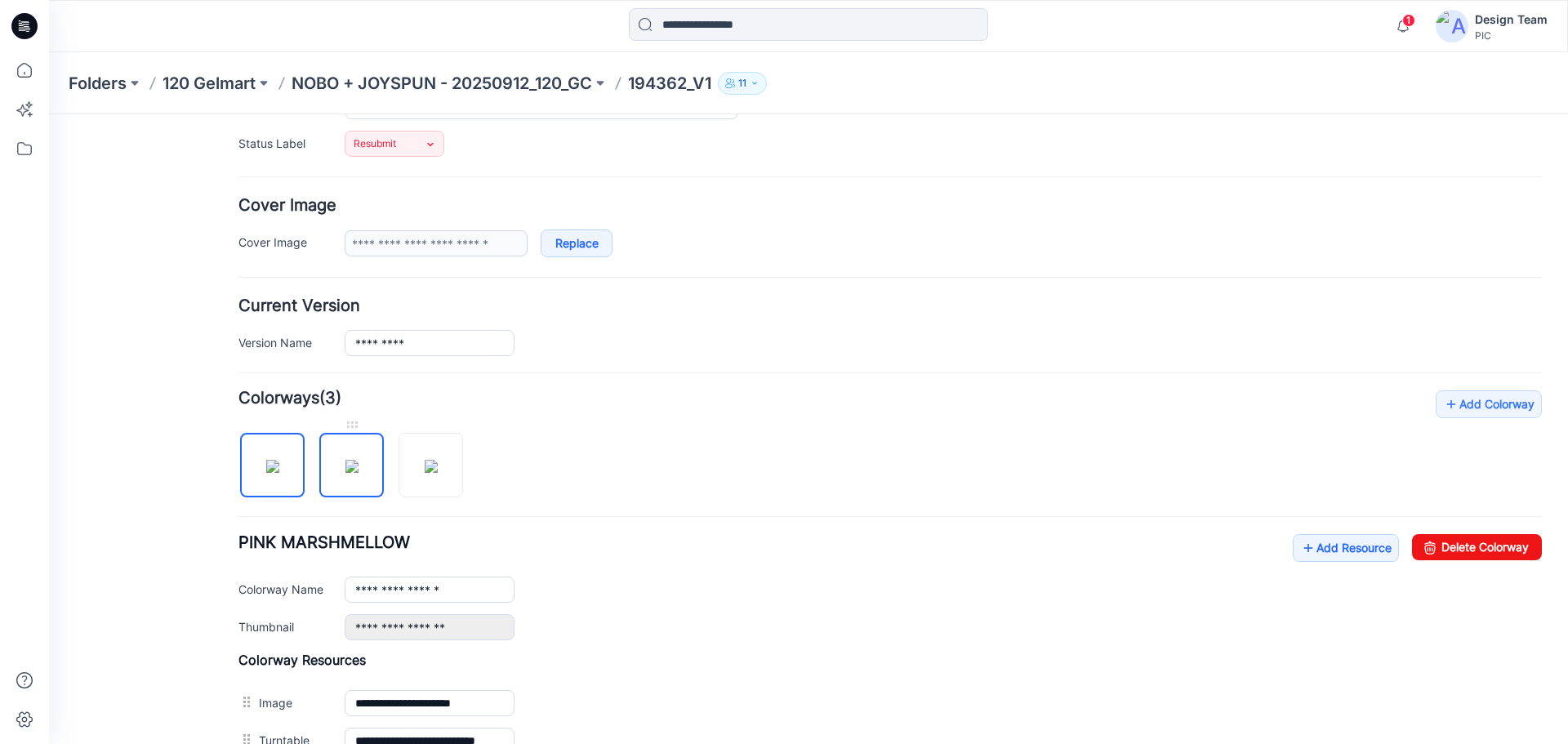
click at [359, 471] on img at bounding box center [352, 467] width 13 height 13
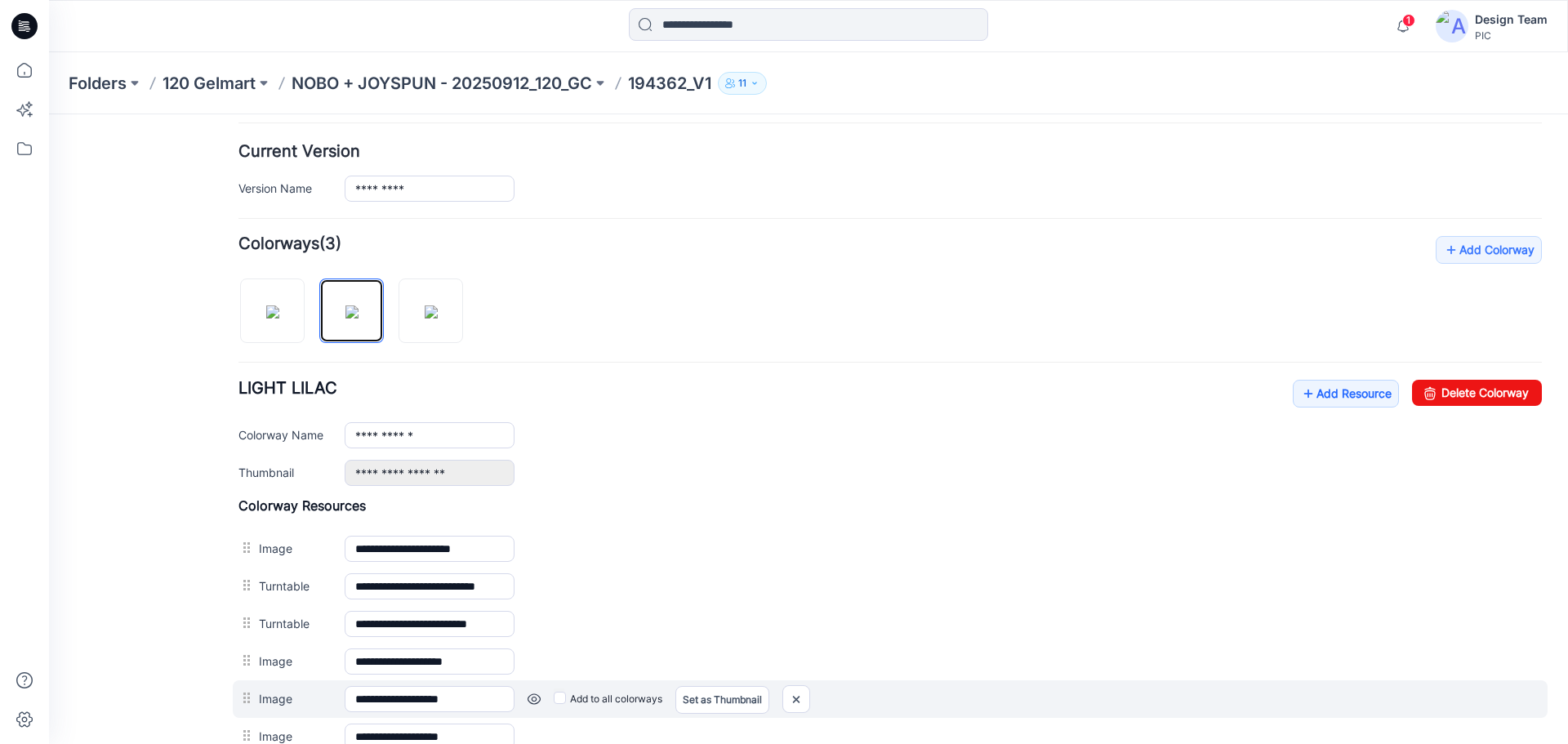
scroll to position [562, 0]
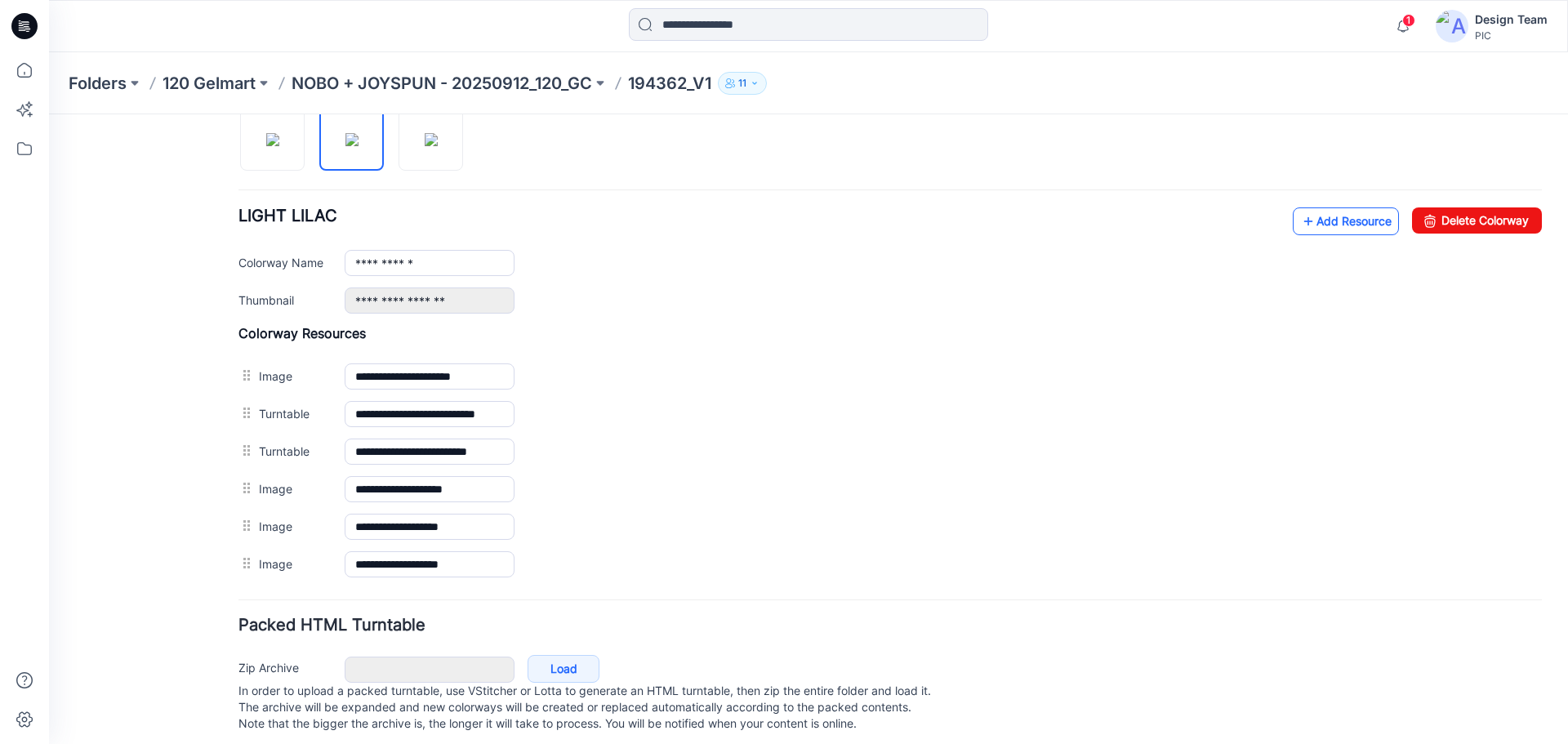
click at [1326, 222] on link "Add Resource" at bounding box center [1345, 221] width 106 height 28
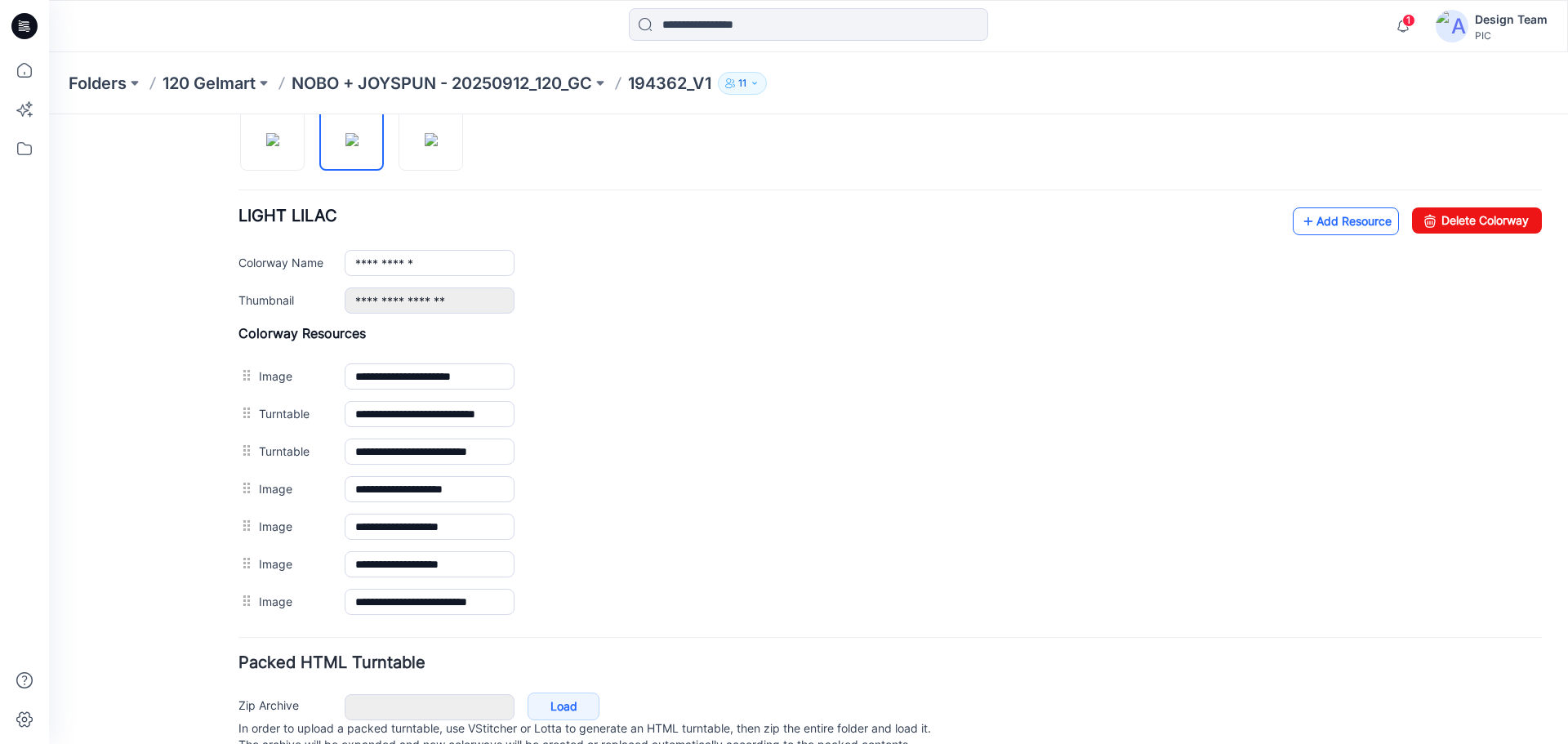
click at [1303, 224] on link "Add Resource" at bounding box center [1345, 221] width 106 height 28
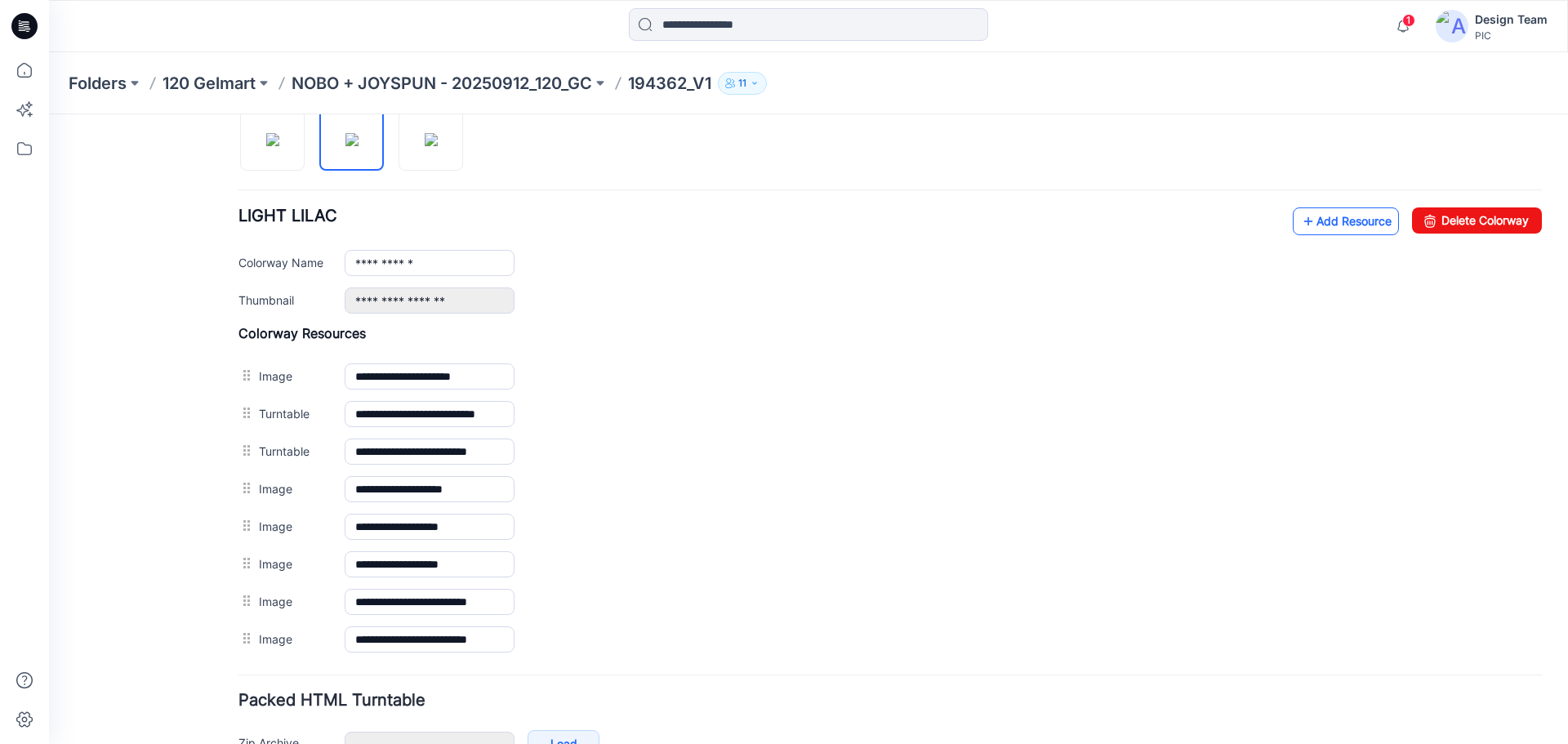
click at [1347, 224] on link "Add Resource" at bounding box center [1345, 221] width 106 height 28
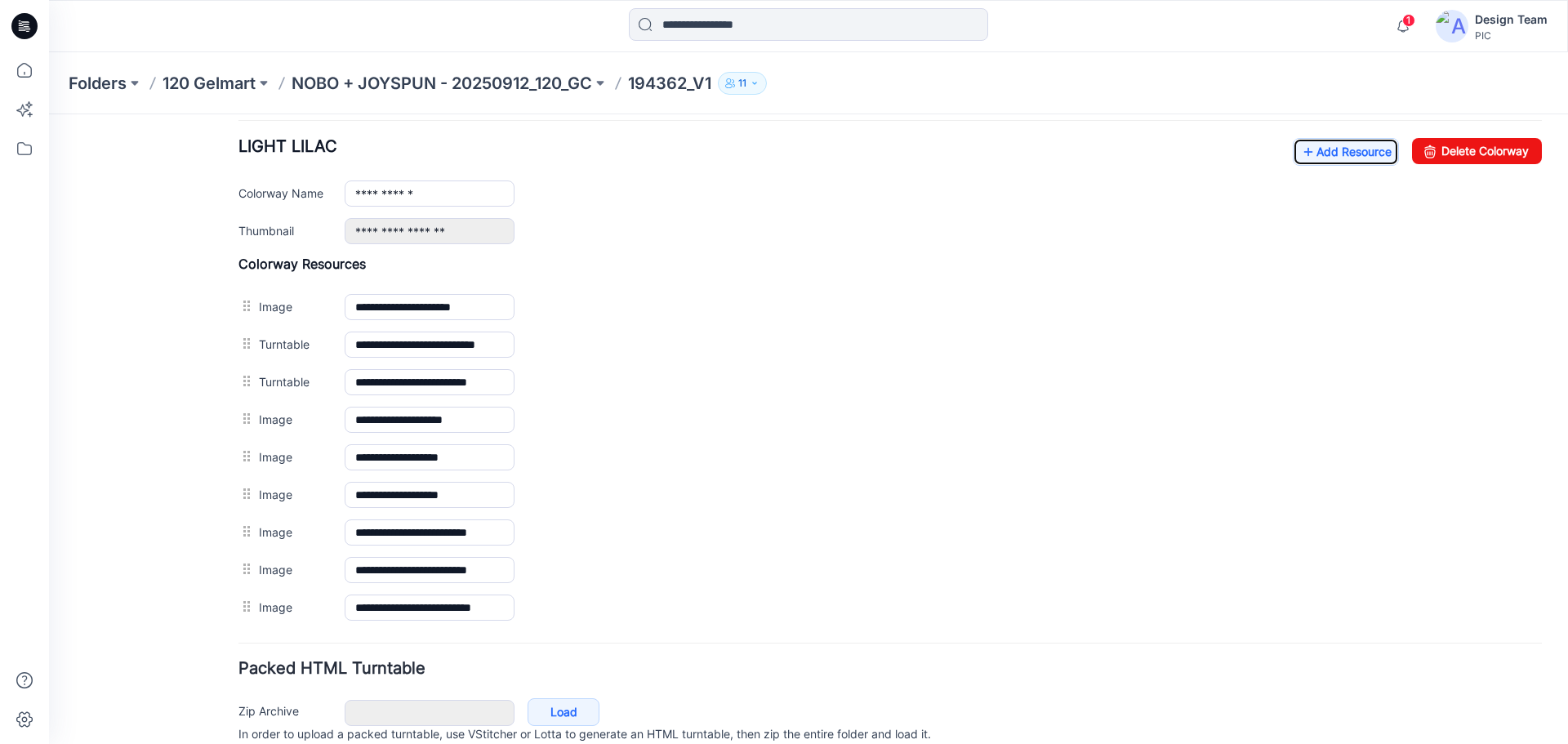
scroll to position [316, 0]
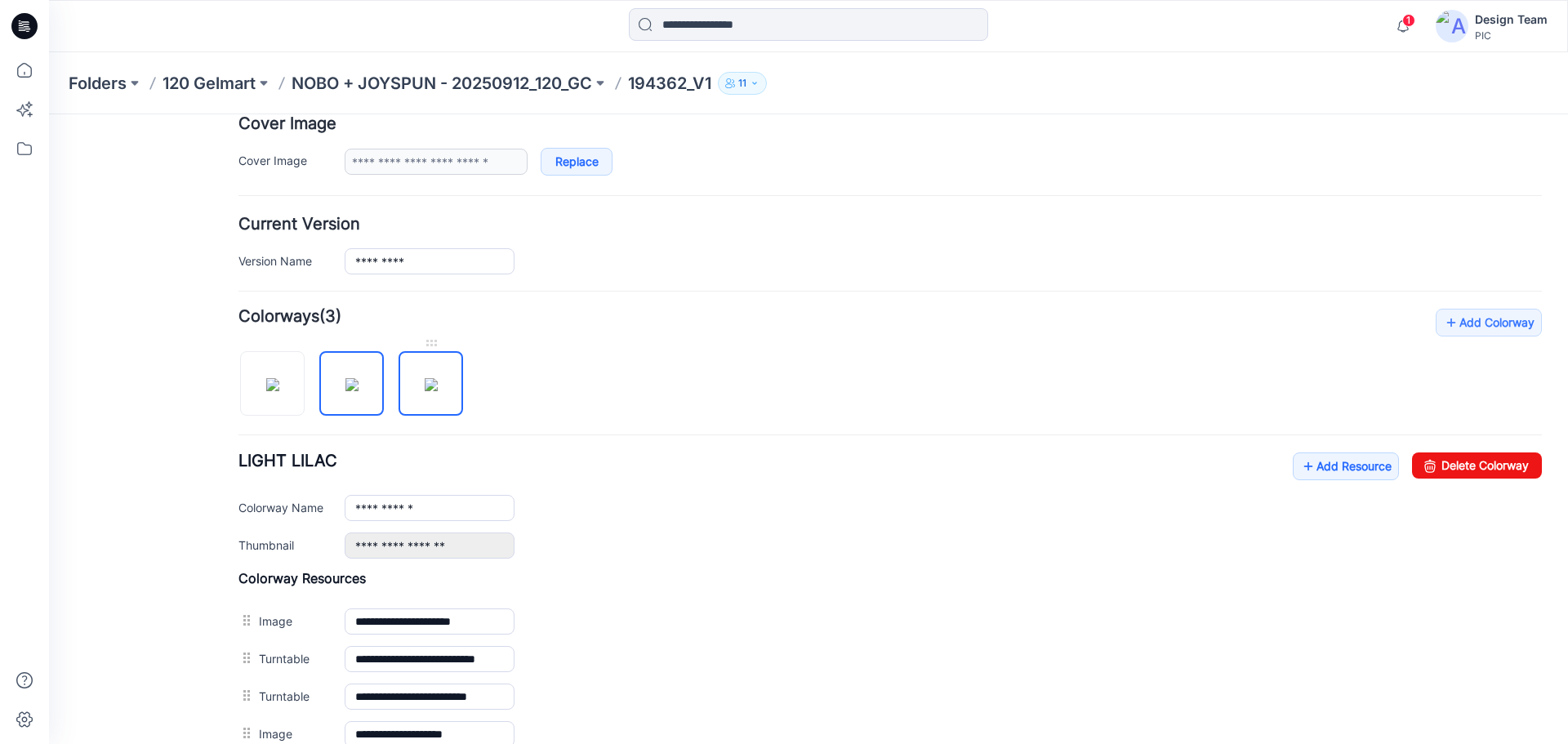
click at [436, 378] on img at bounding box center [431, 385] width 13 height 13
type input "**********"
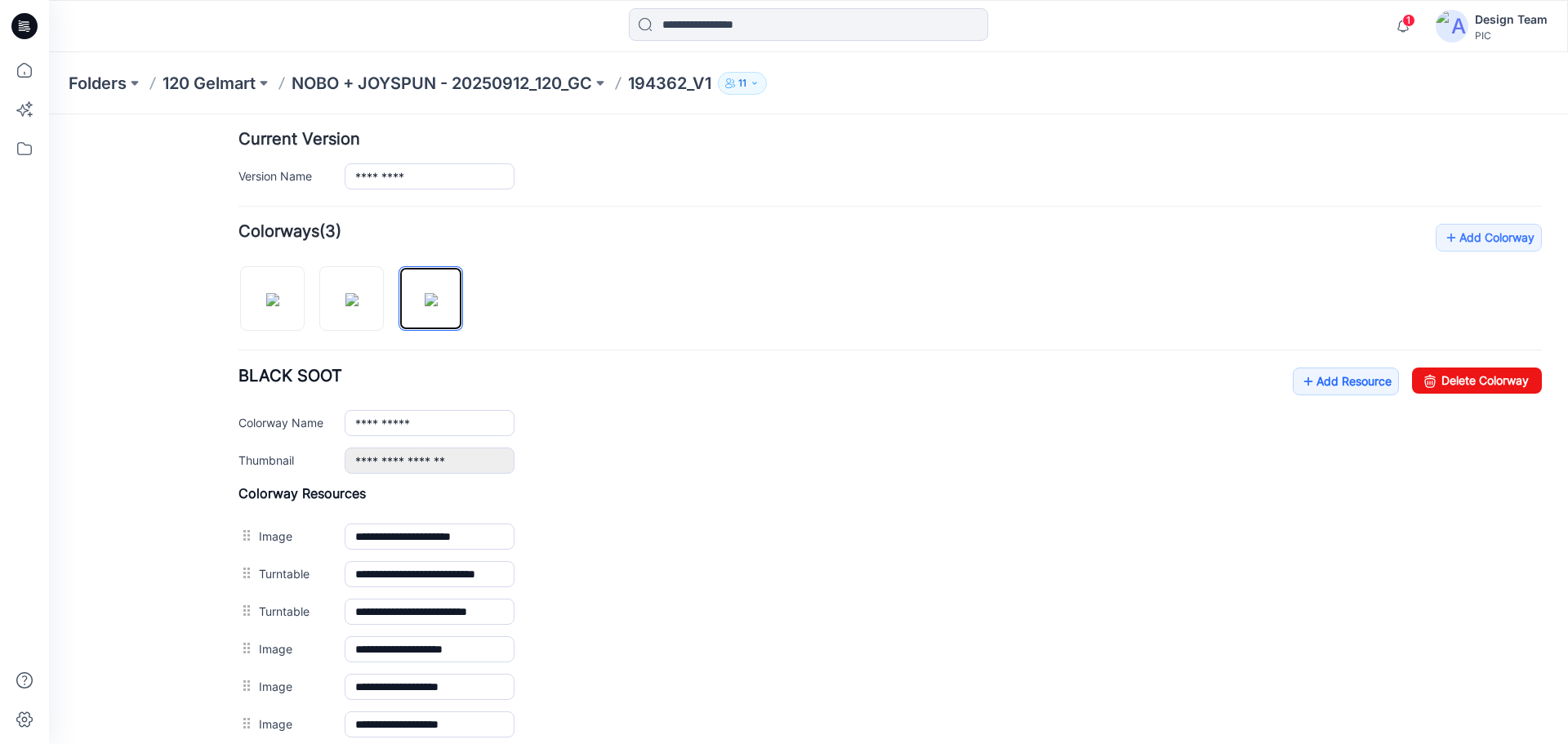
scroll to position [587, 0]
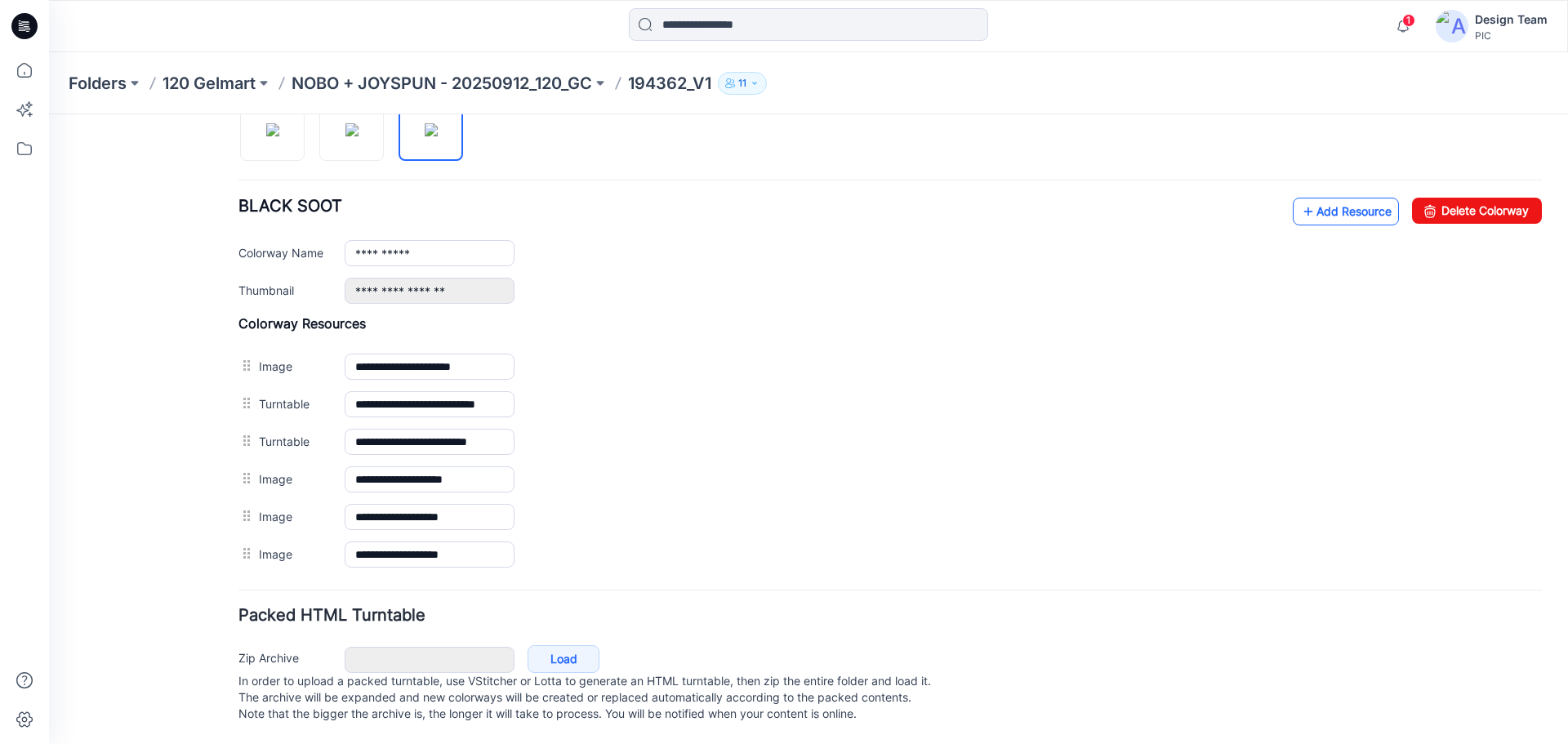
click at [1333, 199] on link "Add Resource" at bounding box center [1345, 212] width 106 height 28
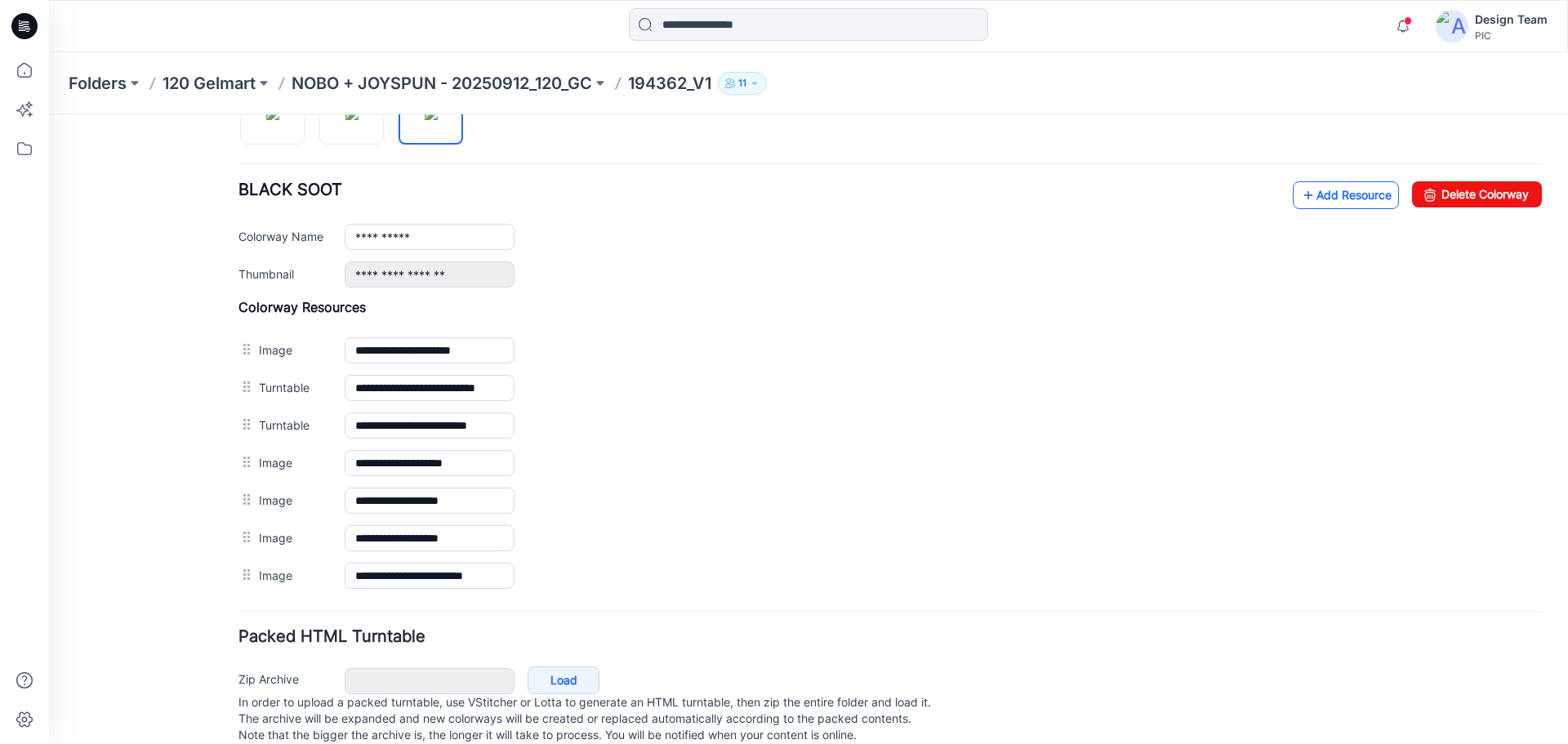
click at [1307, 200] on link "Add Resource" at bounding box center [1345, 195] width 106 height 28
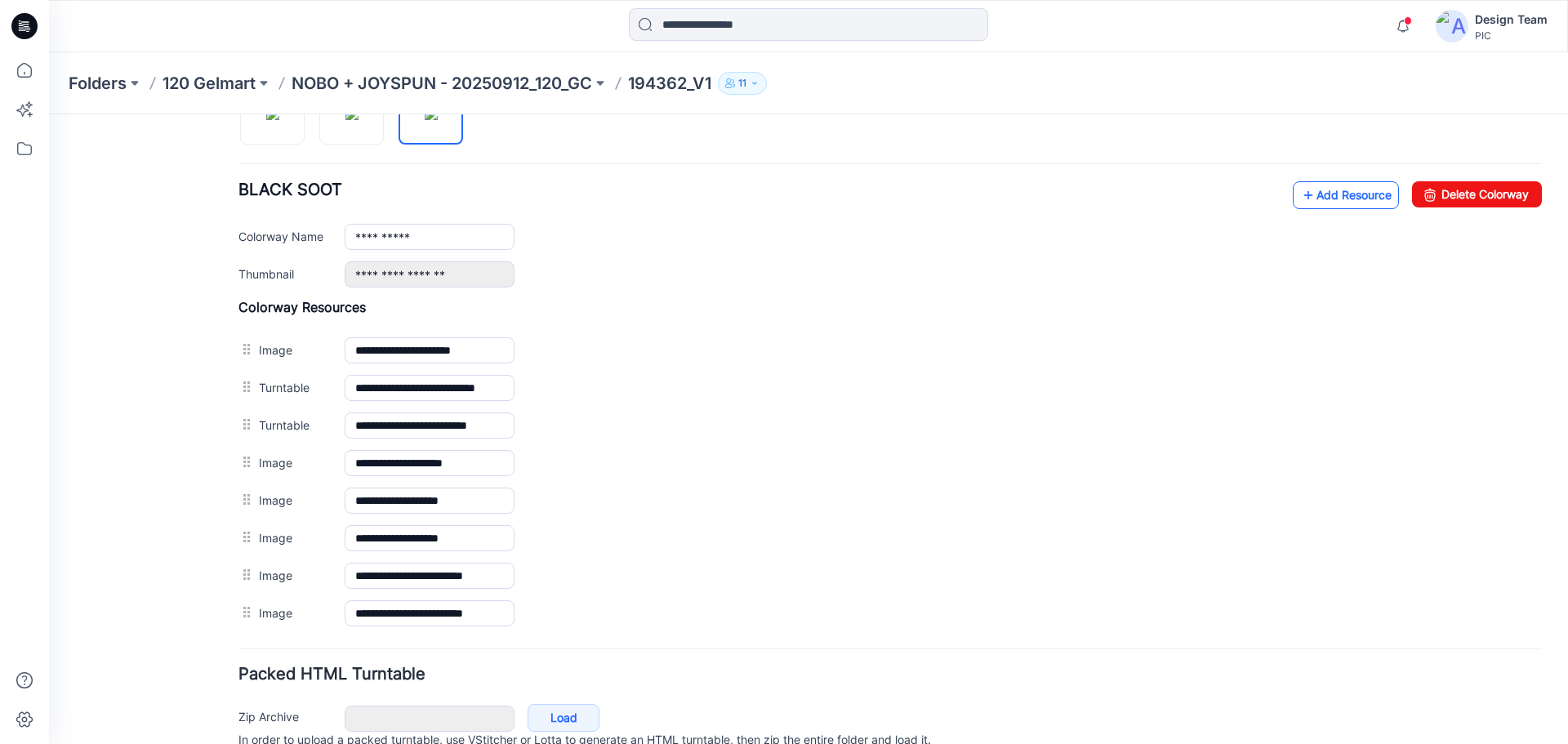
click at [1305, 192] on link "Add Resource" at bounding box center [1345, 195] width 106 height 28
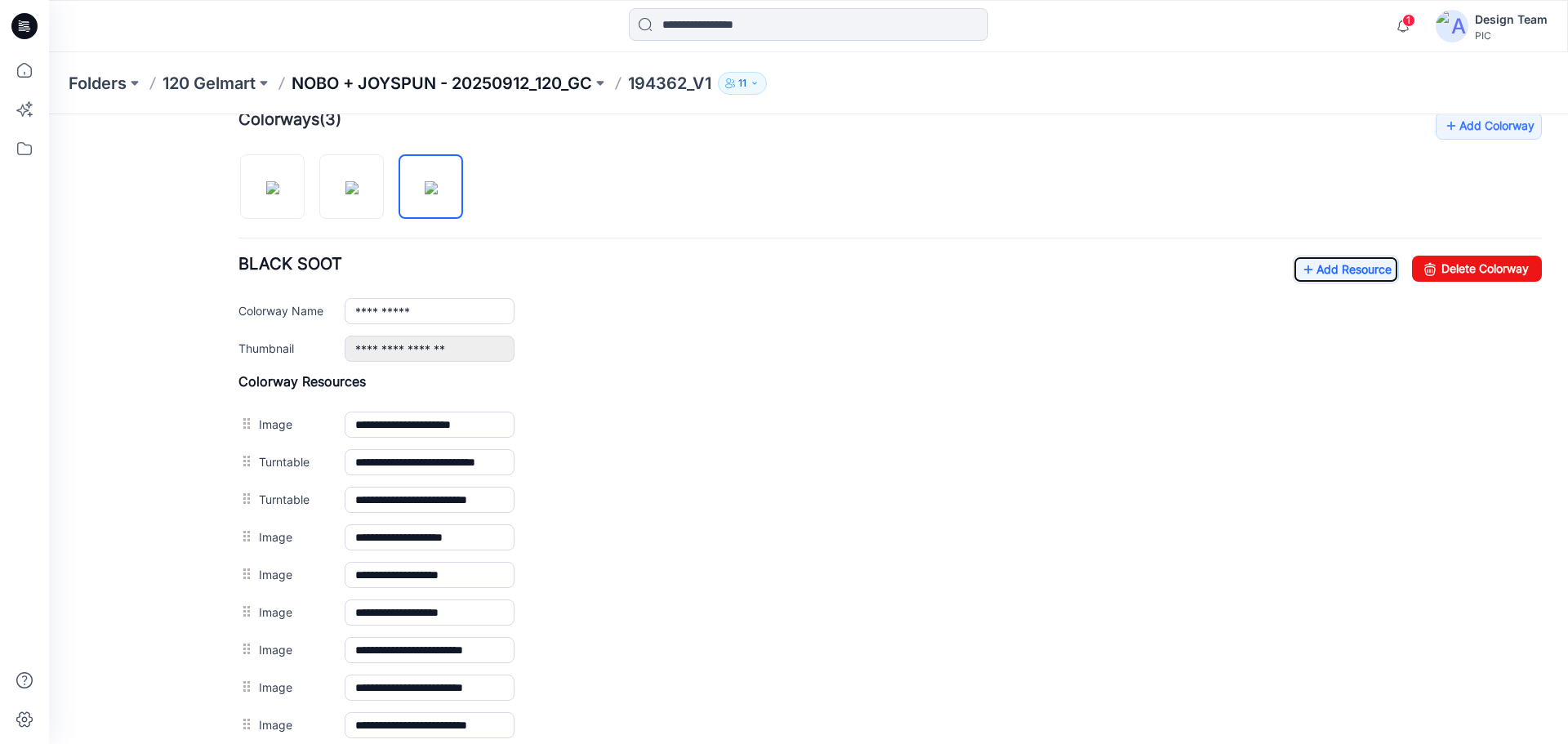
scroll to position [424, 0]
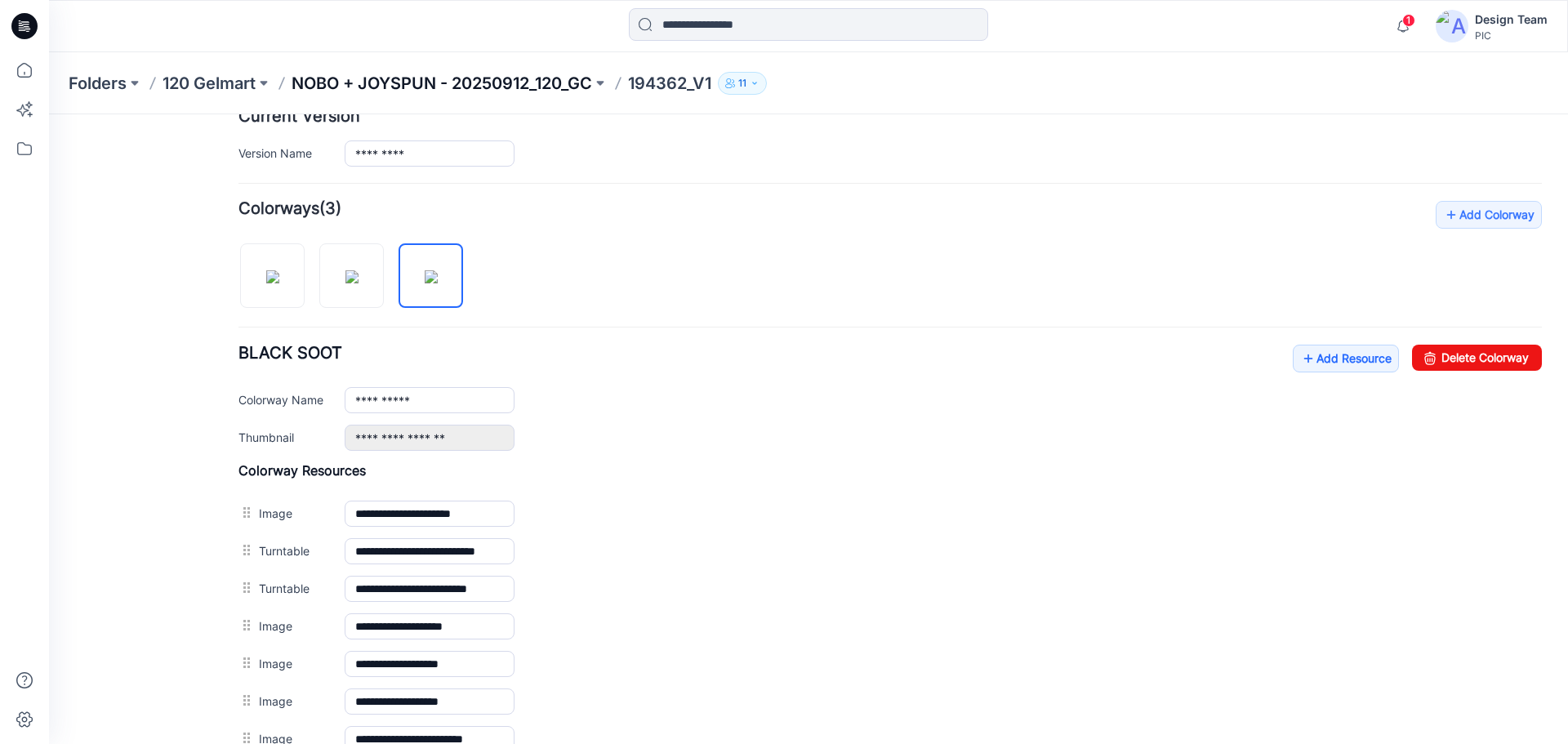
click at [525, 80] on p "NOBO + JOYSPUN - 20250912_120_GC" at bounding box center [442, 83] width 301 height 23
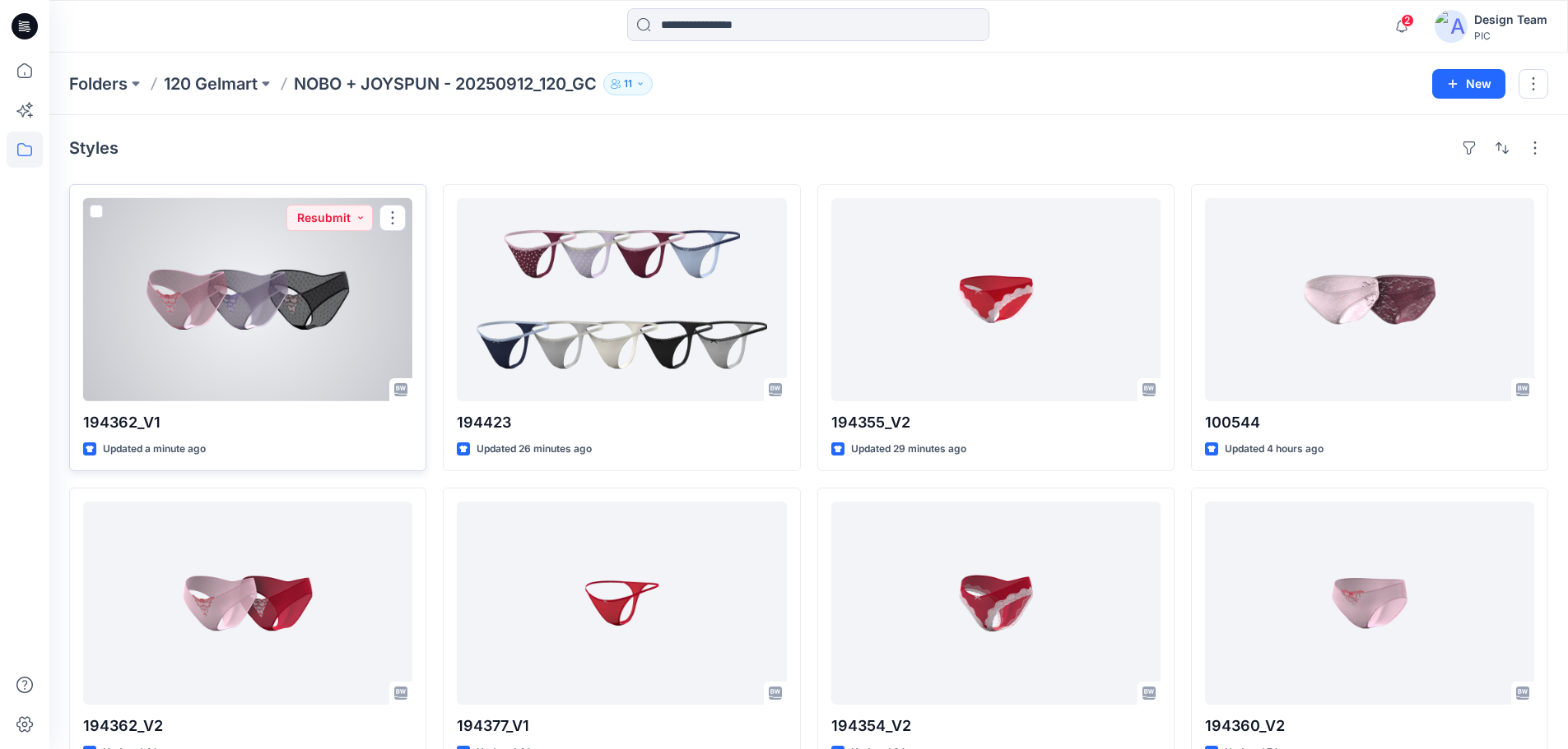
click at [327, 321] on div at bounding box center [248, 299] width 329 height 203
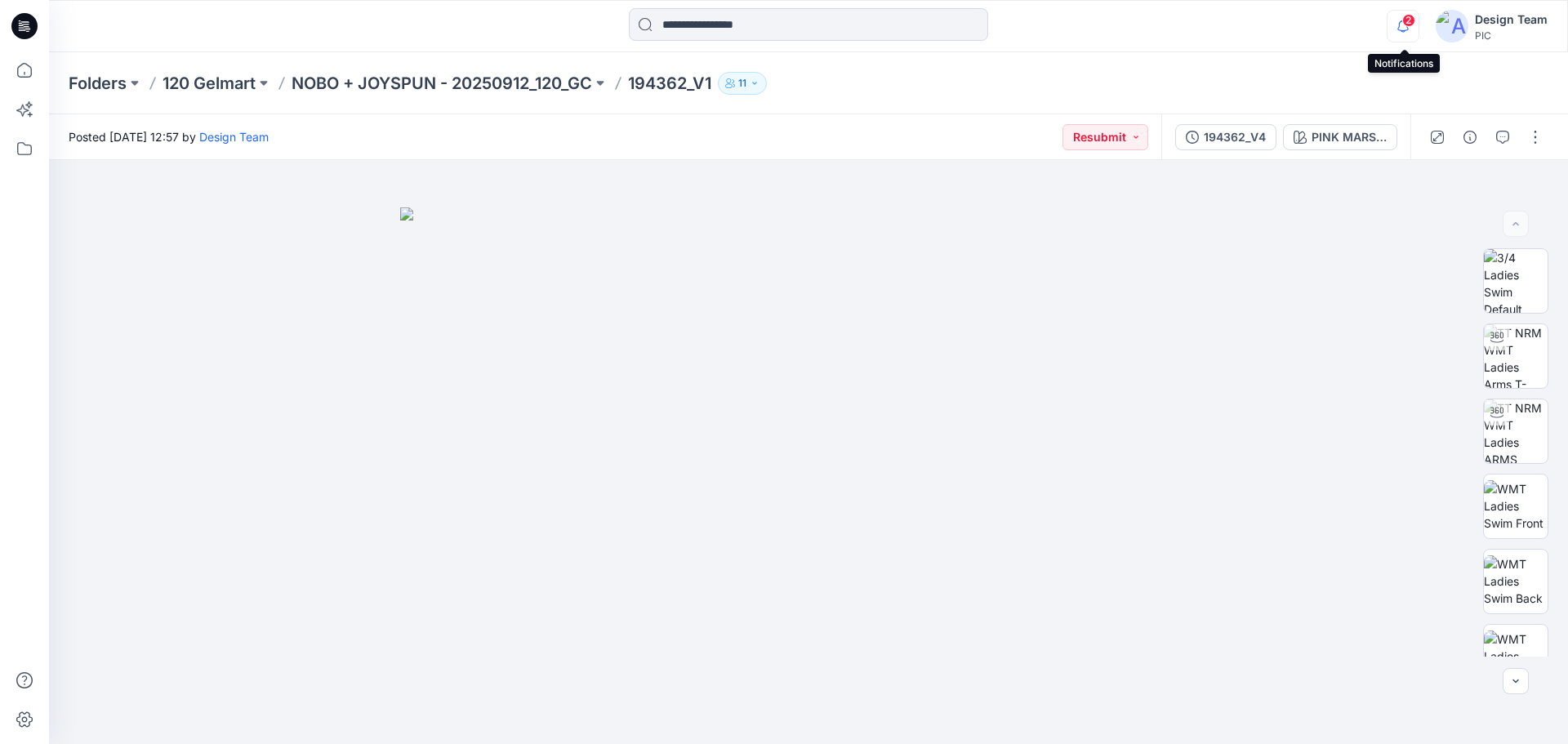
click at [1401, 15] on icon "button" at bounding box center [1403, 26] width 31 height 32
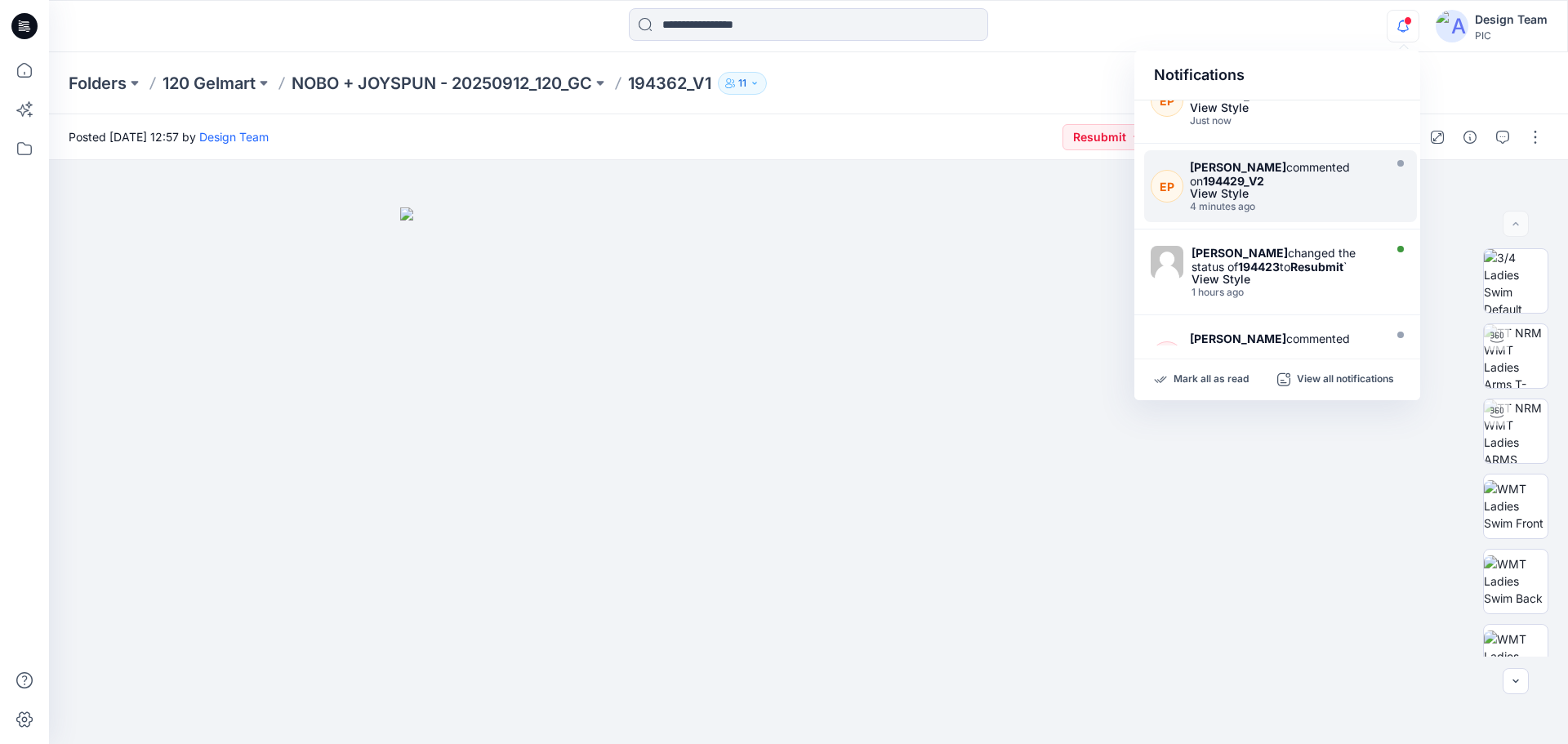
scroll to position [163, 0]
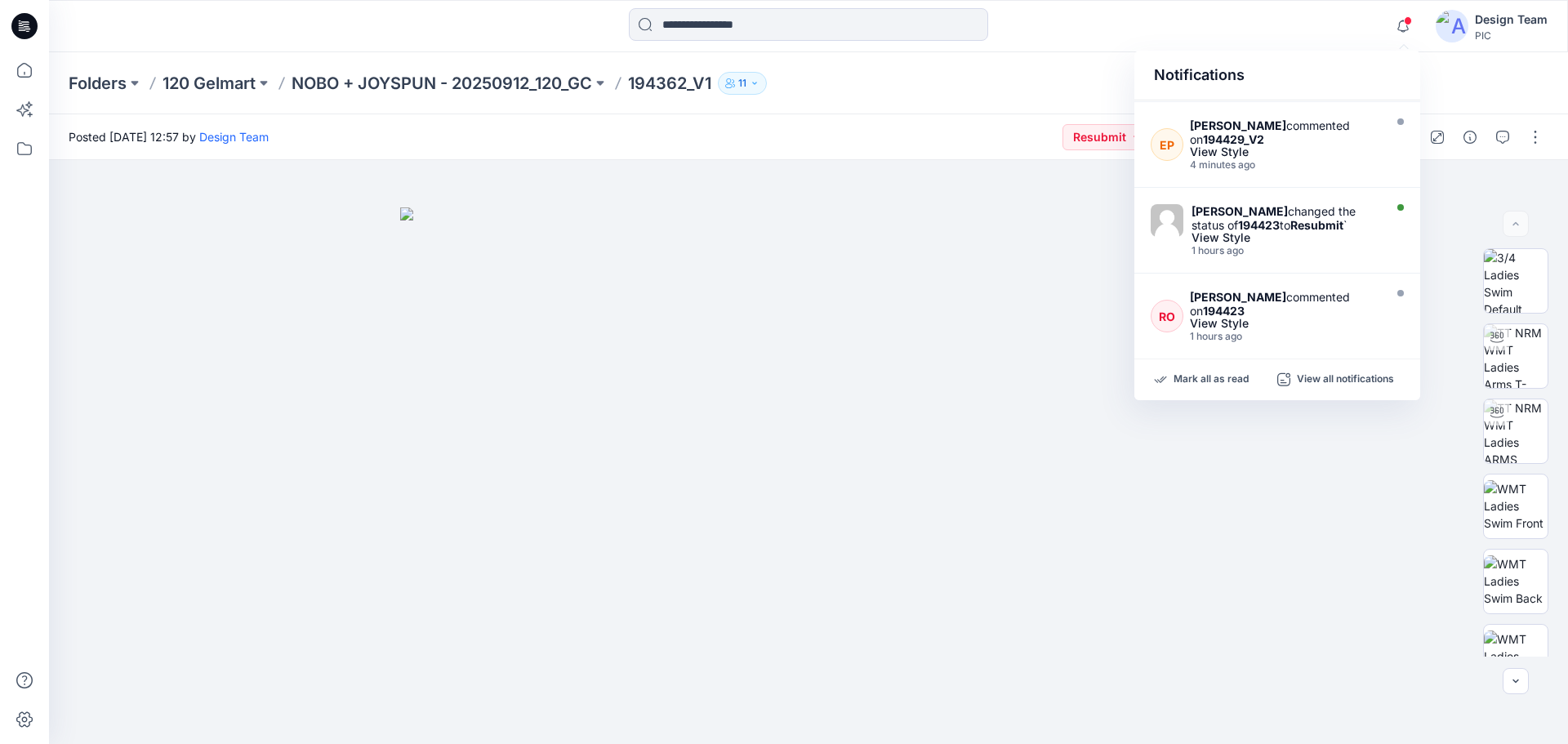
click at [995, 69] on div "Folders 120 Gelmart NOBO + JOYSPUN - 20250912_120_GC 194362_V1 11" at bounding box center [808, 83] width 1519 height 62
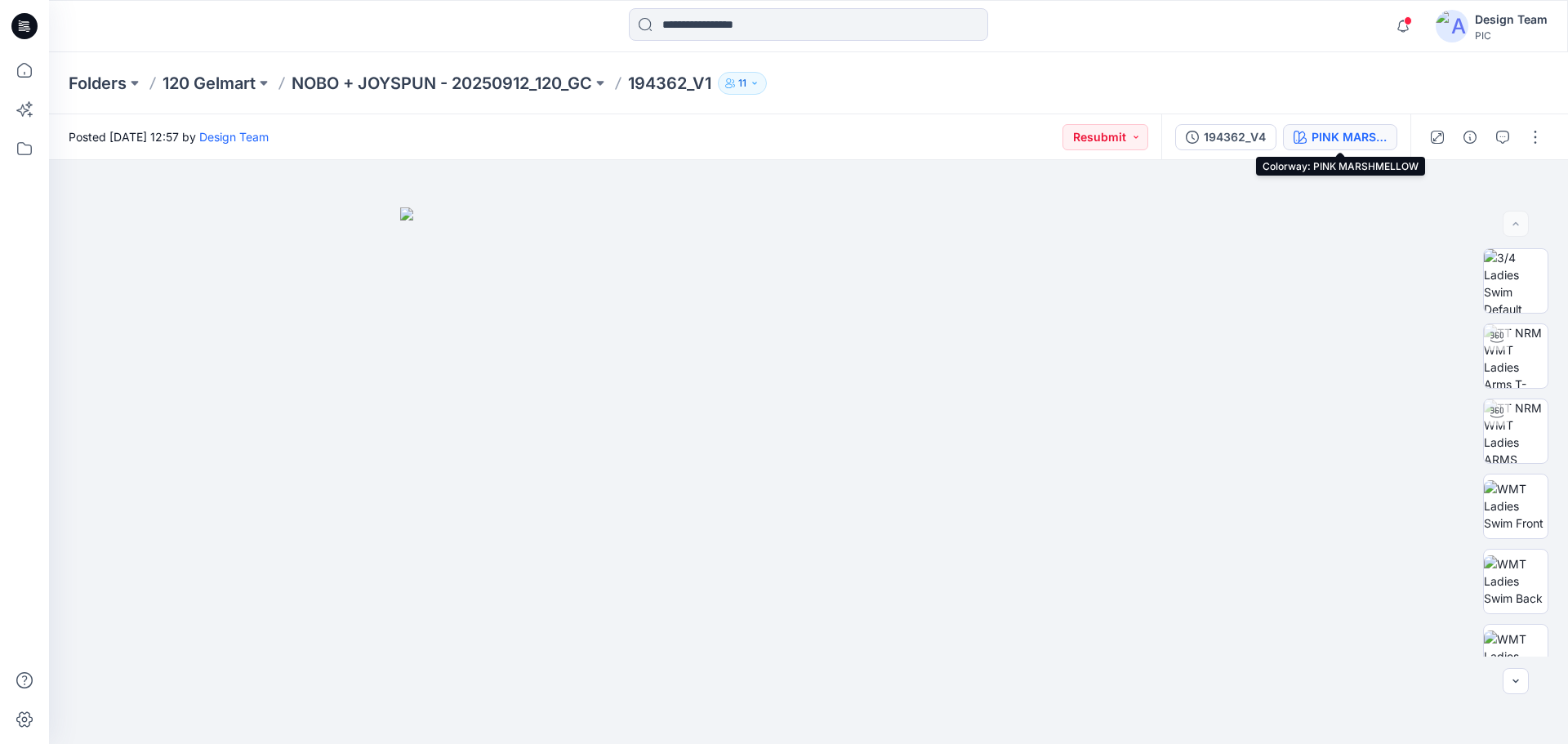
click at [1348, 138] on div "PINK MARSHMELLOW" at bounding box center [1349, 137] width 75 height 18
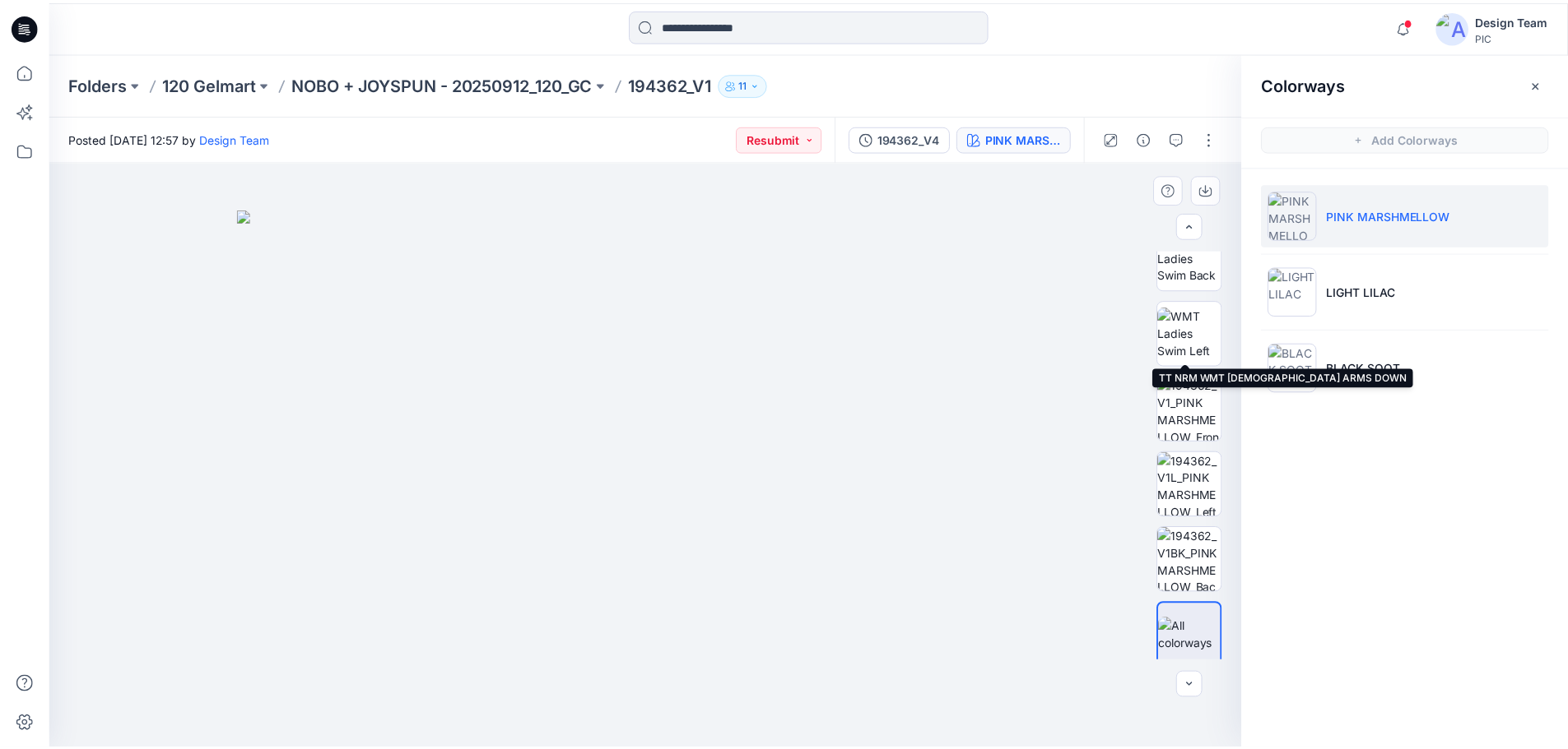
scroll to position [336, 0]
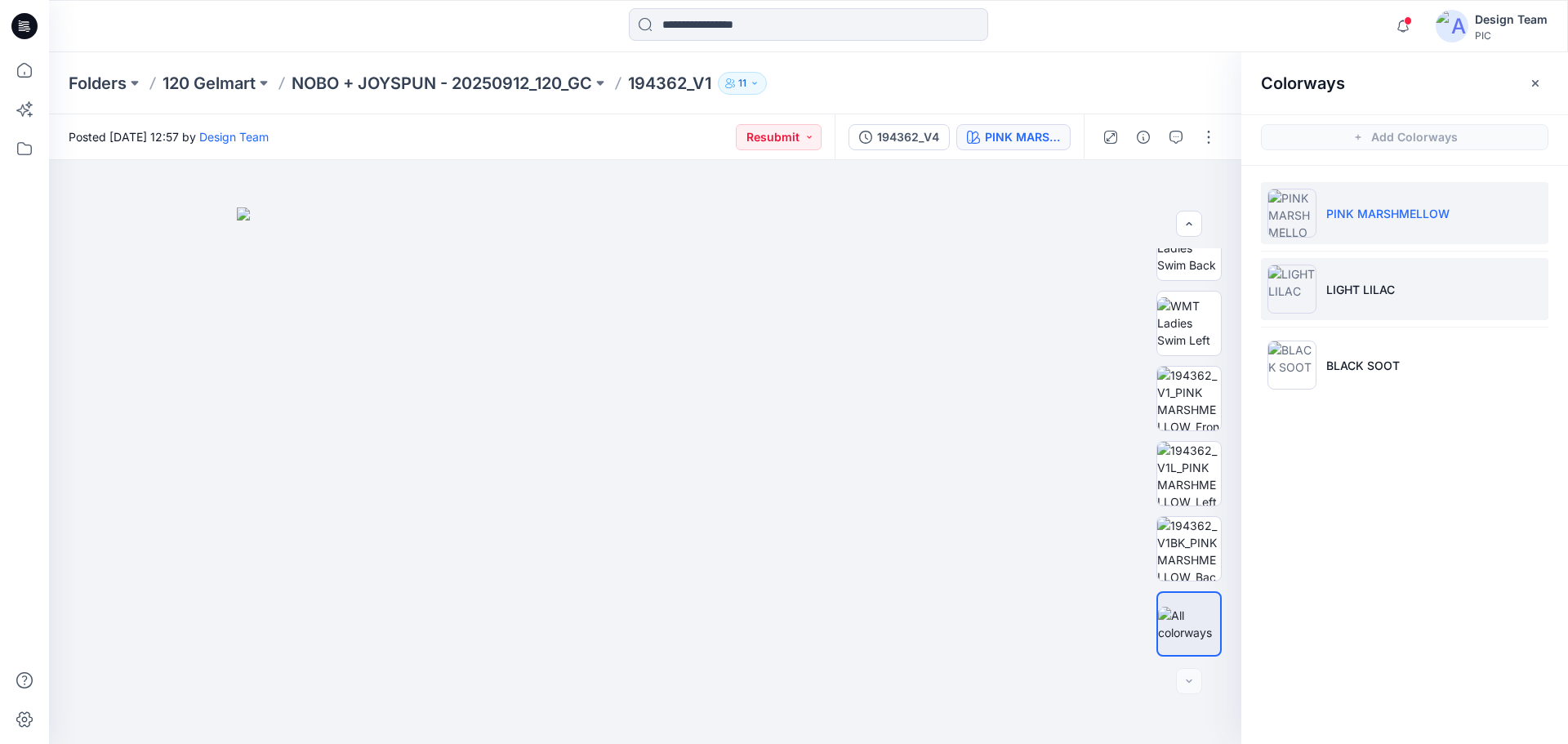
click at [1353, 300] on li "LIGHT LILAC" at bounding box center [1404, 288] width 287 height 62
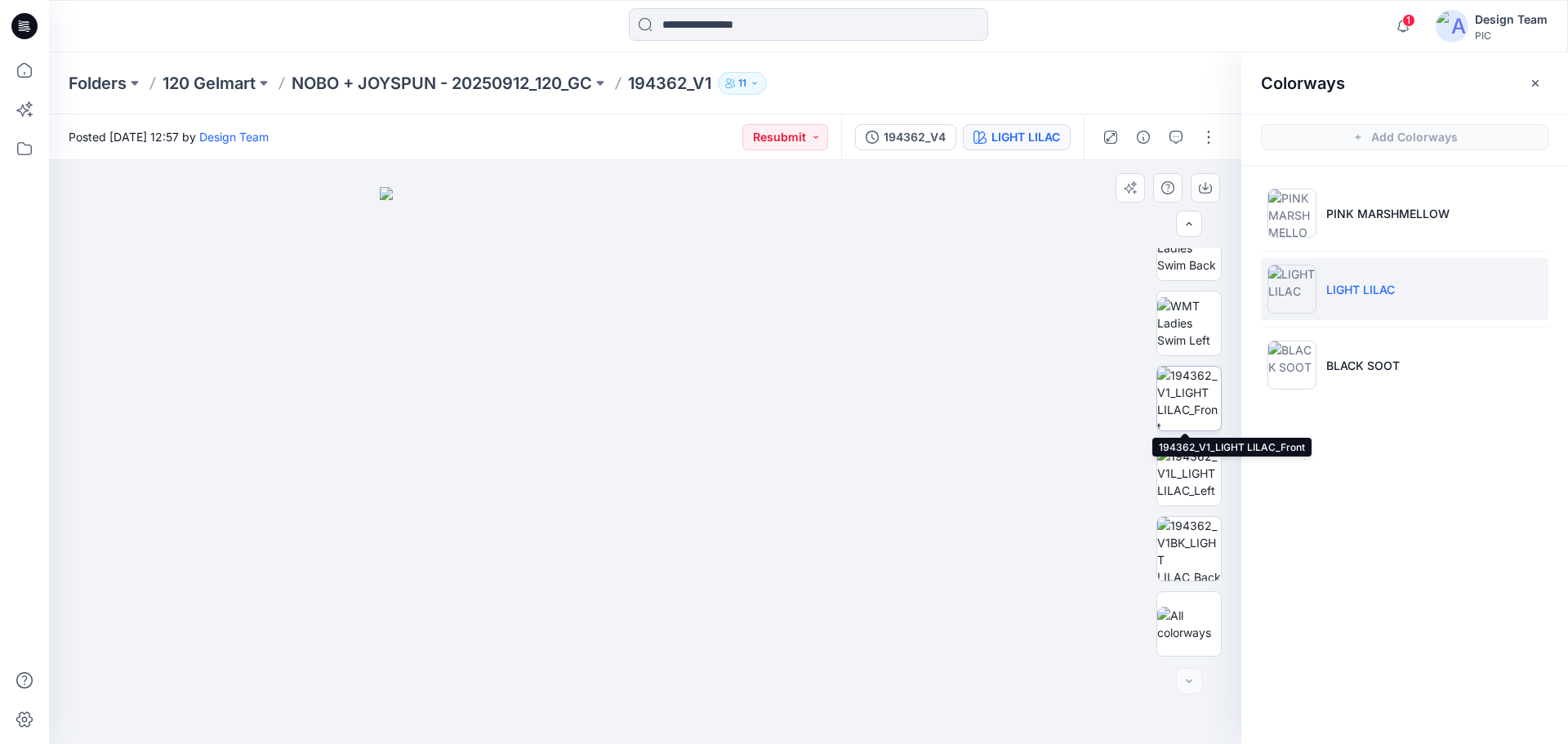
click at [1187, 401] on img at bounding box center [1188, 398] width 63 height 64
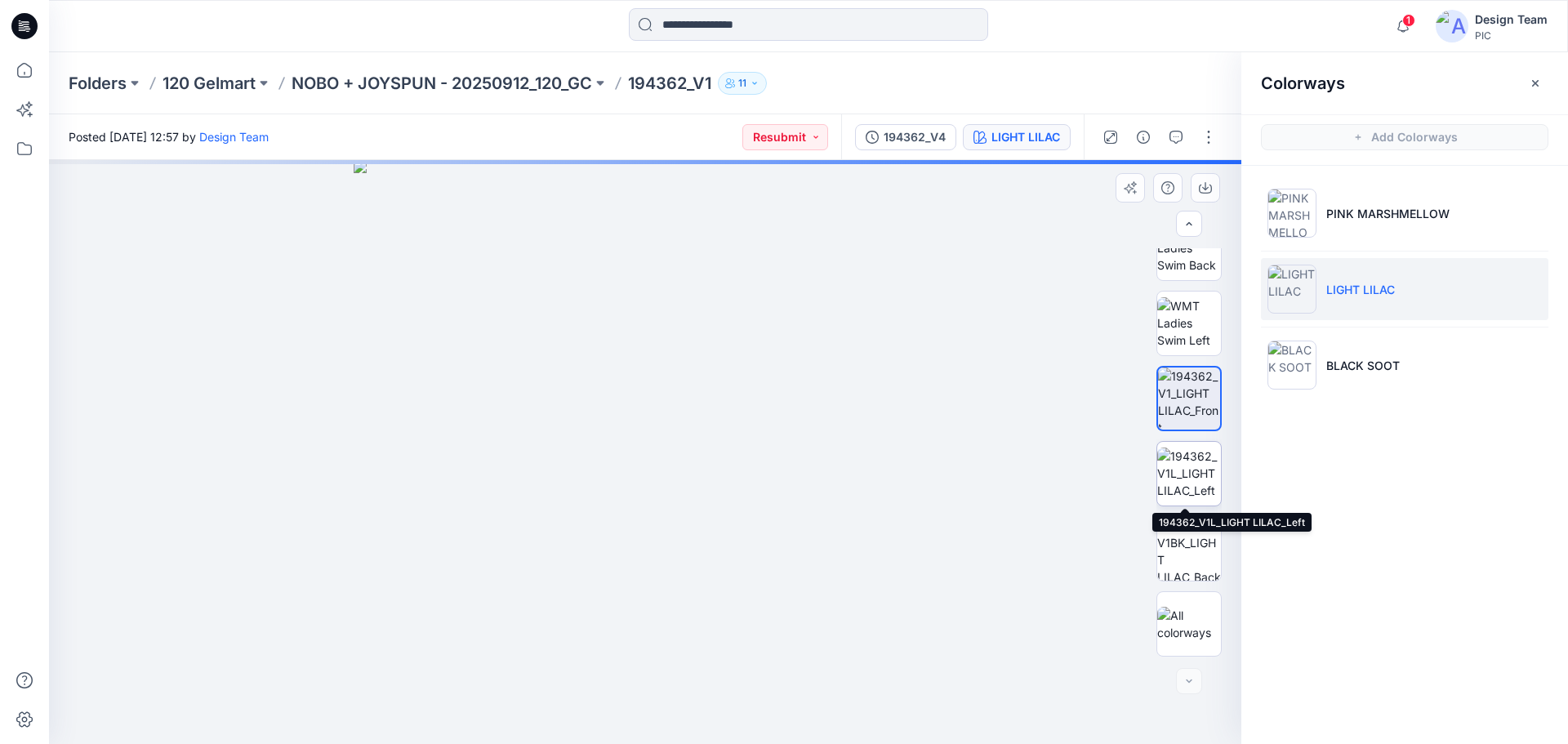
click at [1194, 463] on img at bounding box center [1188, 473] width 63 height 52
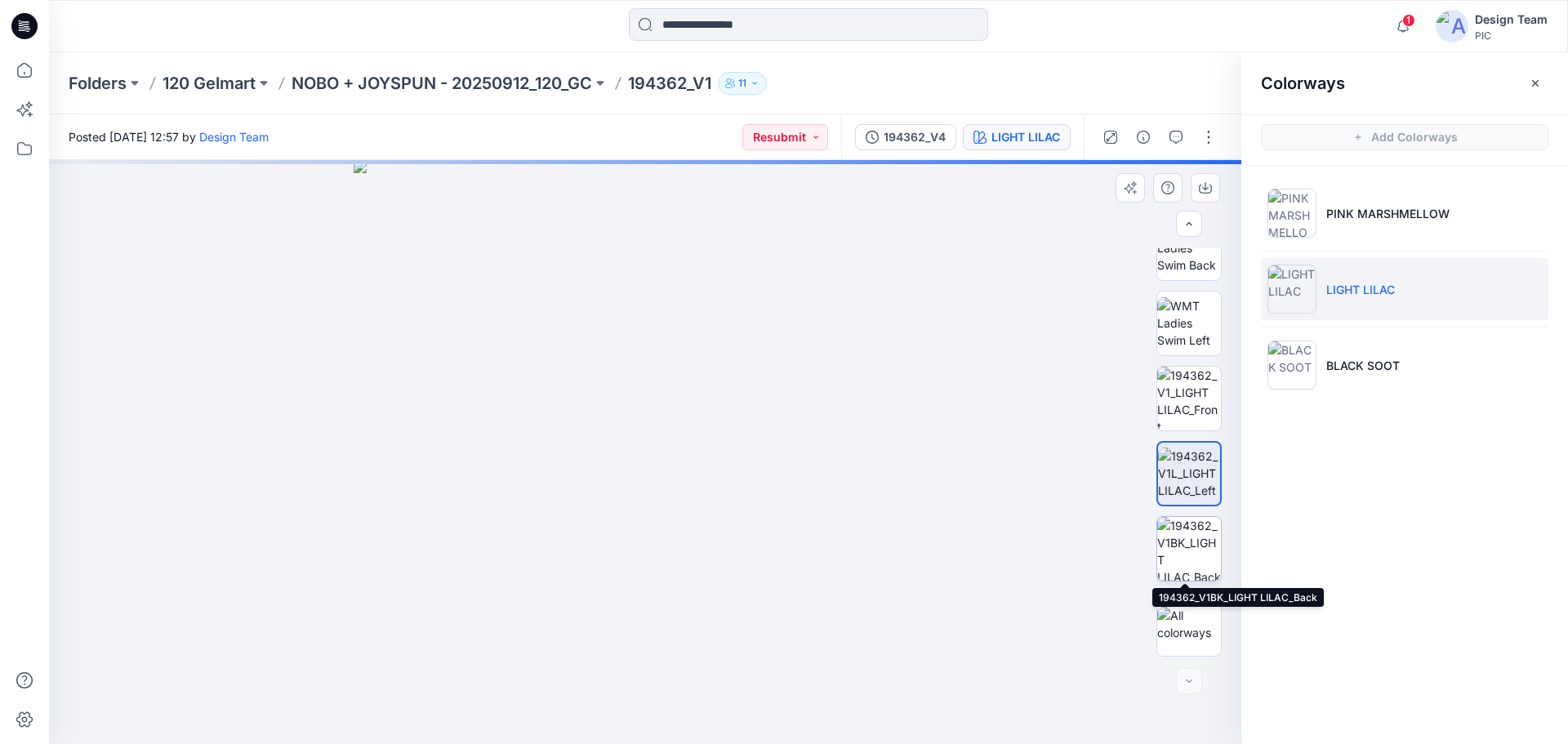
click at [1189, 550] on img at bounding box center [1188, 549] width 63 height 64
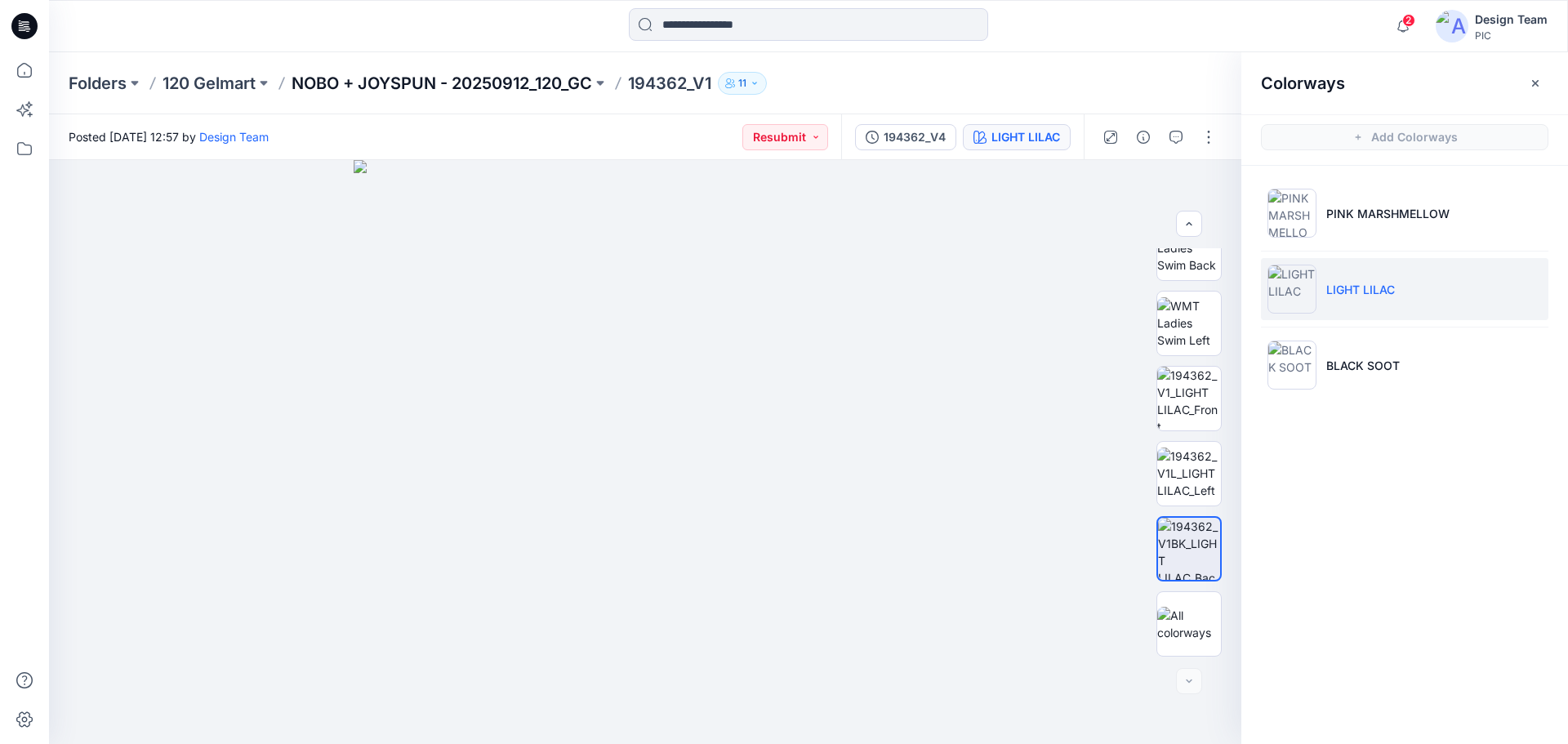
click at [461, 84] on p "NOBO + JOYSPUN - 20250912_120_GC" at bounding box center [442, 83] width 301 height 23
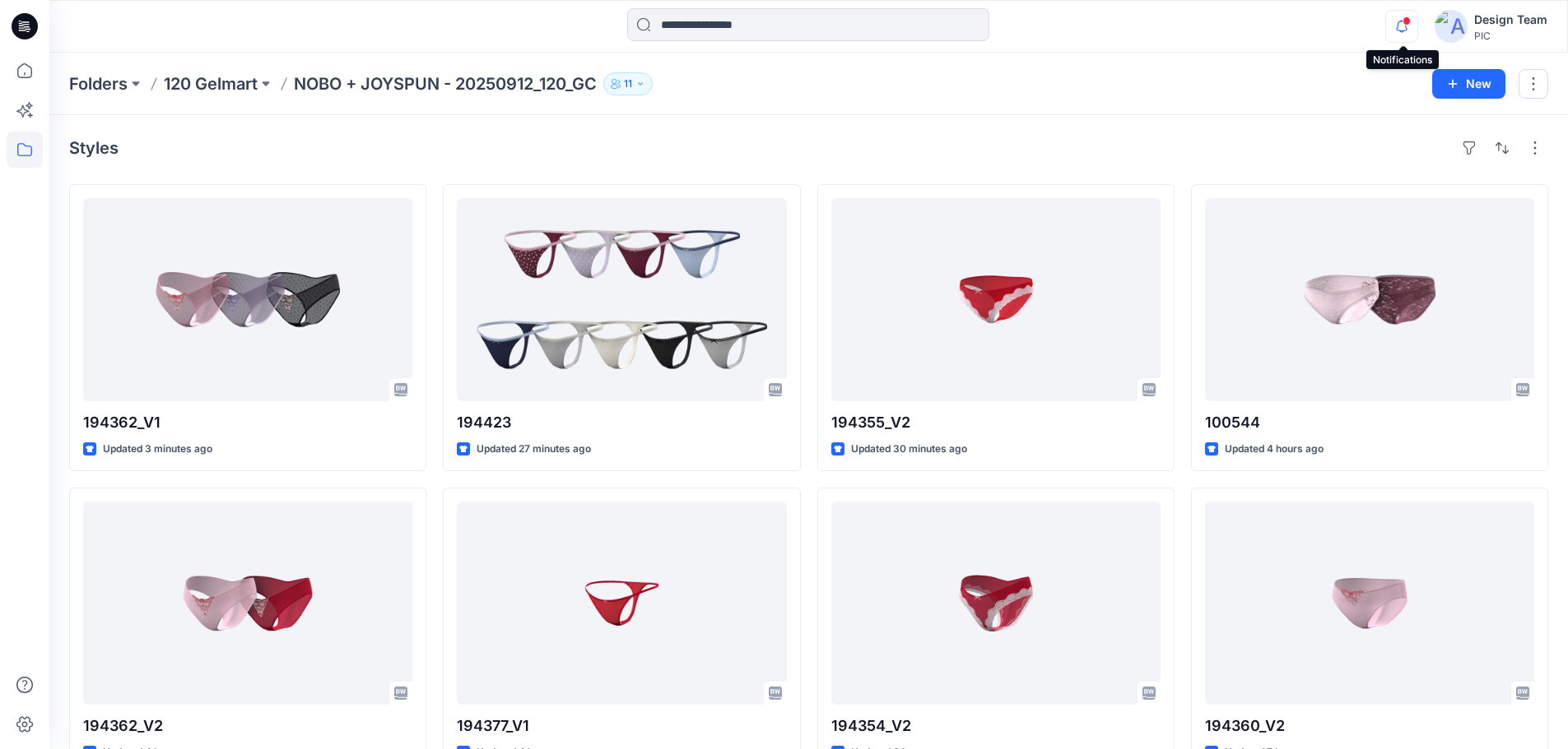
click at [1403, 25] on icon "button" at bounding box center [1401, 26] width 32 height 32
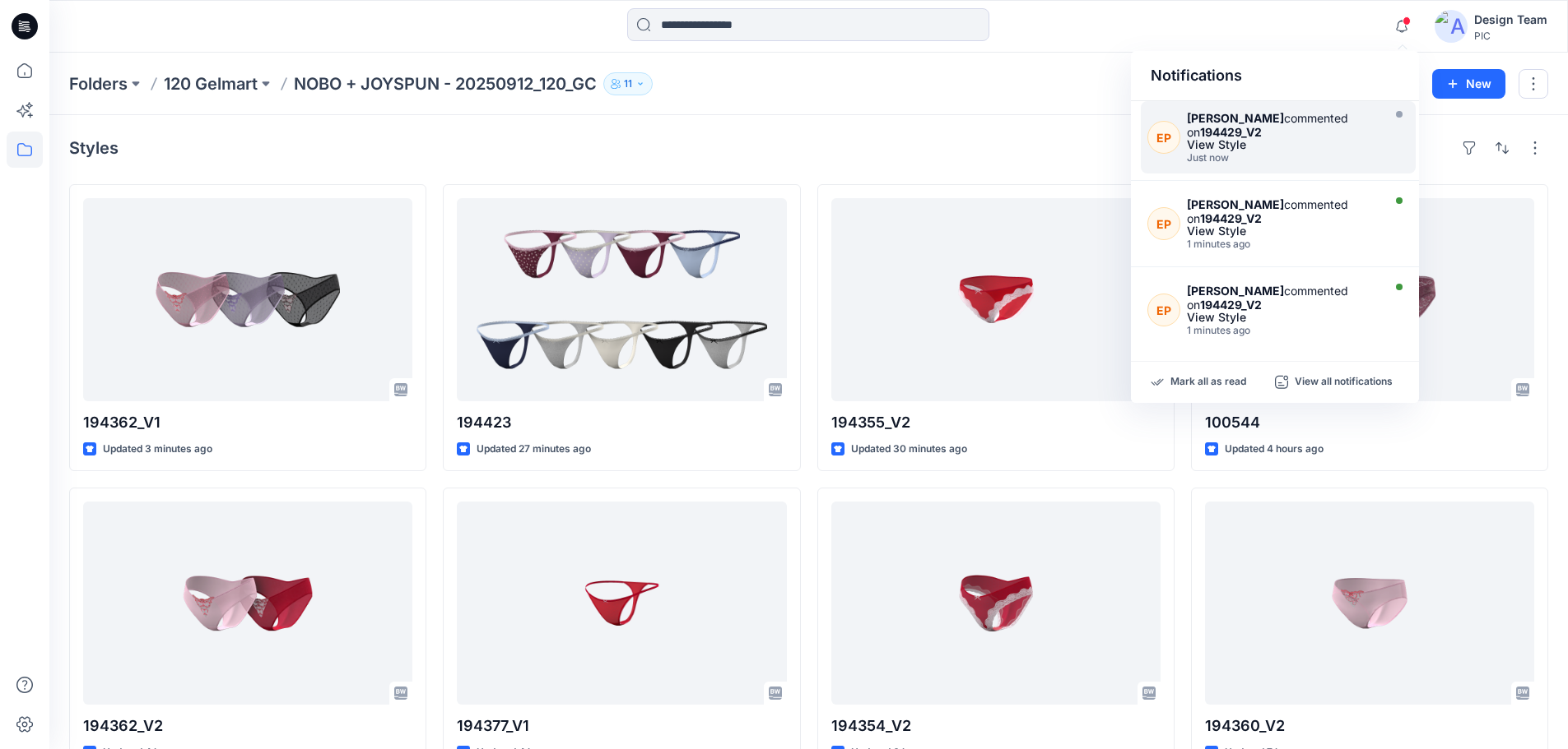
click at [1272, 143] on div "View Style" at bounding box center [1282, 145] width 191 height 11
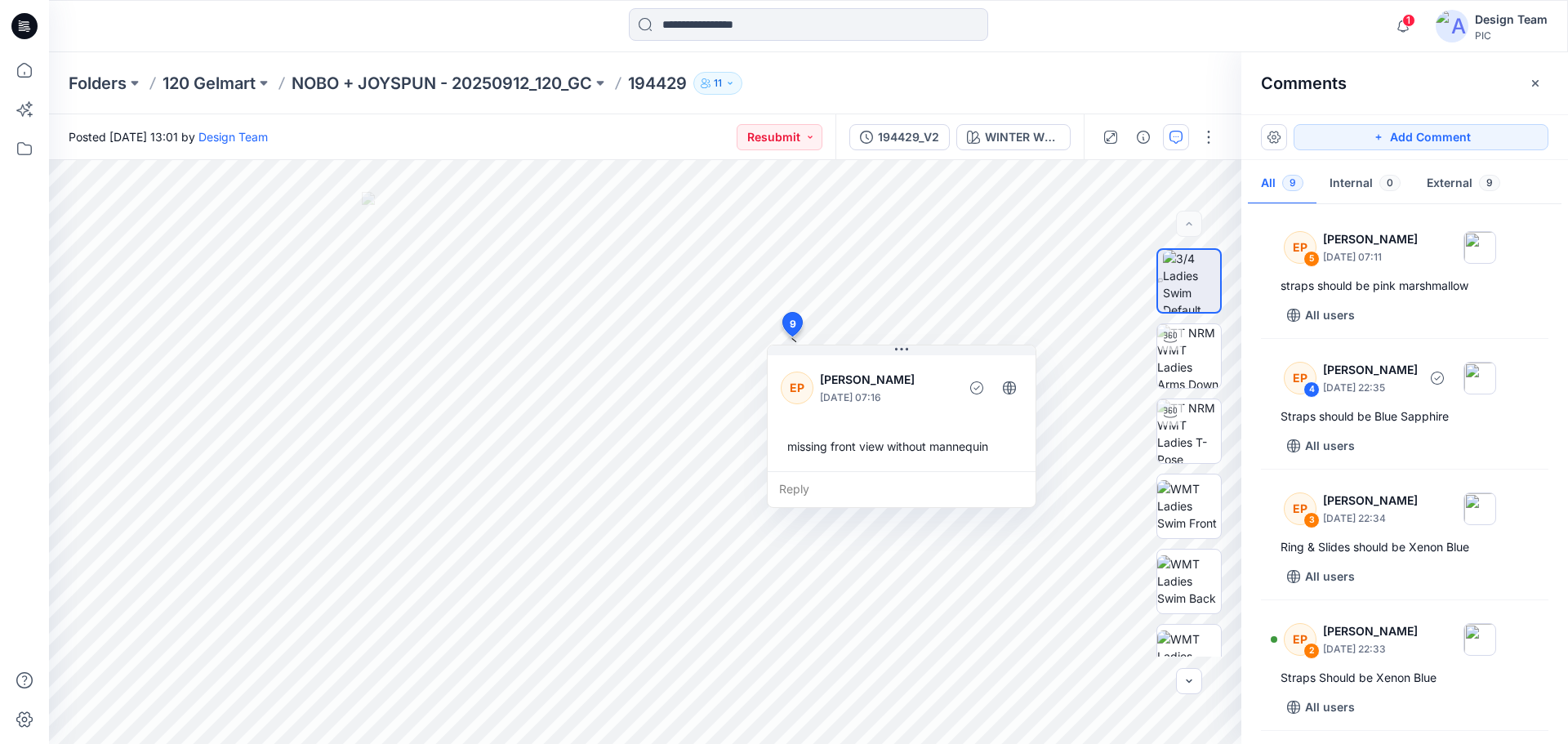
scroll to position [652, 0]
click at [407, 87] on p "NOBO + JOYSPUN - 20250912_120_GC" at bounding box center [442, 83] width 301 height 23
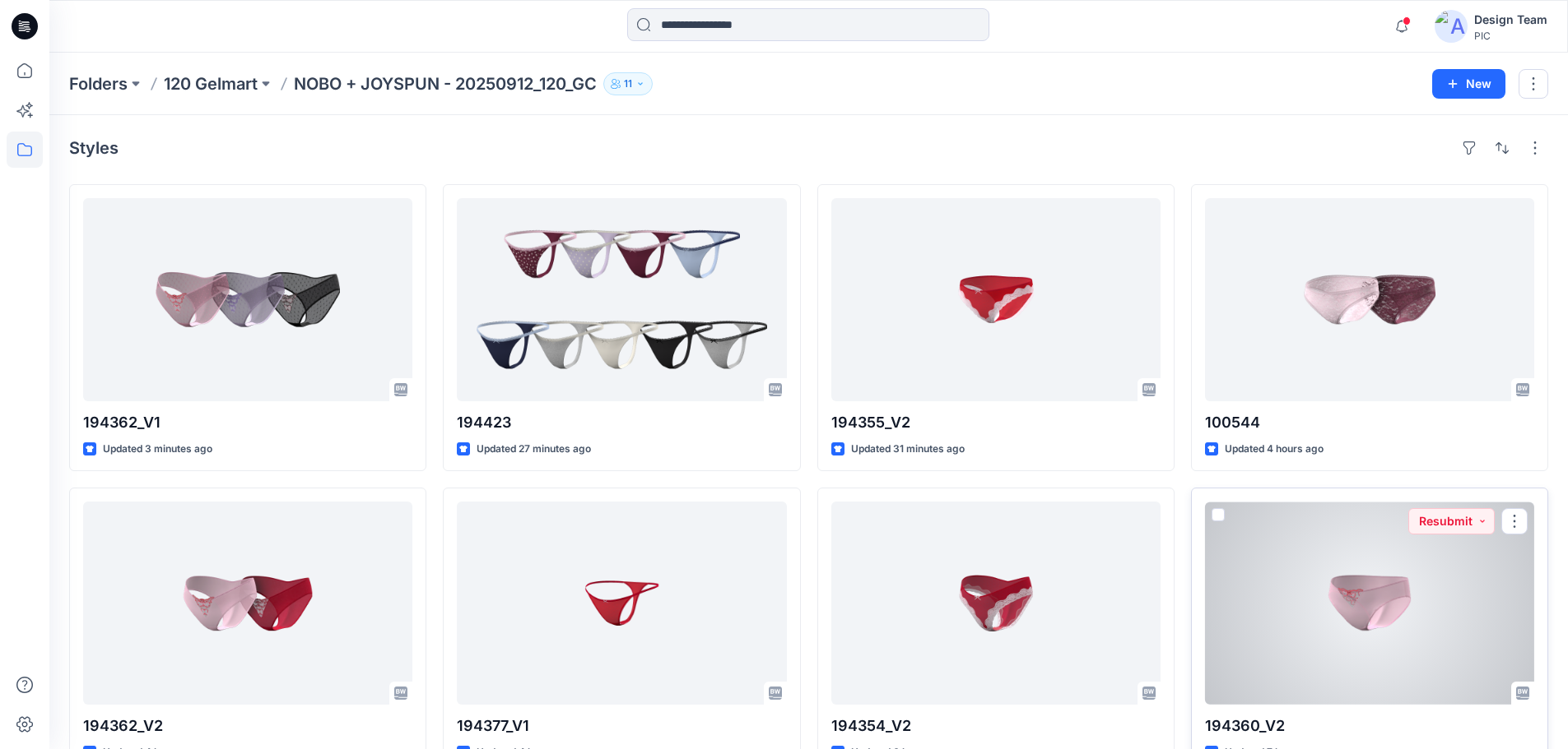
click at [1346, 616] on div at bounding box center [1369, 603] width 329 height 203
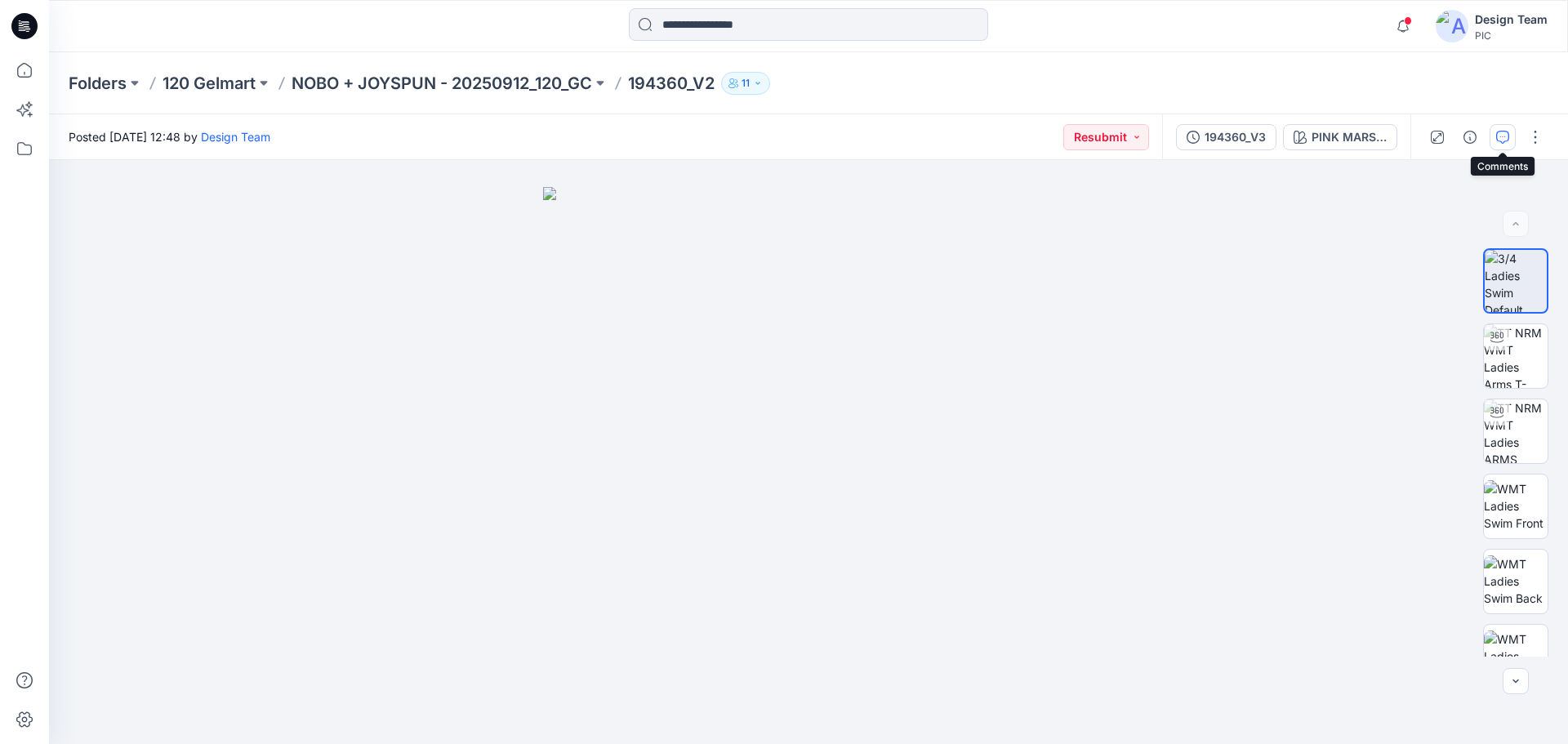
click at [1503, 127] on button "button" at bounding box center [1503, 137] width 26 height 26
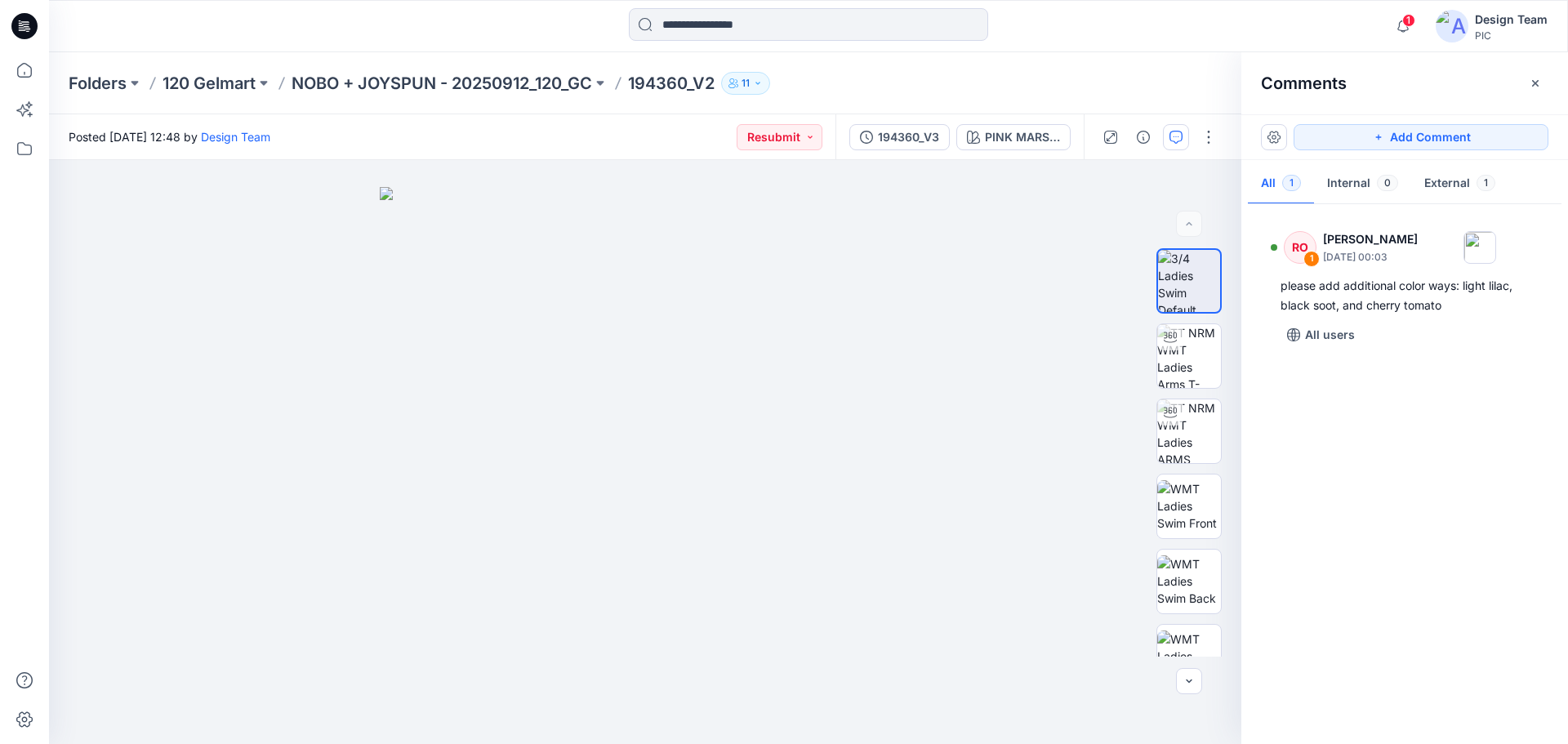
click at [1168, 77] on div "Folders 120 Gelmart NOBO + JOYSPUN - 20250912_120_GC 194360_V2 11" at bounding box center [745, 83] width 1353 height 23
click at [1029, 136] on div "PINK MARSHMELLOW" at bounding box center [1022, 137] width 75 height 18
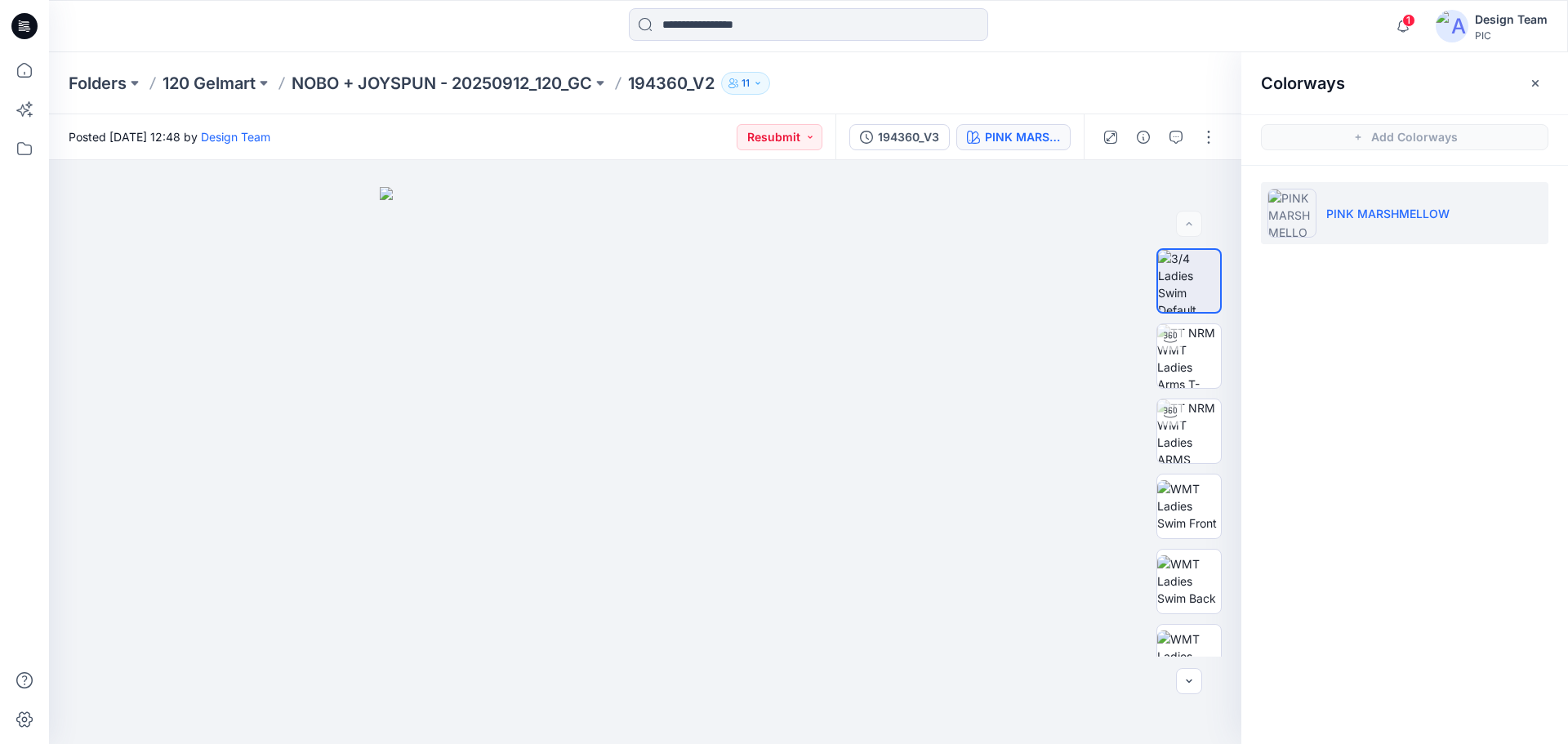
click at [1008, 87] on div "Folders 120 Gelmart NOBO + JOYSPUN - 20250912_120_GC 194360_V2 11" at bounding box center [745, 83] width 1353 height 23
click at [1181, 363] on img at bounding box center [1188, 355] width 63 height 64
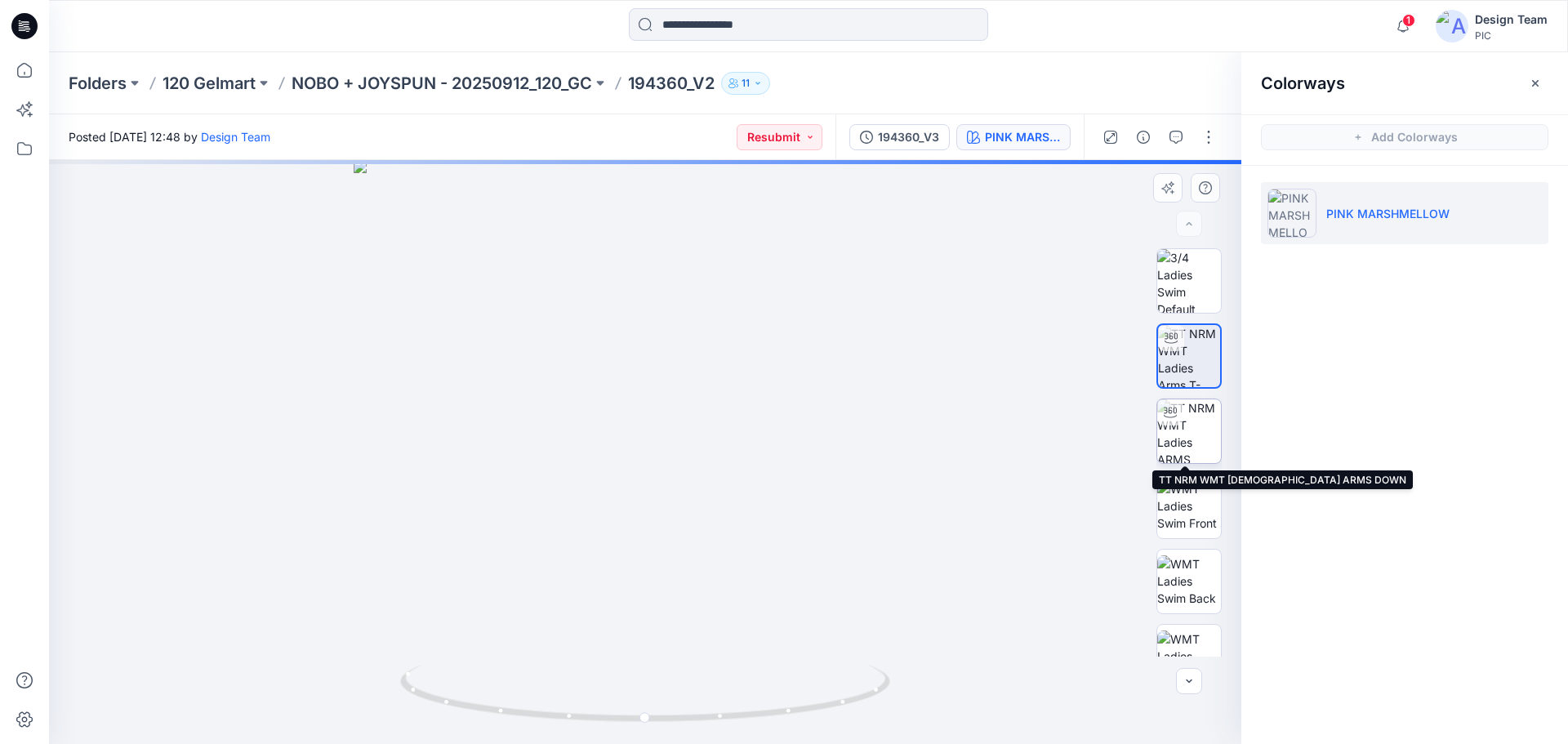
click at [1199, 441] on img at bounding box center [1188, 431] width 63 height 64
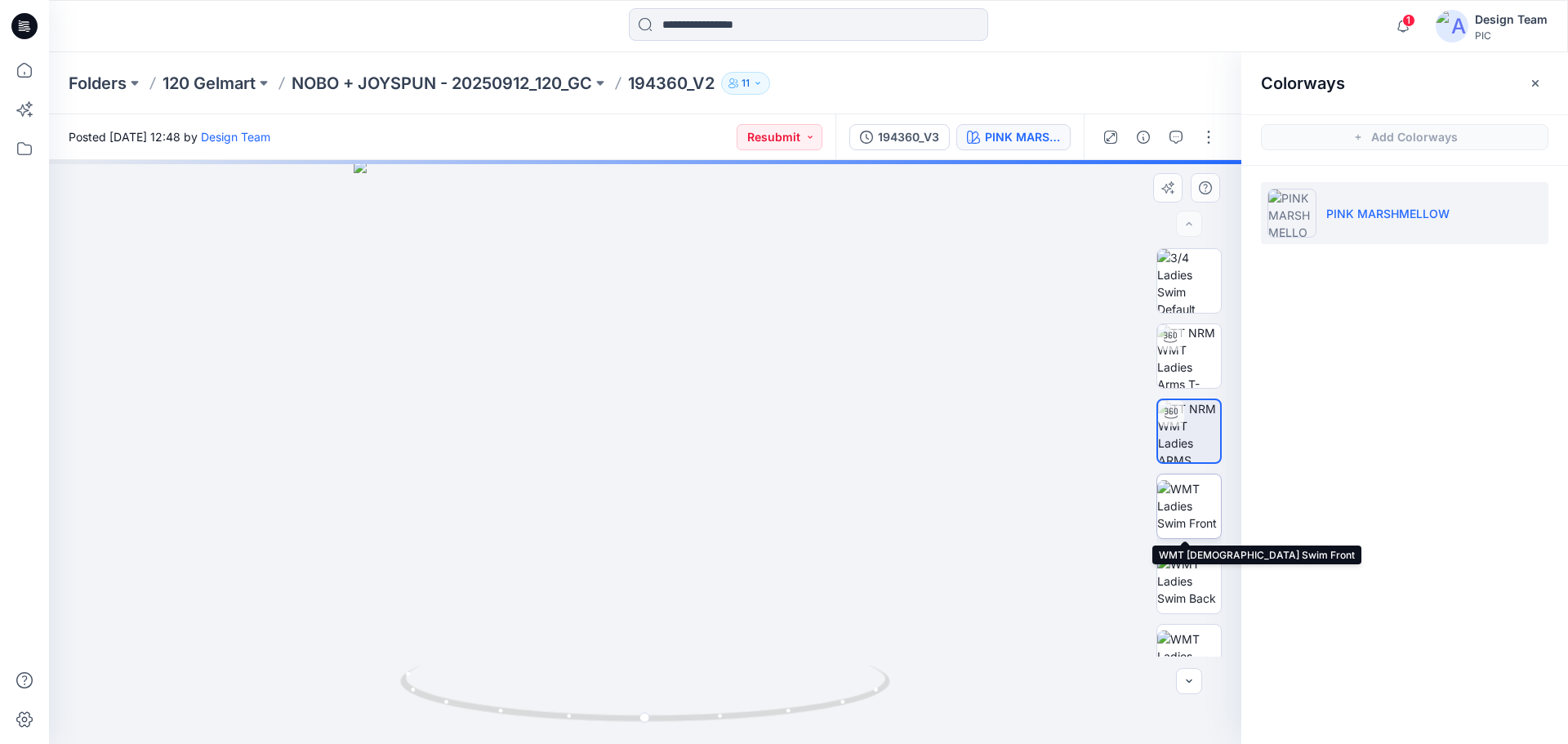
click at [1183, 503] on img at bounding box center [1188, 506] width 63 height 52
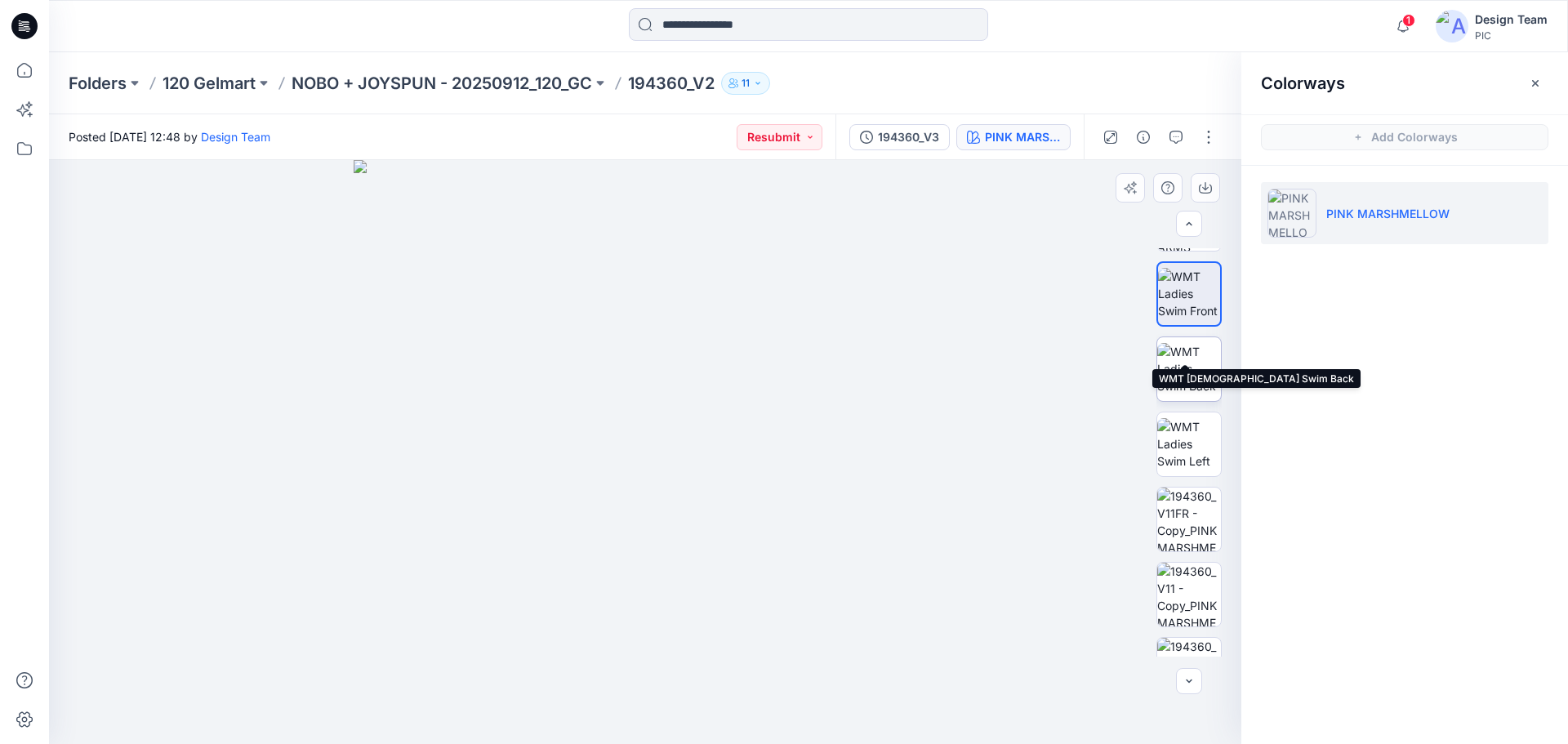
scroll to position [258, 0]
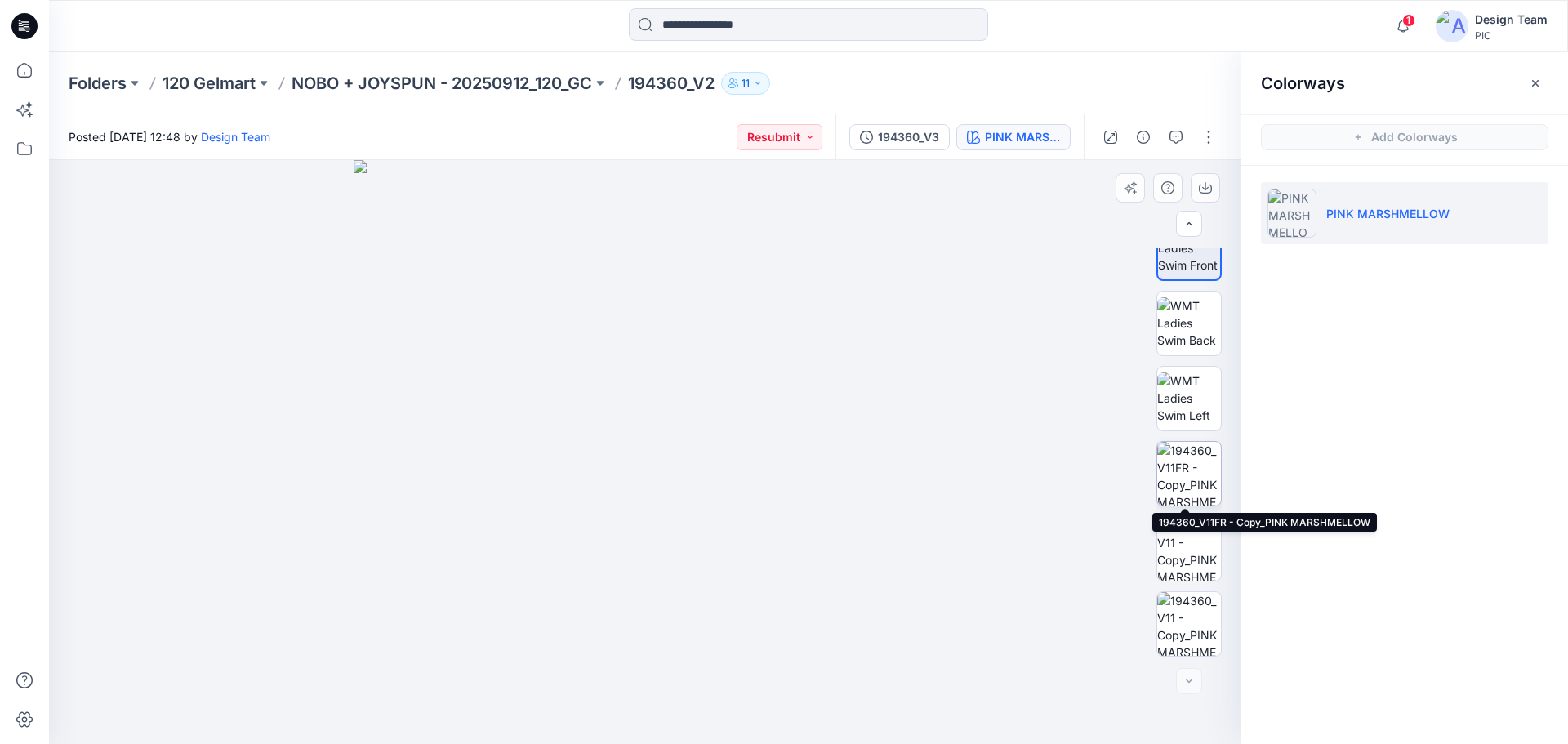
click at [1192, 489] on img at bounding box center [1188, 473] width 63 height 64
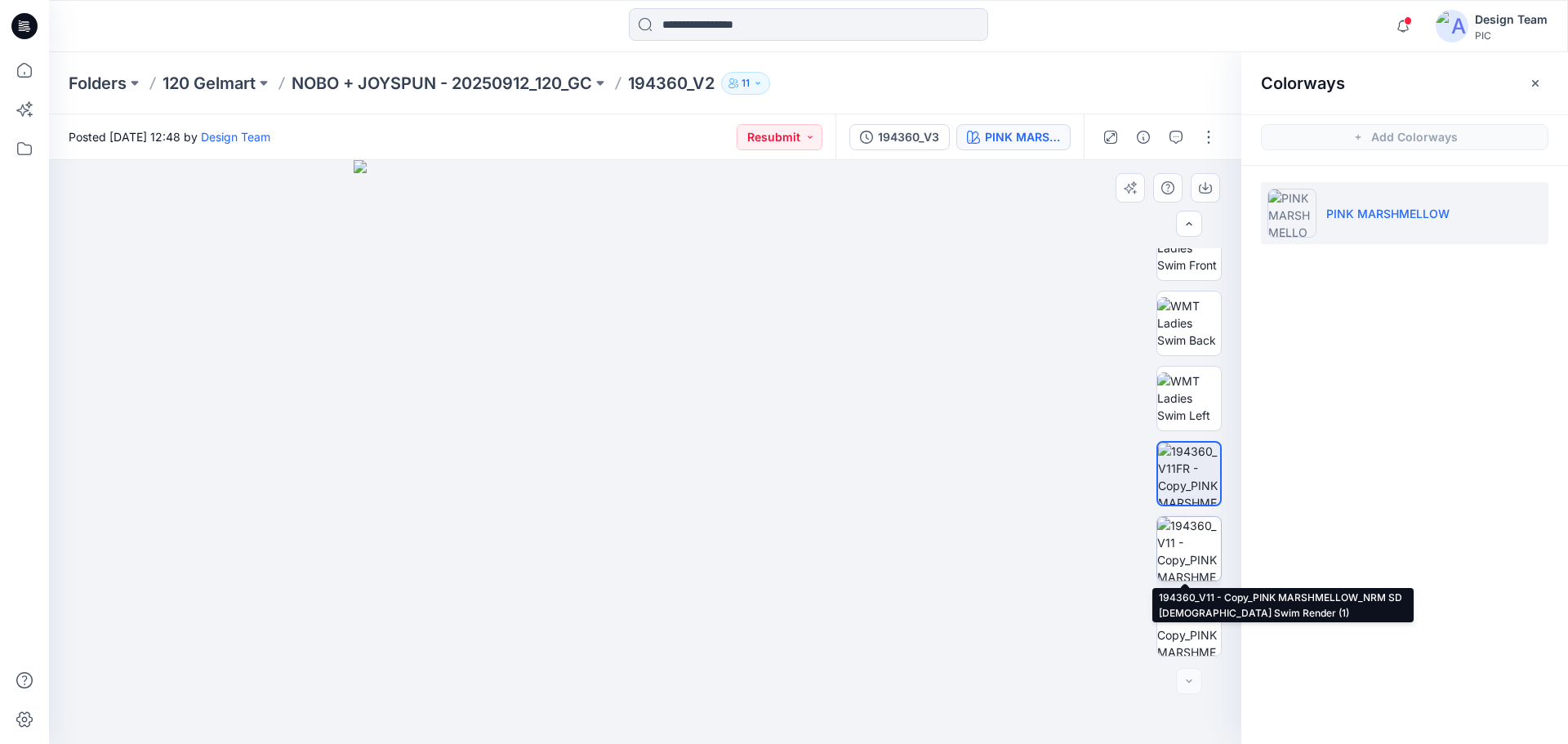
click at [1193, 553] on img at bounding box center [1188, 549] width 63 height 64
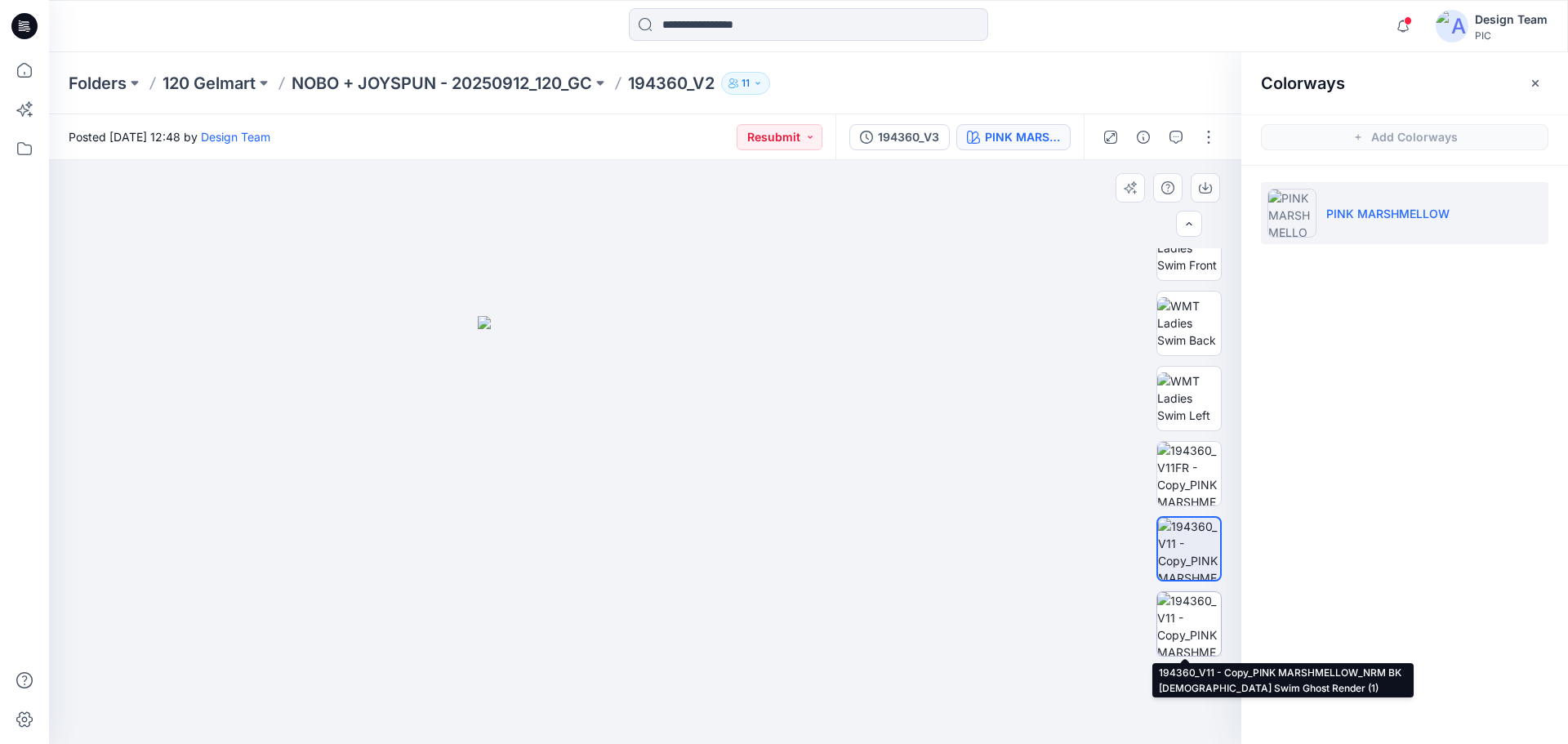
click at [1187, 617] on img at bounding box center [1188, 623] width 63 height 64
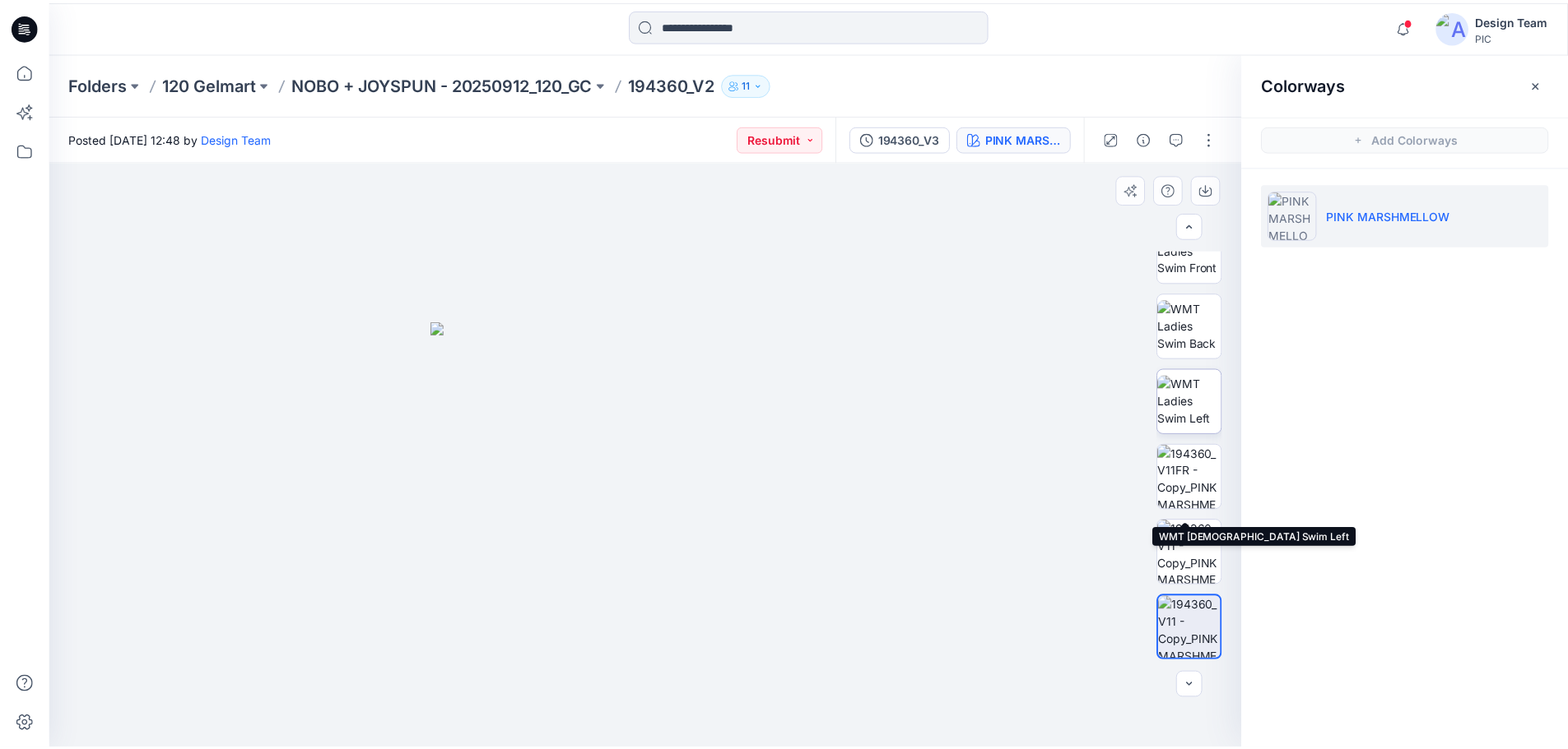
scroll to position [0, 0]
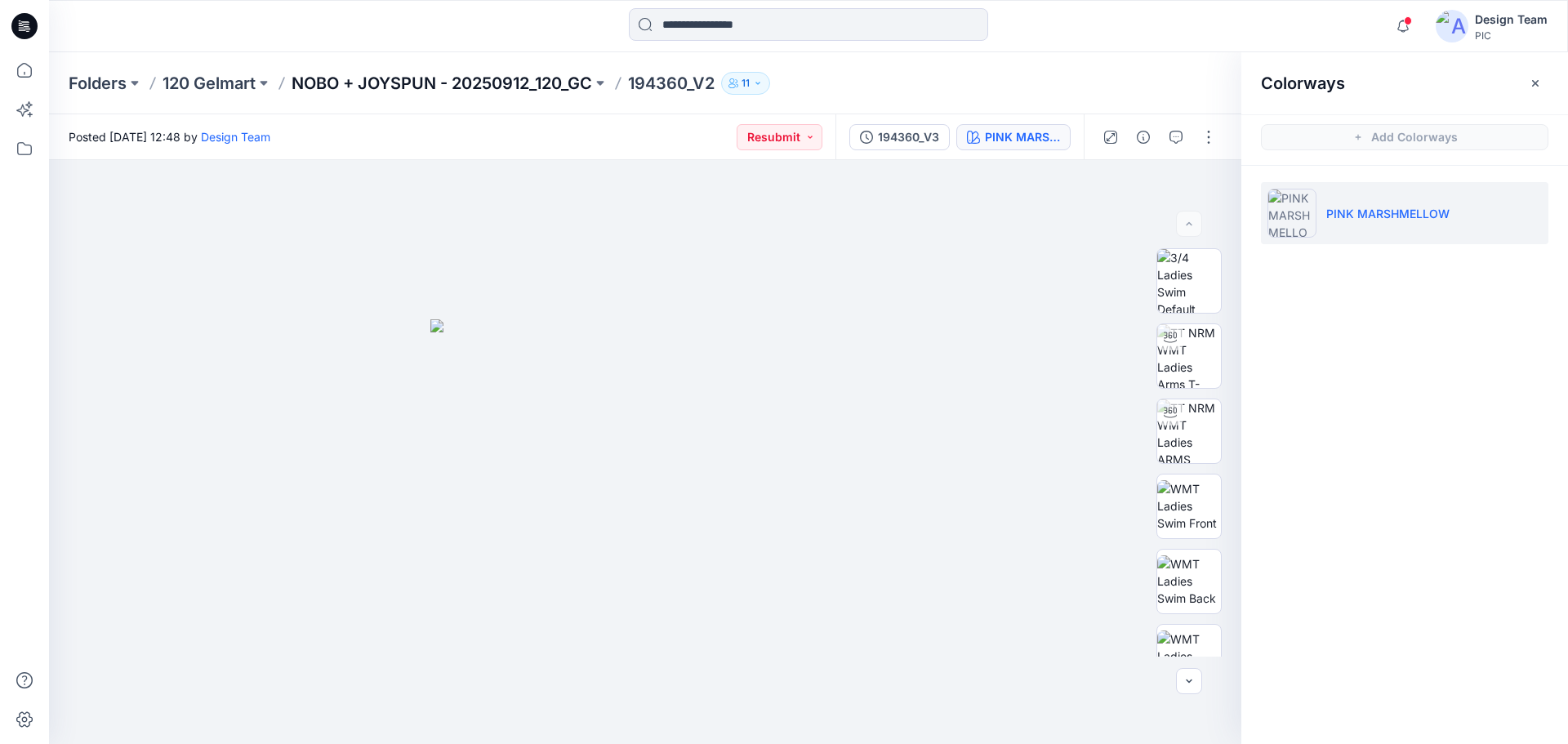
click at [407, 78] on p "NOBO + JOYSPUN - 20250912_120_GC" at bounding box center [442, 83] width 301 height 23
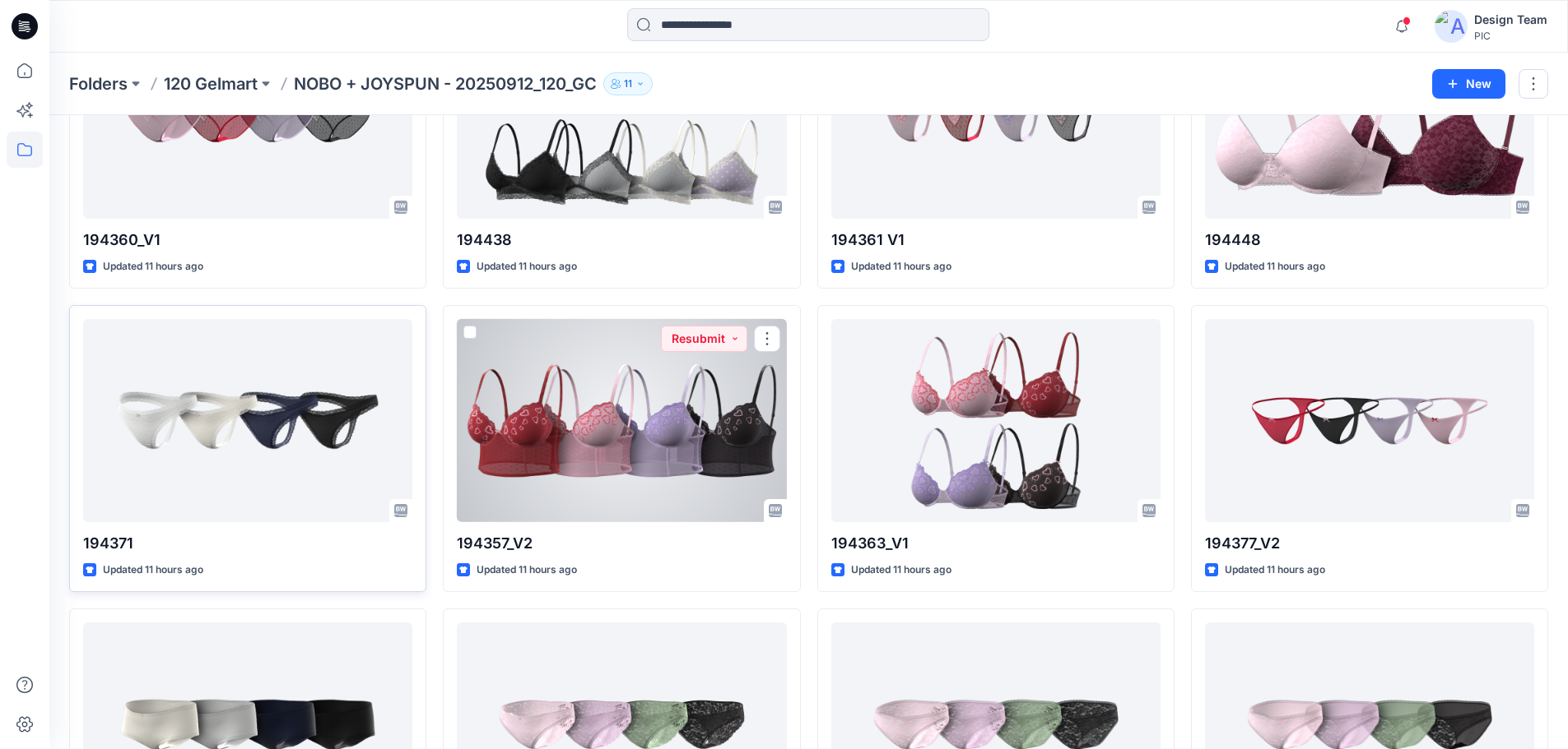
scroll to position [1731, 0]
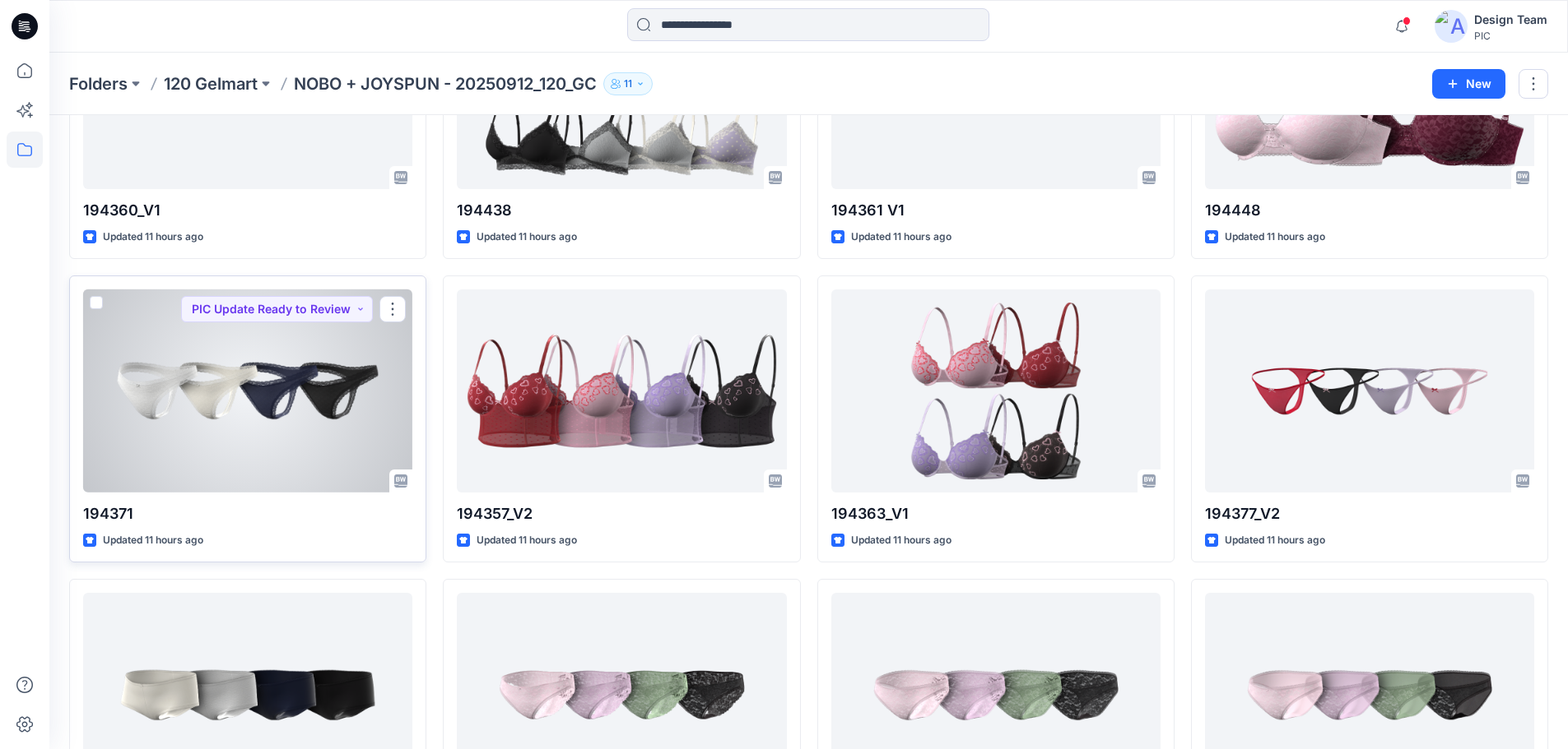
click at [287, 409] on div at bounding box center [248, 390] width 329 height 203
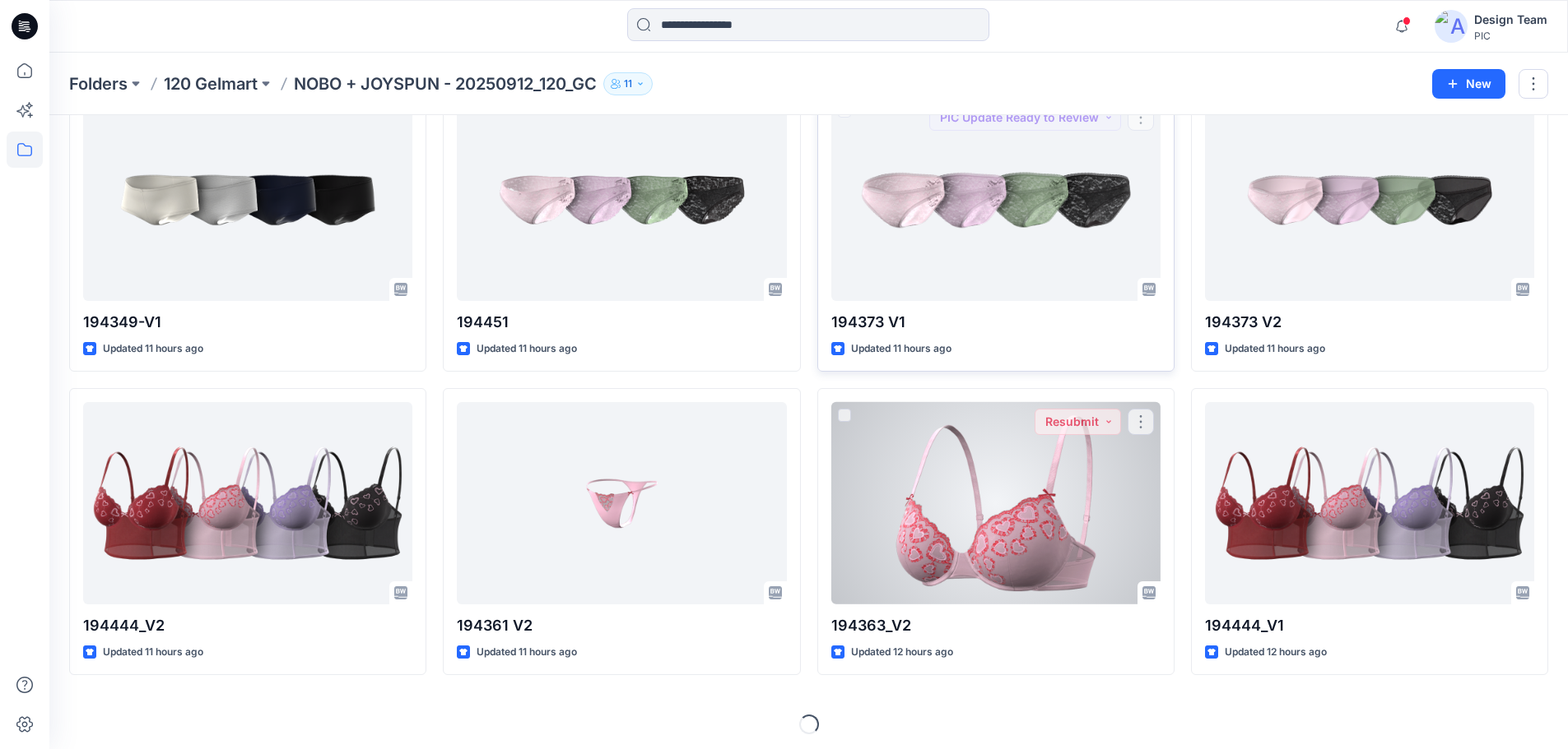
scroll to position [2231, 0]
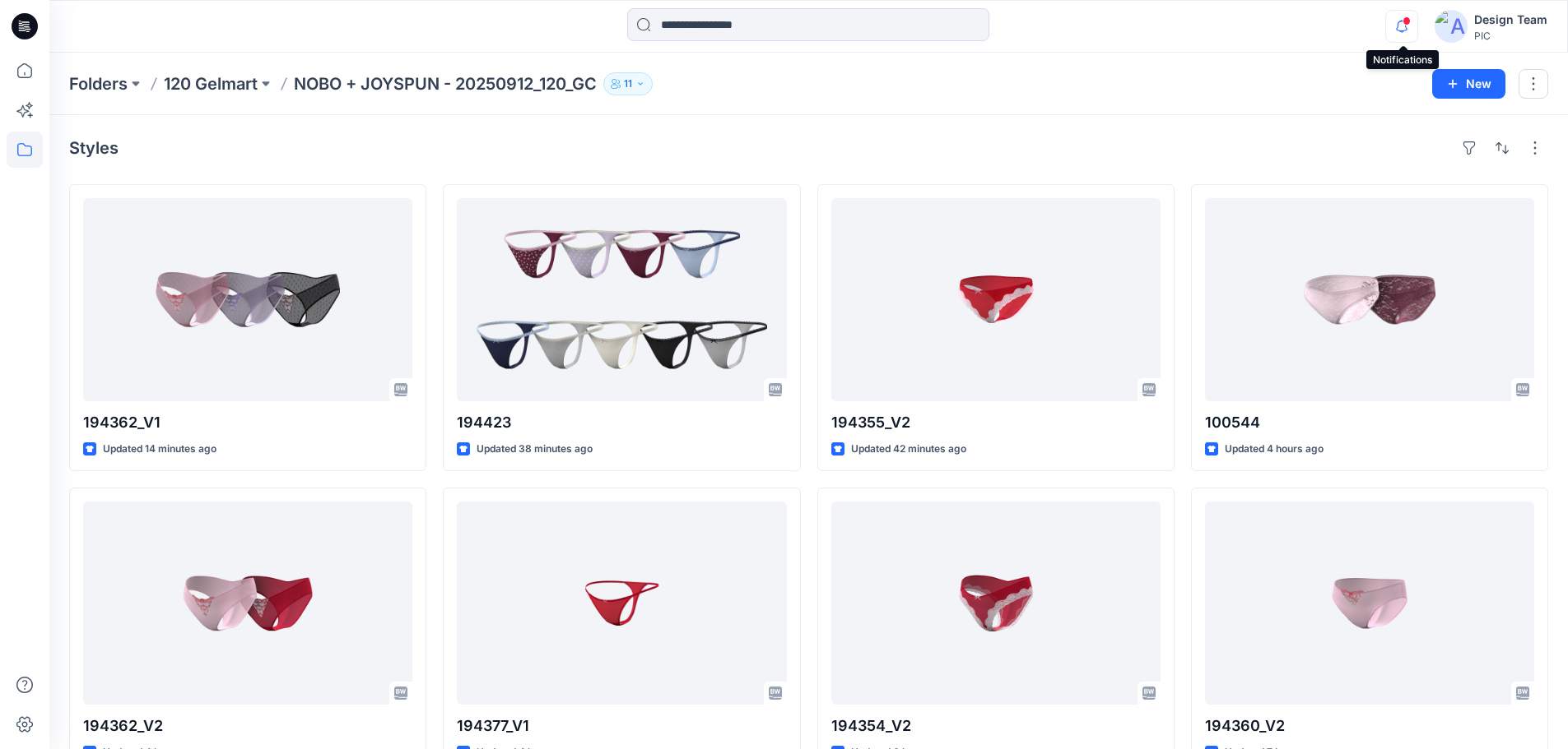
click at [1401, 11] on icon "button" at bounding box center [1401, 26] width 32 height 32
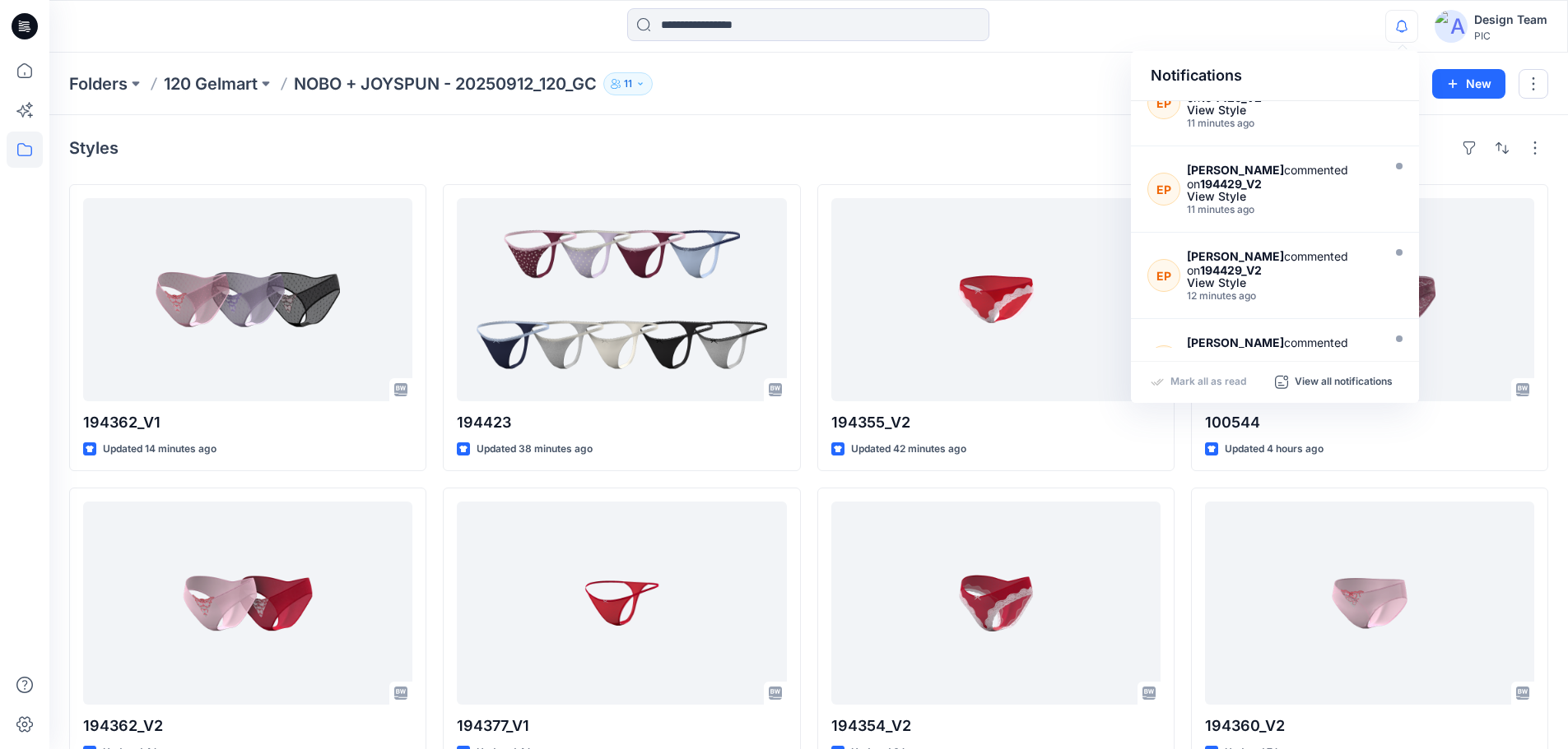
scroll to position [164, 0]
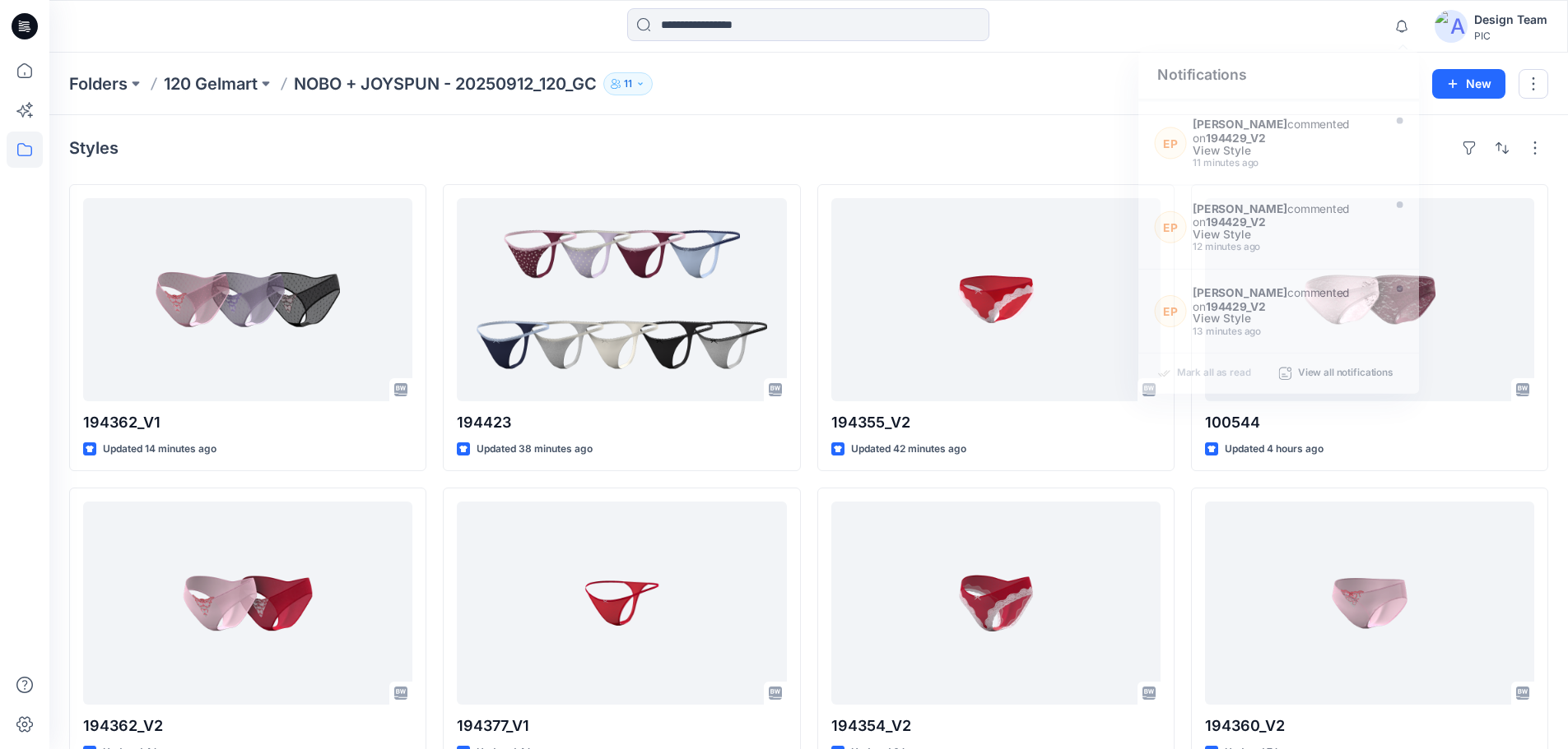
click at [799, 101] on div "Folders 120 Gelmart NOBO + JOYSPUN - 20250912_120_GC 11 New" at bounding box center [808, 83] width 1518 height 62
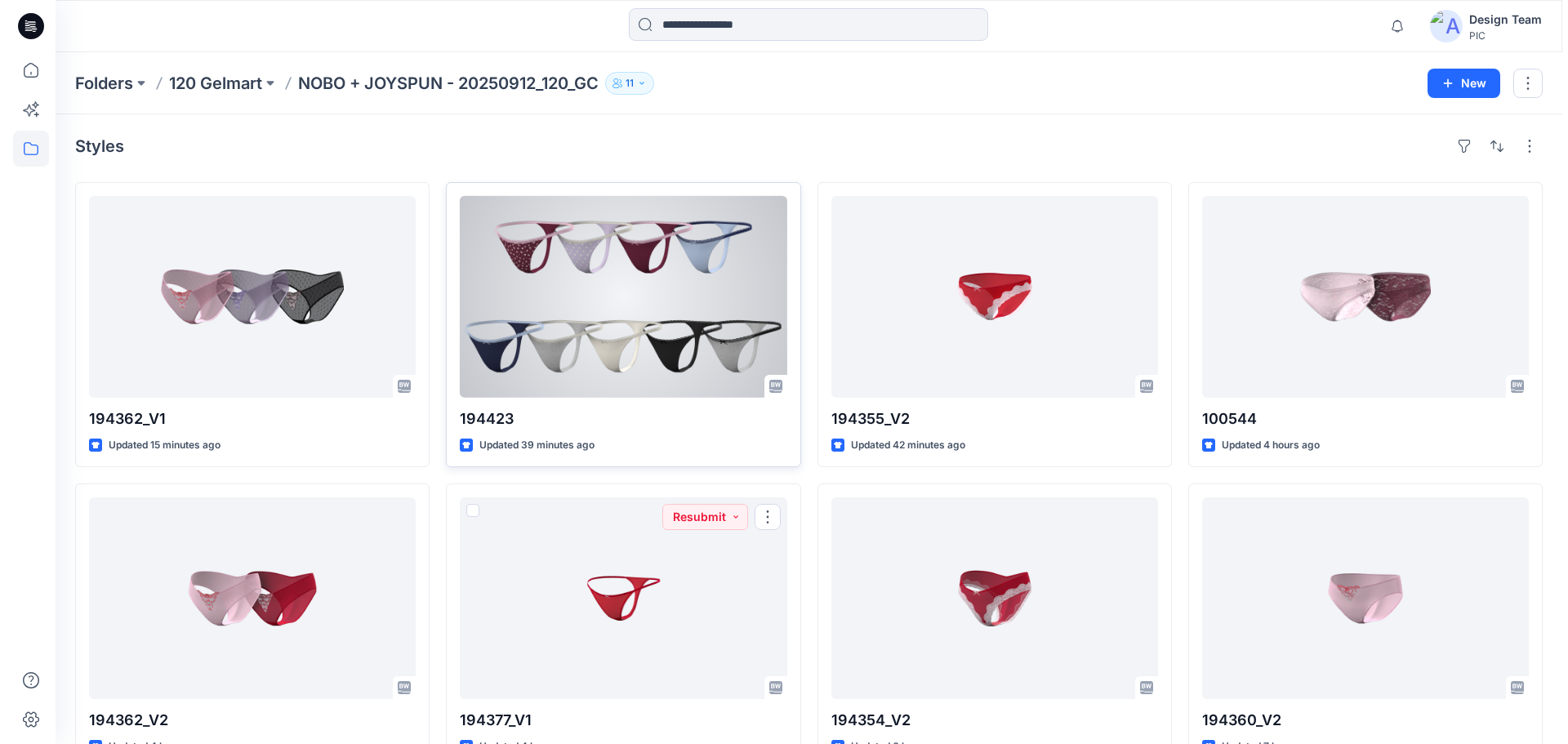
scroll to position [0, 0]
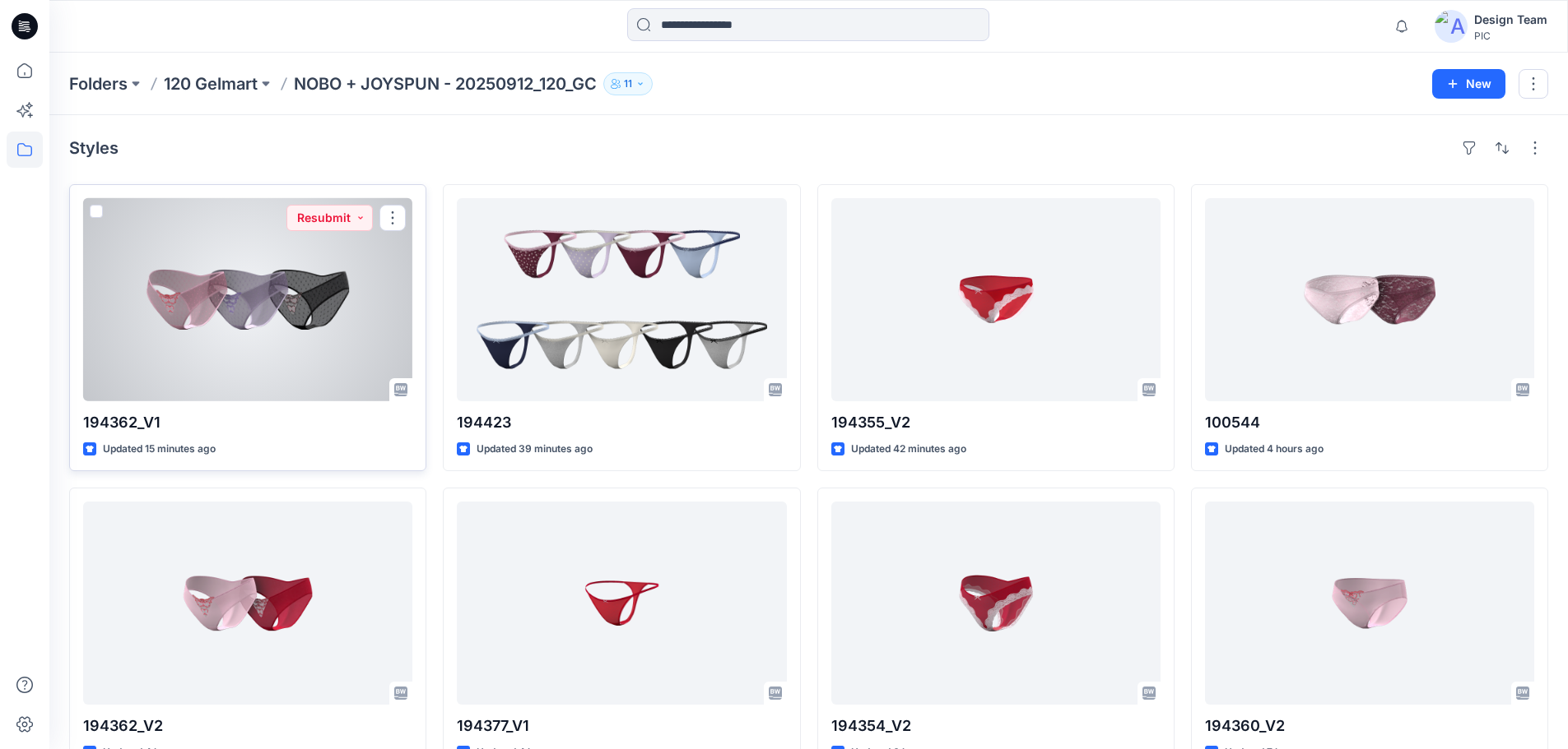
click at [201, 341] on div at bounding box center [248, 299] width 329 height 203
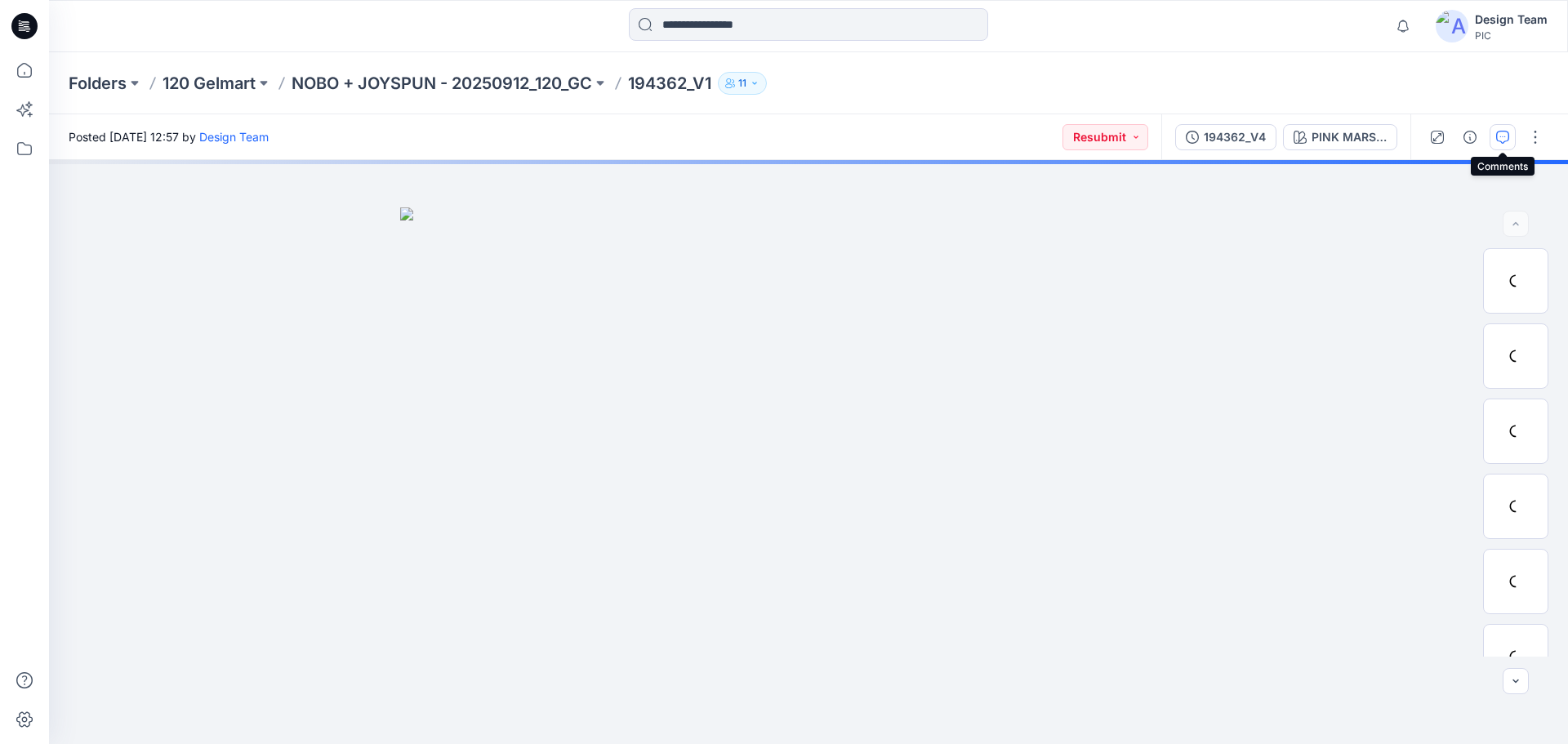
click at [1503, 137] on icon "button" at bounding box center [1503, 137] width 13 height 13
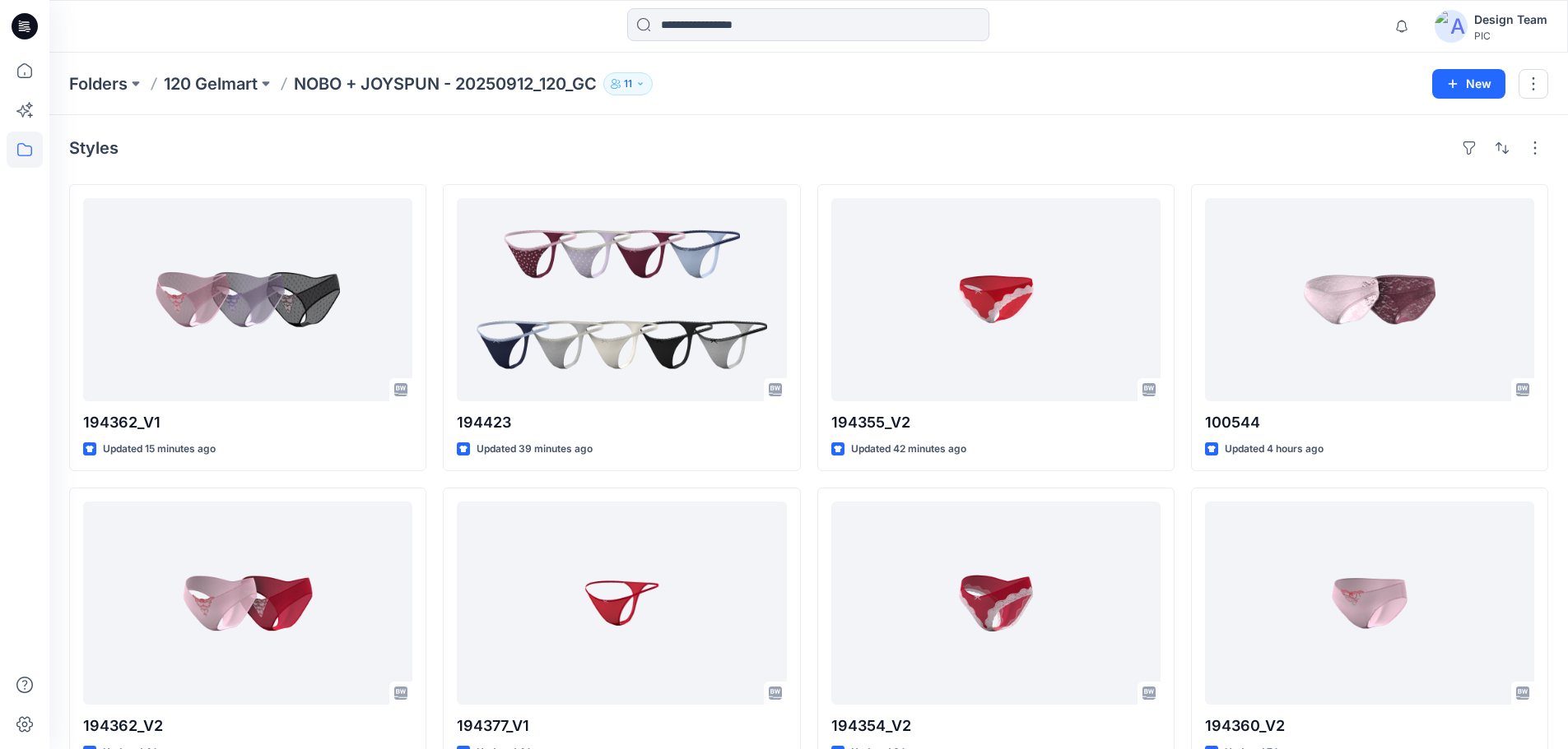
click at [832, 138] on div "Styles" at bounding box center [809, 148] width 1479 height 26
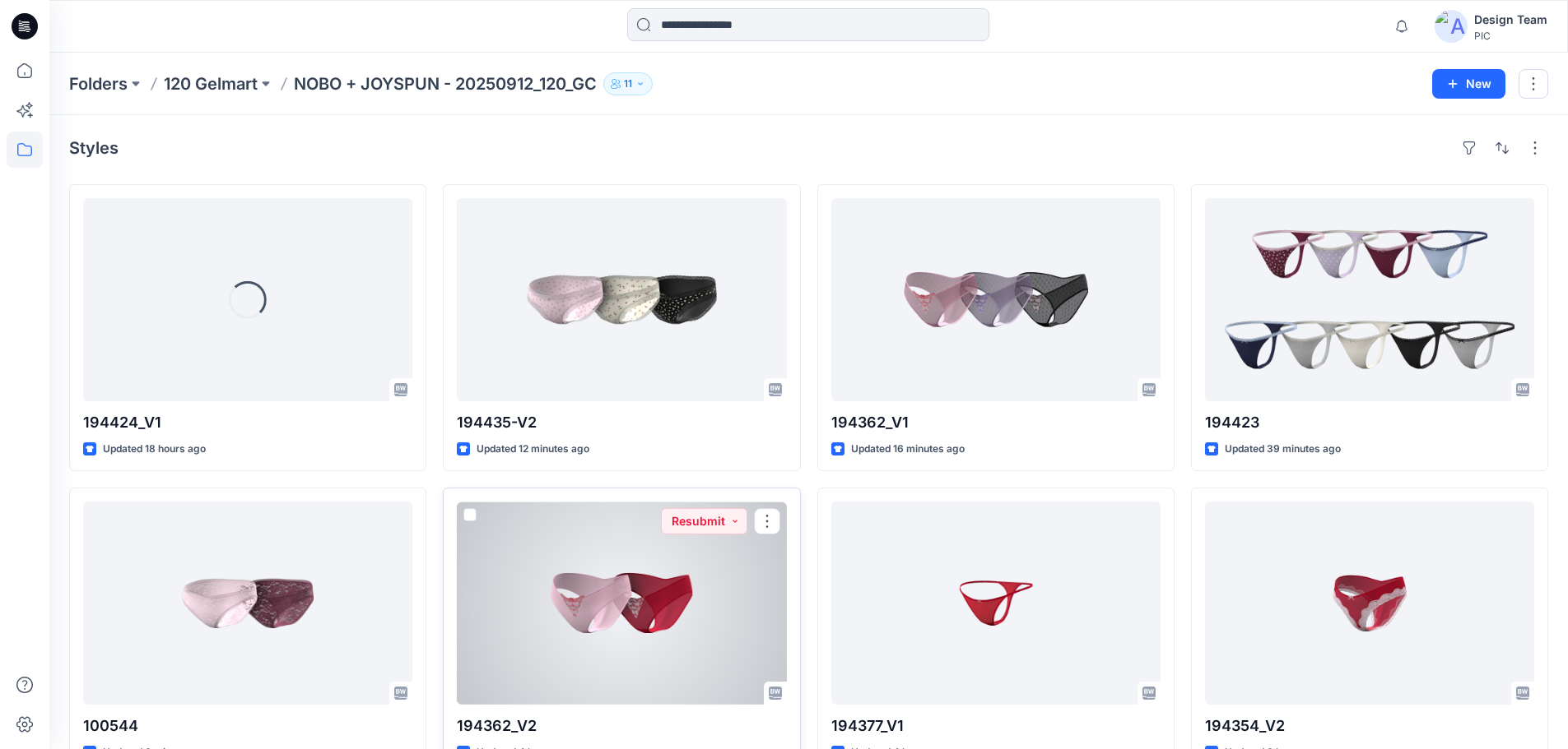
click at [661, 588] on div at bounding box center [621, 603] width 329 height 203
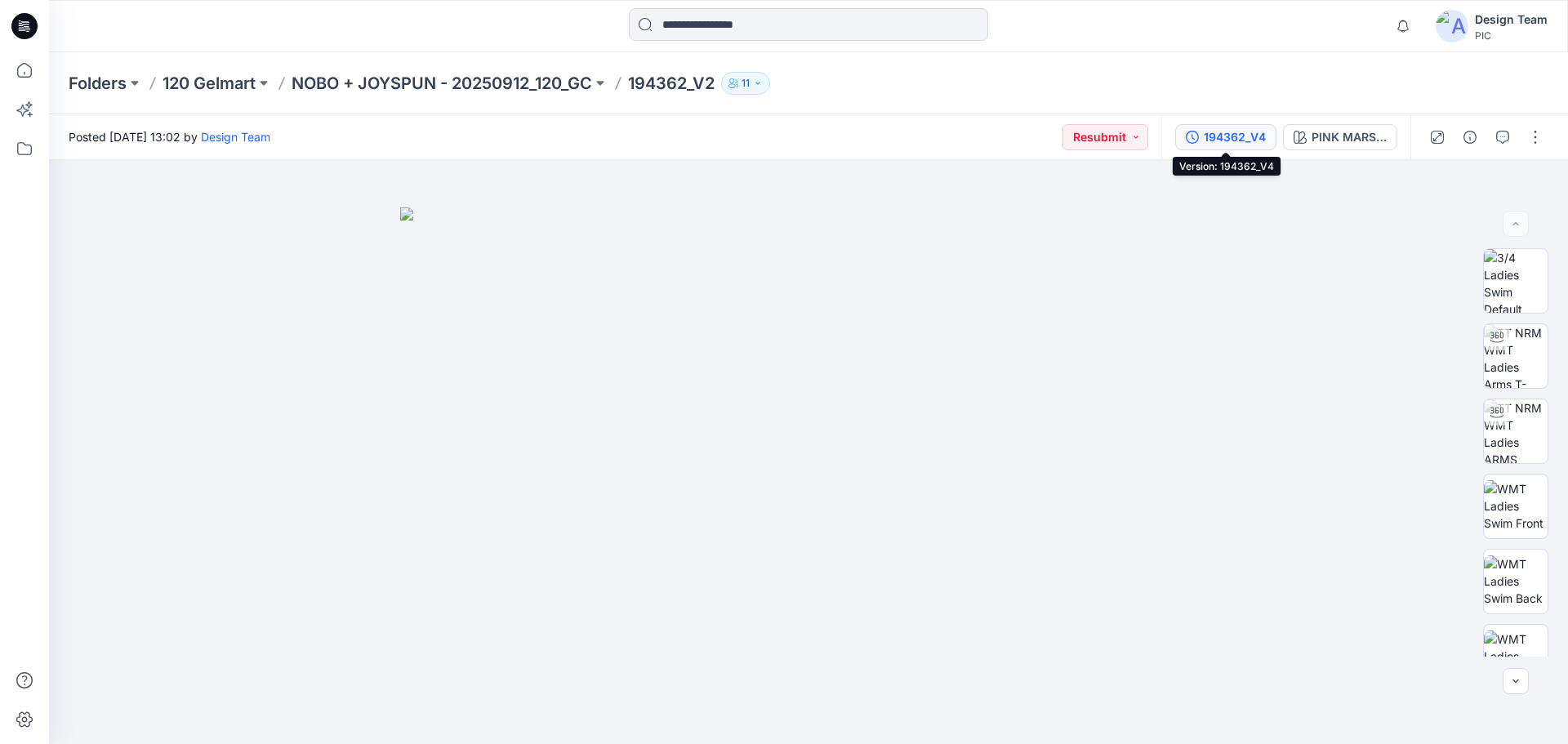
click at [1235, 128] on div "194362_V4" at bounding box center [1234, 137] width 62 height 18
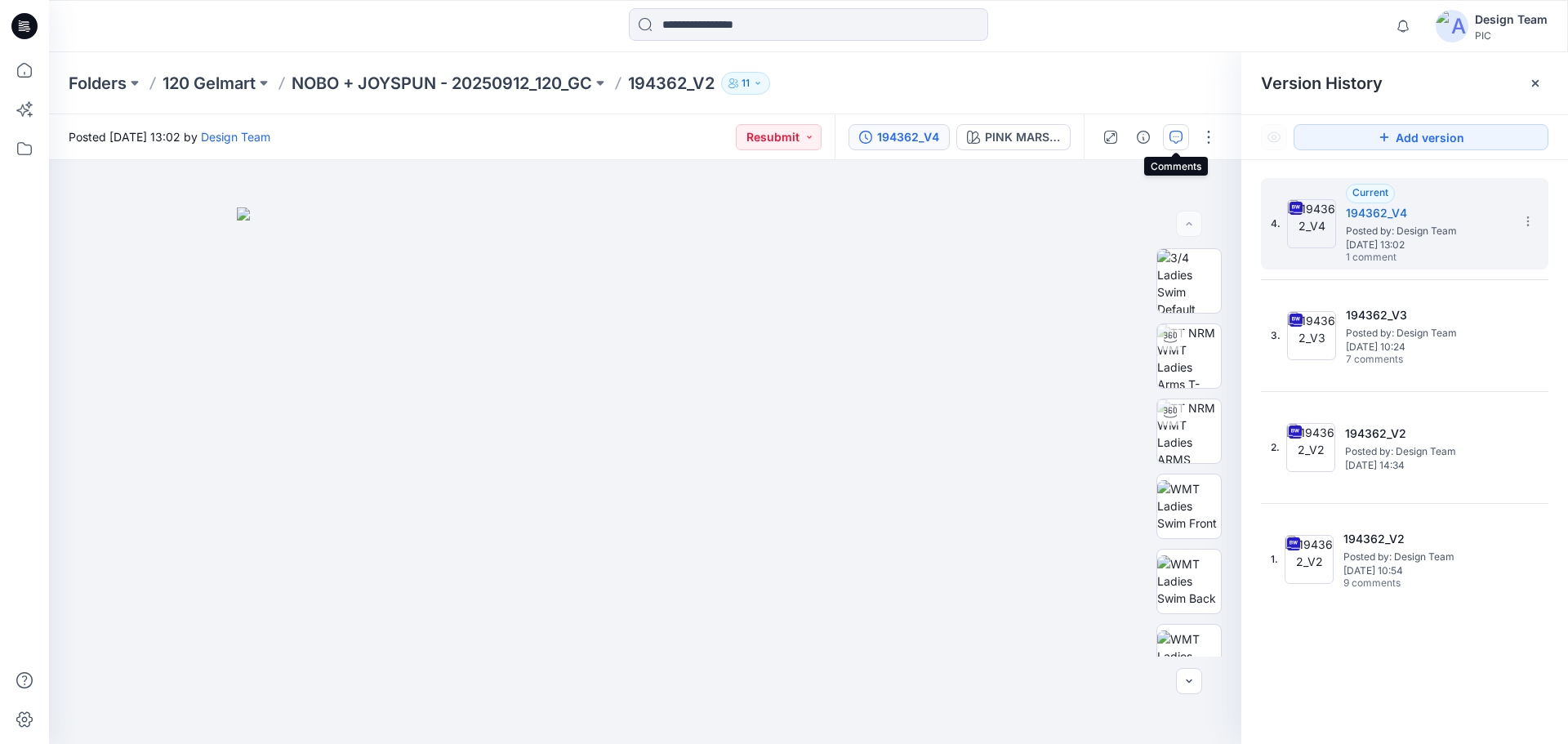
click at [1184, 142] on button "button" at bounding box center [1176, 137] width 26 height 26
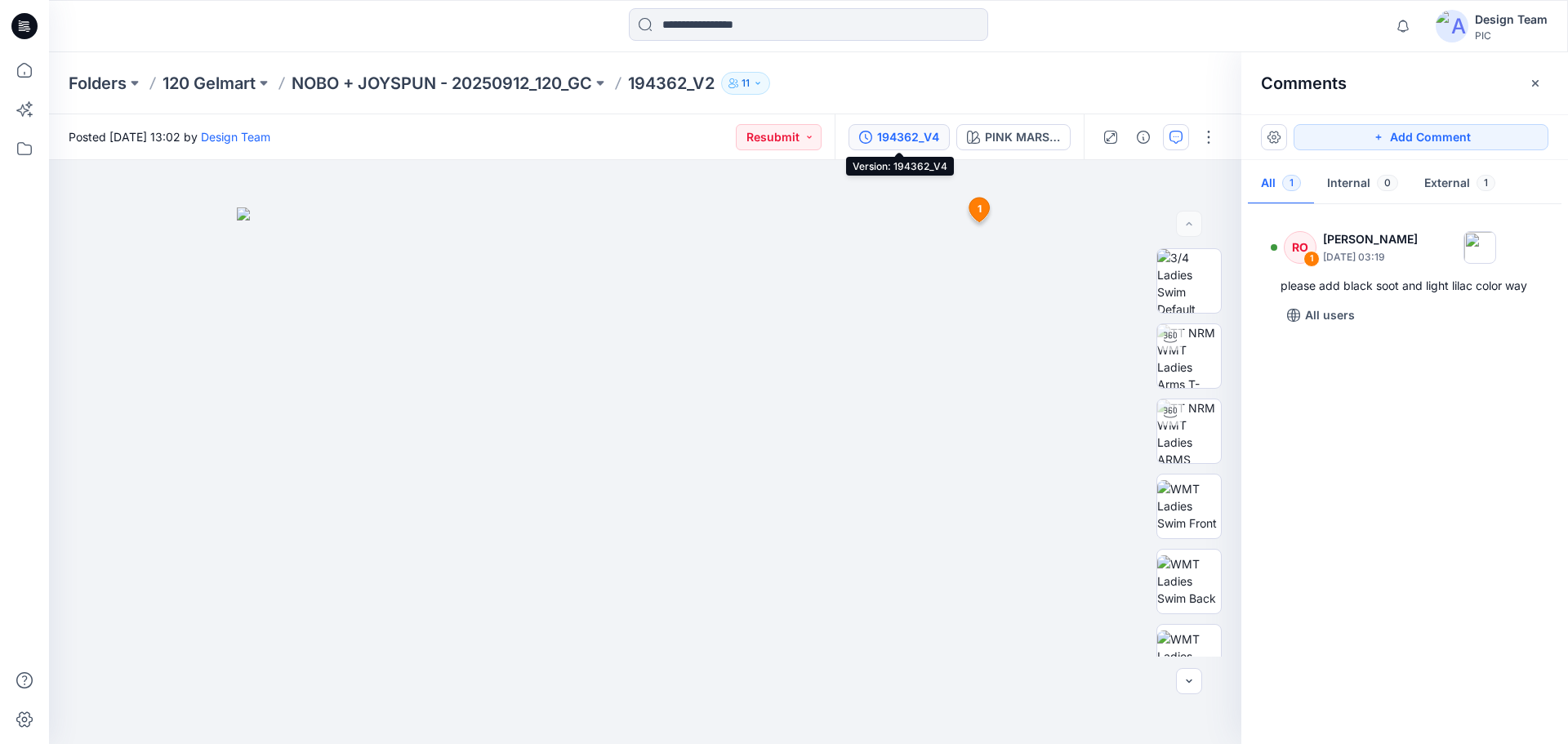
click at [906, 137] on div "194362_V4" at bounding box center [907, 137] width 62 height 18
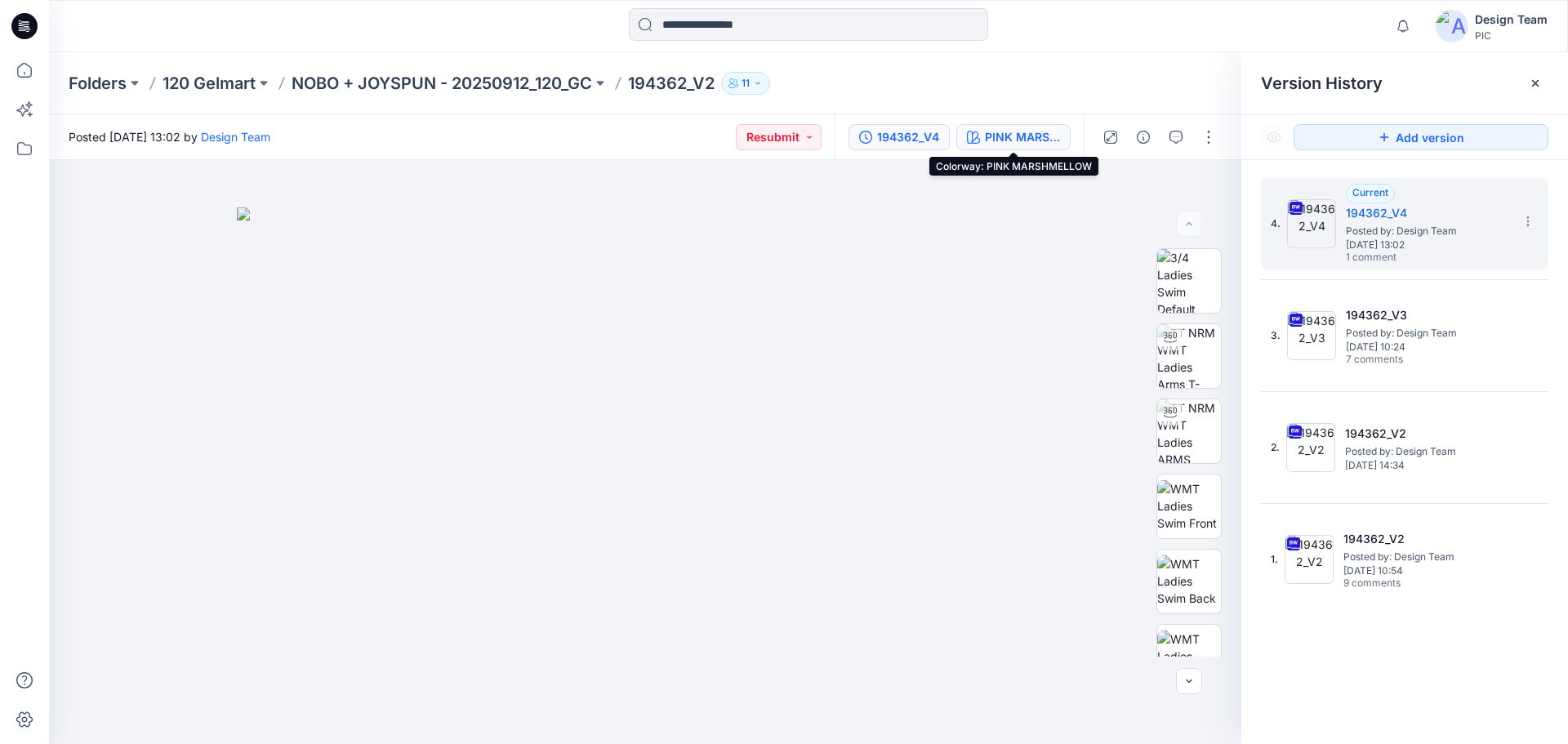
click at [1022, 134] on div "PINK MARSHMELLOW" at bounding box center [1022, 137] width 75 height 18
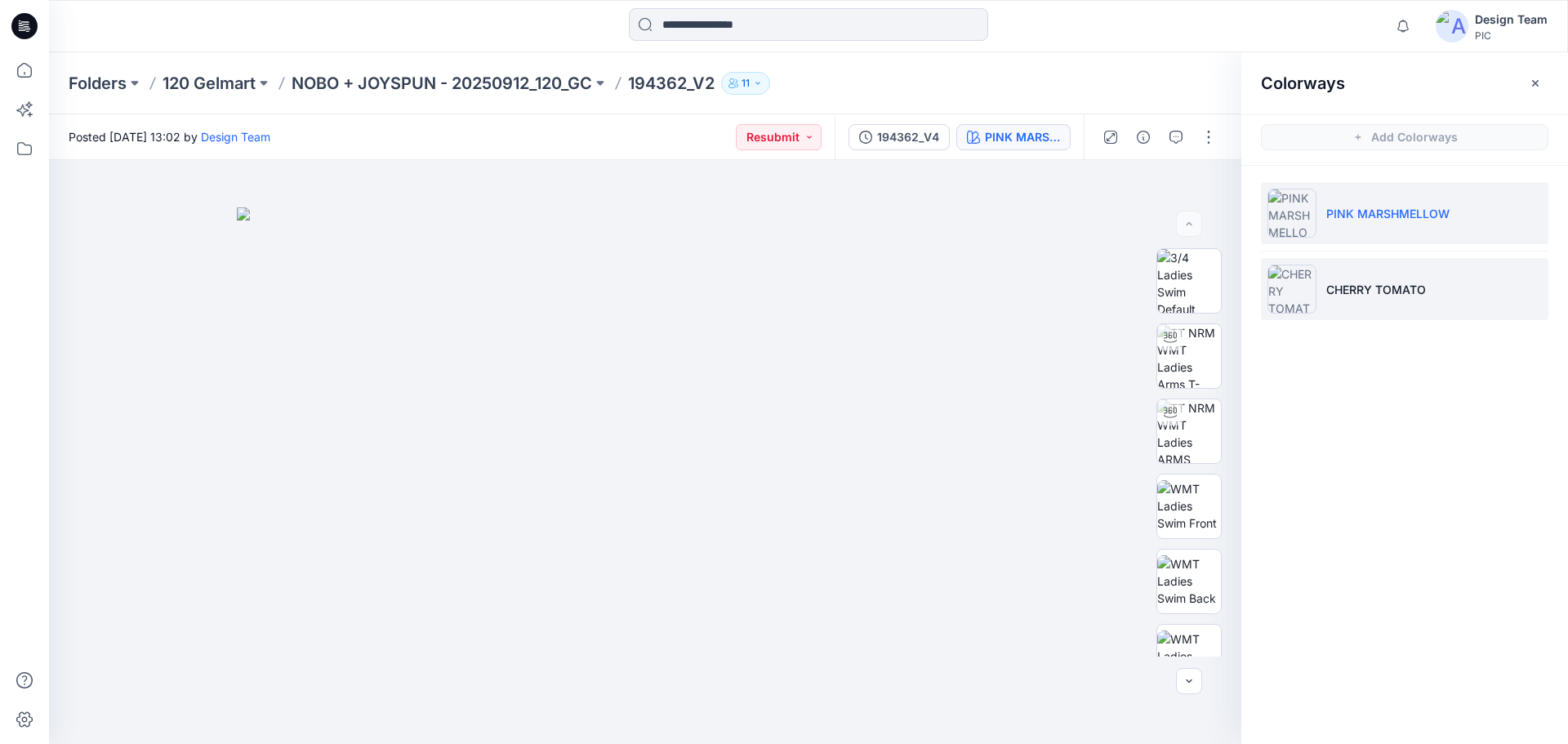
click at [1392, 286] on p "CHERRY TOMATO" at bounding box center [1376, 289] width 99 height 17
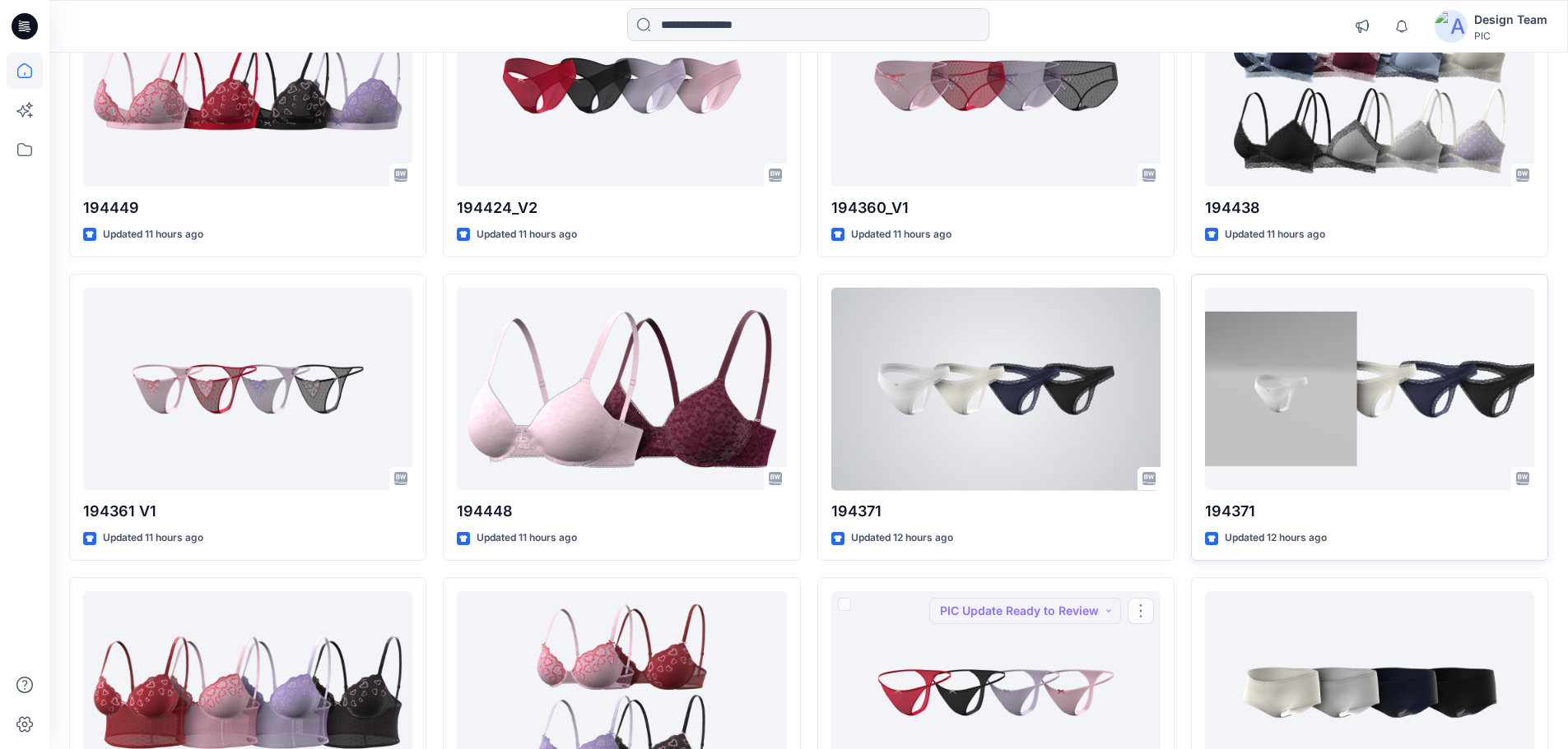
scroll to position [1778, 0]
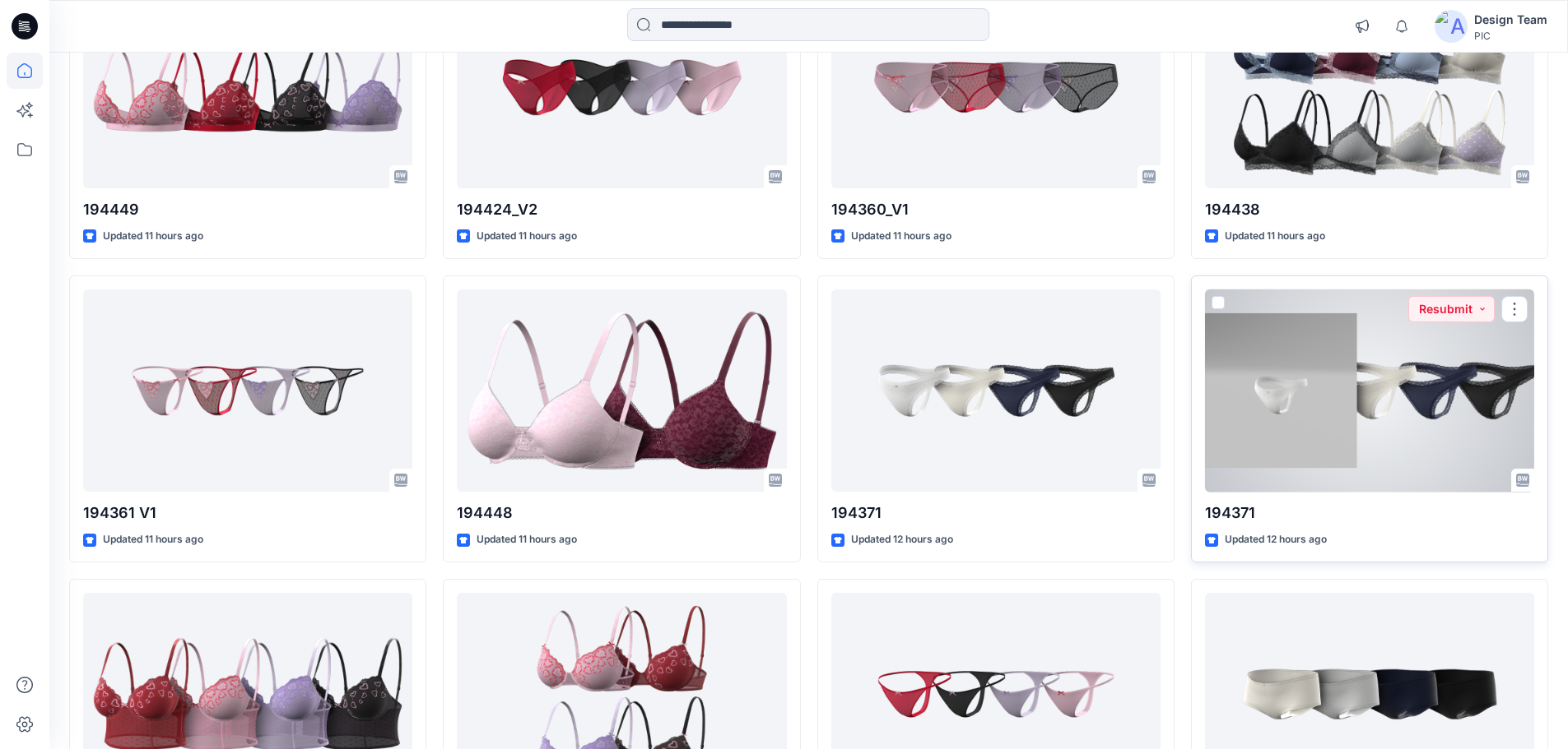
click at [1370, 379] on div at bounding box center [1369, 390] width 329 height 203
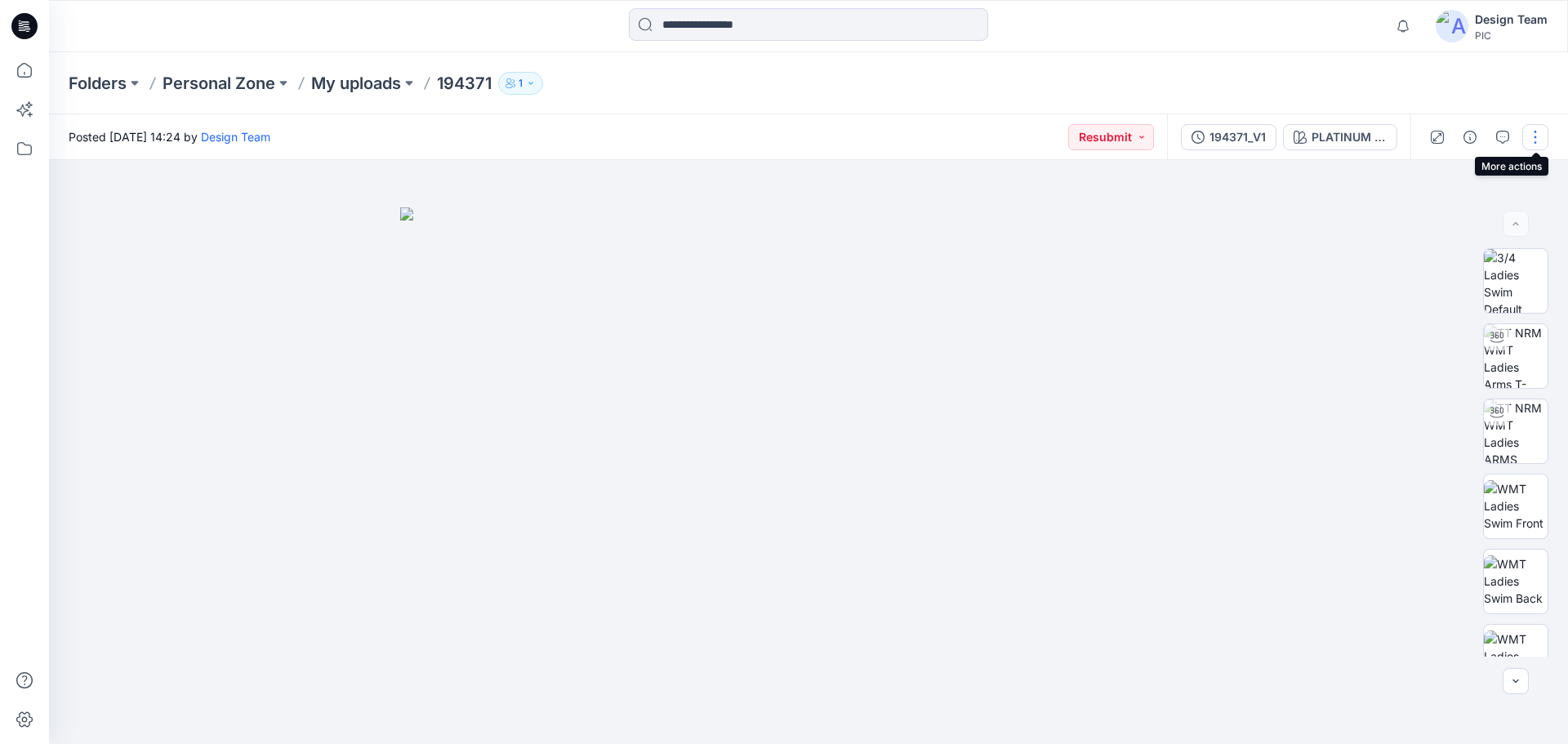
click at [1539, 132] on button "button" at bounding box center [1535, 137] width 26 height 26
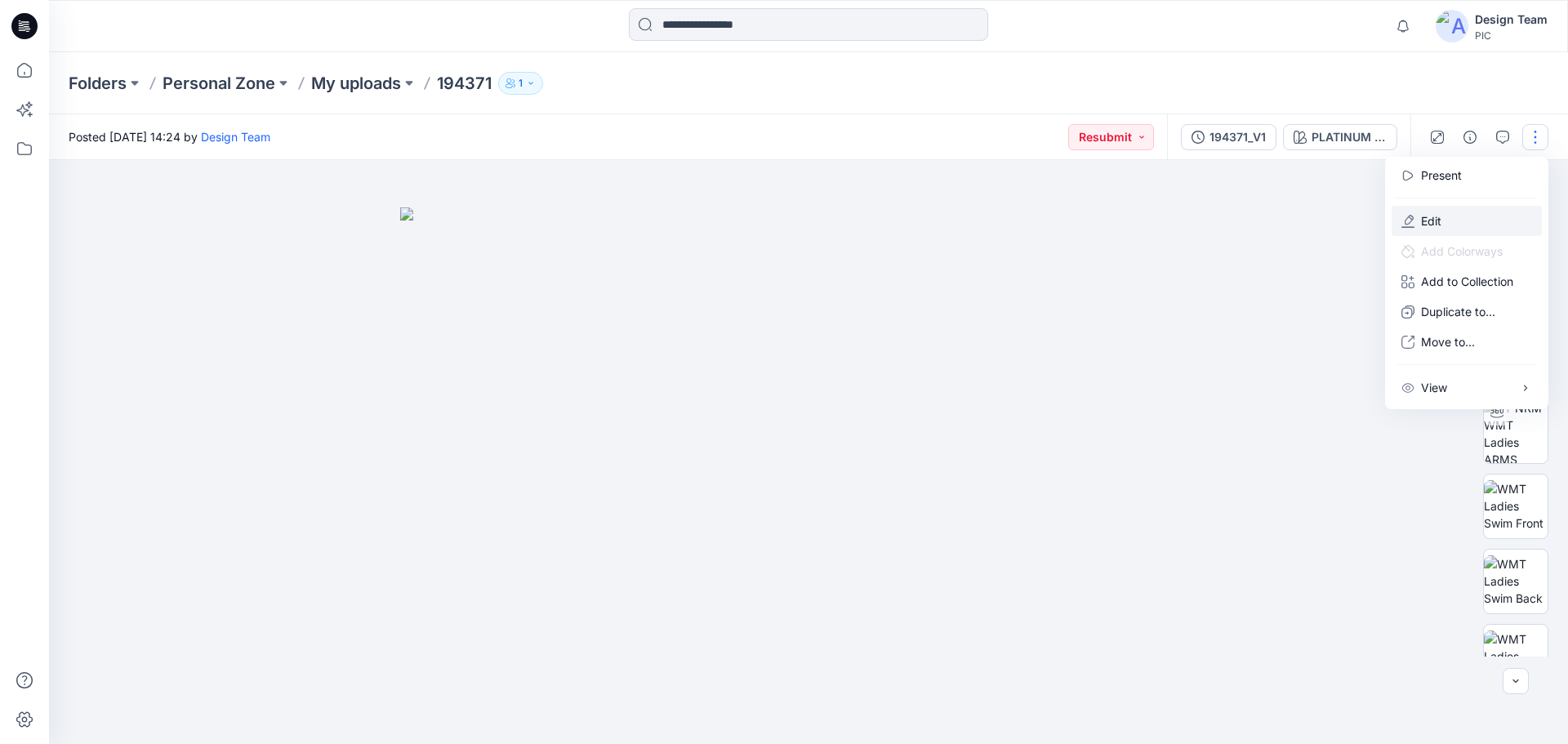
click at [1434, 217] on p "Edit" at bounding box center [1431, 221] width 20 height 17
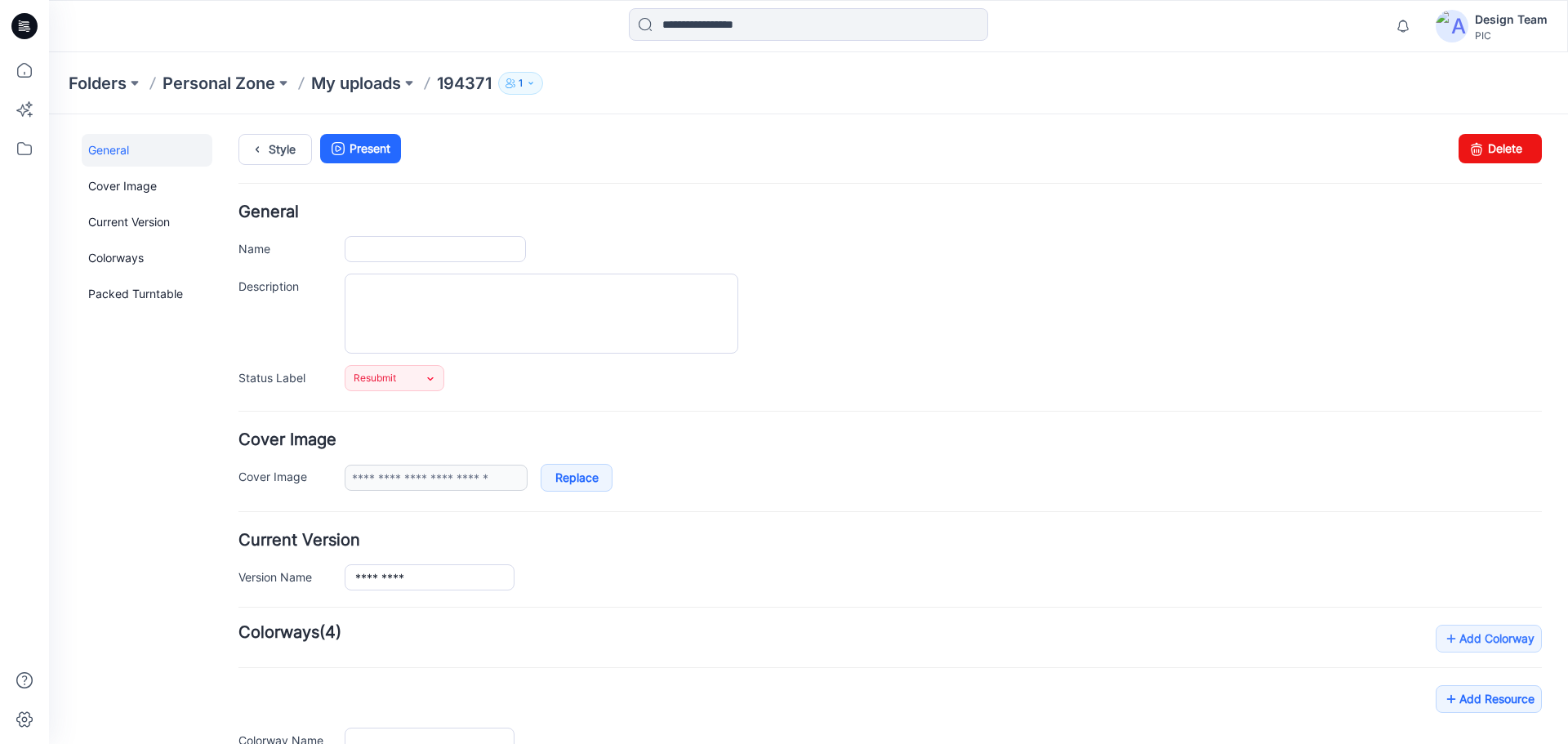
type input "******"
type input "**********"
drag, startPoint x: 1495, startPoint y: 149, endPoint x: 900, endPoint y: 170, distance: 595.4
click at [1495, 149] on link "Delete" at bounding box center [1500, 149] width 84 height 29
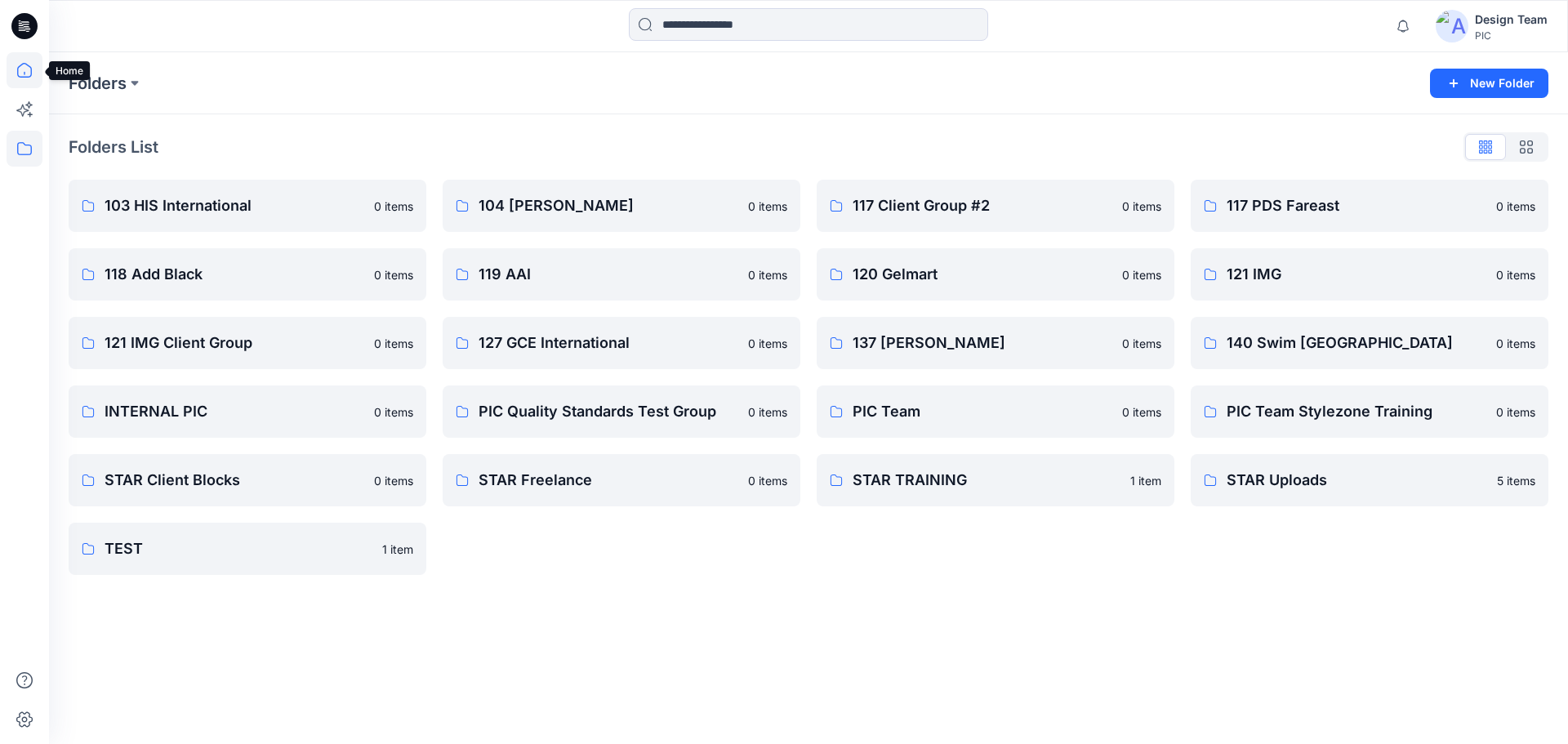
click at [20, 74] on icon at bounding box center [24, 70] width 36 height 36
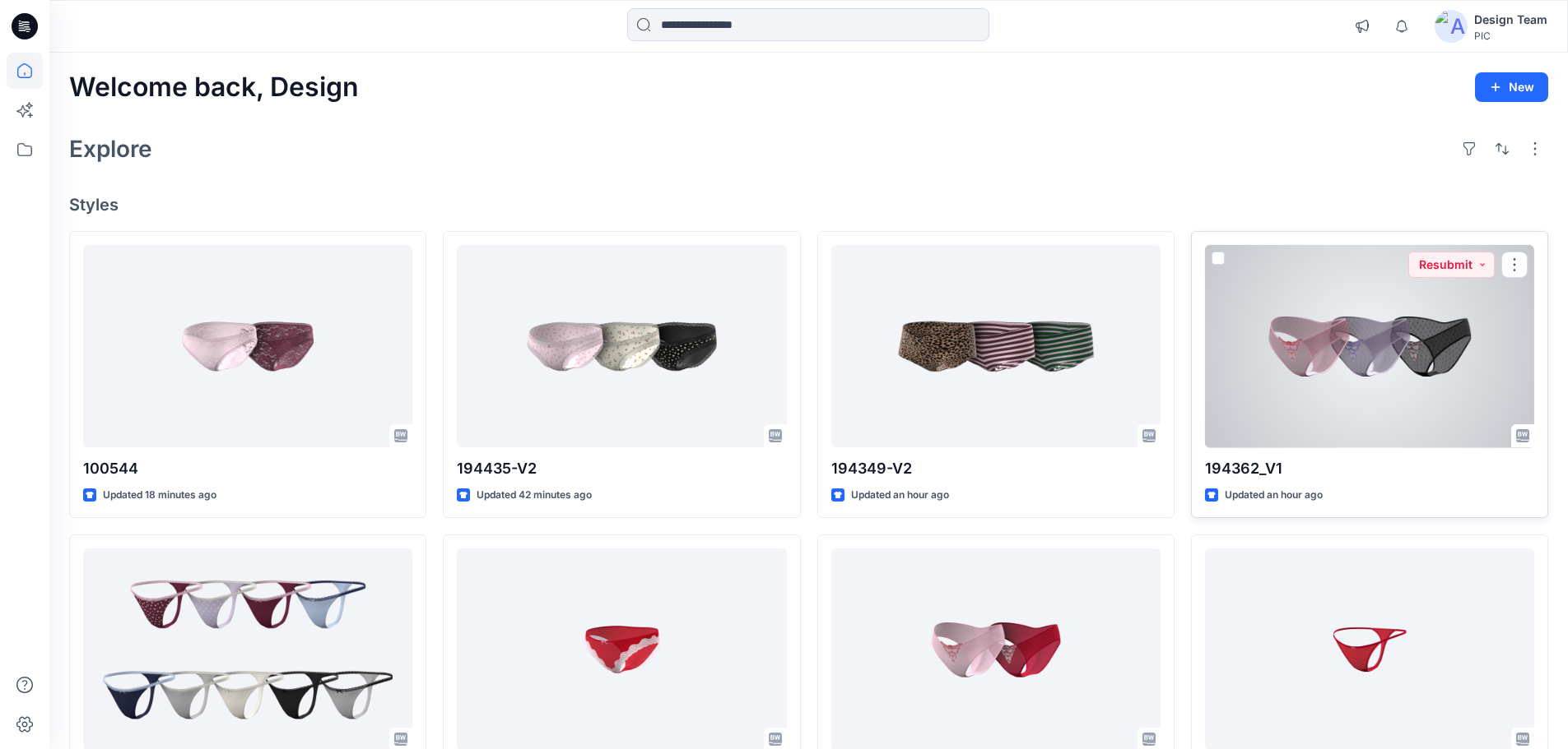
click at [1371, 361] on div at bounding box center [1369, 346] width 329 height 203
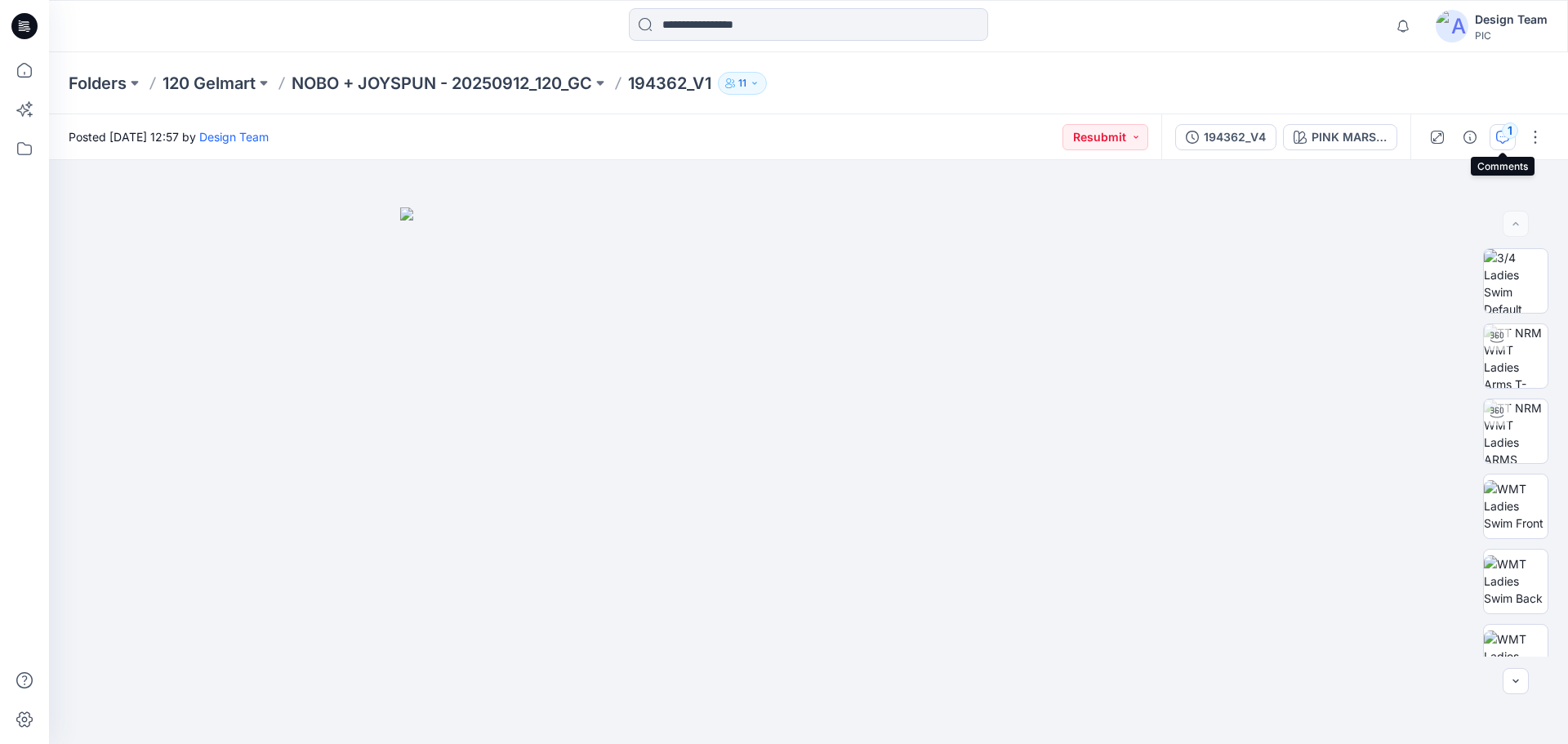
click at [1502, 135] on icon "button" at bounding box center [1503, 137] width 13 height 13
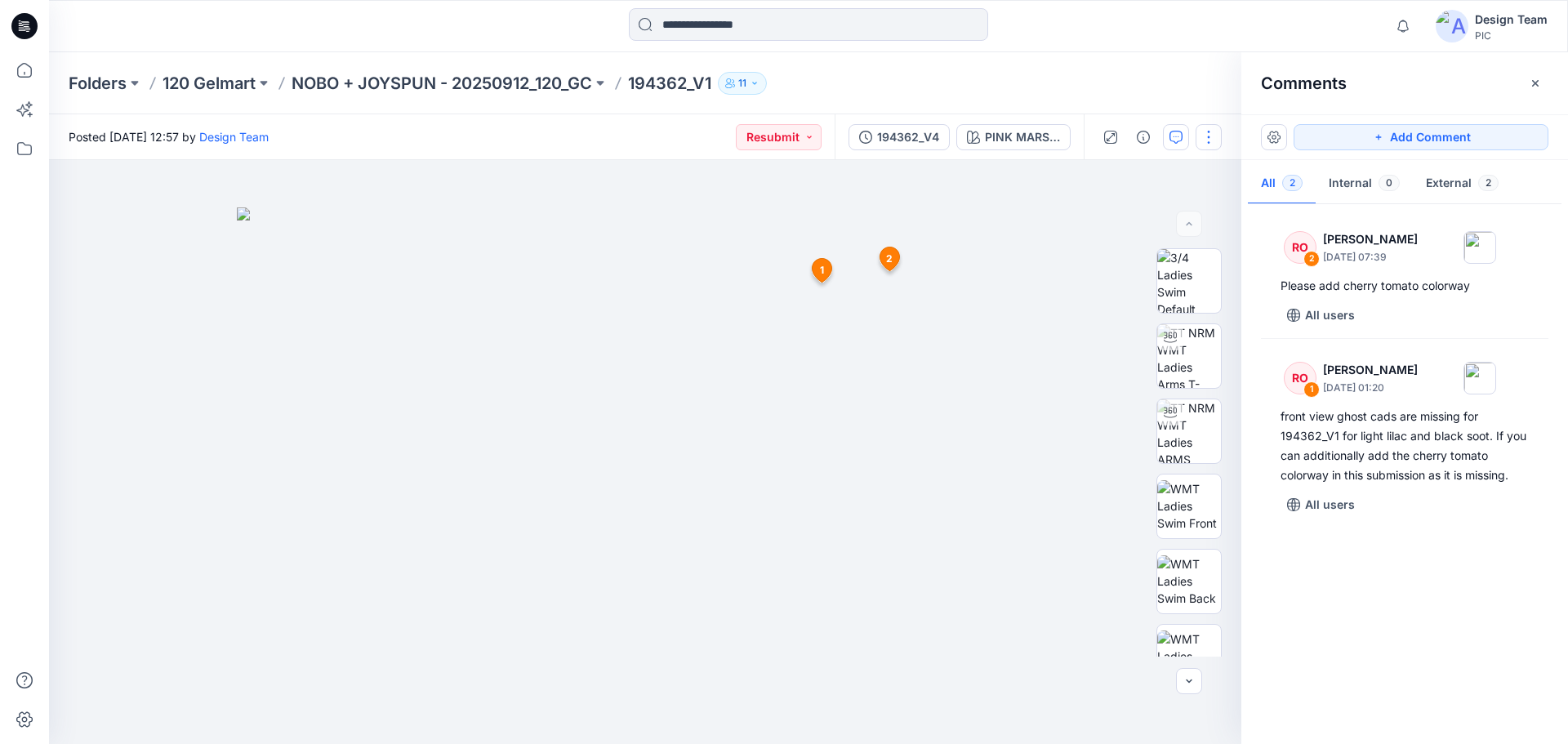
click at [1210, 139] on button "button" at bounding box center [1208, 137] width 26 height 26
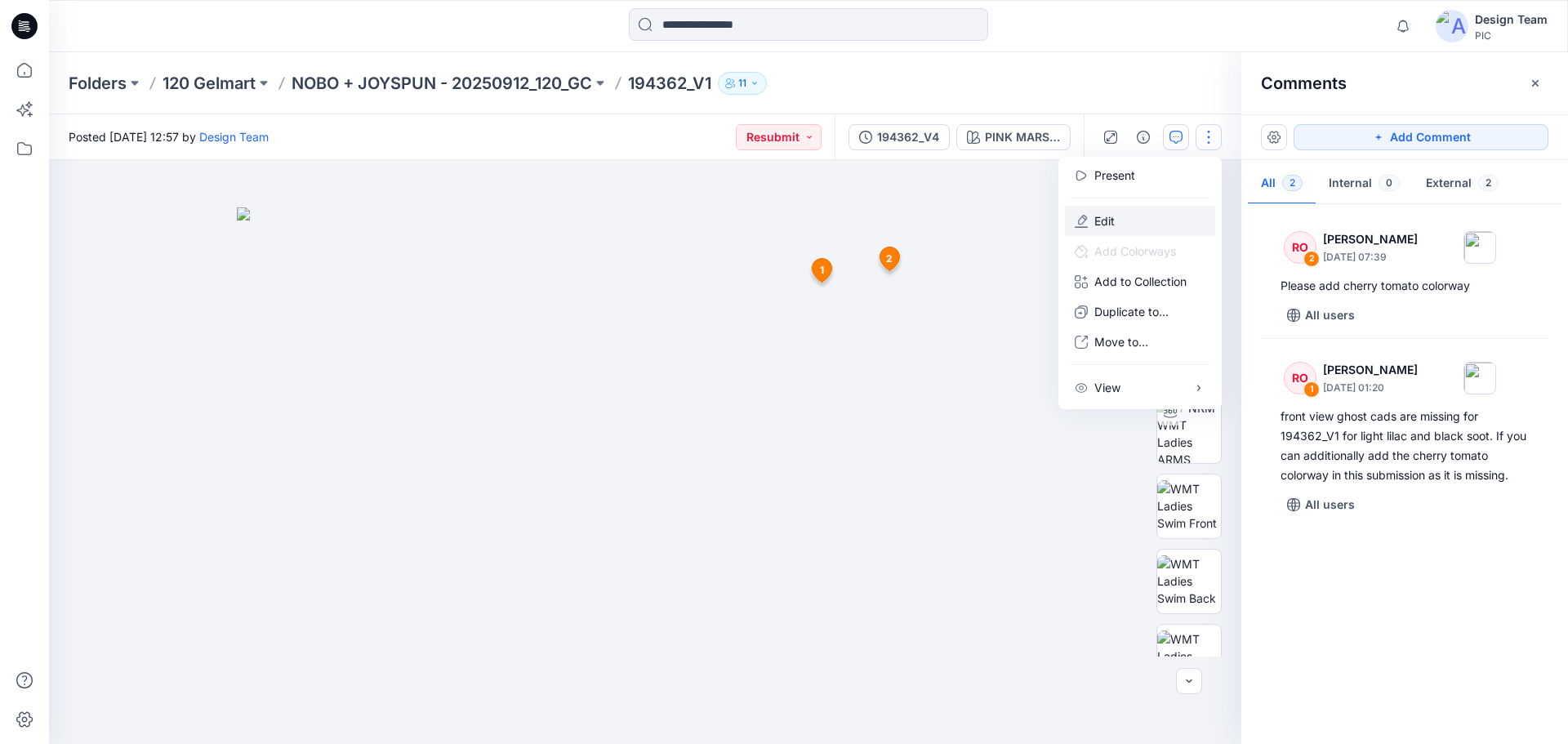
click at [1124, 219] on button "Edit" at bounding box center [1139, 221] width 150 height 30
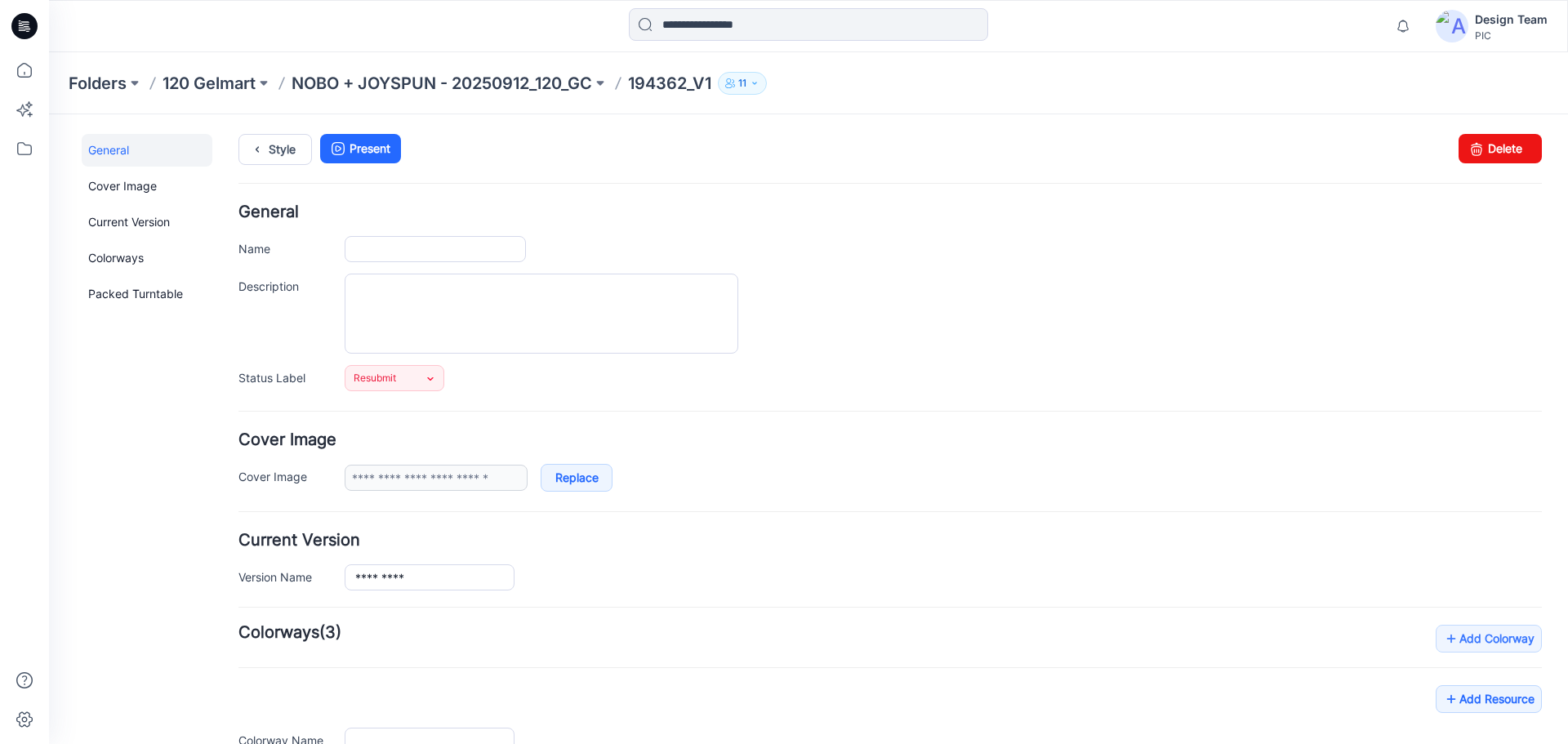
type input "*********"
type input "**********"
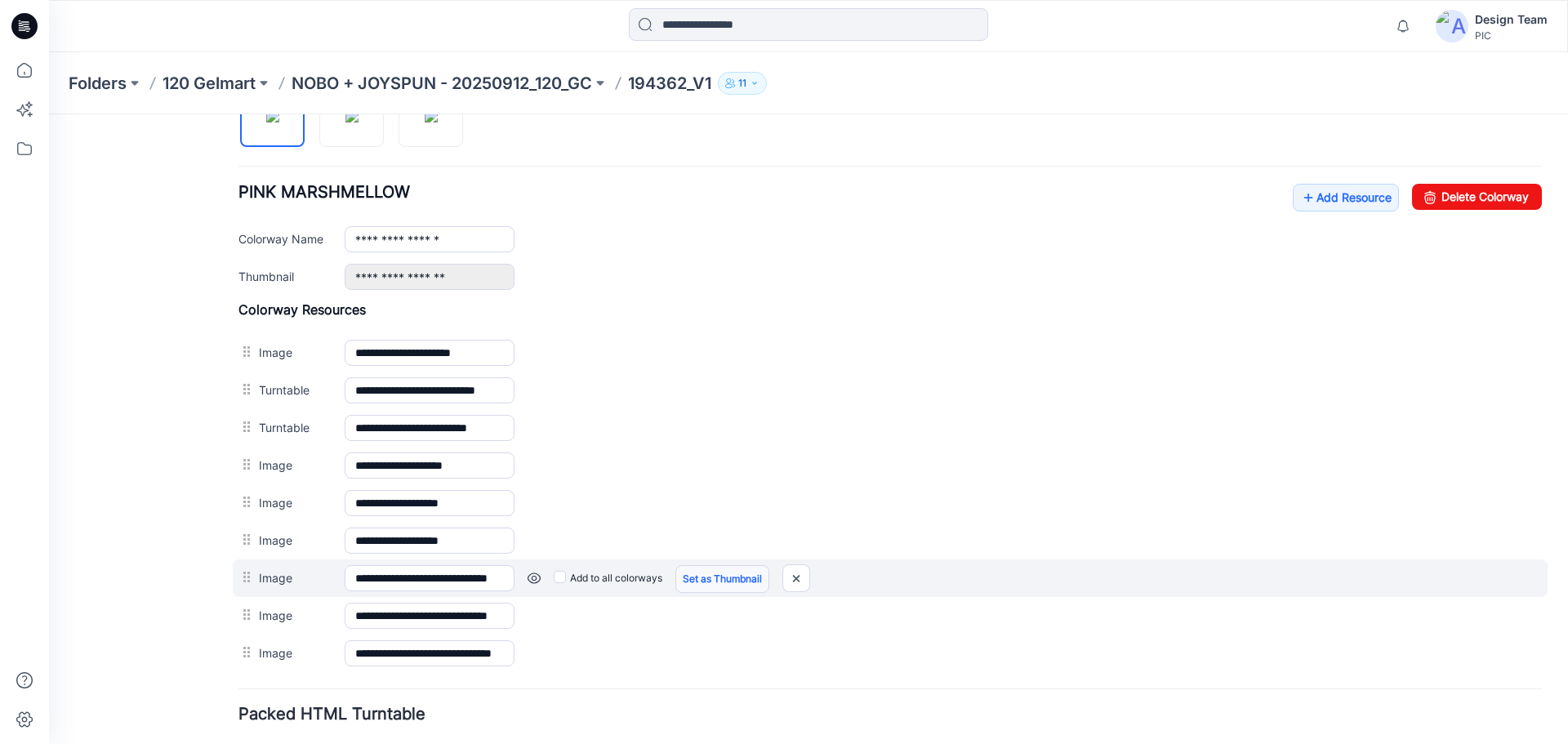
scroll to position [490, 0]
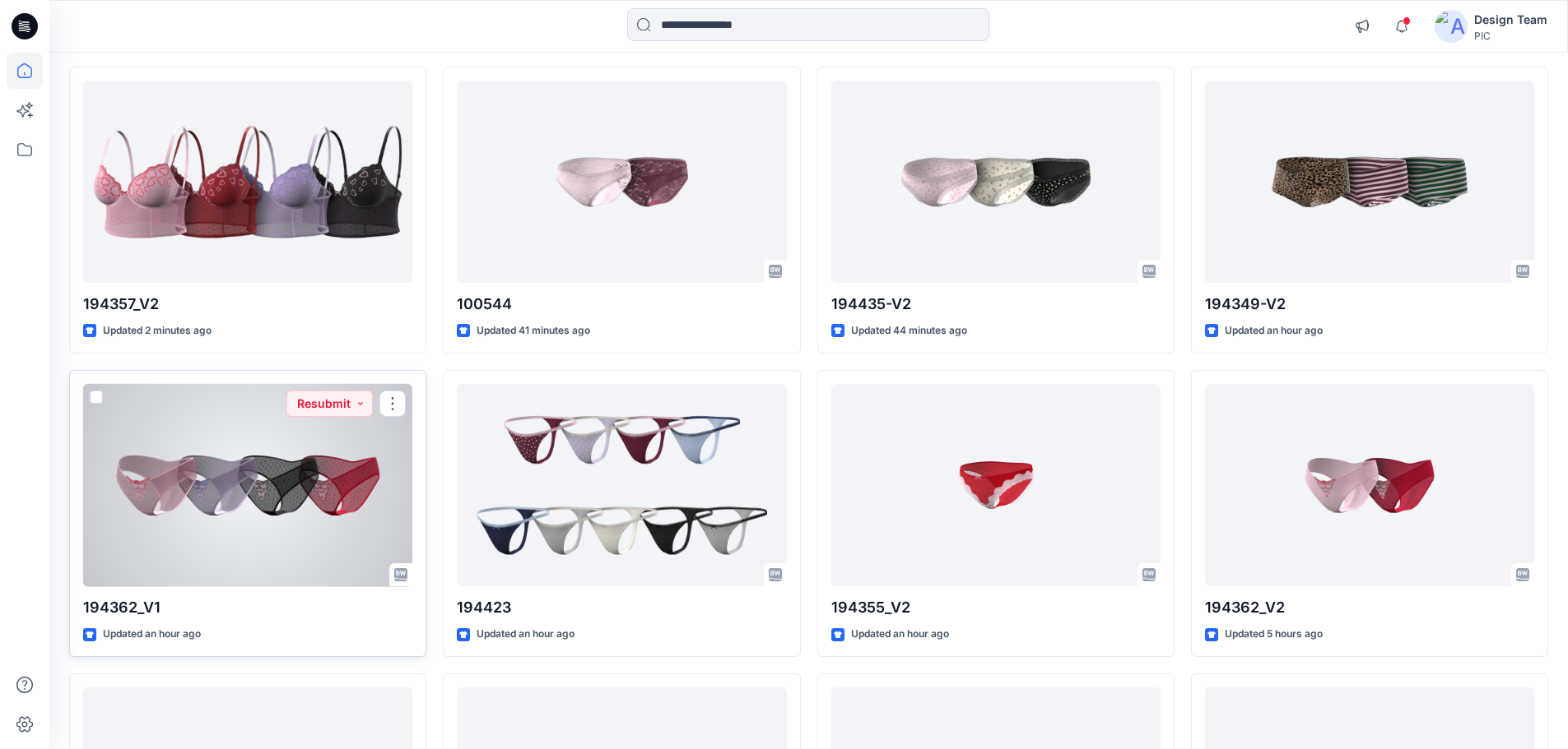
scroll to position [83, 0]
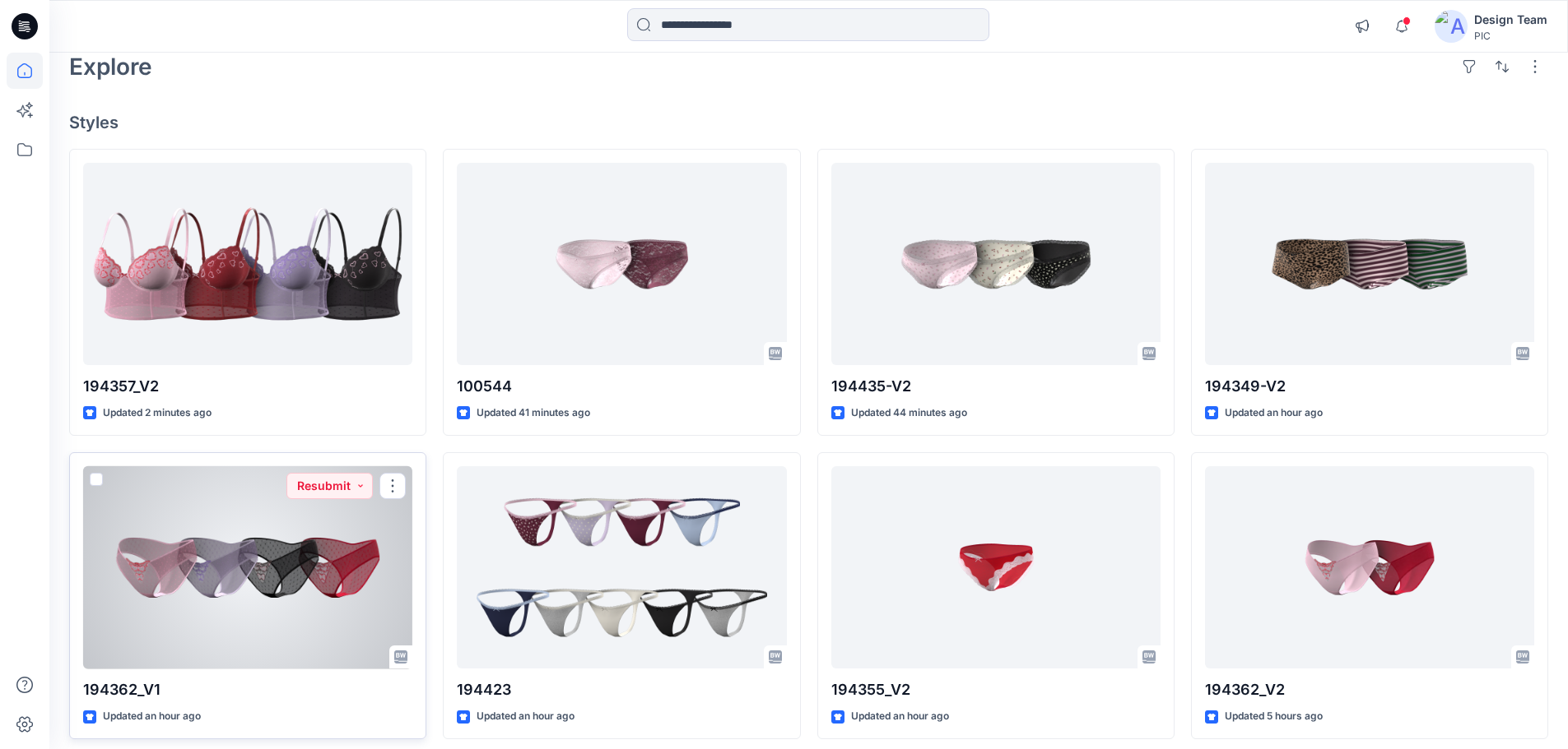
click at [238, 559] on div at bounding box center [248, 567] width 329 height 203
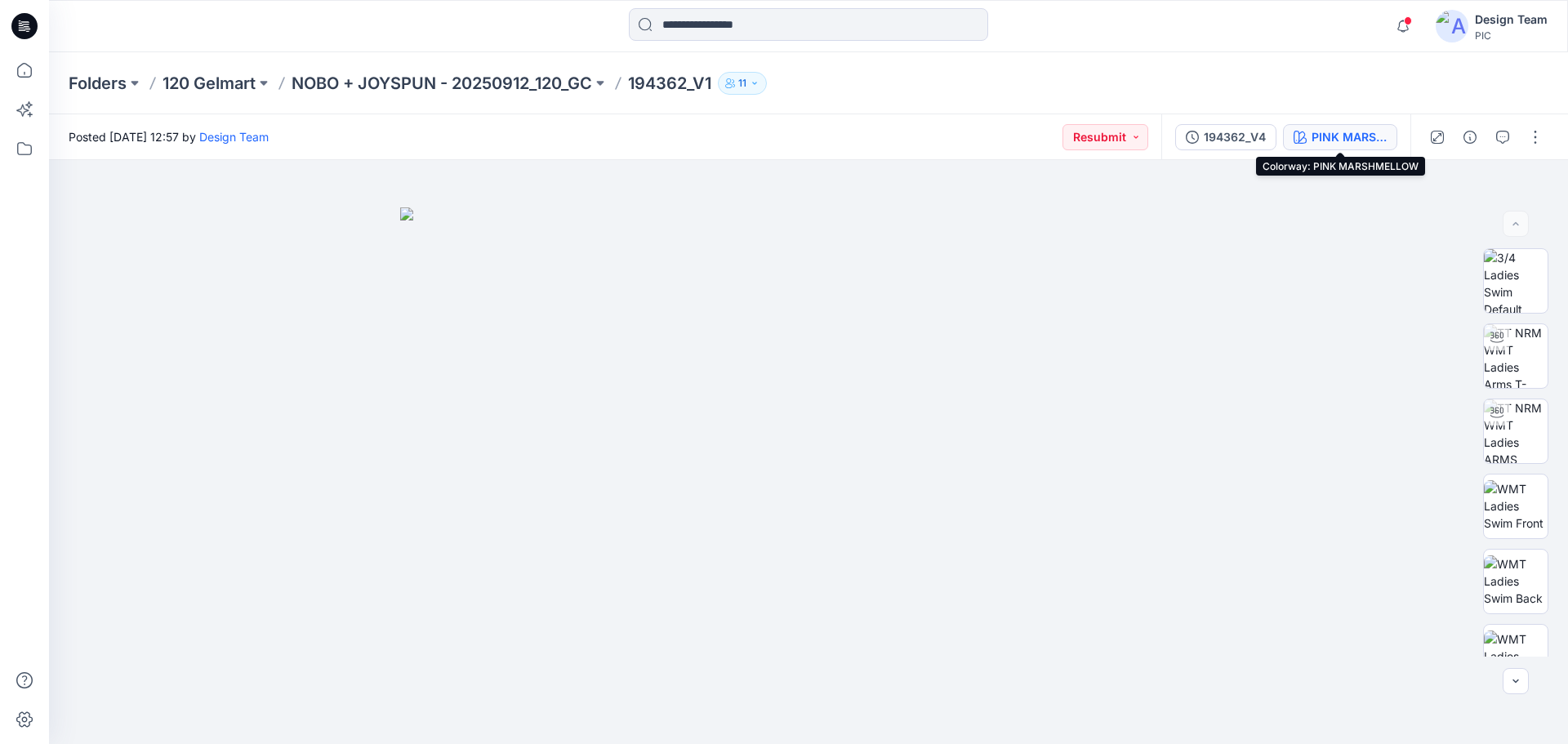
click at [1346, 134] on div "PINK MARSHMELLOW" at bounding box center [1349, 137] width 75 height 18
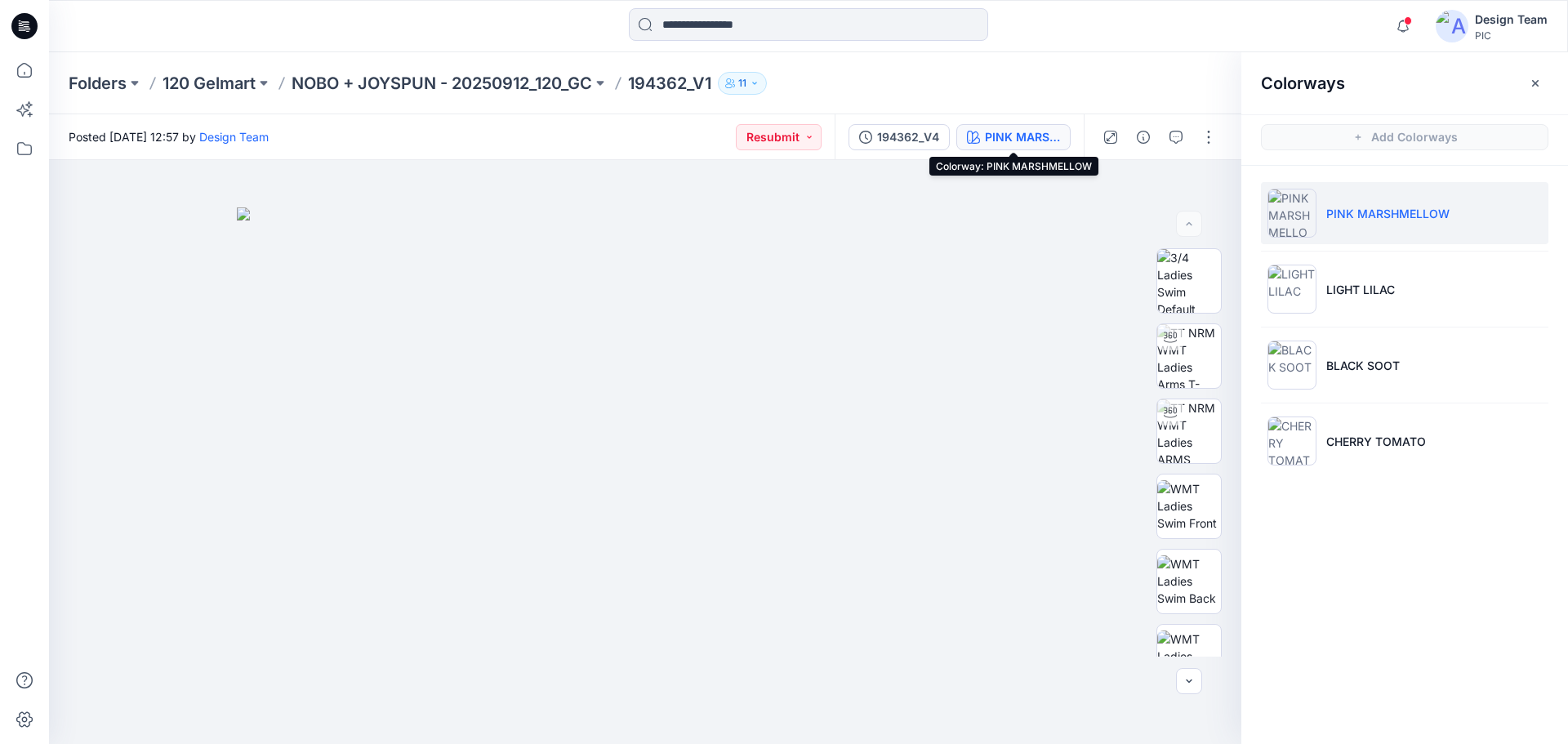
click at [994, 133] on div "PINK MARSHMELLOW" at bounding box center [1022, 137] width 75 height 18
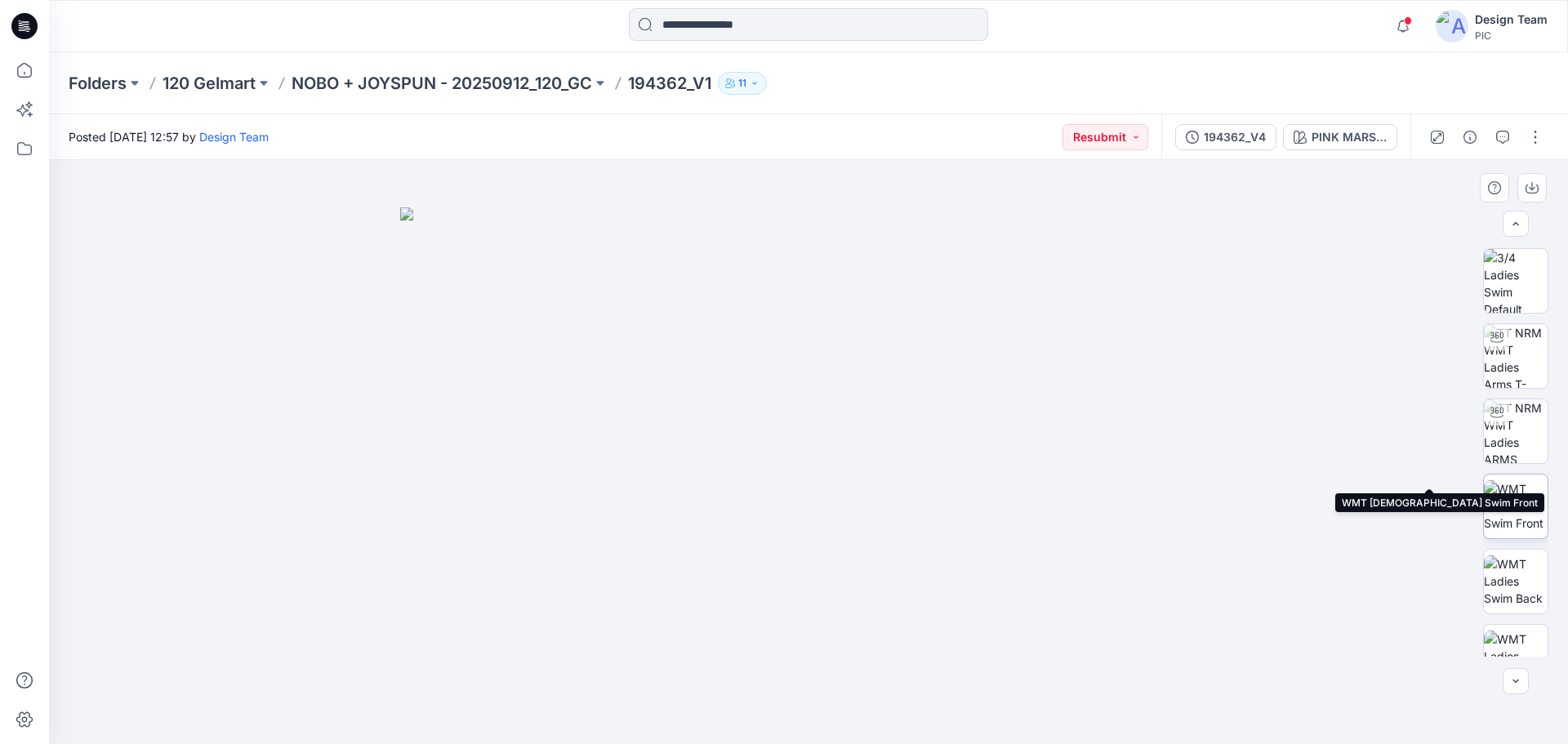
scroll to position [163, 0]
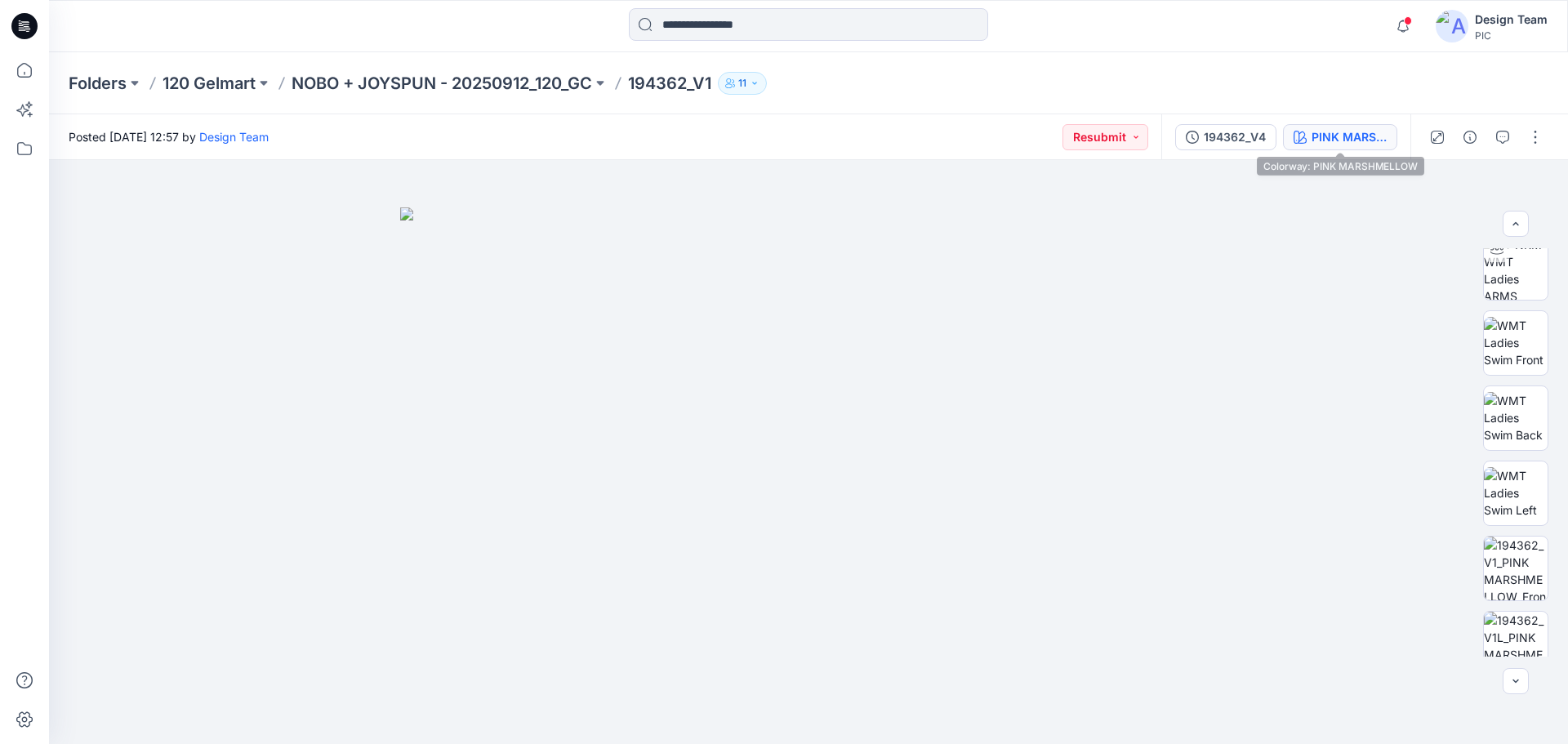
click at [1355, 136] on div "PINK MARSHMELLOW" at bounding box center [1349, 137] width 75 height 18
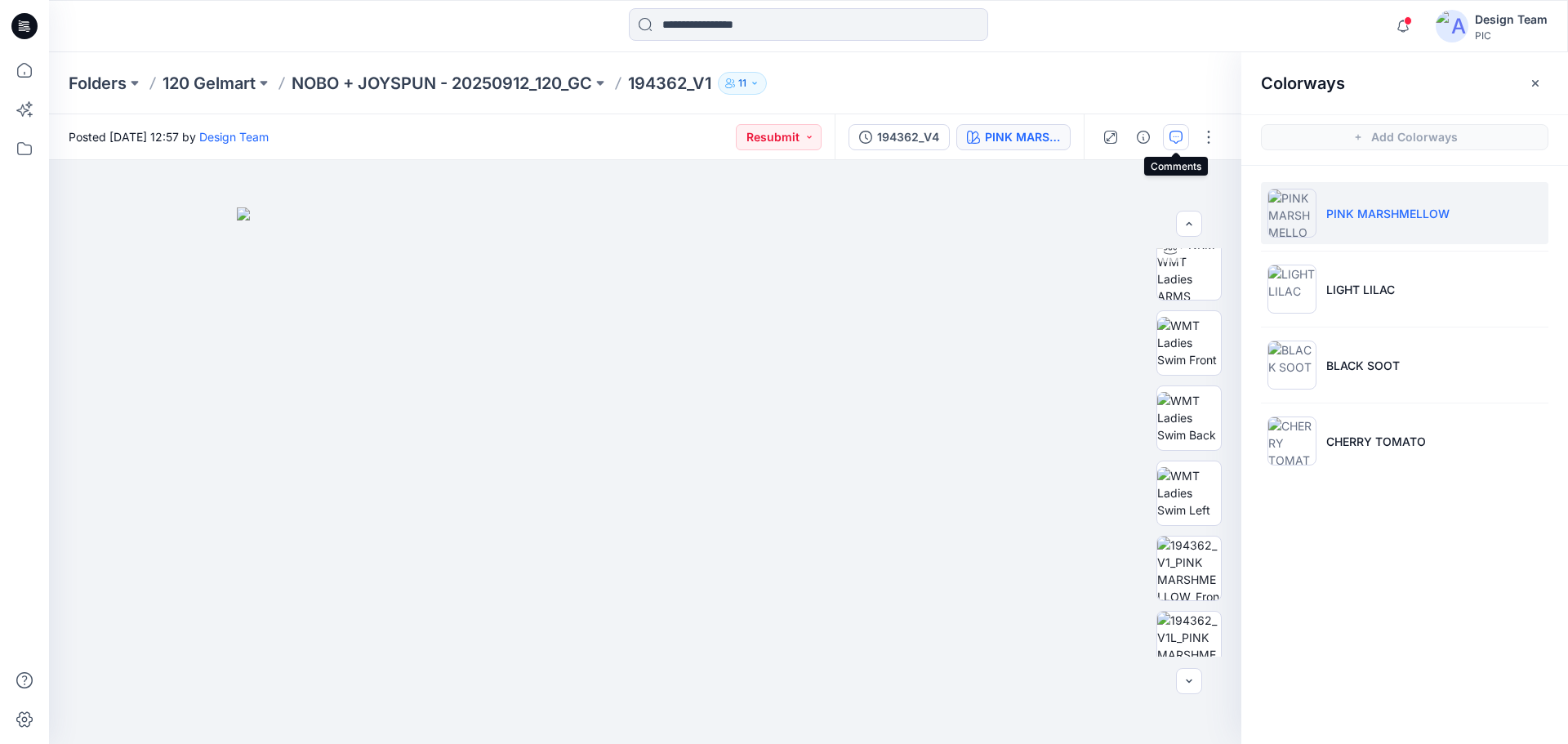
click at [1173, 137] on icon "button" at bounding box center [1176, 137] width 13 height 13
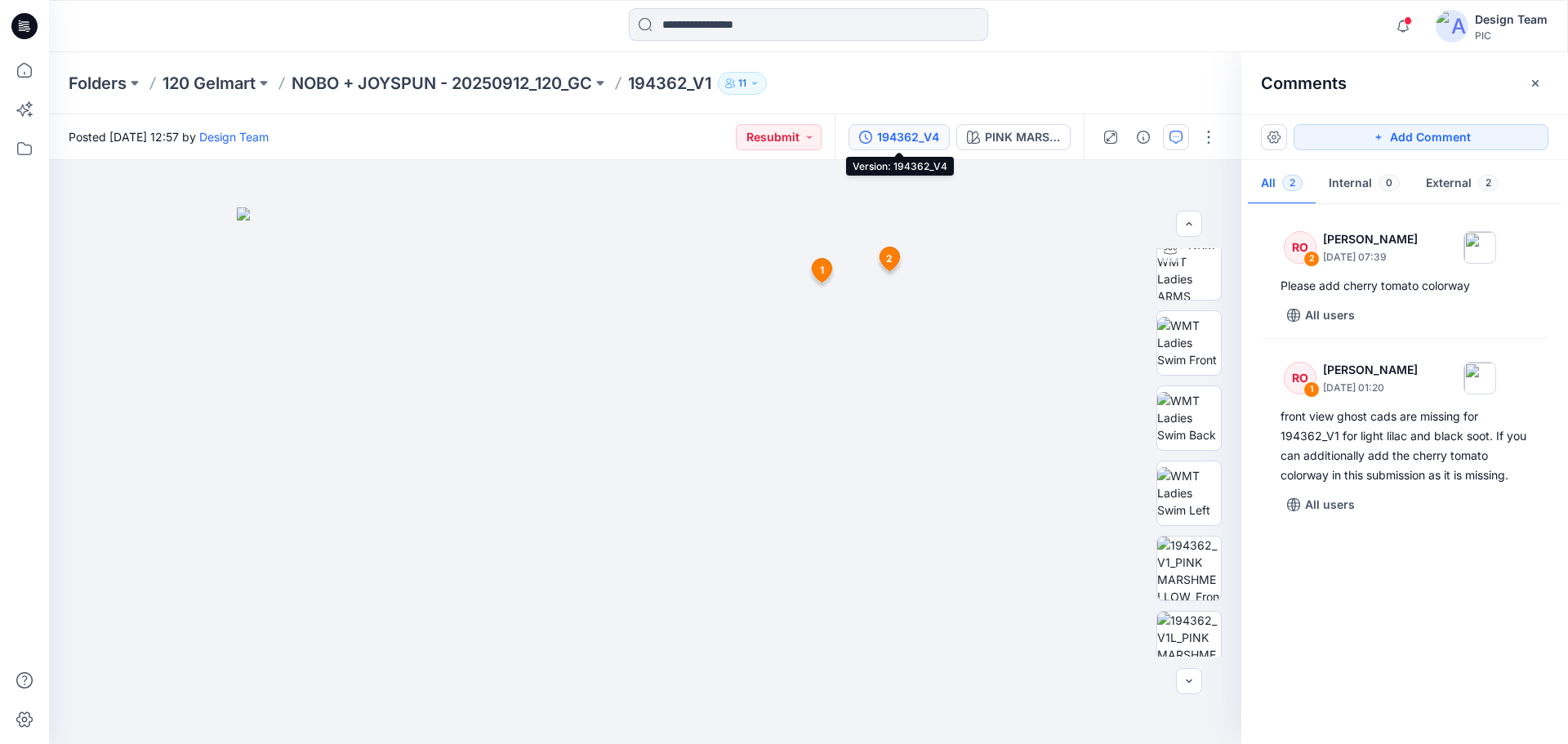
click at [910, 134] on div "194362_V4" at bounding box center [907, 137] width 62 height 18
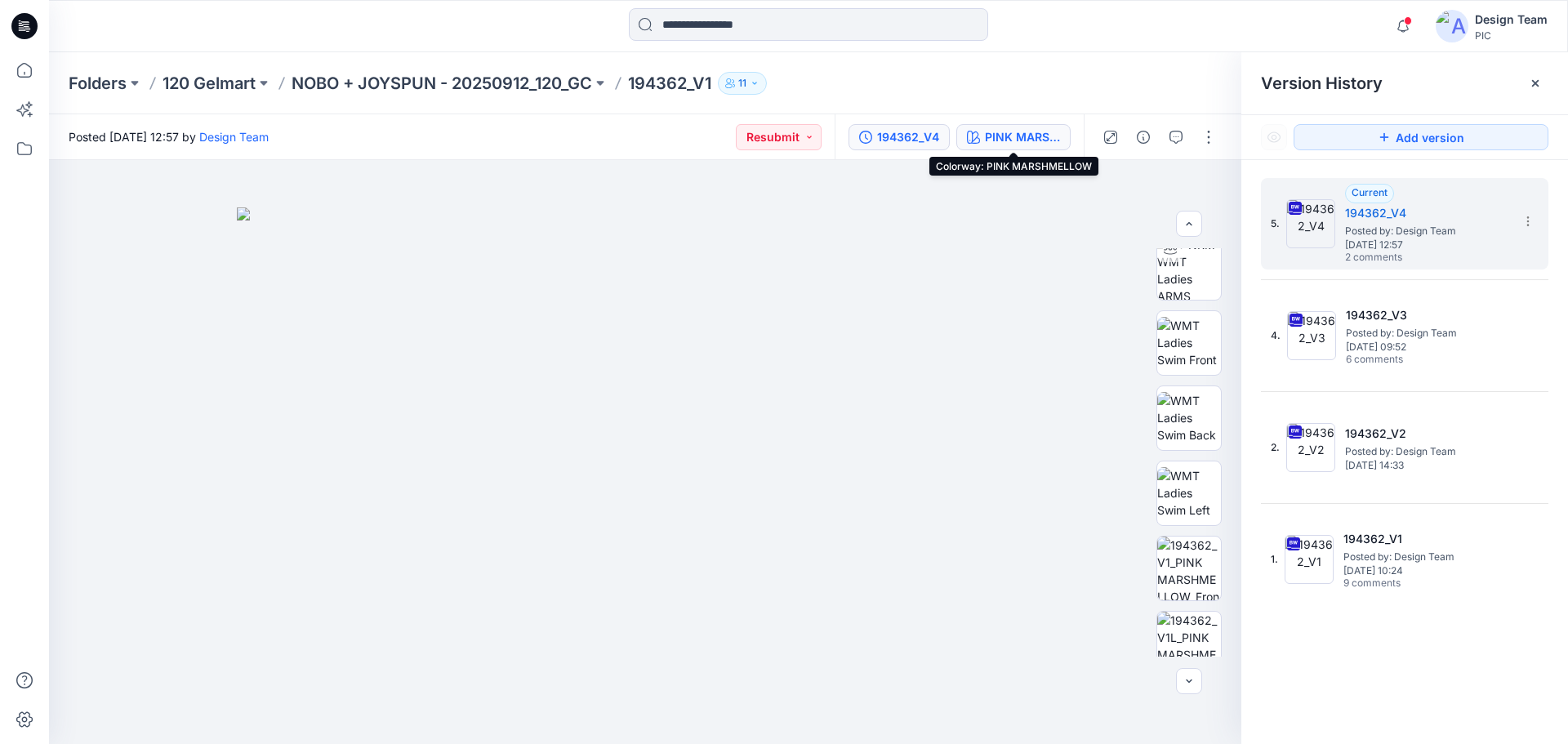
click at [1003, 136] on div "PINK MARSHMELLOW" at bounding box center [1022, 137] width 75 height 18
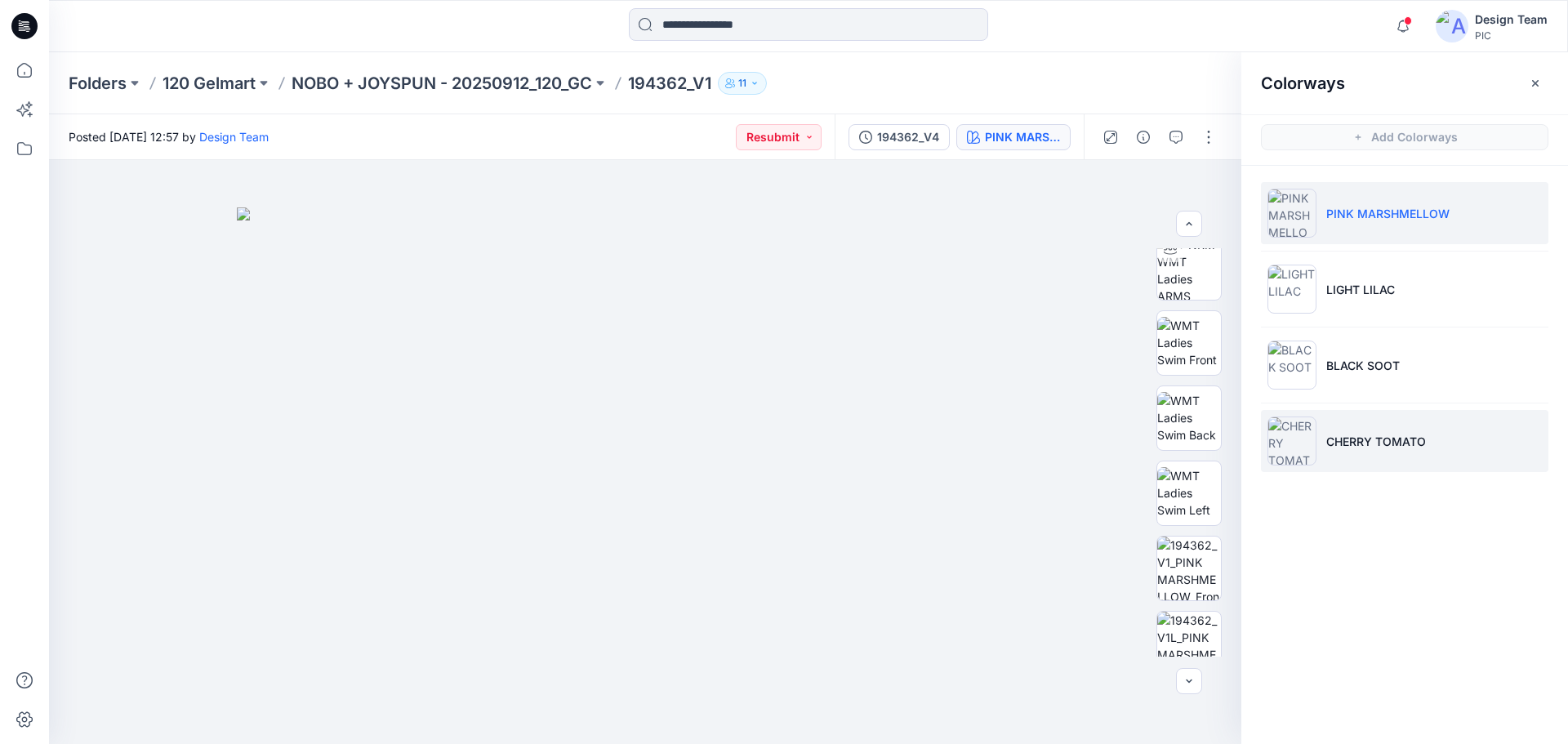
click at [1384, 439] on p "CHERRY TOMATO" at bounding box center [1376, 441] width 99 height 17
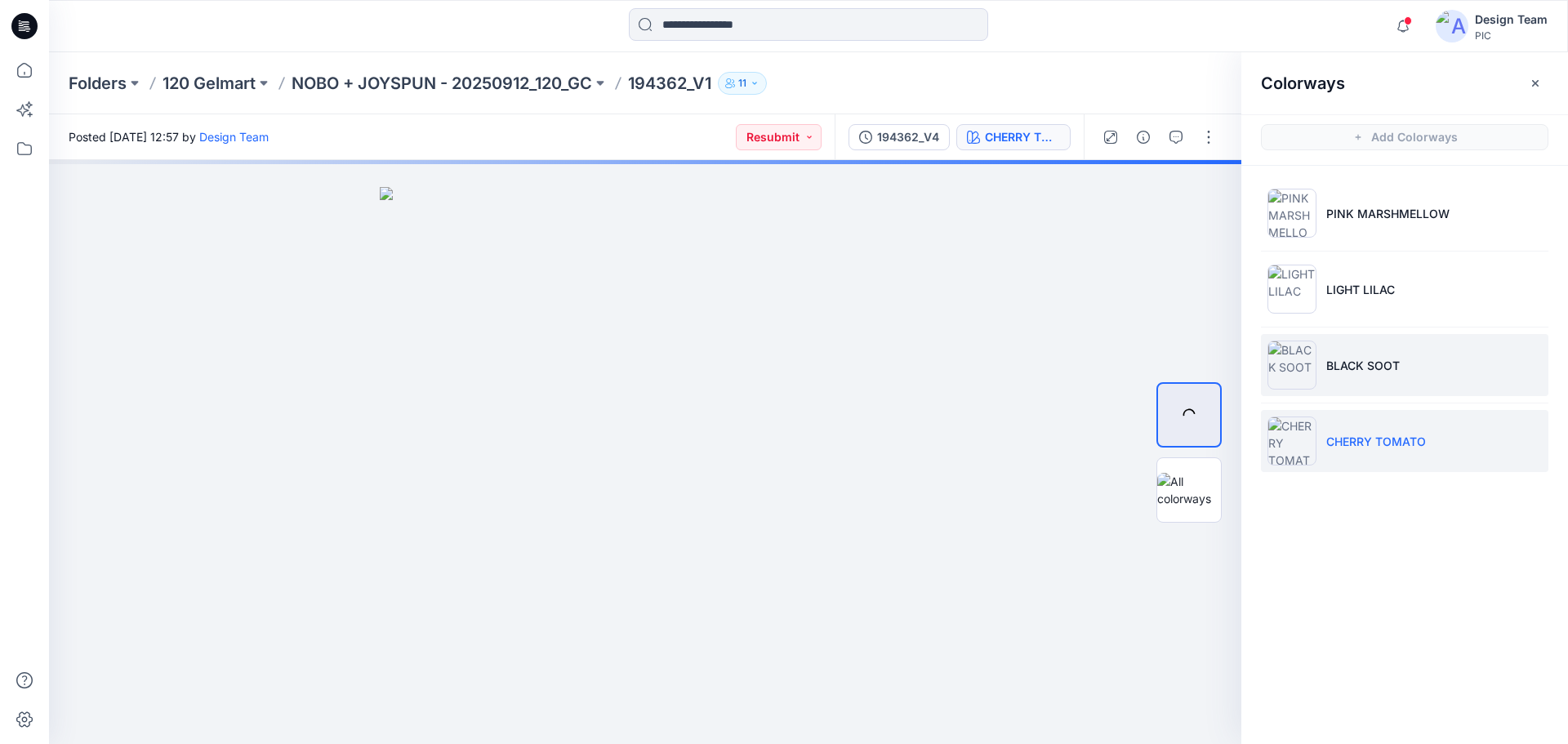
scroll to position [0, 0]
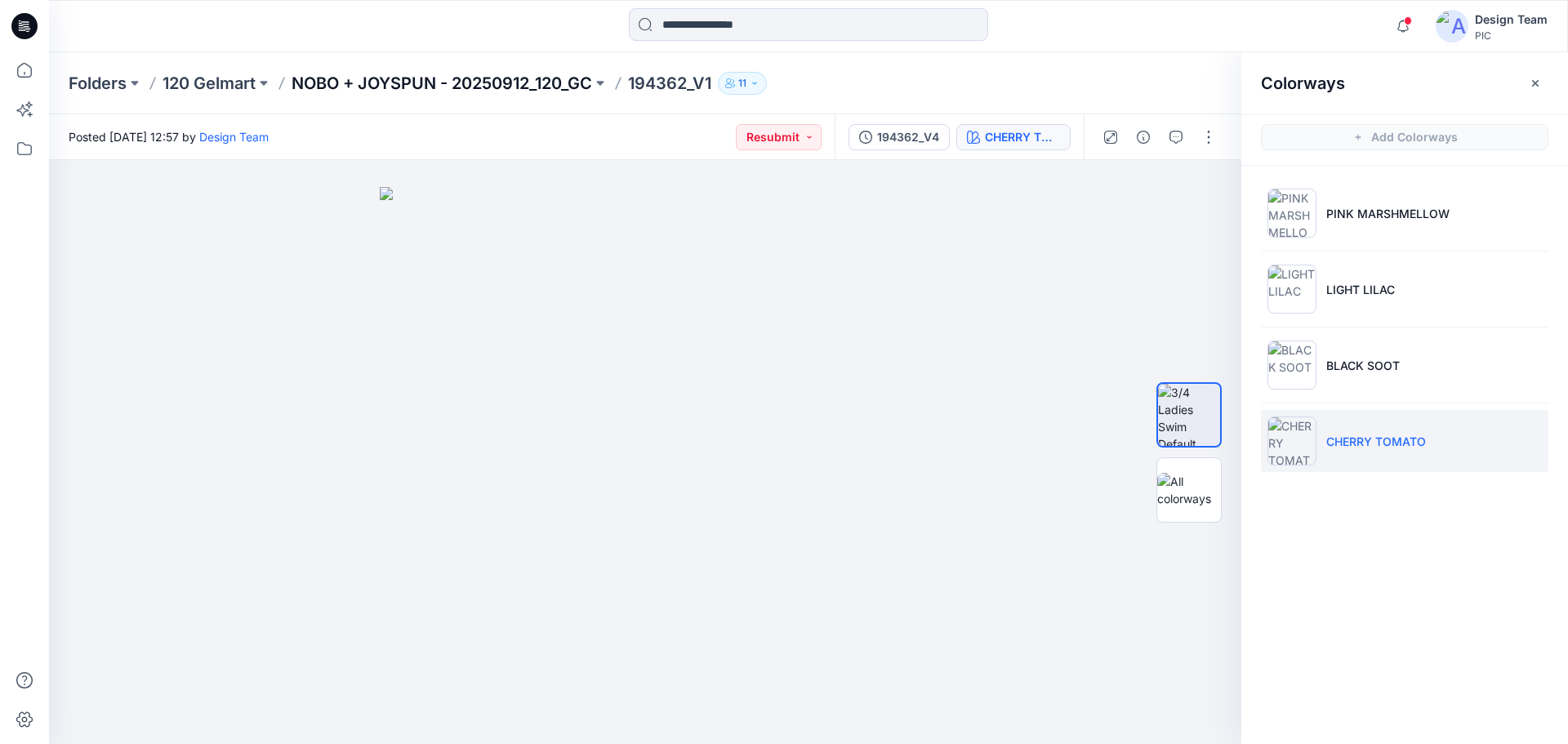
click at [418, 83] on p "NOBO + JOYSPUN - 20250912_120_GC" at bounding box center [442, 83] width 301 height 23
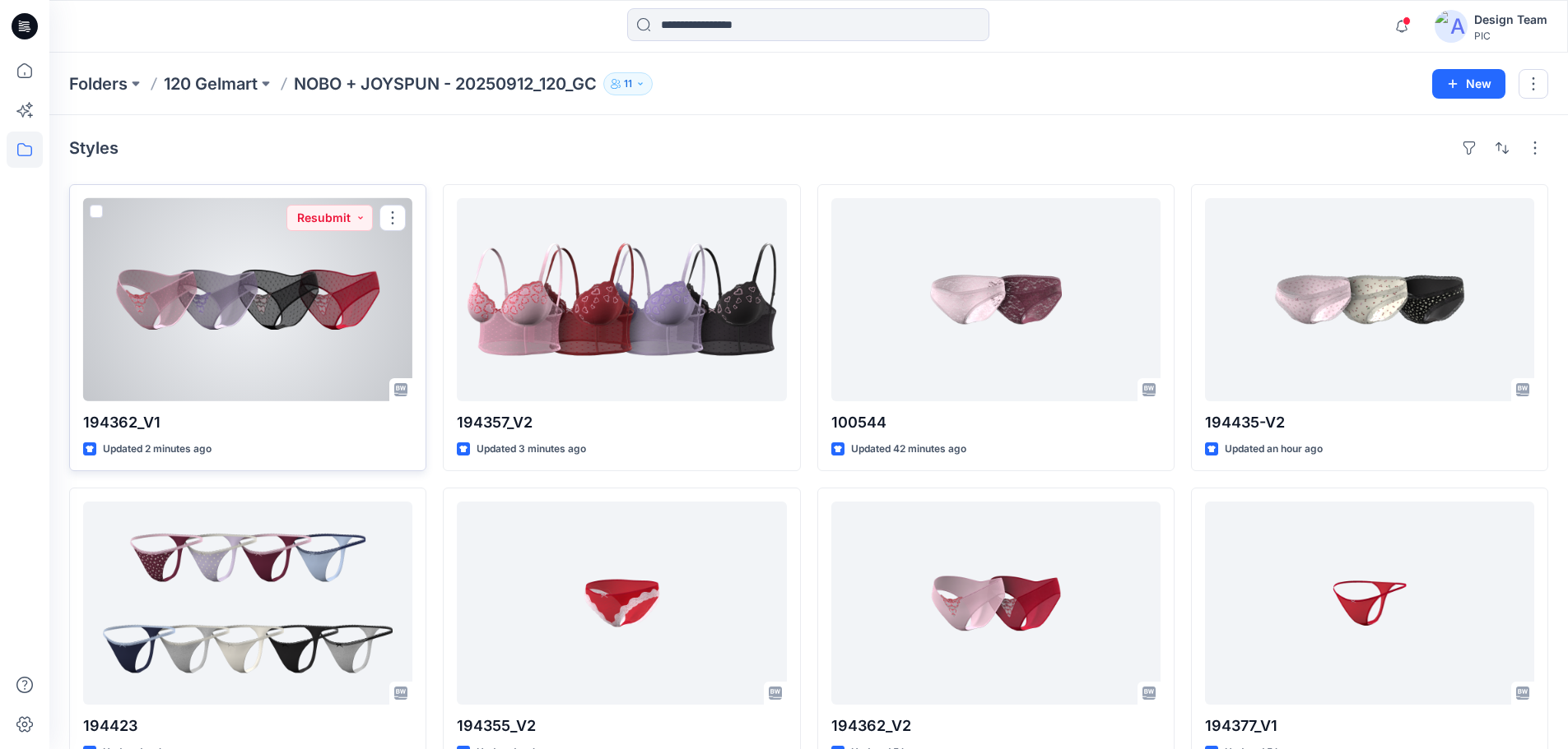
click at [245, 326] on div at bounding box center [248, 299] width 329 height 203
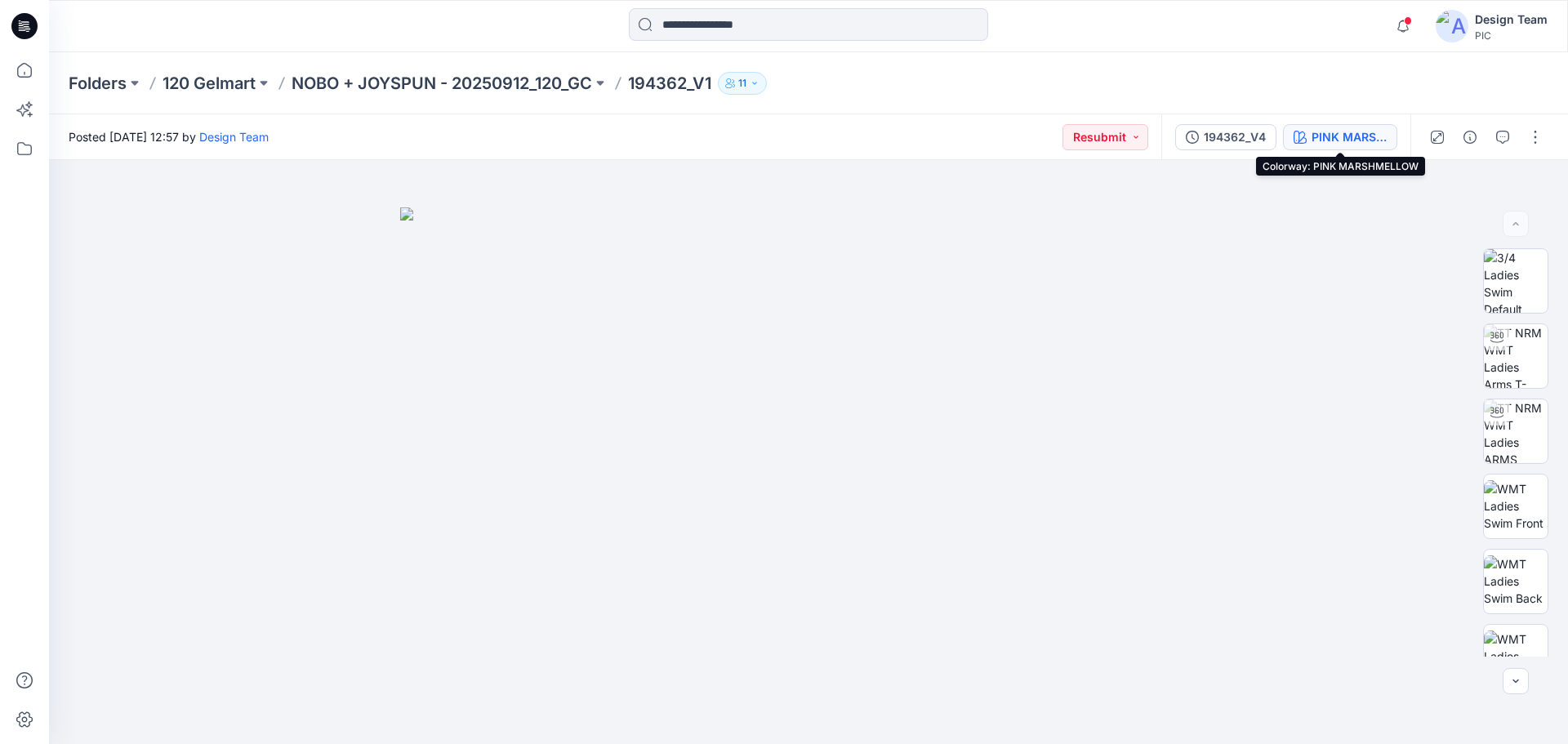
click at [1336, 135] on div "PINK MARSHMELLOW" at bounding box center [1349, 137] width 75 height 18
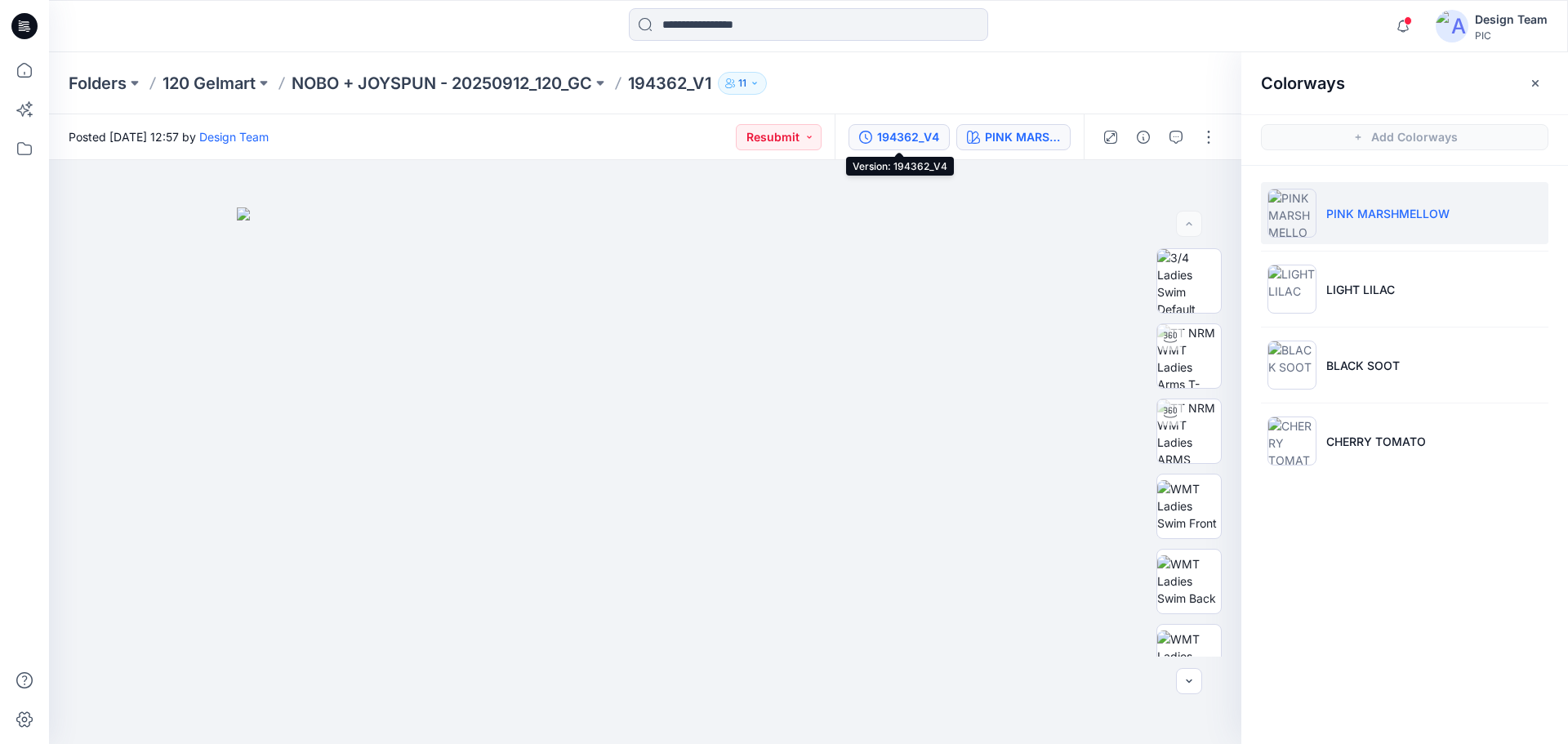
click at [910, 132] on div "194362_V4" at bounding box center [907, 137] width 62 height 18
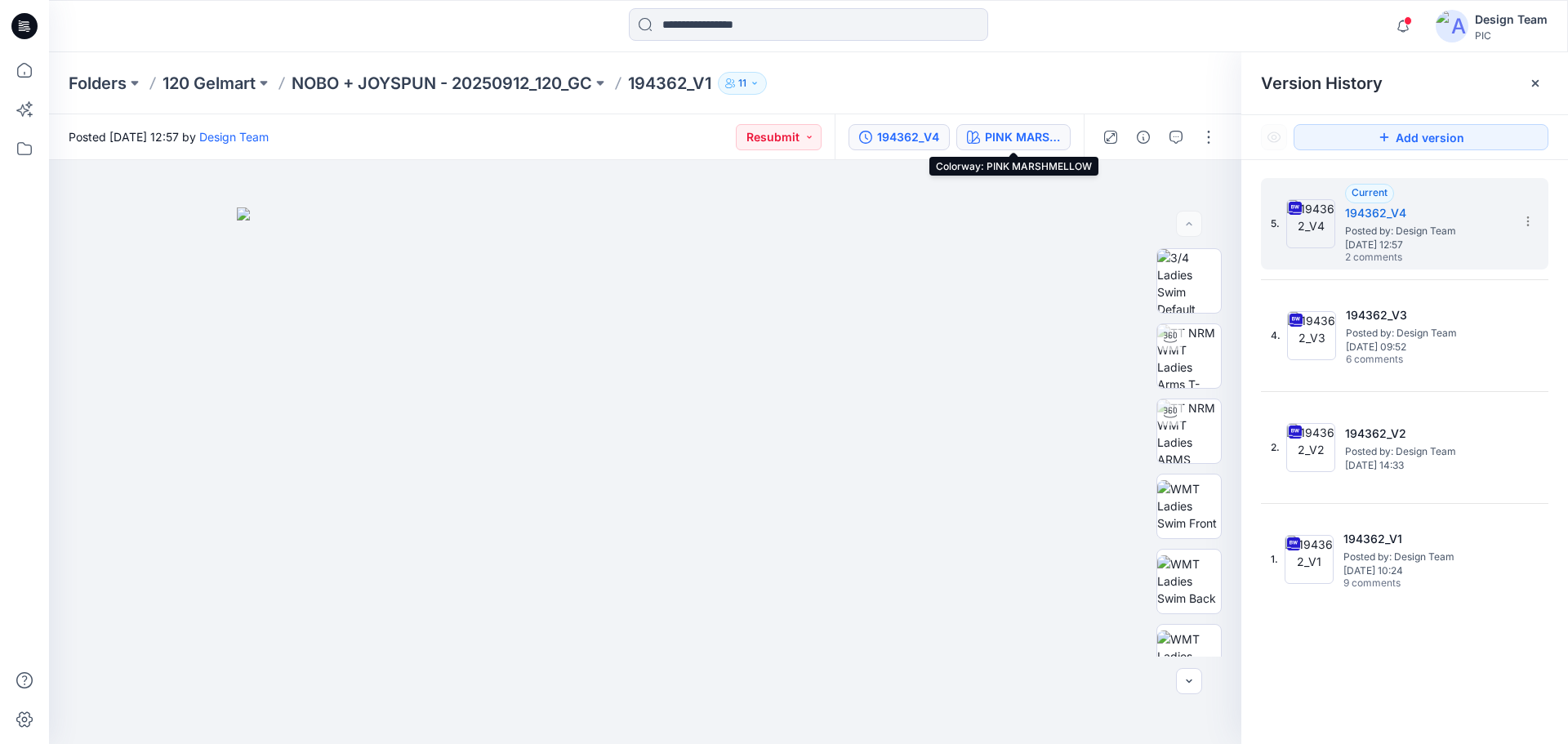
click at [1014, 136] on div "PINK MARSHMELLOW" at bounding box center [1022, 137] width 75 height 18
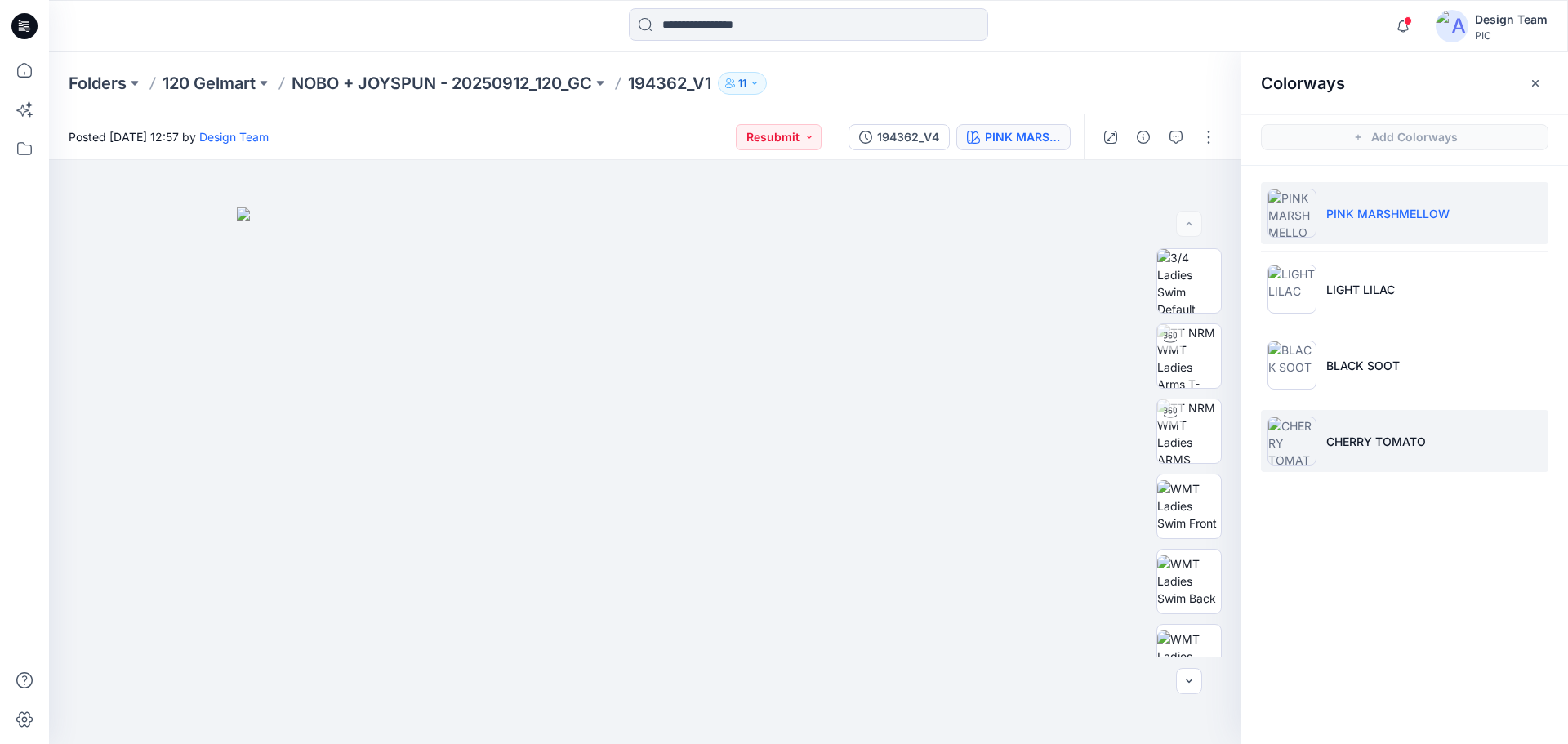
click at [1367, 450] on li "CHERRY TOMATO" at bounding box center [1404, 440] width 287 height 62
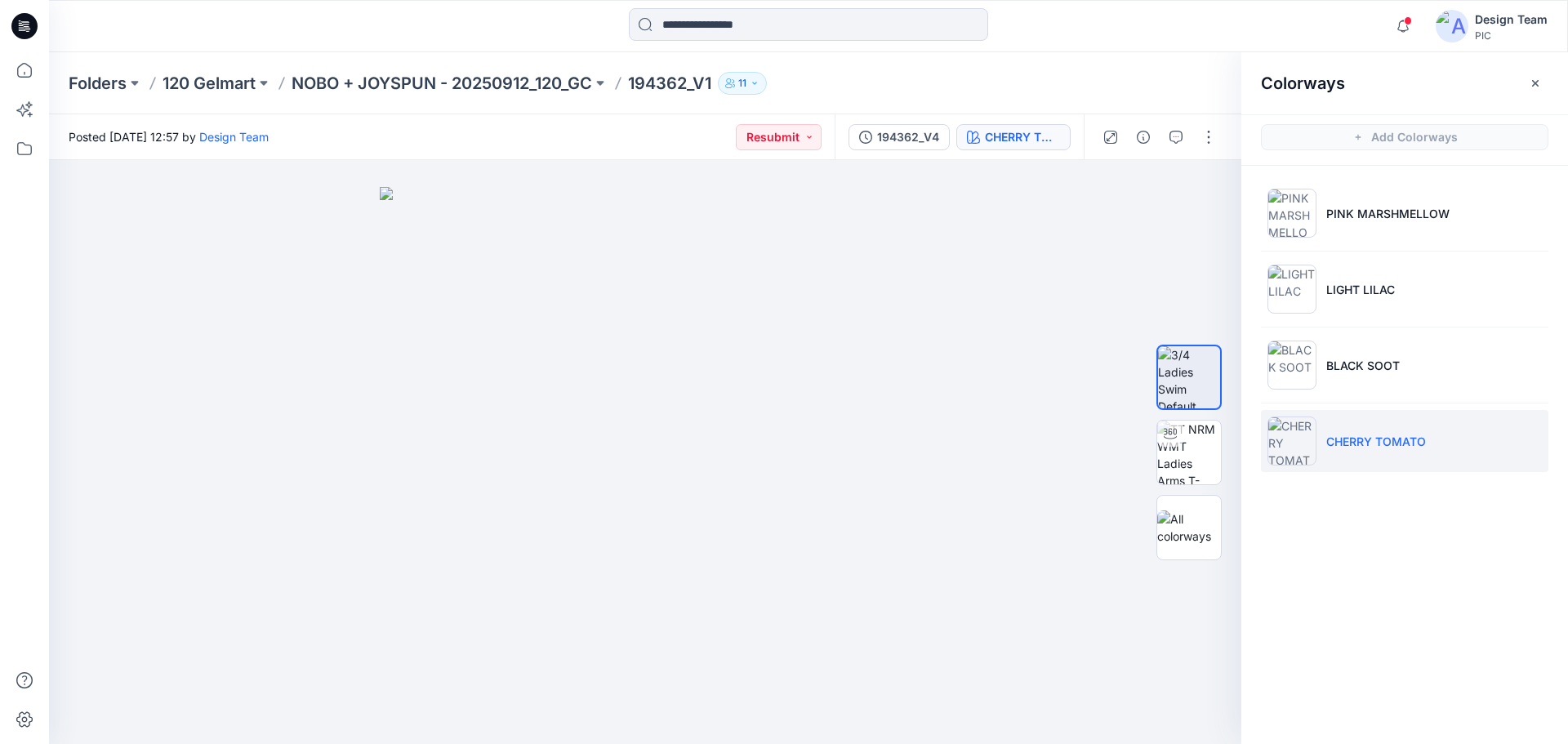
click at [1389, 567] on div "Colorways Add Colorways PINK MARSHMELLOW LIGHT LILAC BLACK SOOT CHERRY TOMATO" at bounding box center [1404, 399] width 327 height 692
click at [1193, 459] on img at bounding box center [1188, 452] width 63 height 64
click at [412, 79] on p "NOBO + JOYSPUN - 20250912_120_GC" at bounding box center [442, 83] width 301 height 23
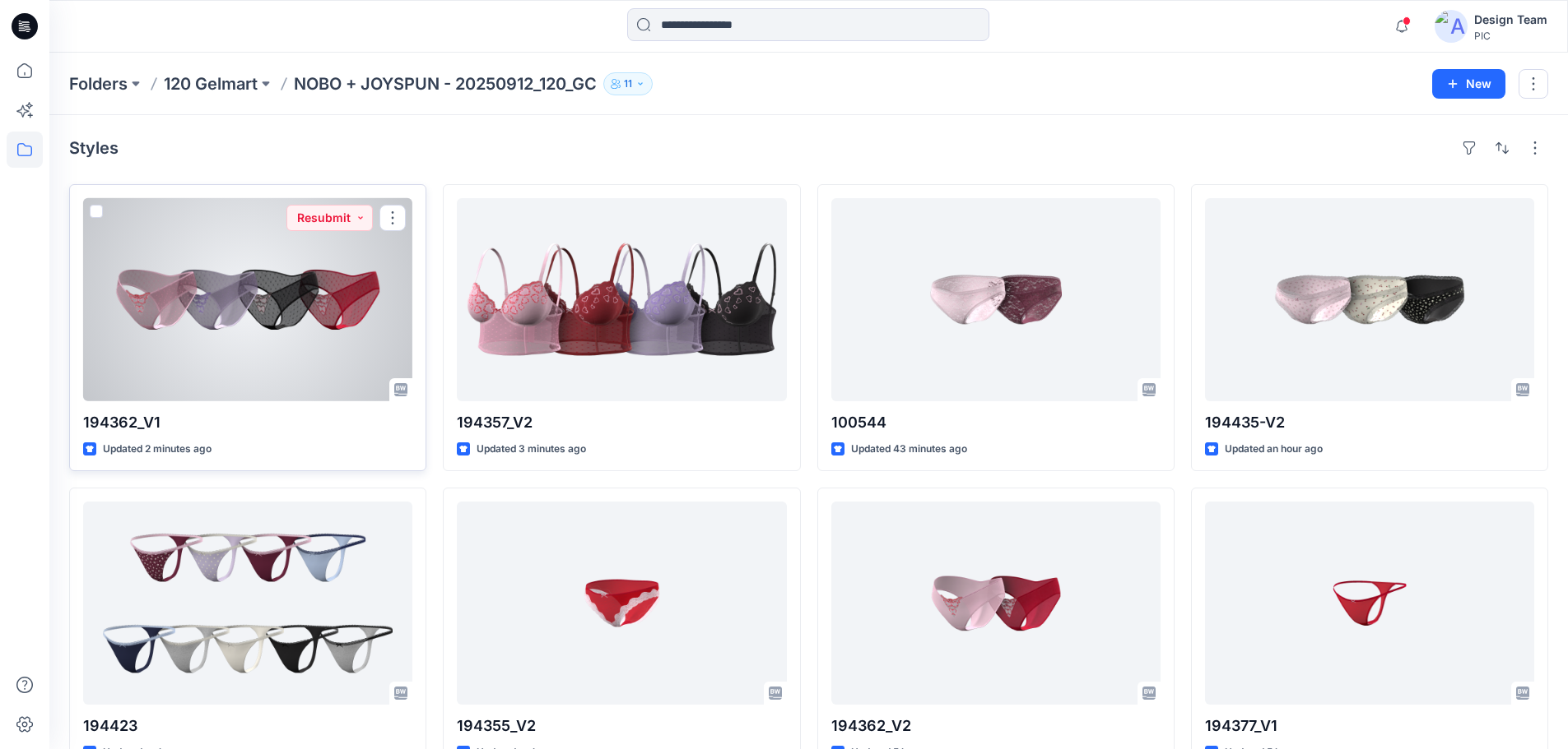
click at [292, 323] on div at bounding box center [248, 299] width 329 height 203
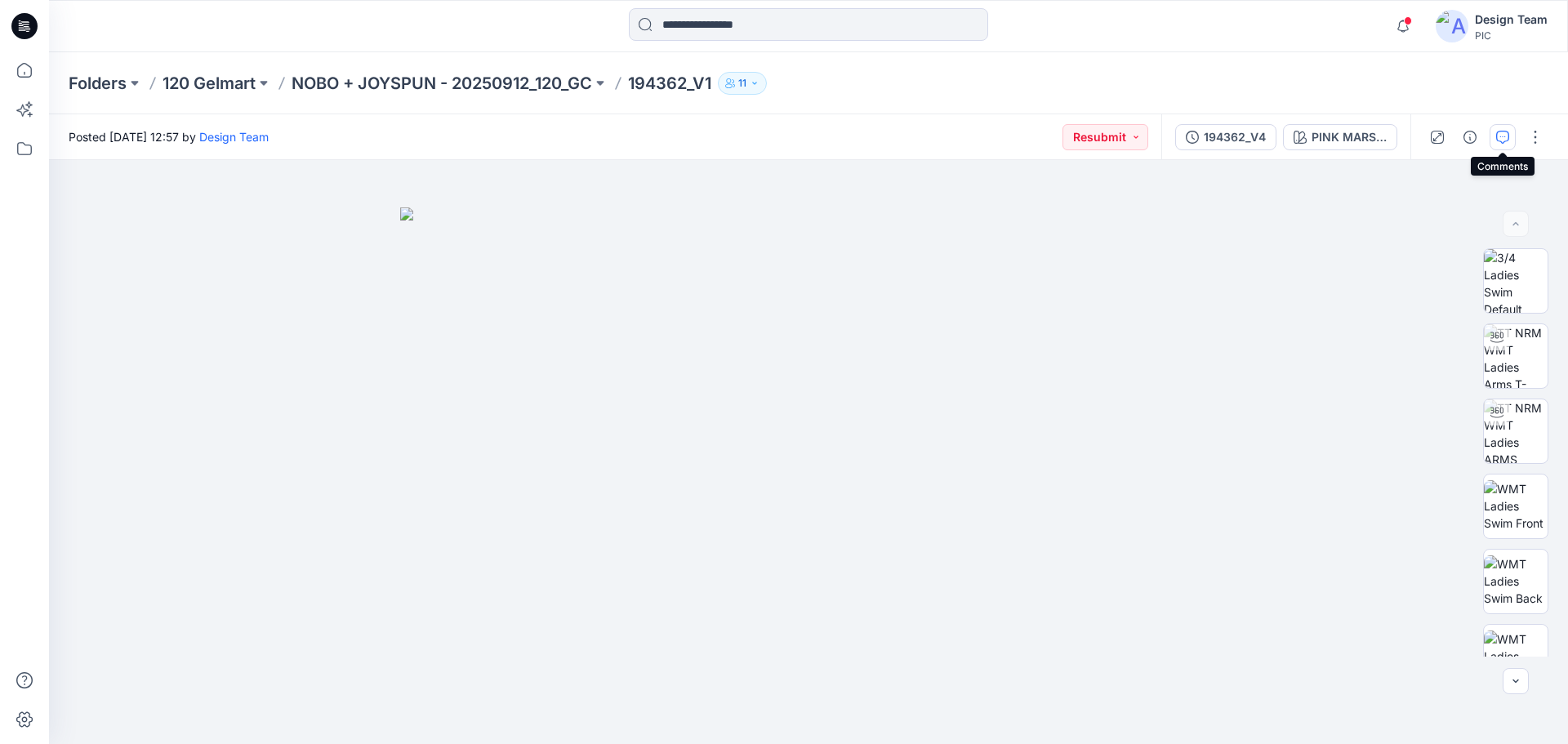
click at [1498, 140] on icon "button" at bounding box center [1503, 137] width 13 height 13
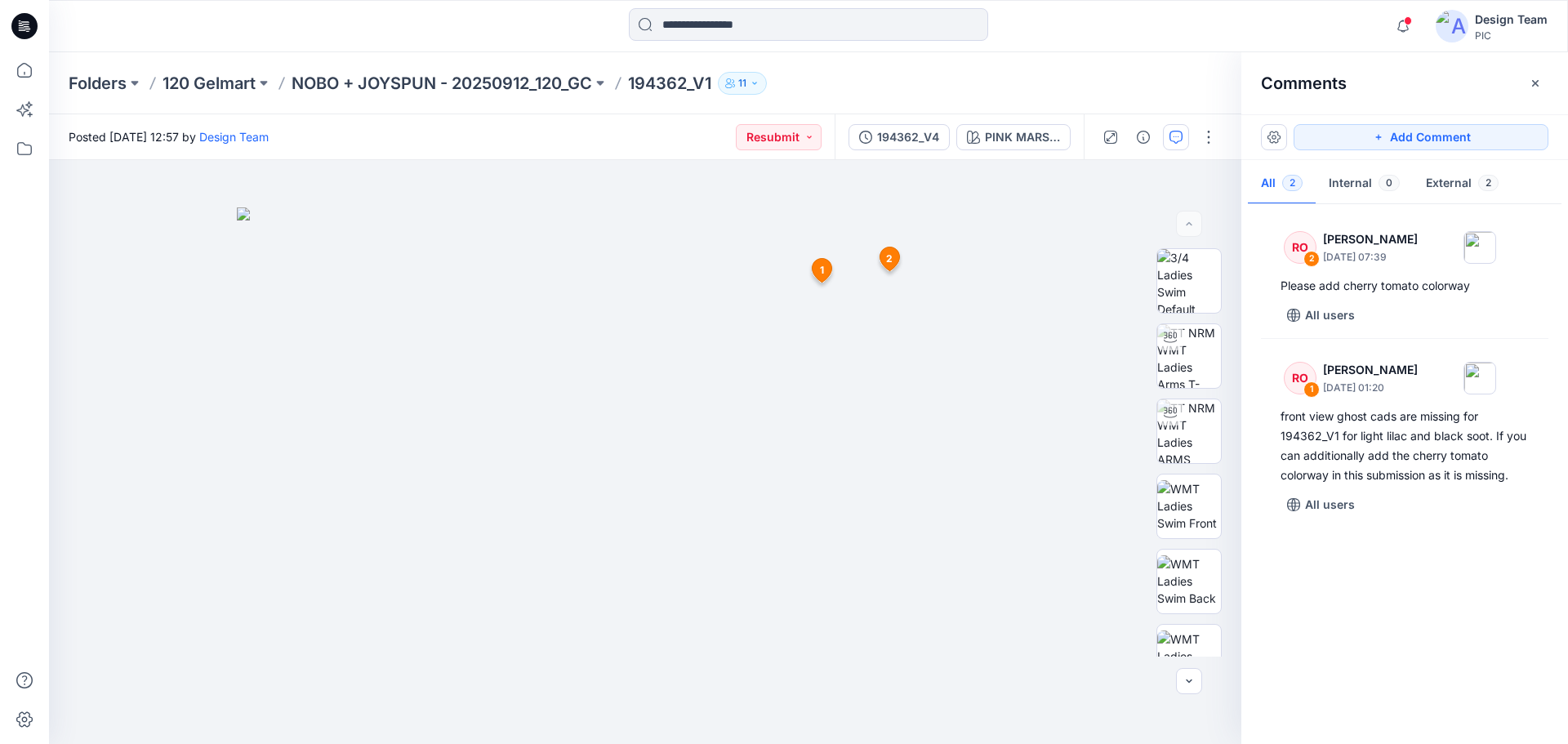
click at [1002, 76] on div "Folders 120 Gelmart NOBO + JOYSPUN - 20250912_120_GC 194362_V1 11" at bounding box center [745, 83] width 1353 height 23
click at [1199, 134] on button "button" at bounding box center [1208, 137] width 26 height 26
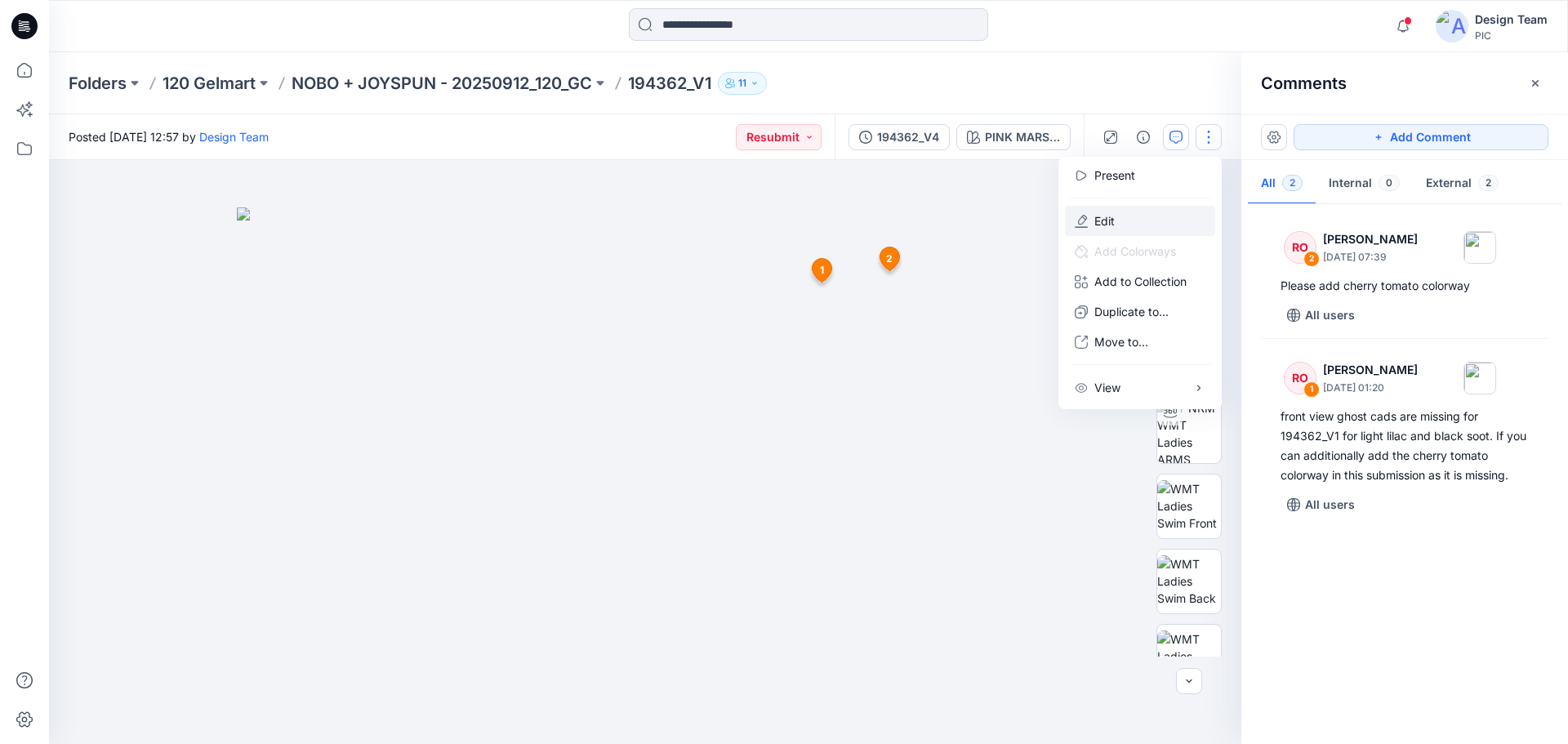
click at [1104, 219] on p "Edit" at bounding box center [1104, 221] width 20 height 17
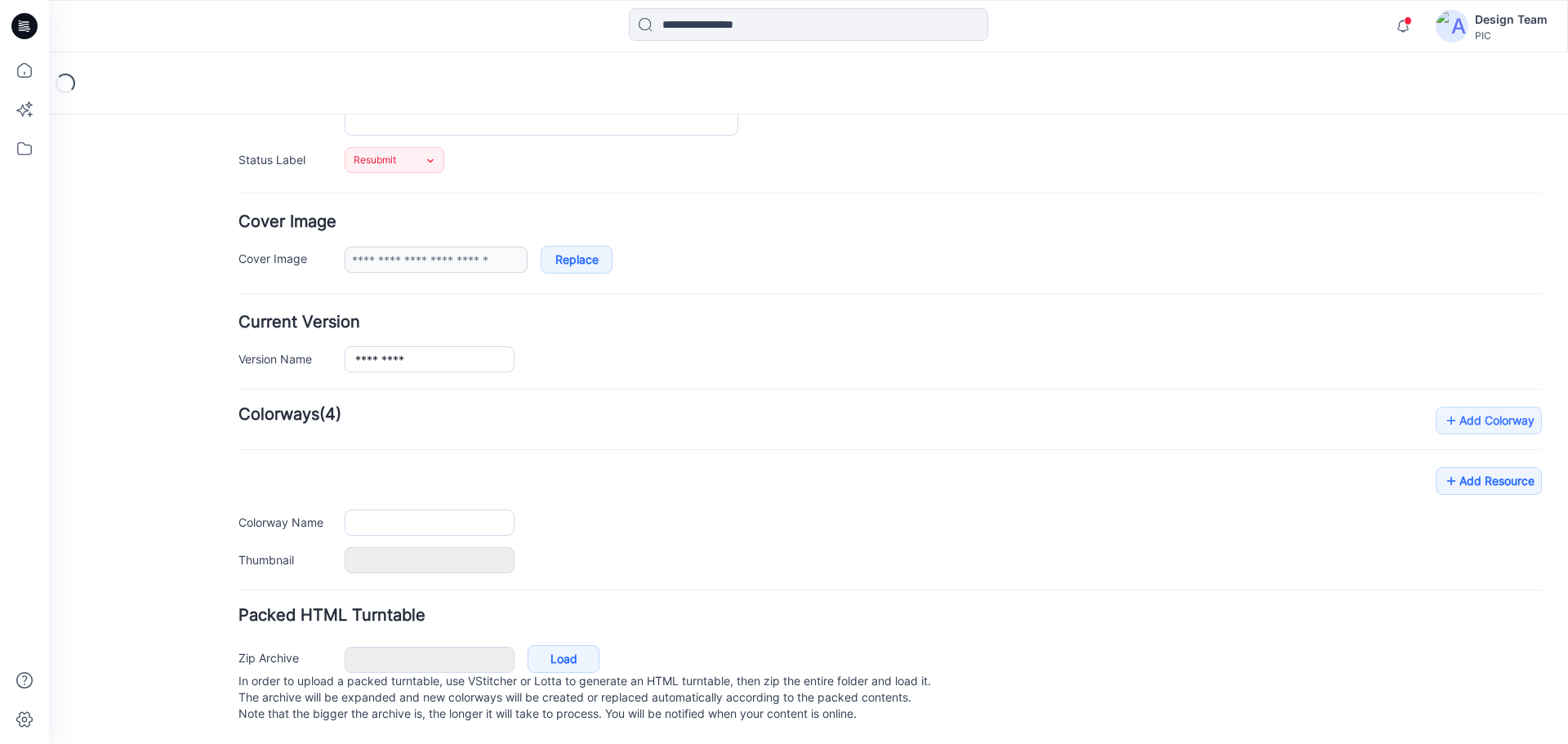
scroll to position [235, 0]
type input "*********"
type input "**********"
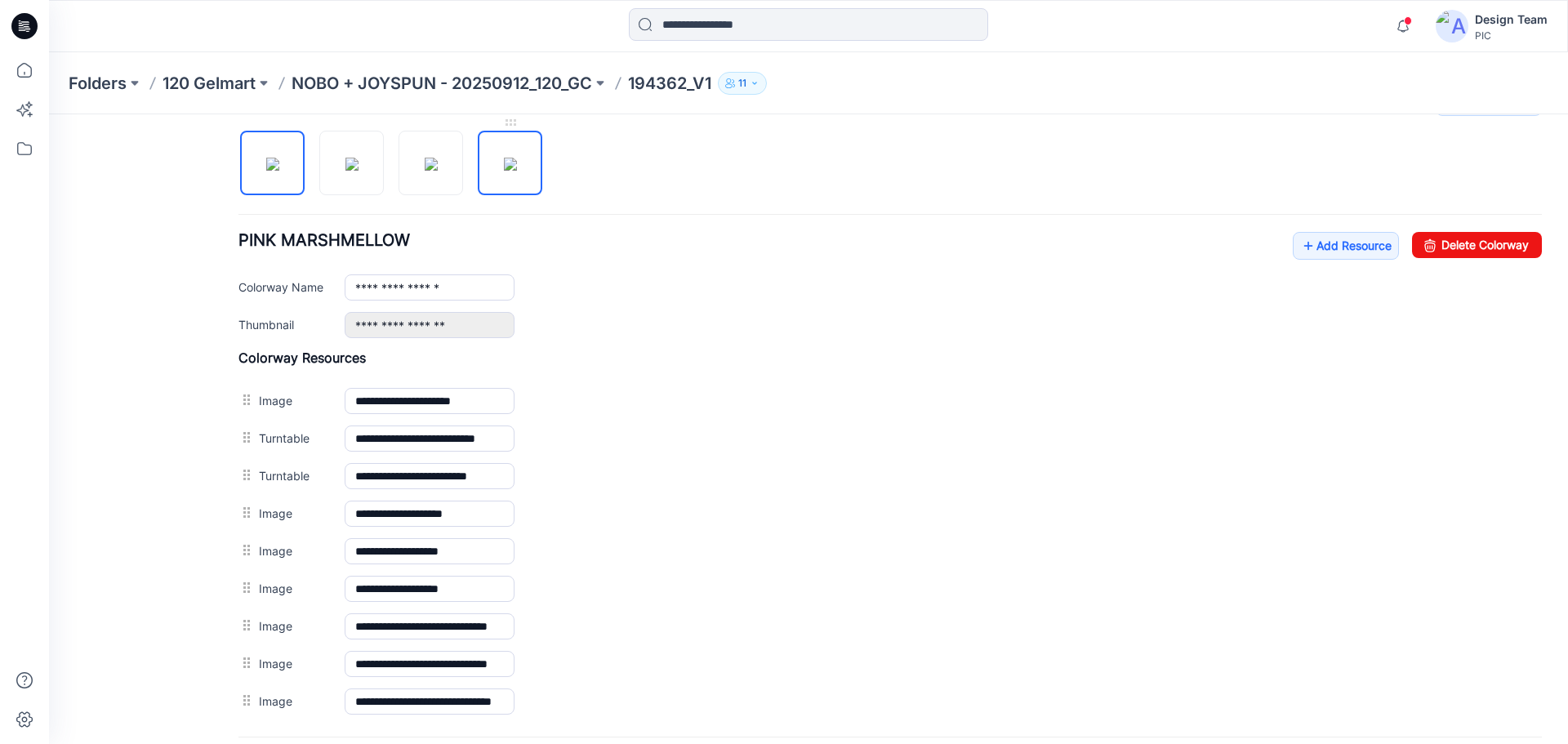
click at [513, 170] on img at bounding box center [511, 164] width 13 height 13
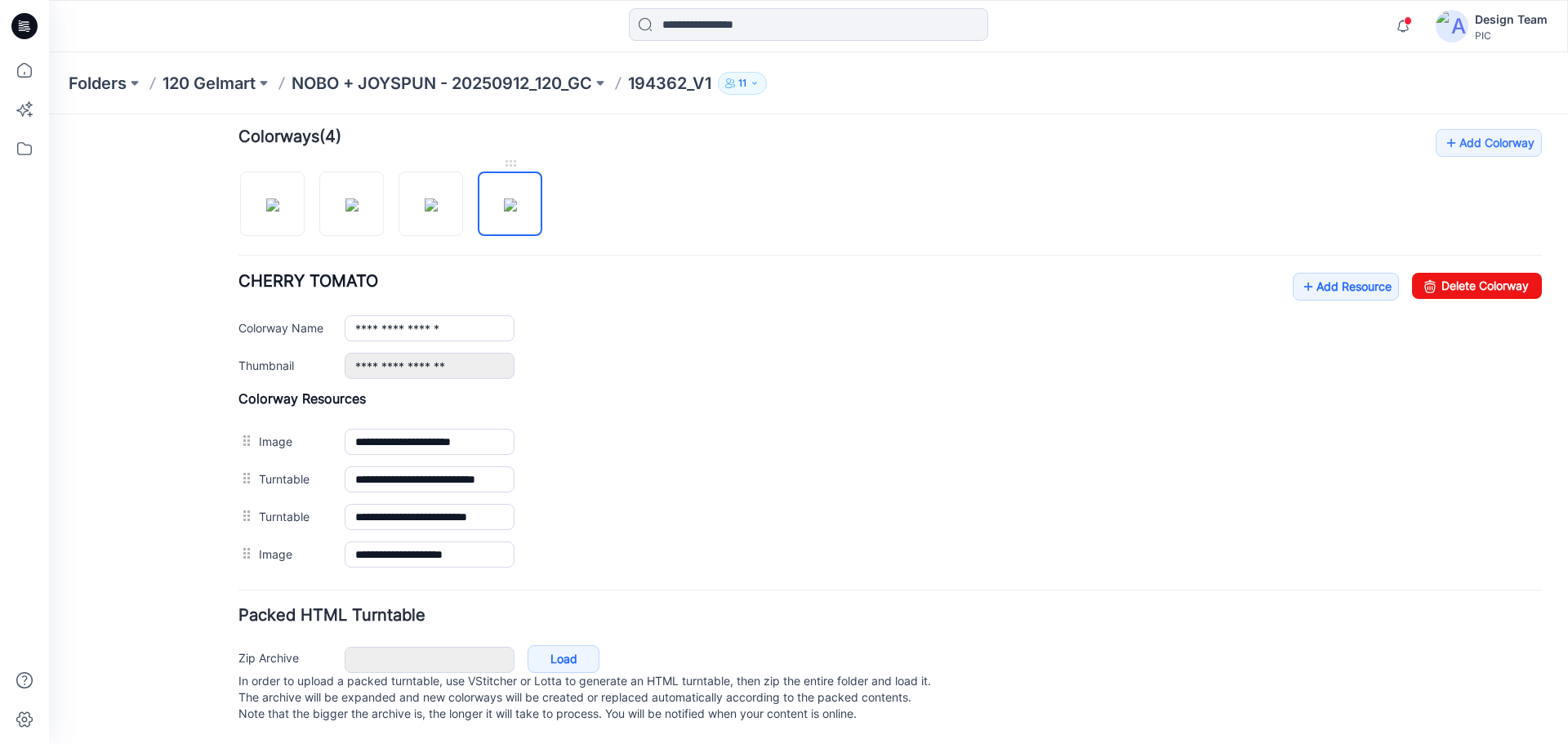
type input "**********"
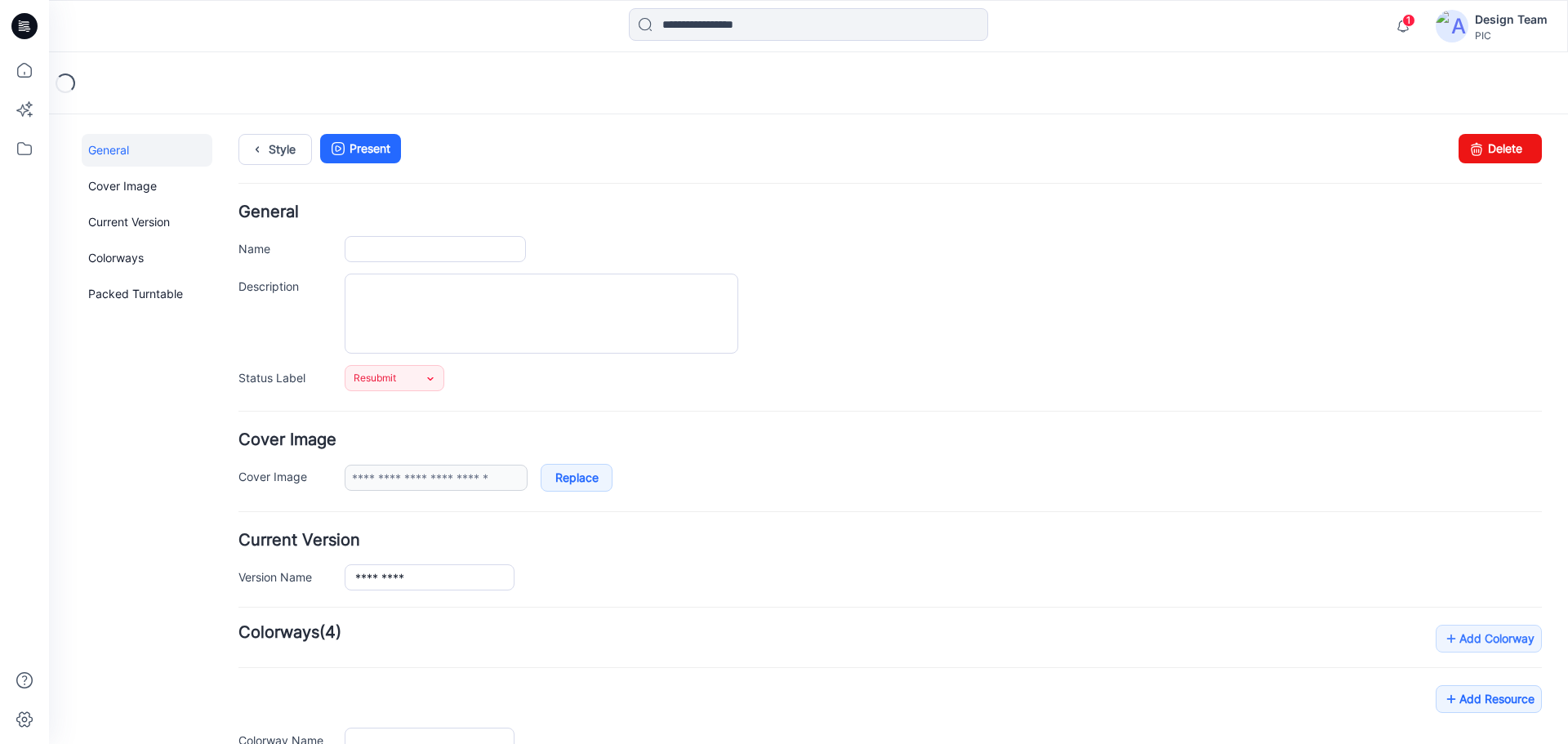
type input "*********"
type input "**********"
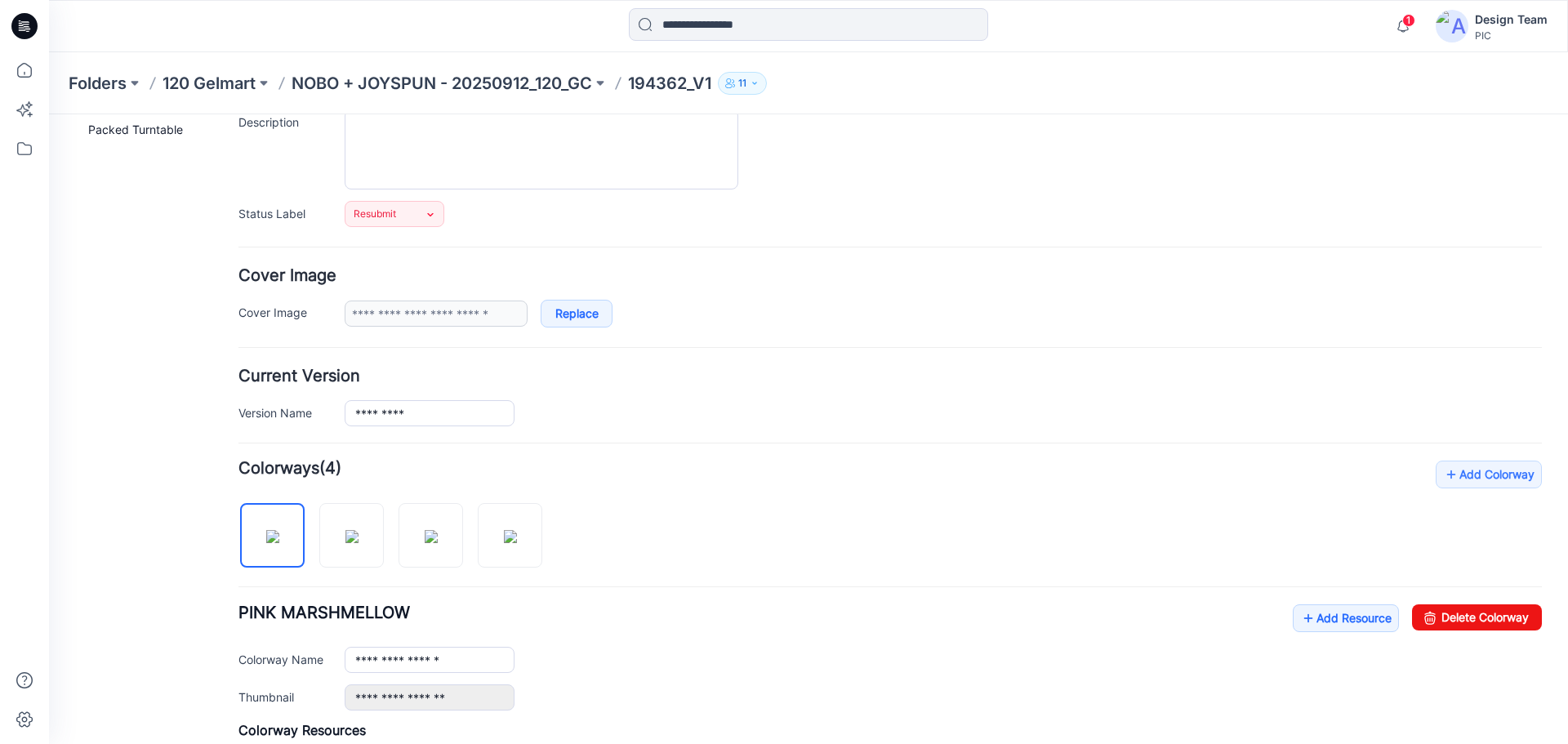
scroll to position [327, 0]
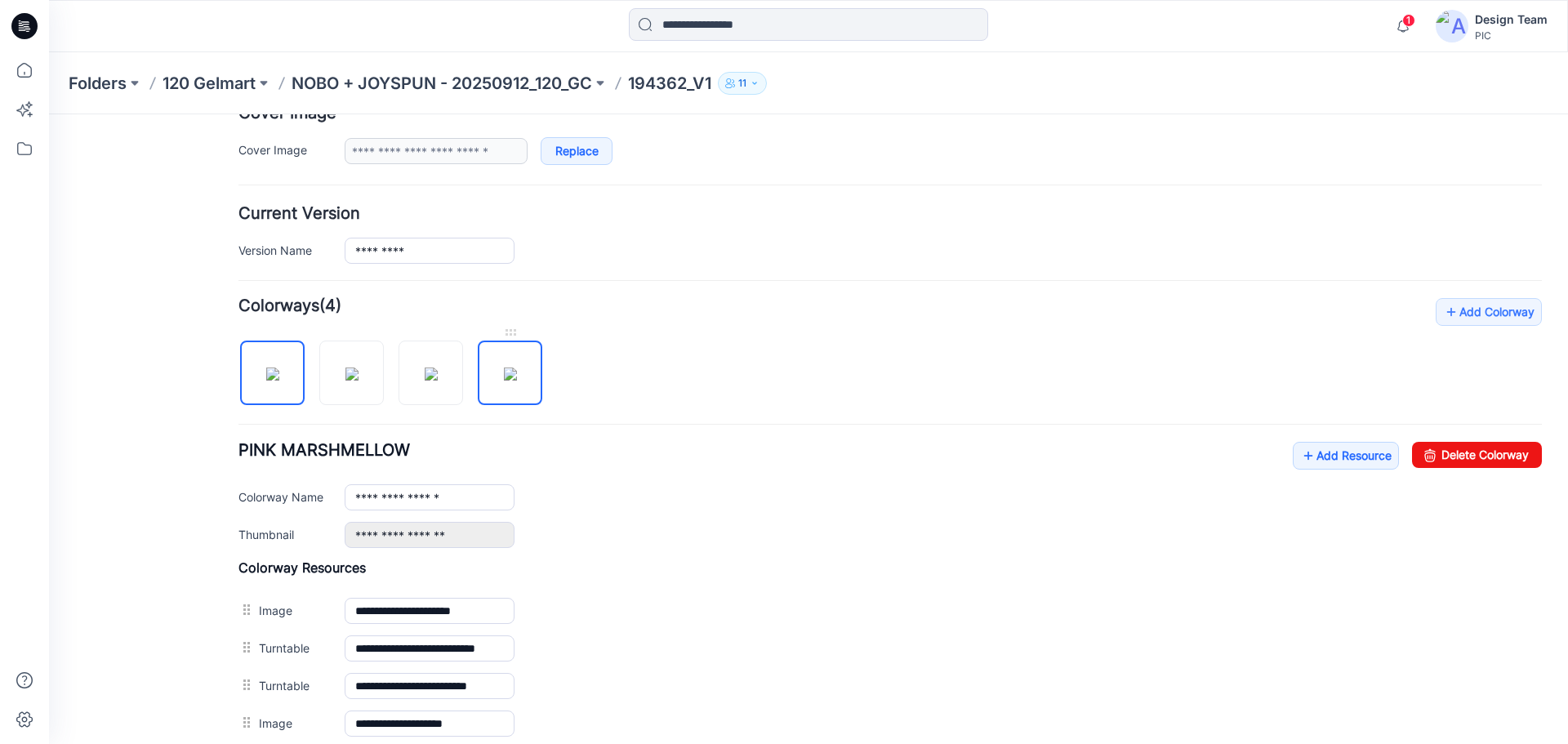
click at [517, 370] on img at bounding box center [511, 374] width 13 height 13
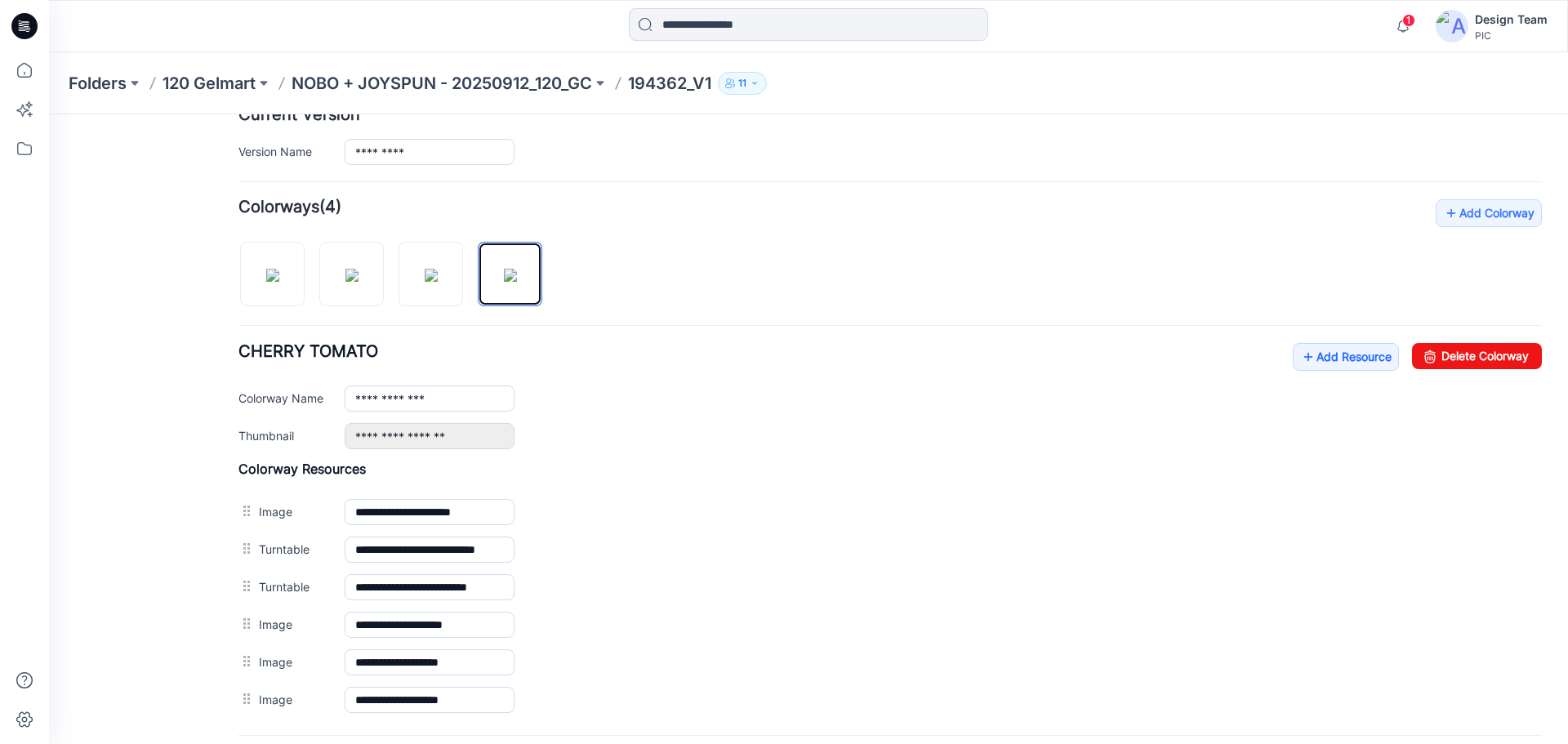
scroll to position [424, 0]
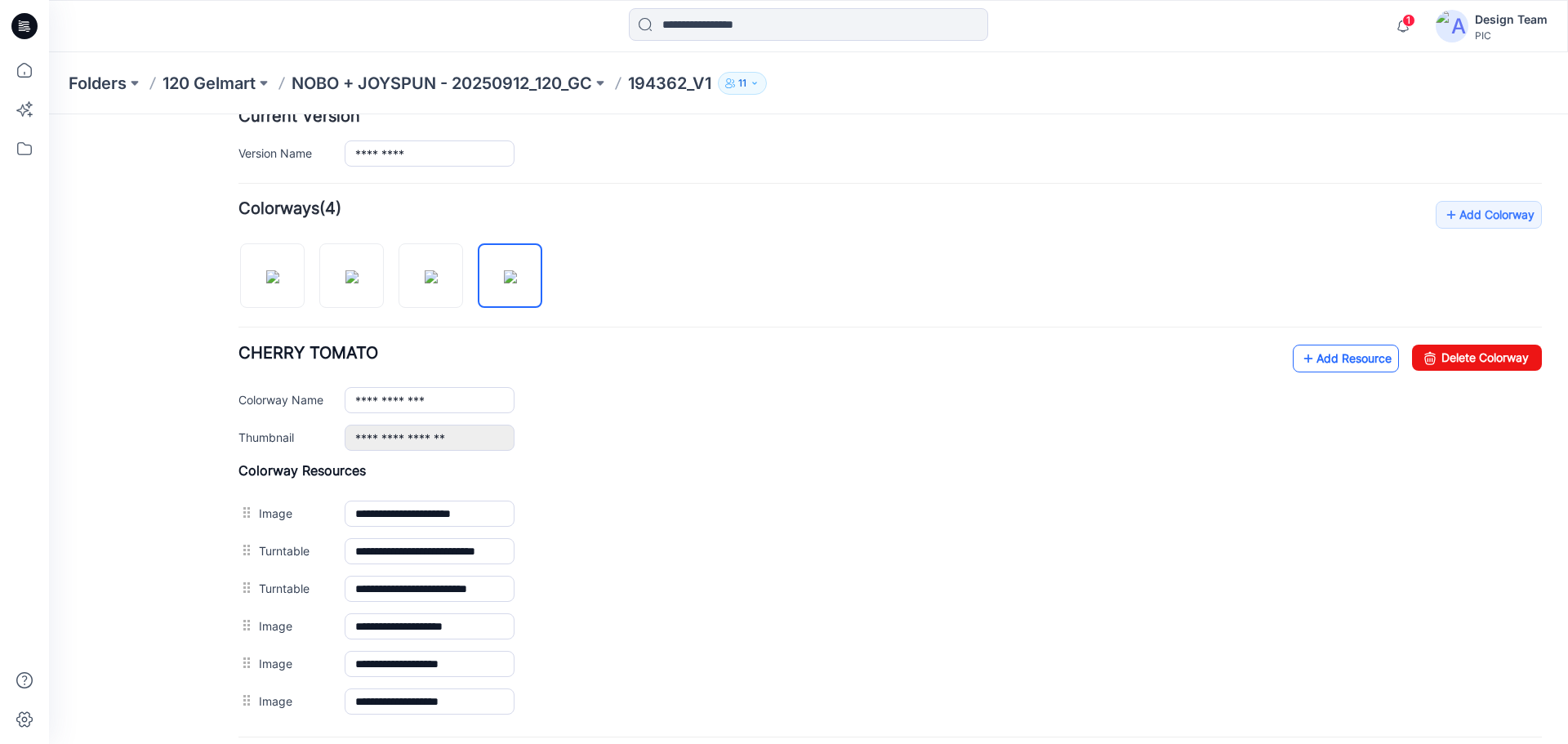
click at [1338, 366] on link "Add Resource" at bounding box center [1345, 358] width 106 height 28
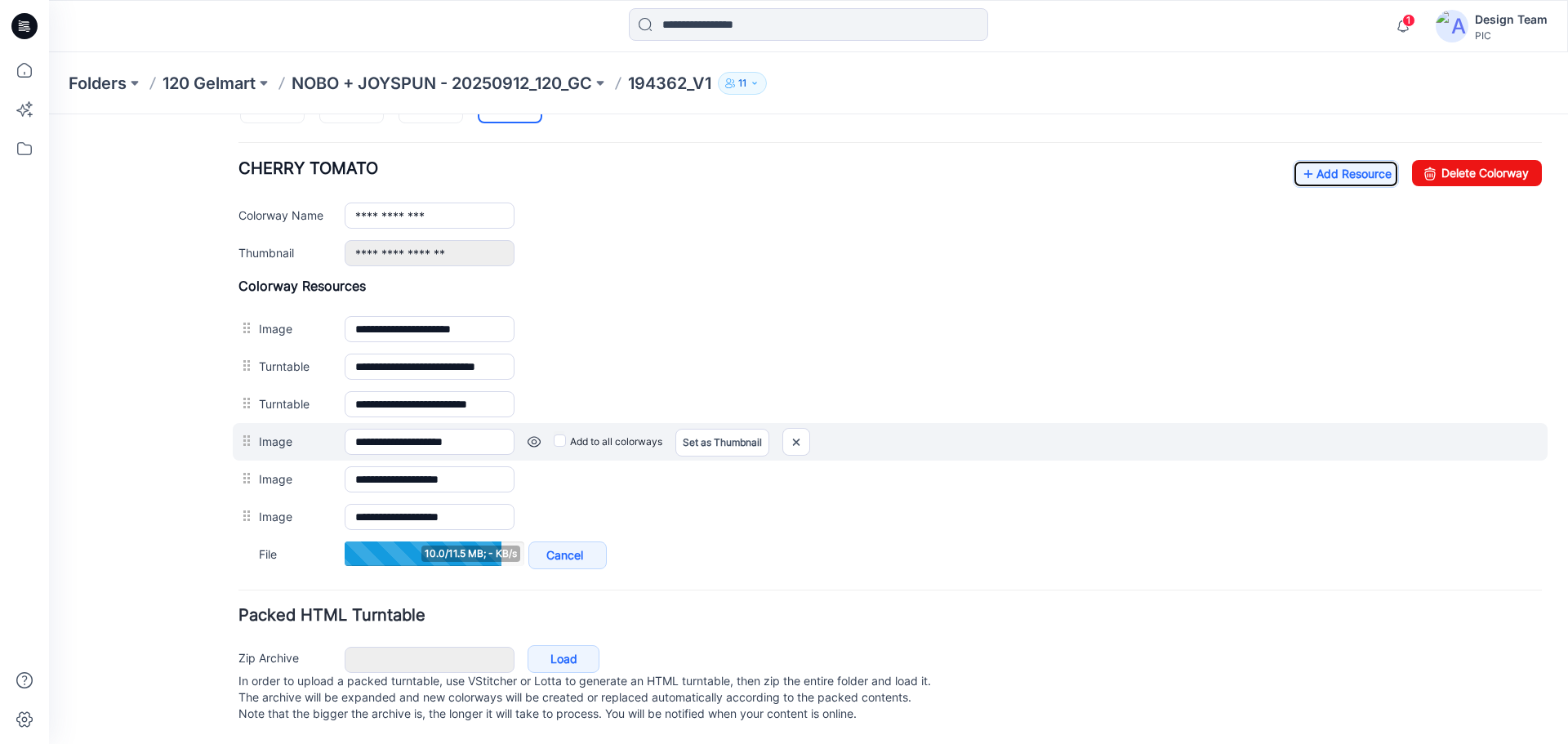
scroll to position [543, 0]
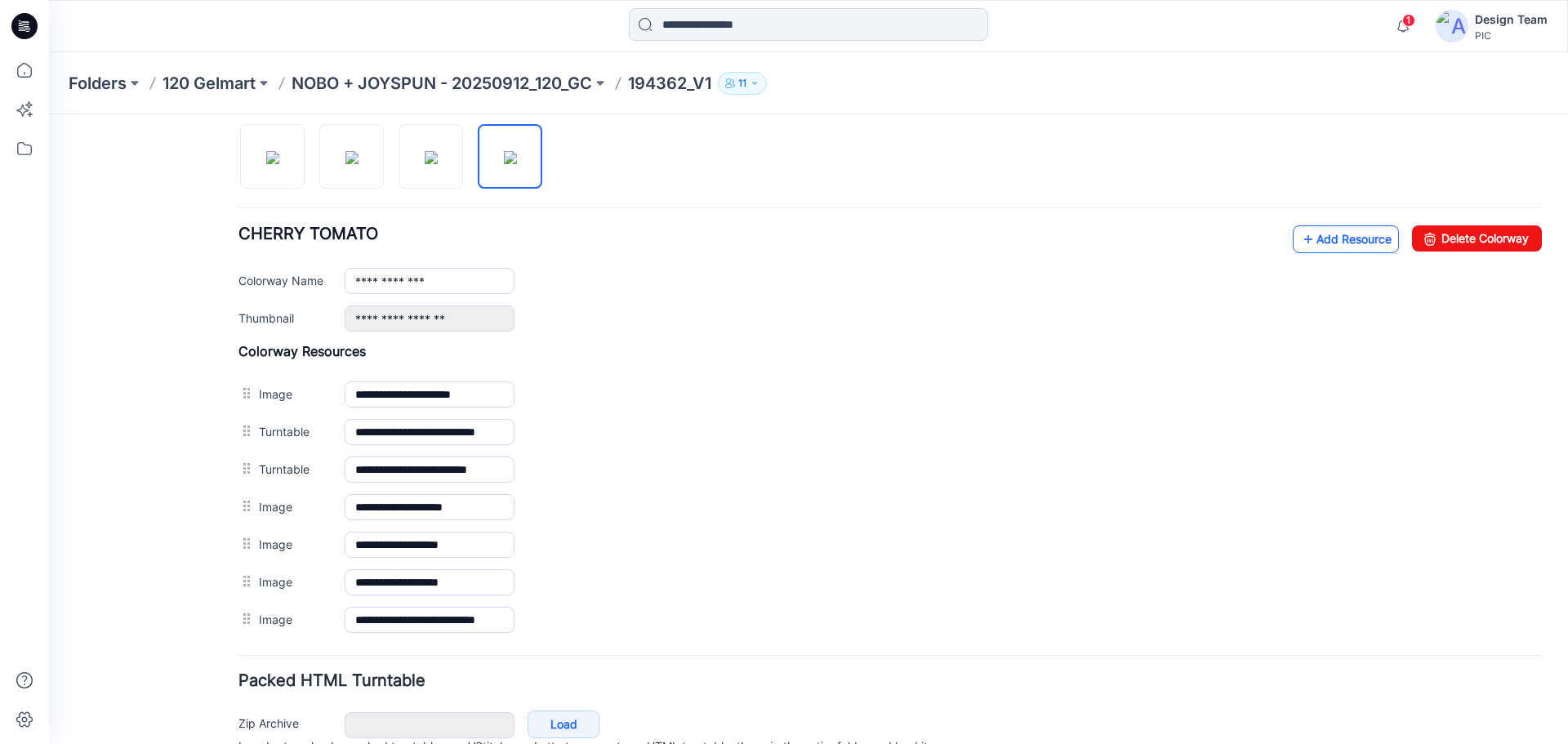
click at [1306, 235] on link "Add Resource" at bounding box center [1345, 239] width 106 height 28
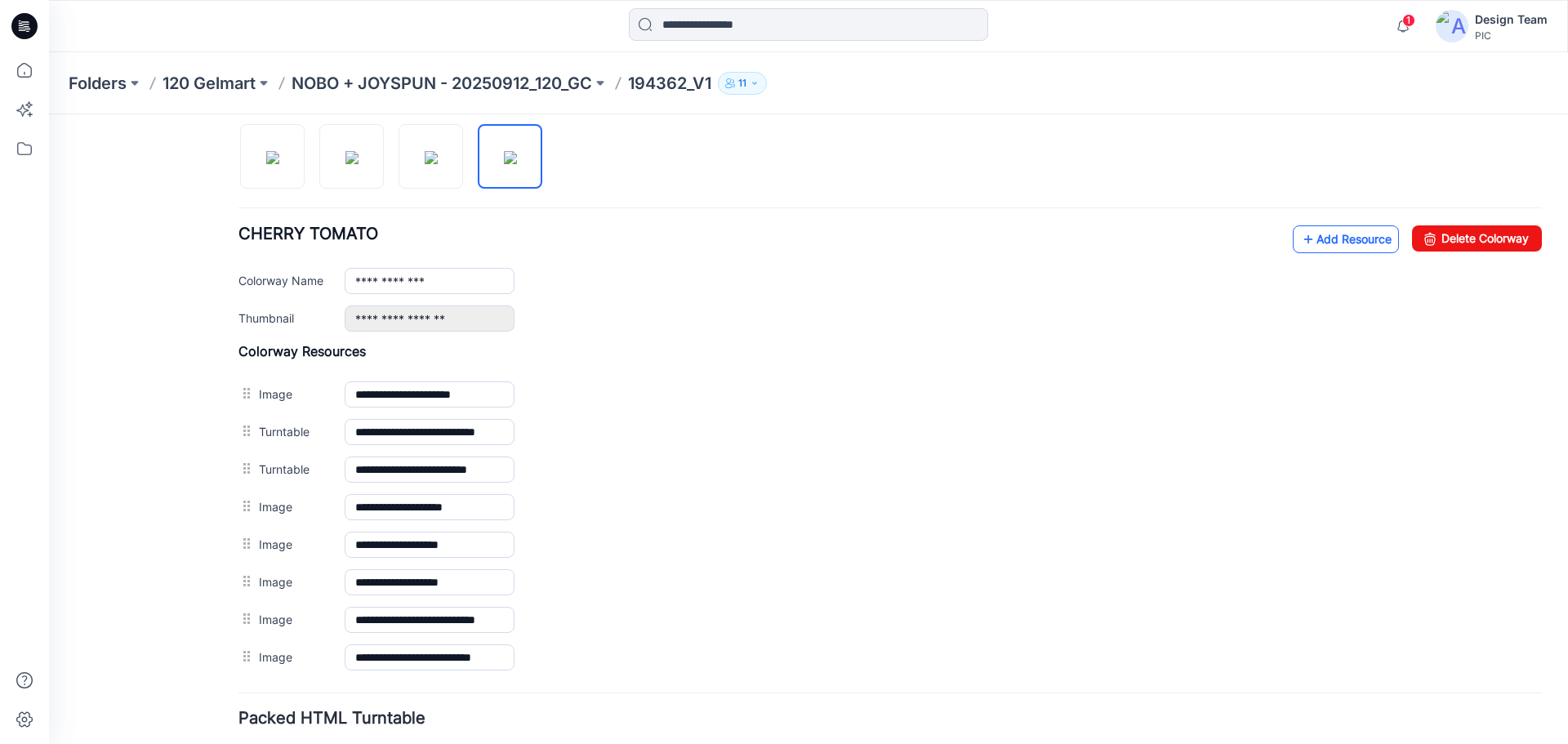
click at [1311, 236] on link "Add Resource" at bounding box center [1345, 239] width 106 height 28
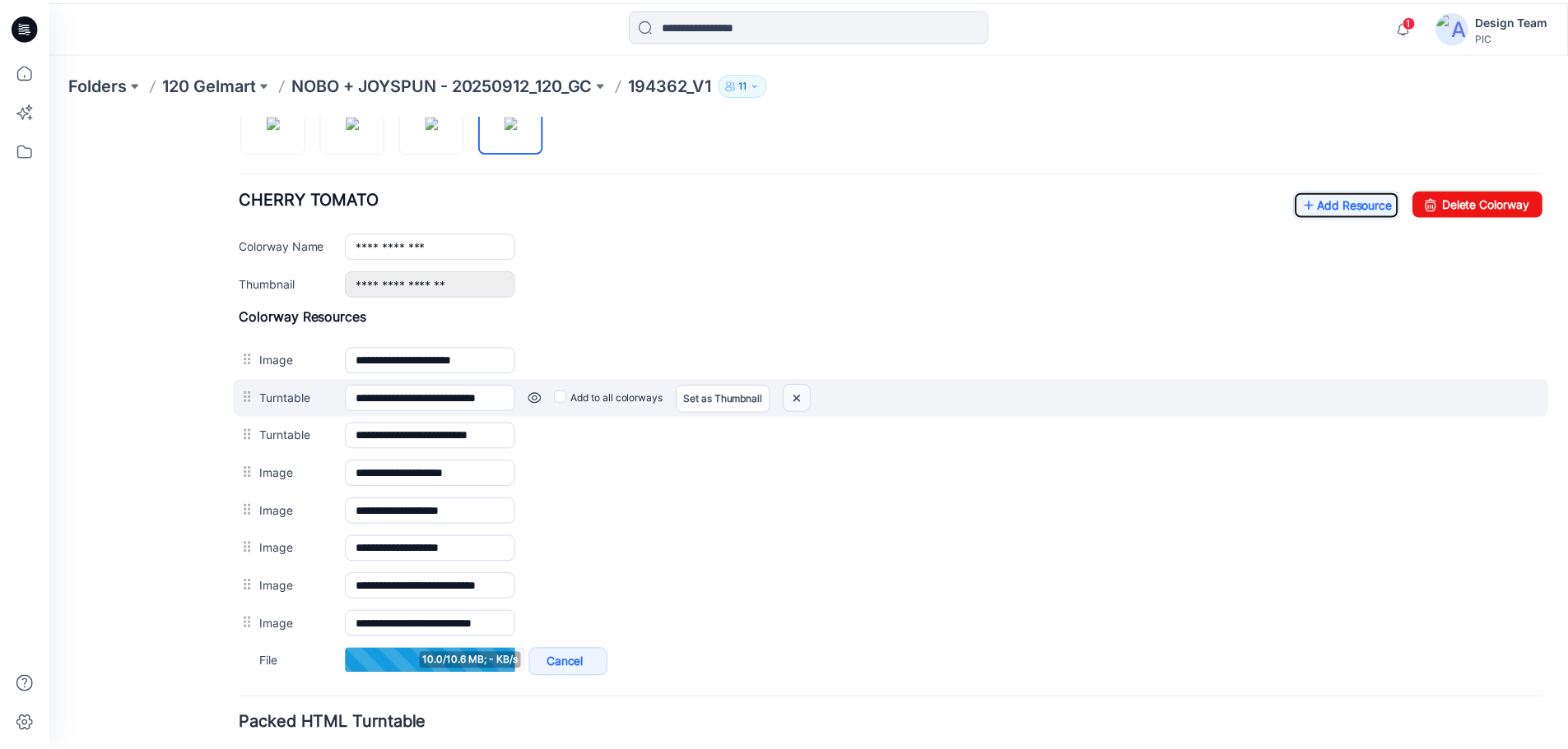
scroll to position [458, 0]
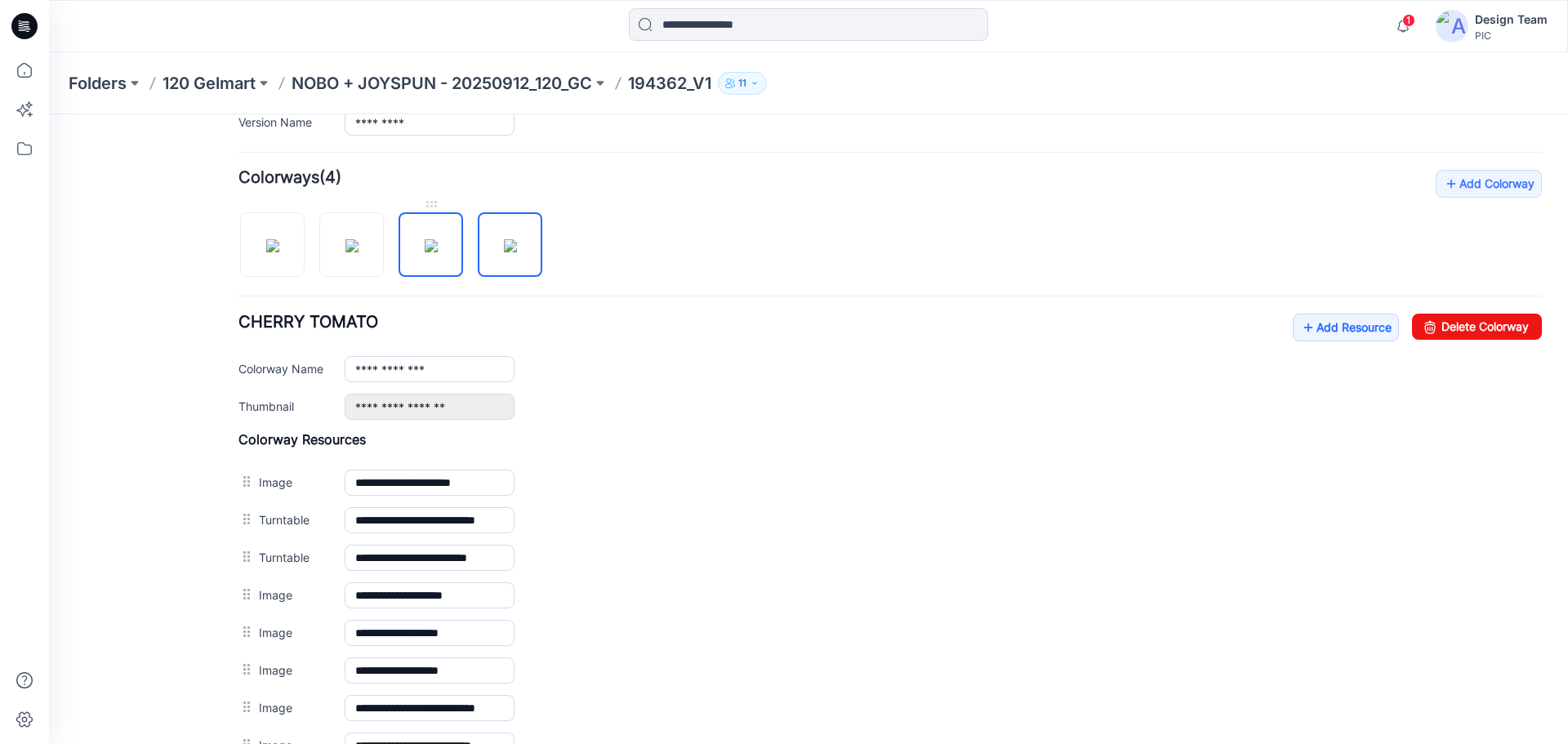
click at [431, 239] on img at bounding box center [431, 246] width 13 height 13
click at [513, 243] on img at bounding box center [511, 246] width 13 height 13
type input "**********"
click at [535, 76] on p "NOBO + JOYSPUN - 20250912_120_GC" at bounding box center [442, 83] width 301 height 23
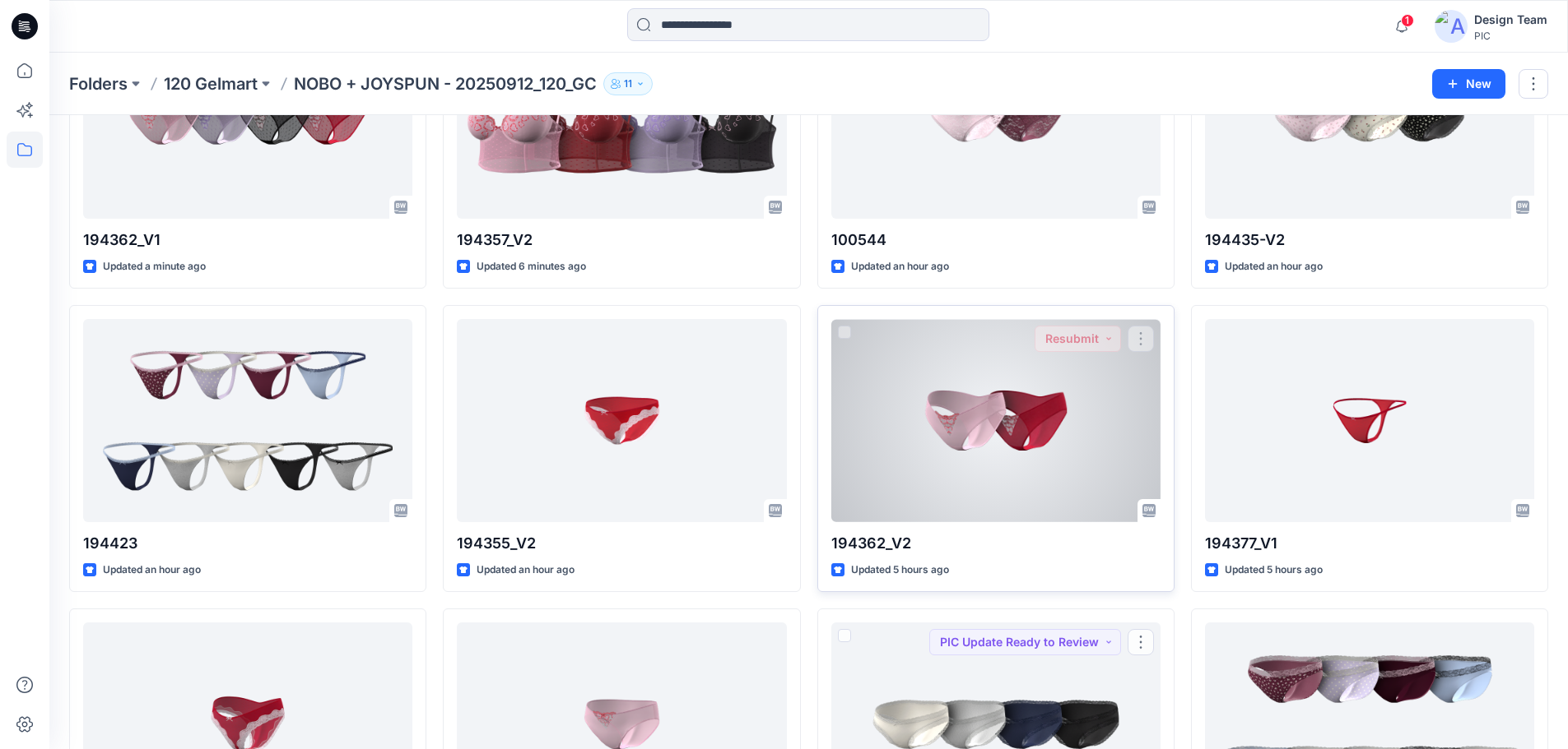
scroll to position [162, 0]
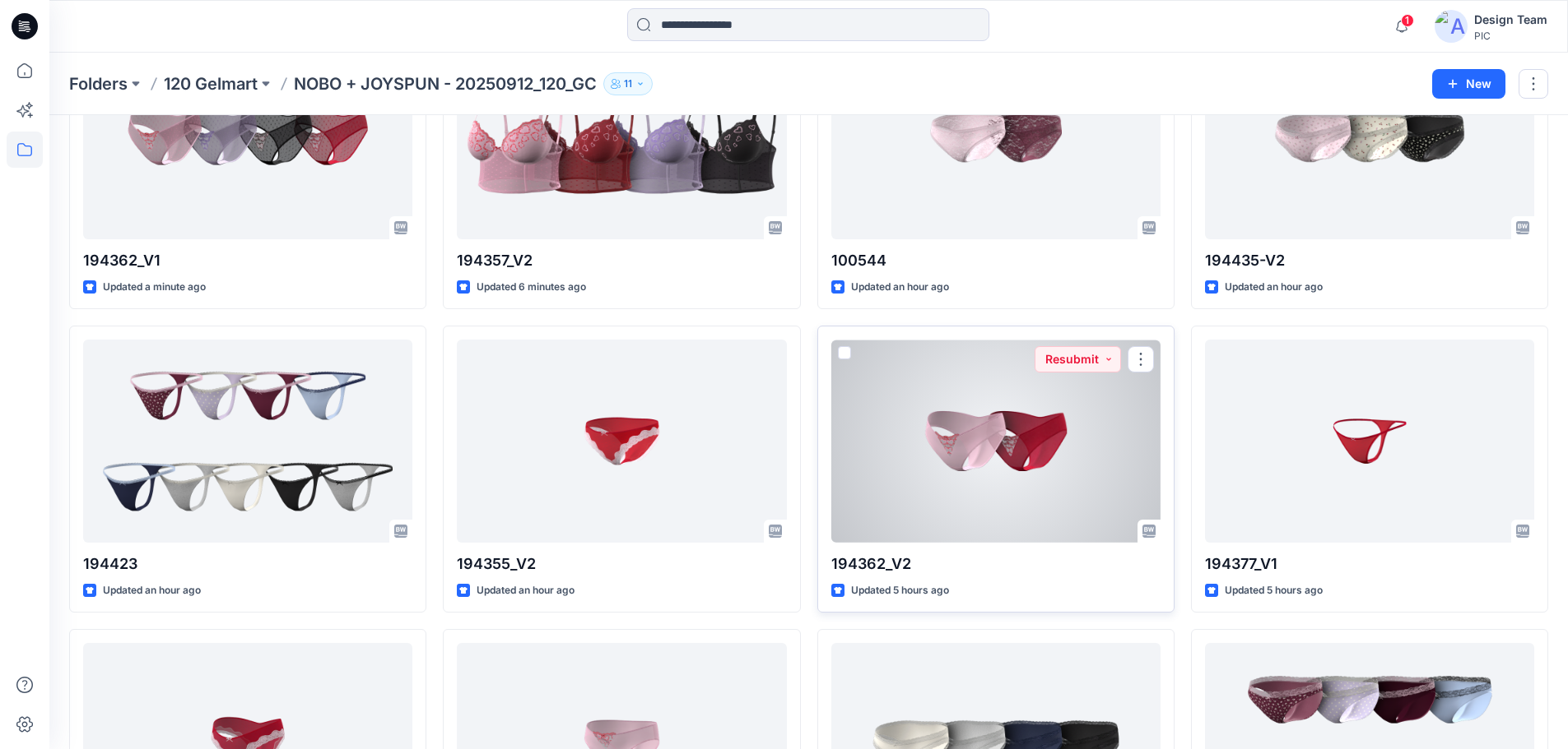
click at [997, 428] on div at bounding box center [995, 441] width 329 height 203
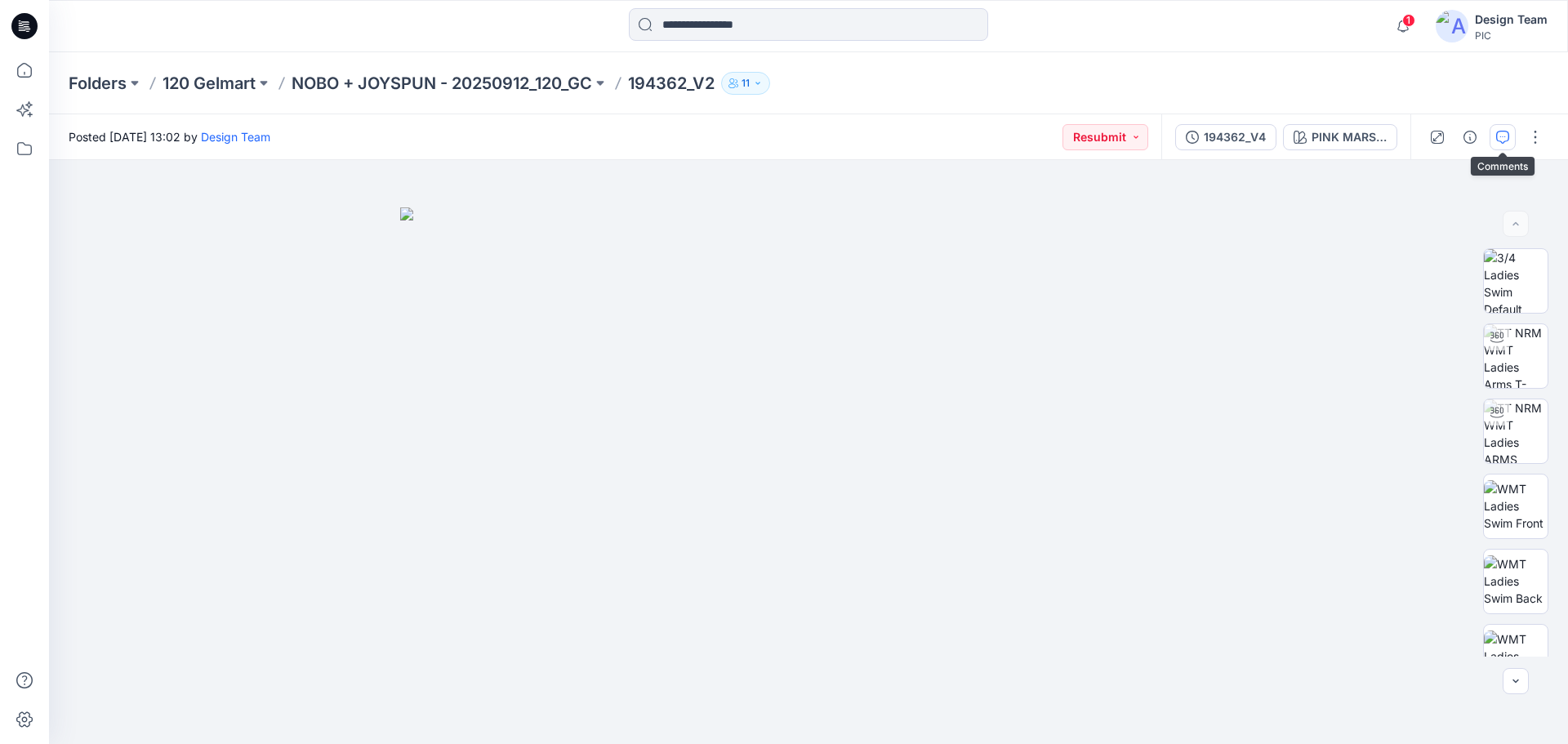
click at [1497, 137] on icon "button" at bounding box center [1503, 137] width 13 height 13
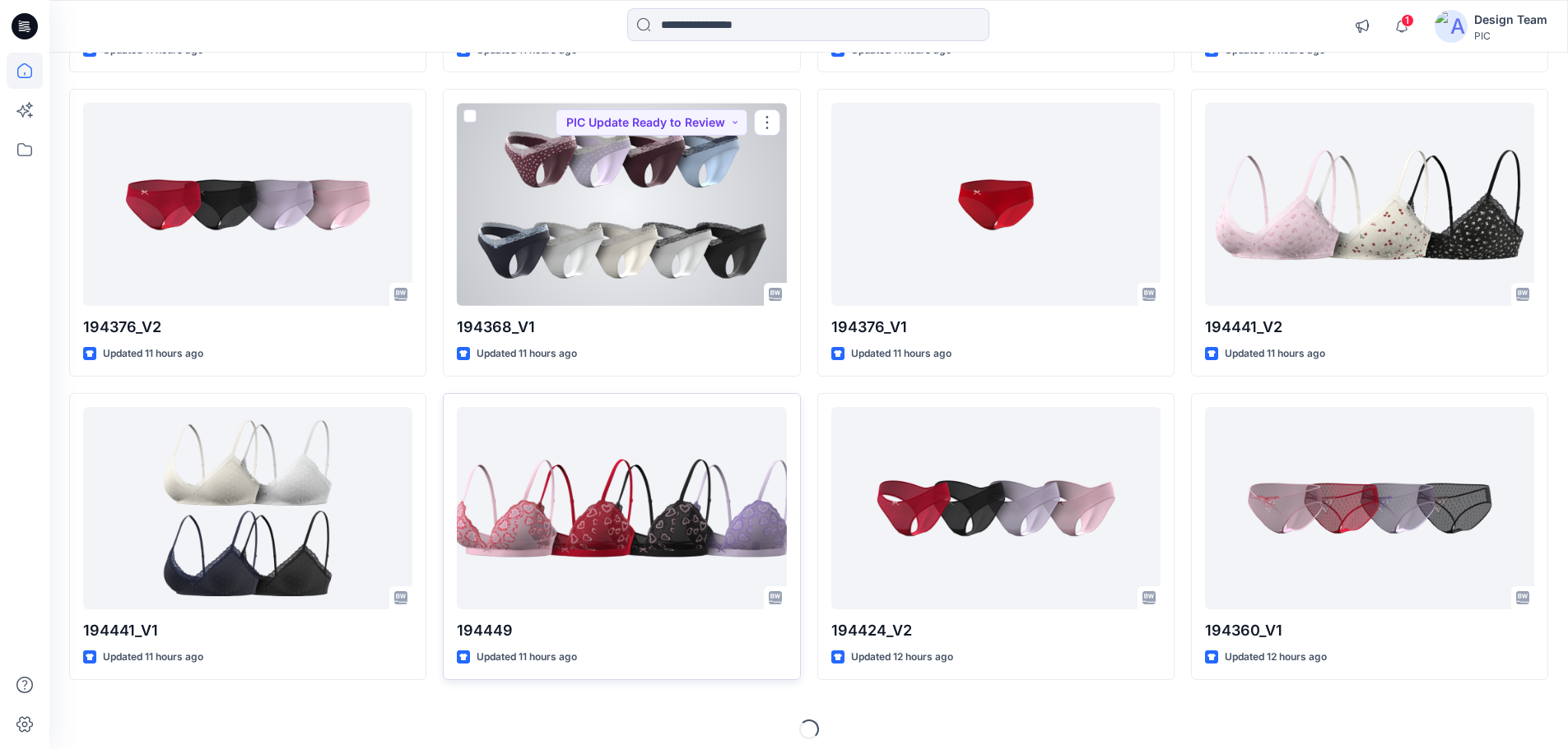
scroll to position [1366, 0]
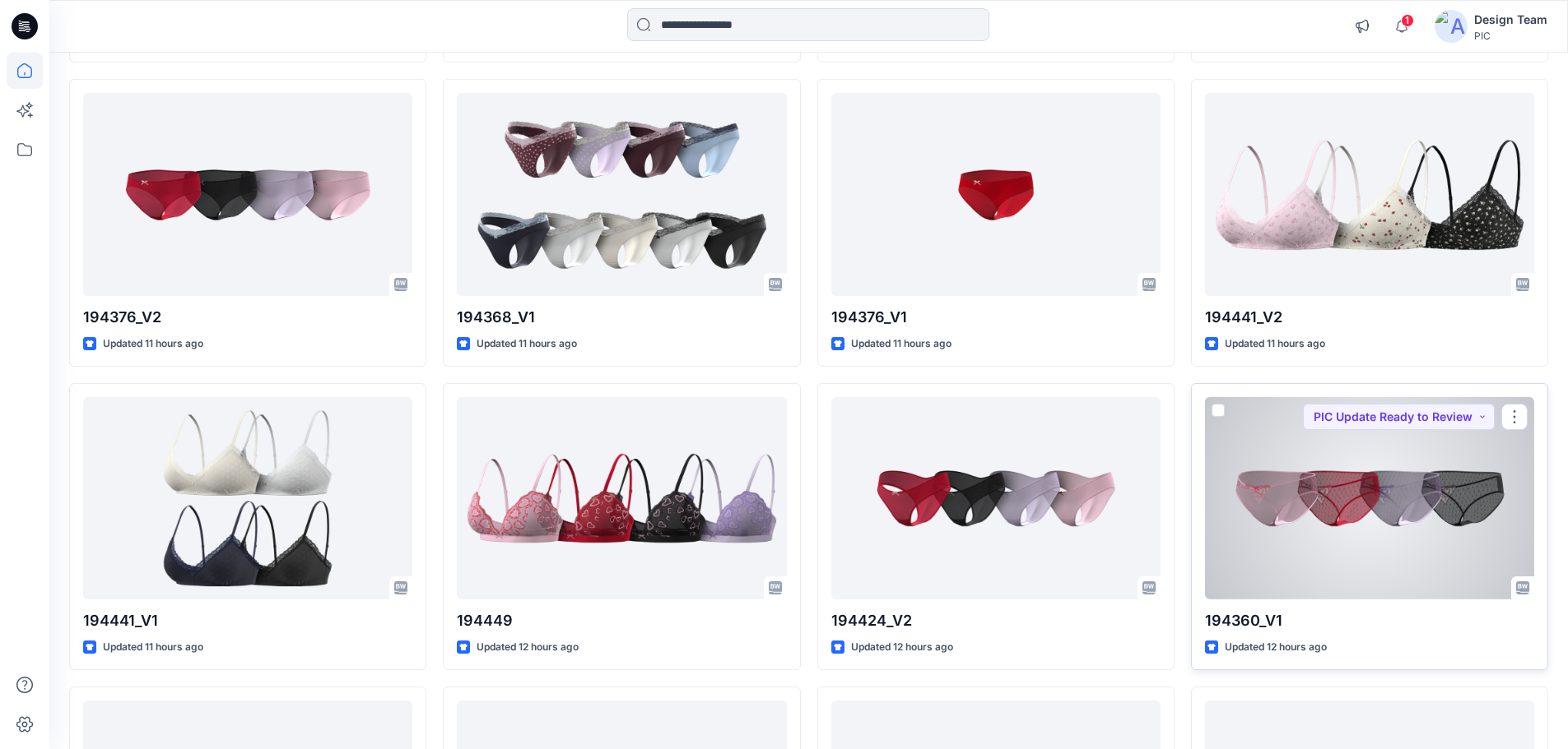
click at [1331, 501] on div at bounding box center [1369, 499] width 329 height 203
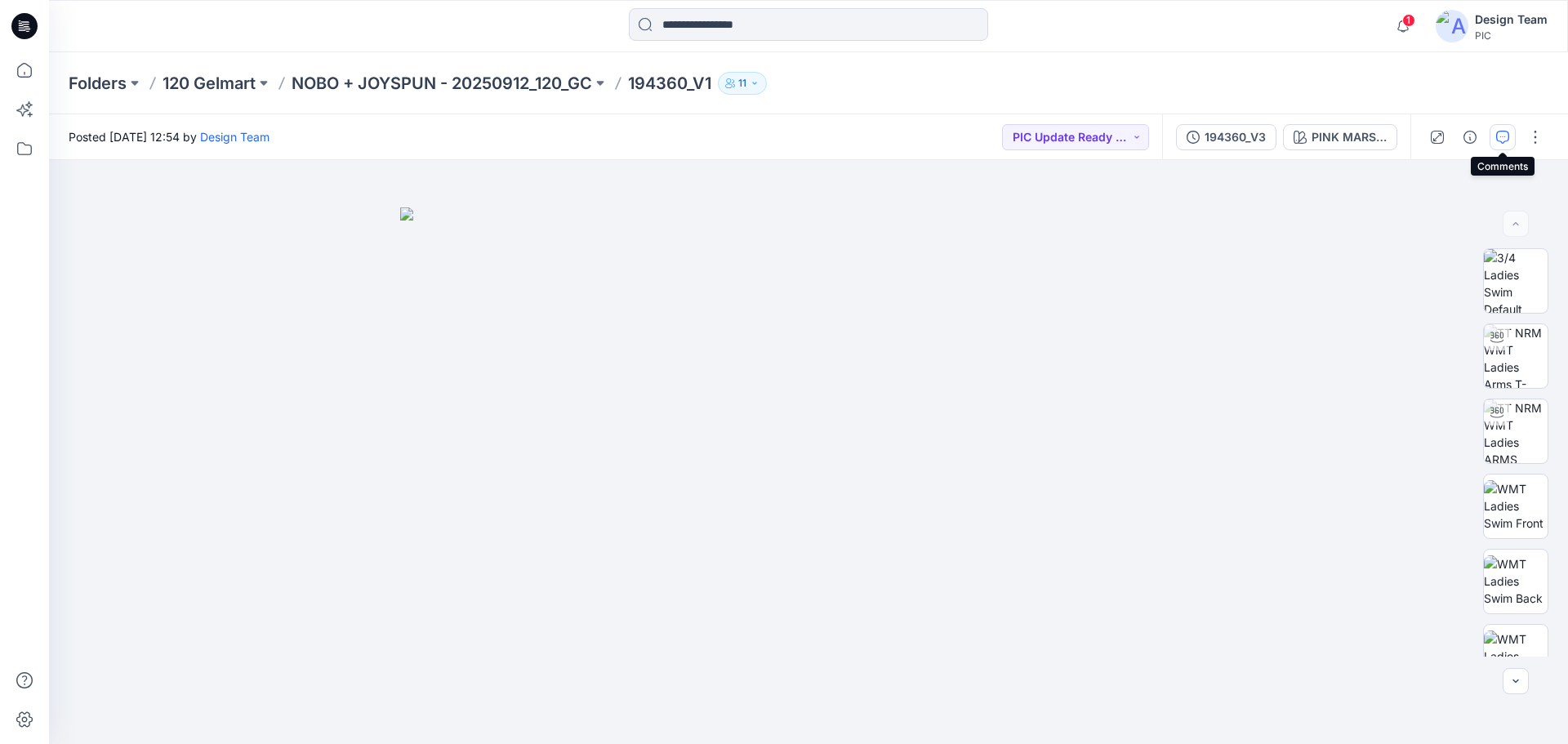
click at [1504, 134] on icon "button" at bounding box center [1503, 137] width 13 height 13
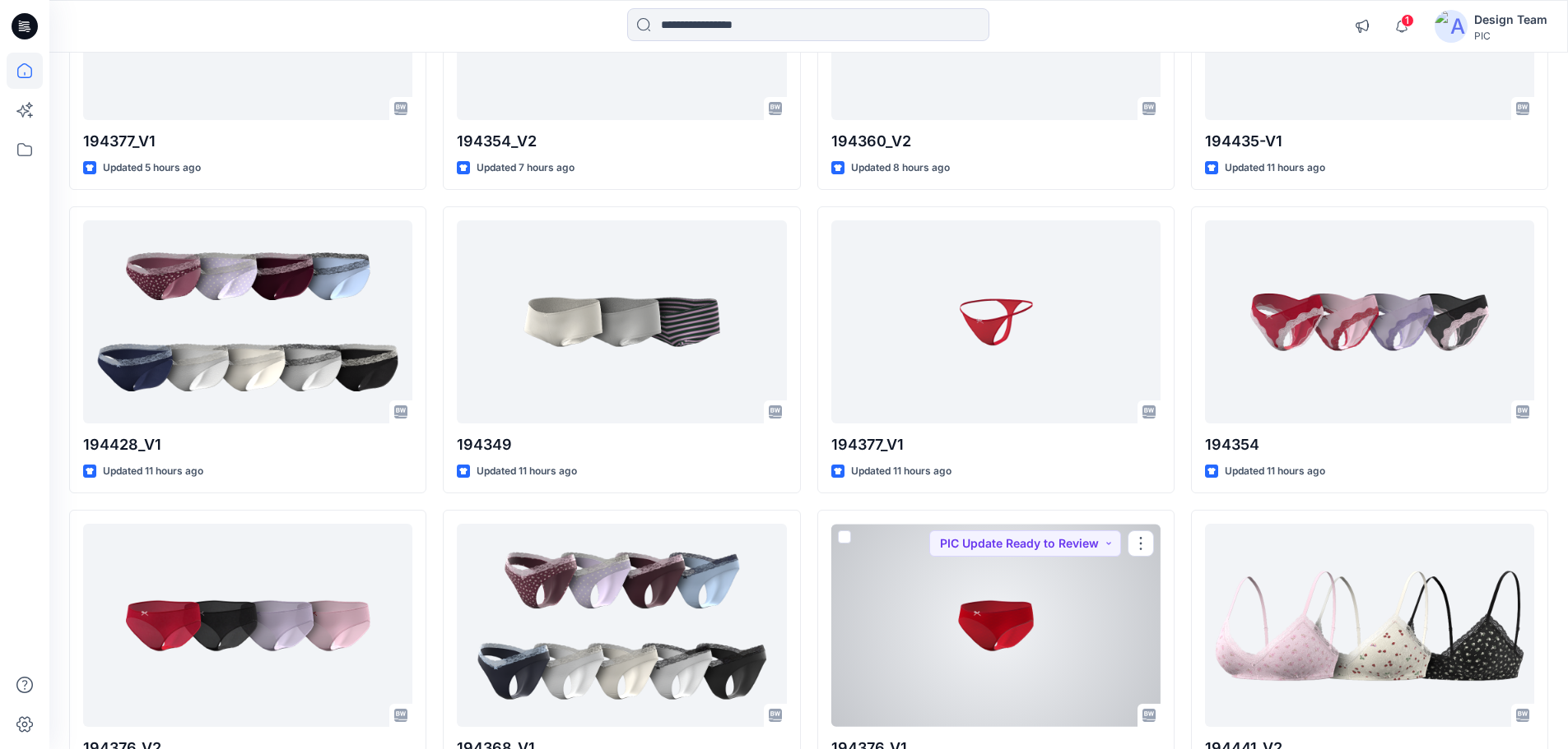
scroll to position [714, 0]
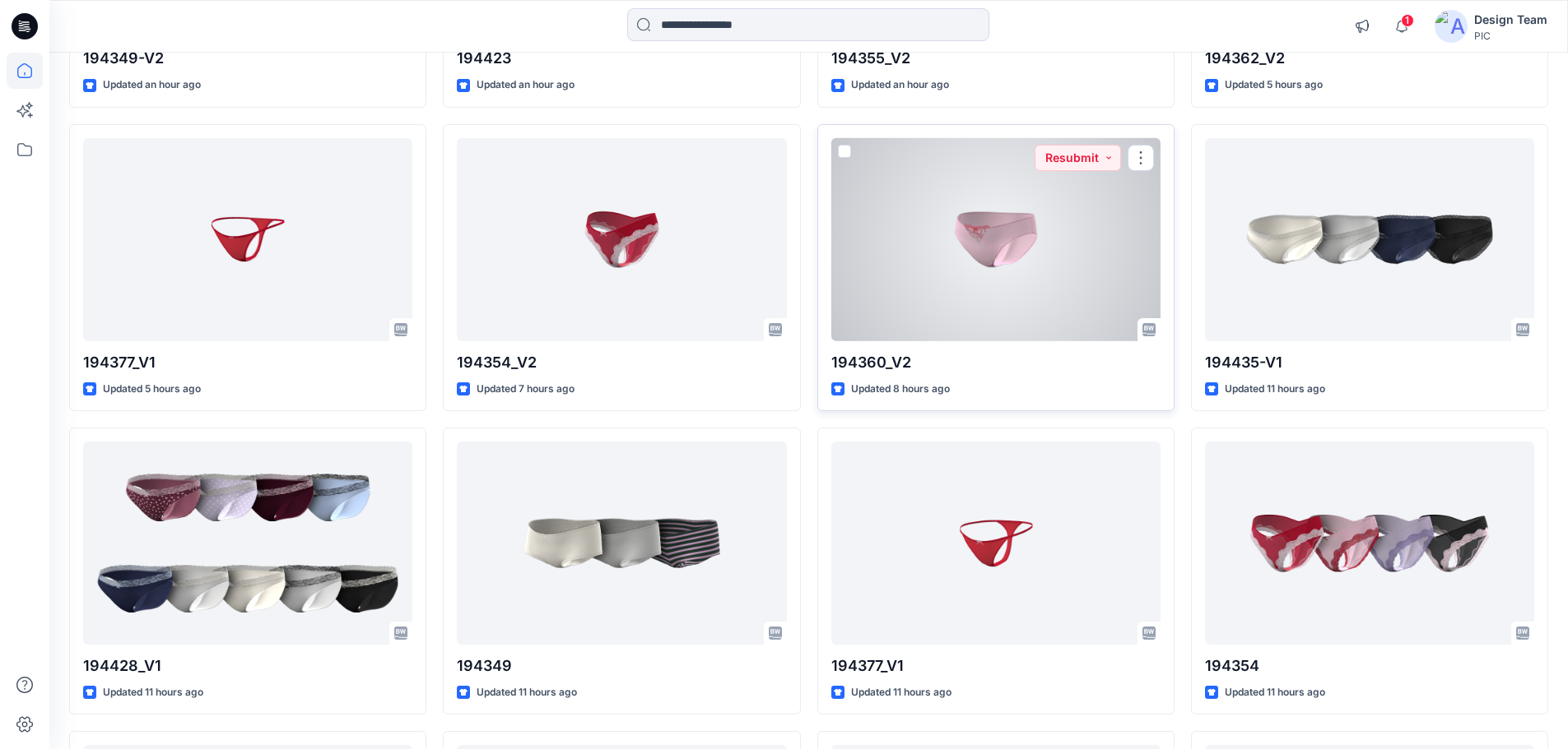
click at [986, 294] on div at bounding box center [995, 239] width 329 height 203
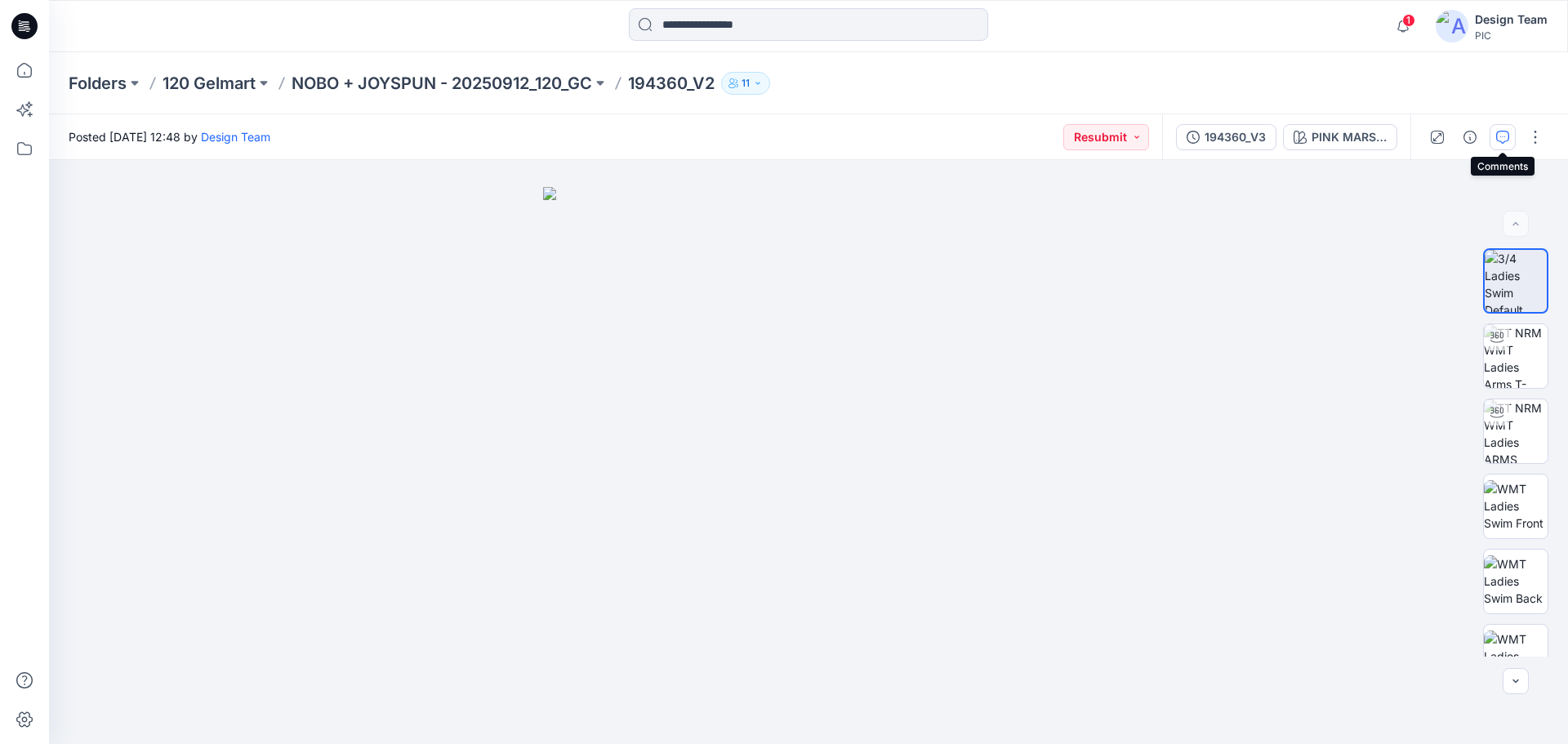
click at [1509, 140] on button "button" at bounding box center [1503, 137] width 26 height 26
